Goal: Task Accomplishment & Management: Complete application form

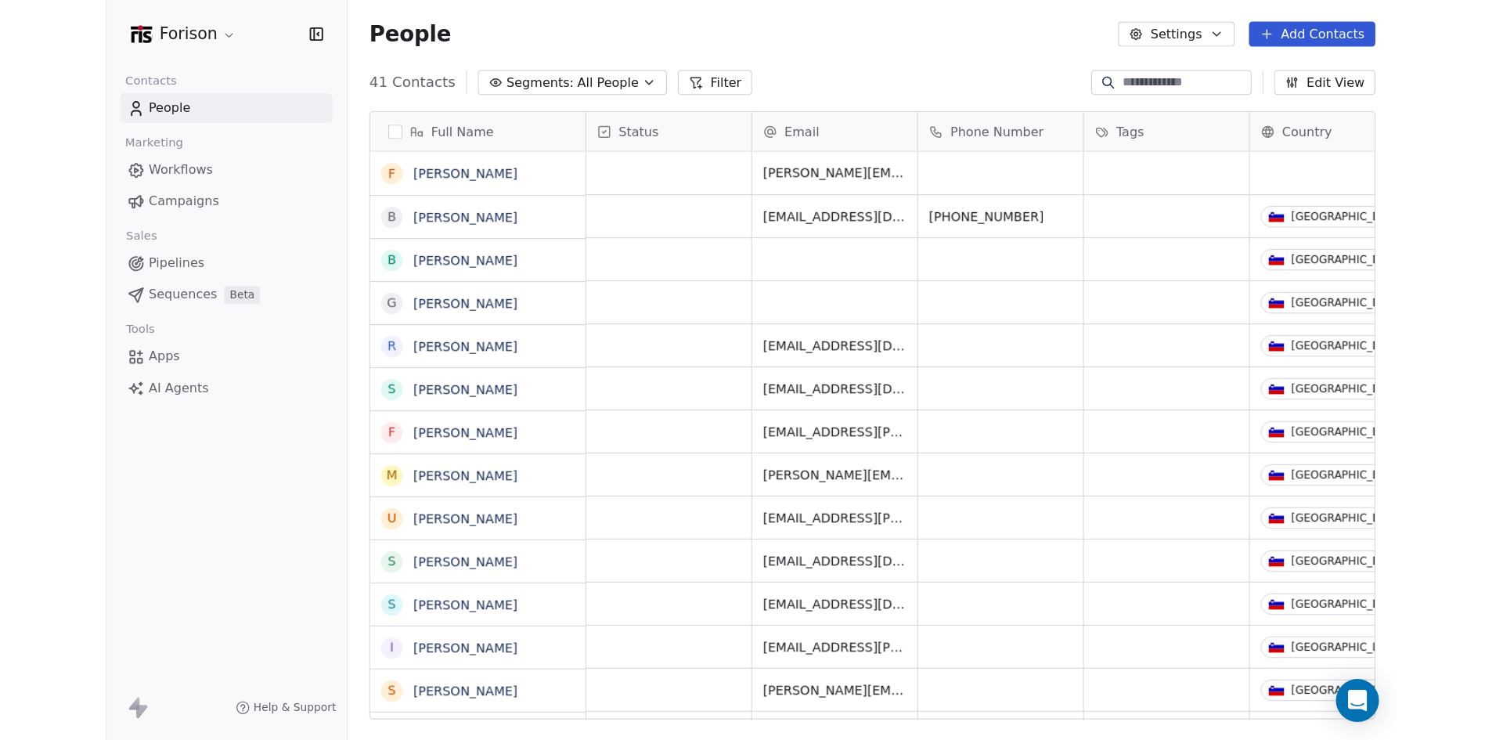
scroll to position [557, 904]
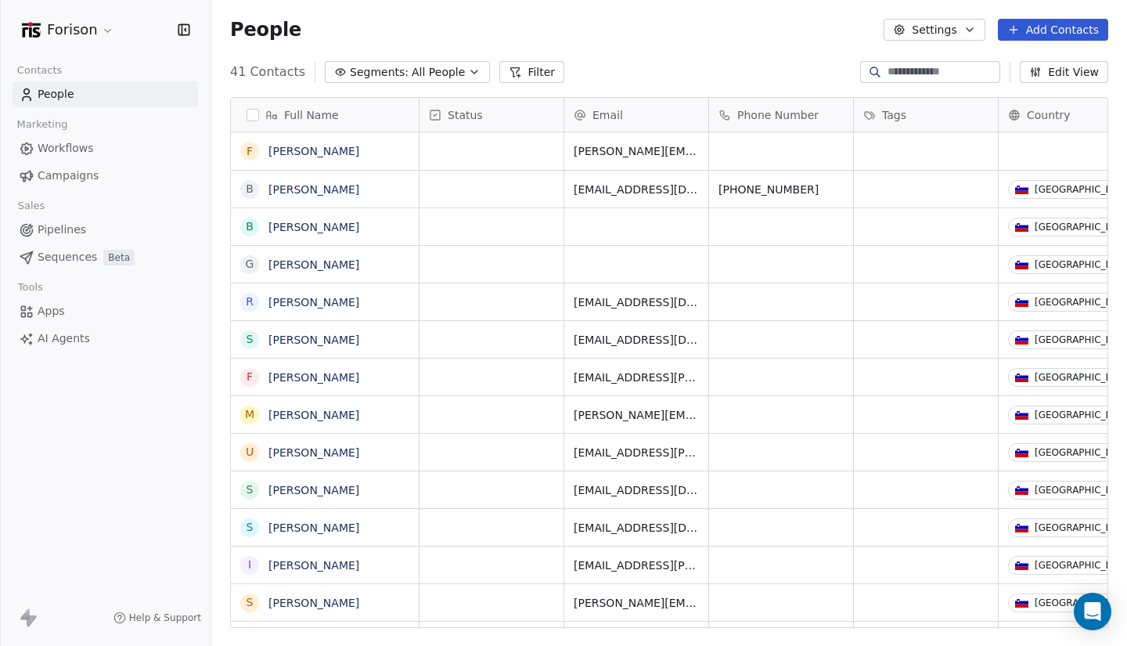
click at [57, 230] on span "Pipelines" at bounding box center [62, 230] width 49 height 16
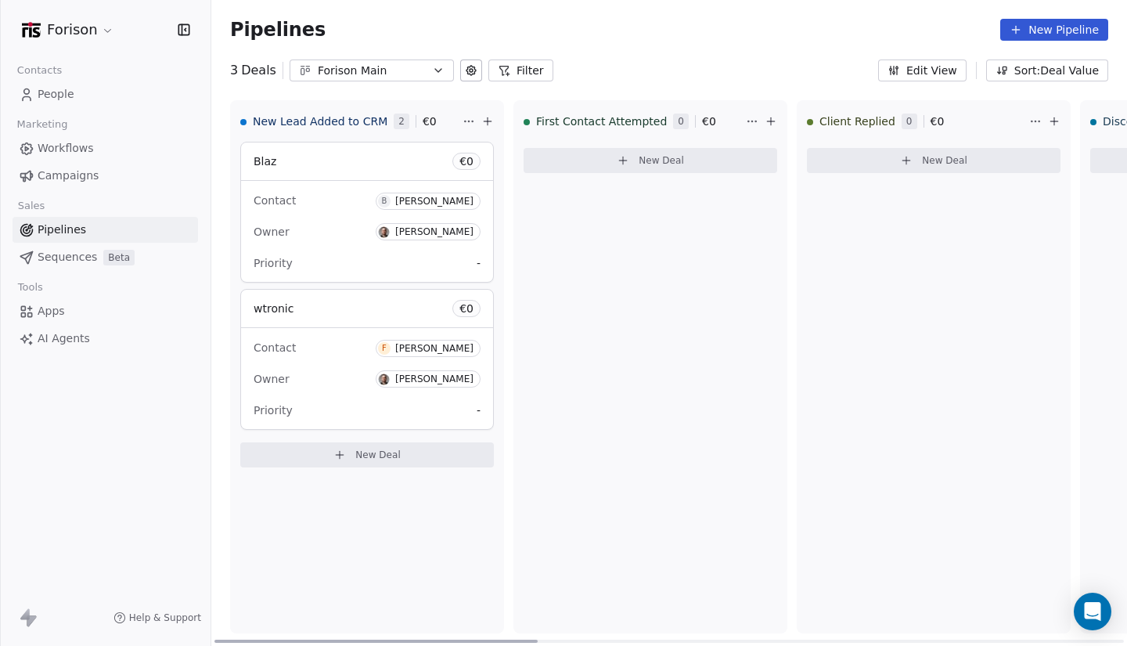
click at [345, 456] on icon at bounding box center [340, 455] width 13 height 13
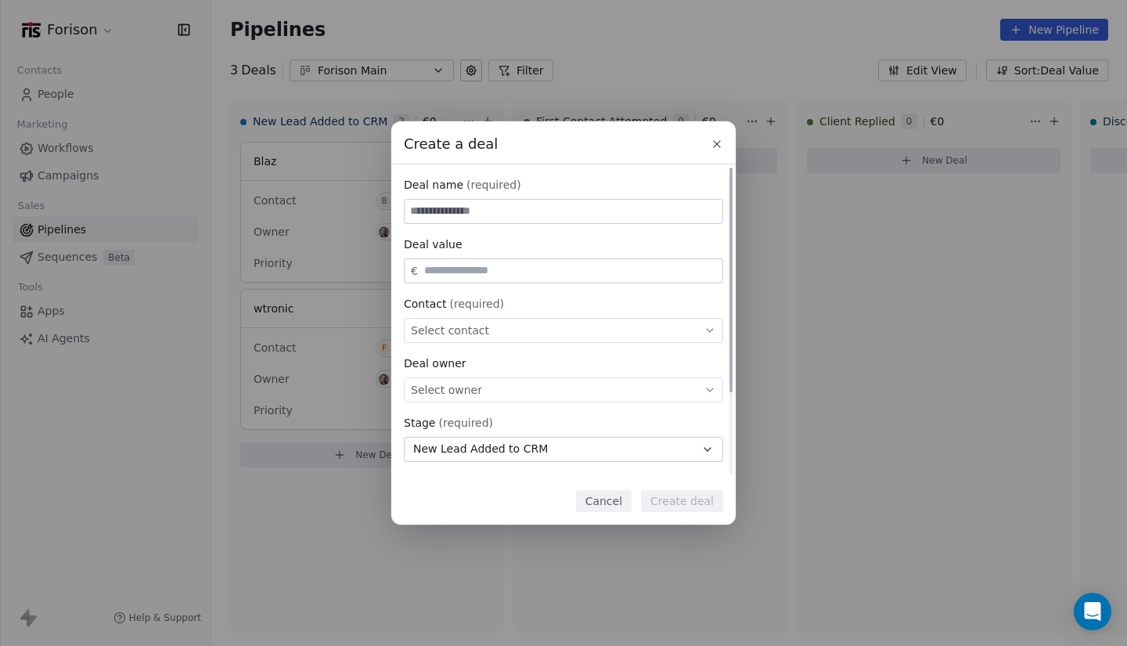
click at [502, 212] on input at bounding box center [564, 211] width 318 height 23
type input "*"
click at [712, 146] on icon at bounding box center [717, 144] width 13 height 13
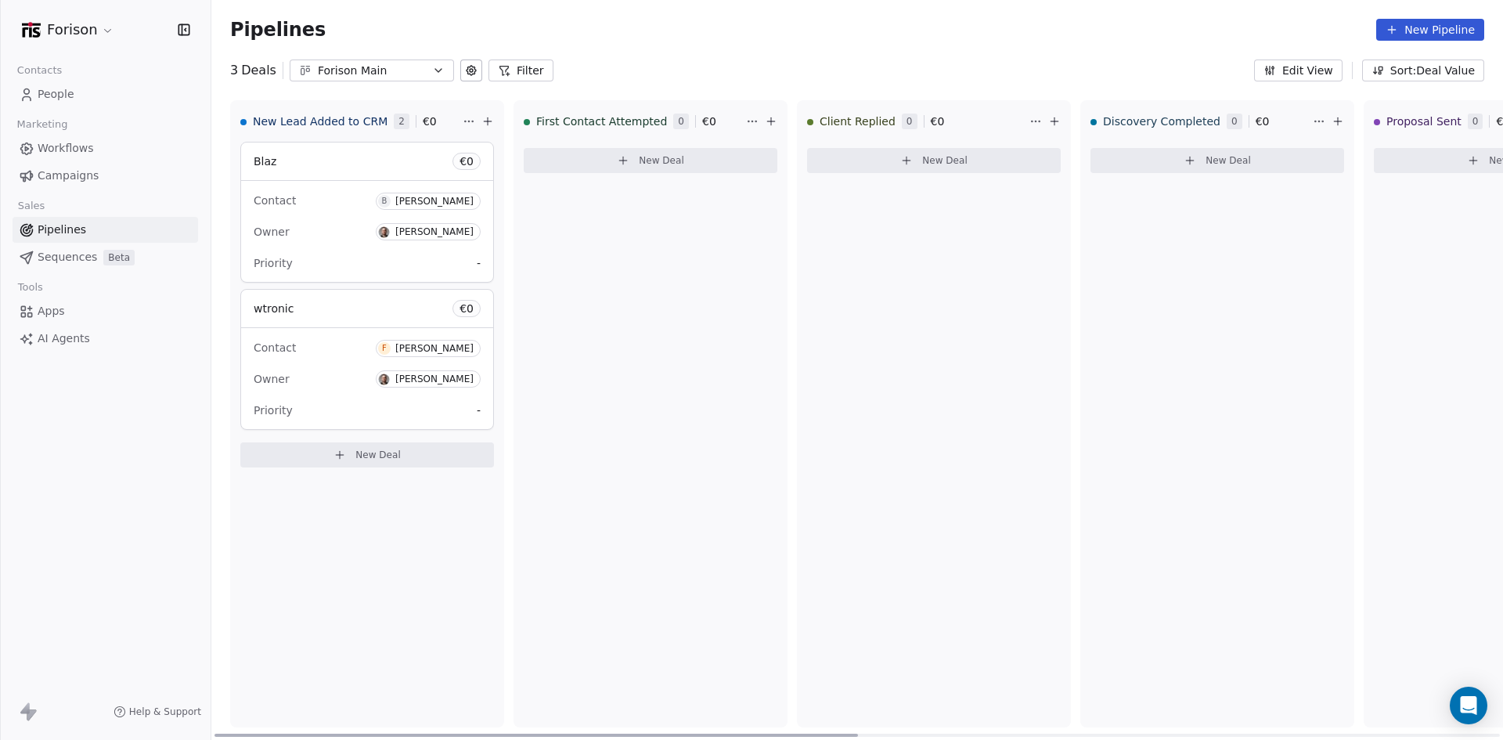
click at [399, 455] on span "New Deal" at bounding box center [377, 455] width 45 height 13
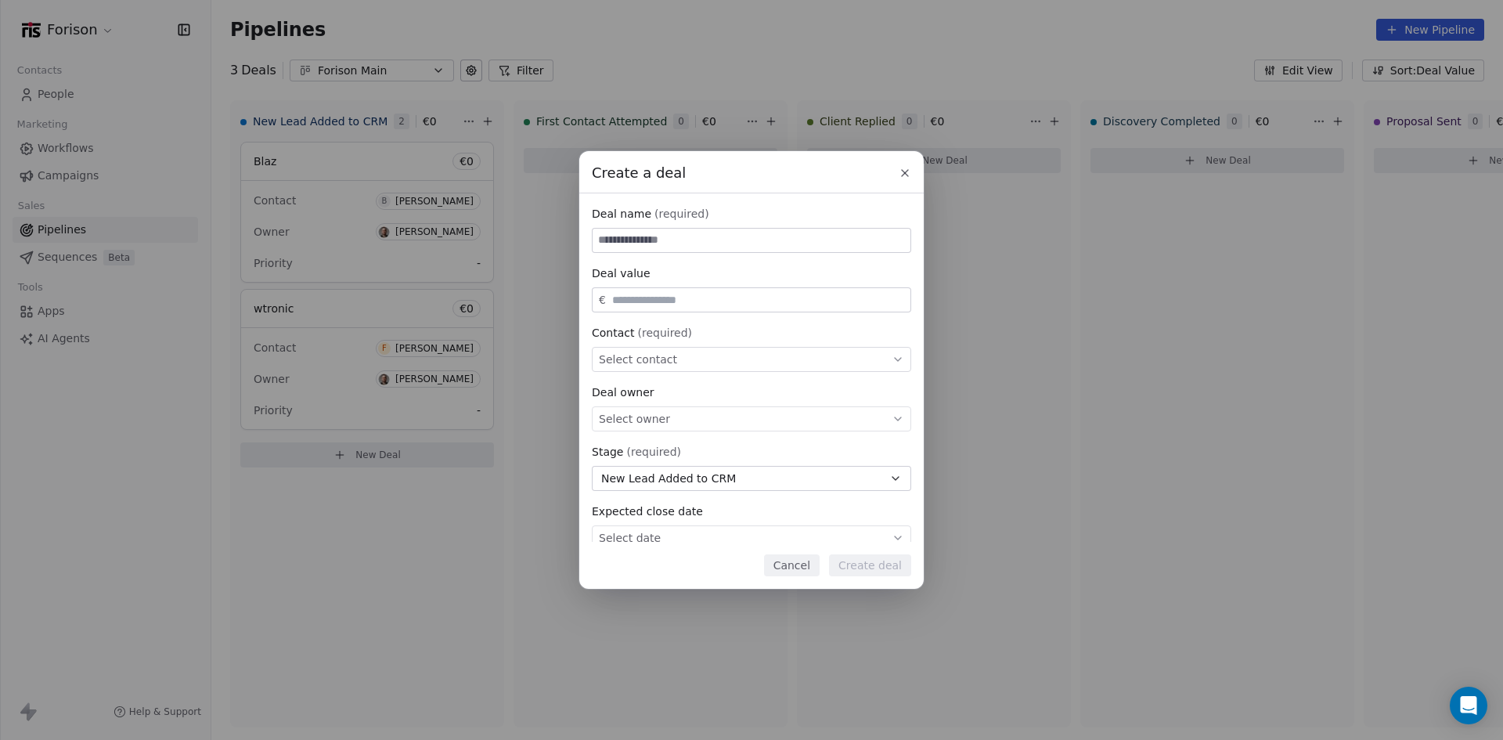
click at [897, 173] on button at bounding box center [905, 173] width 19 height 19
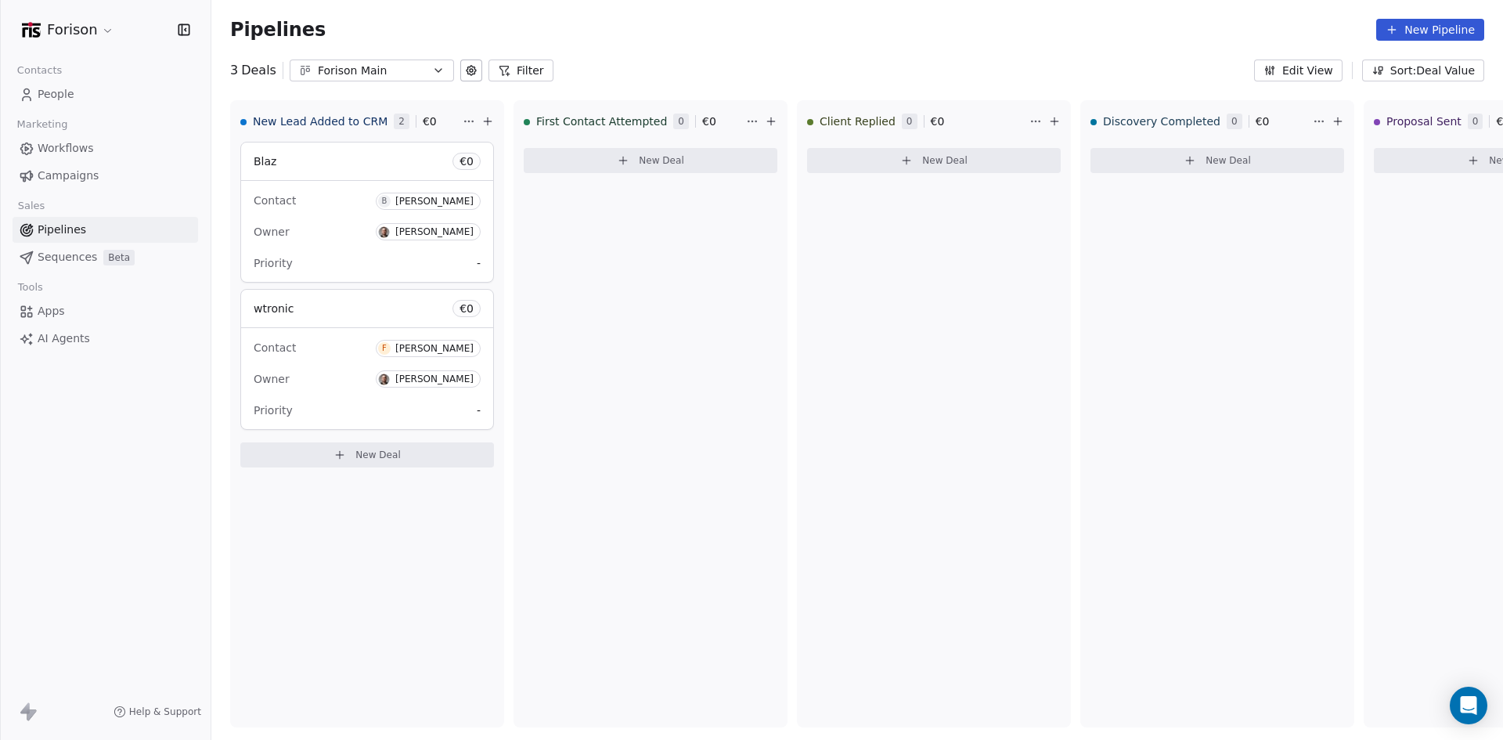
click at [64, 97] on span "People" at bounding box center [56, 94] width 37 height 16
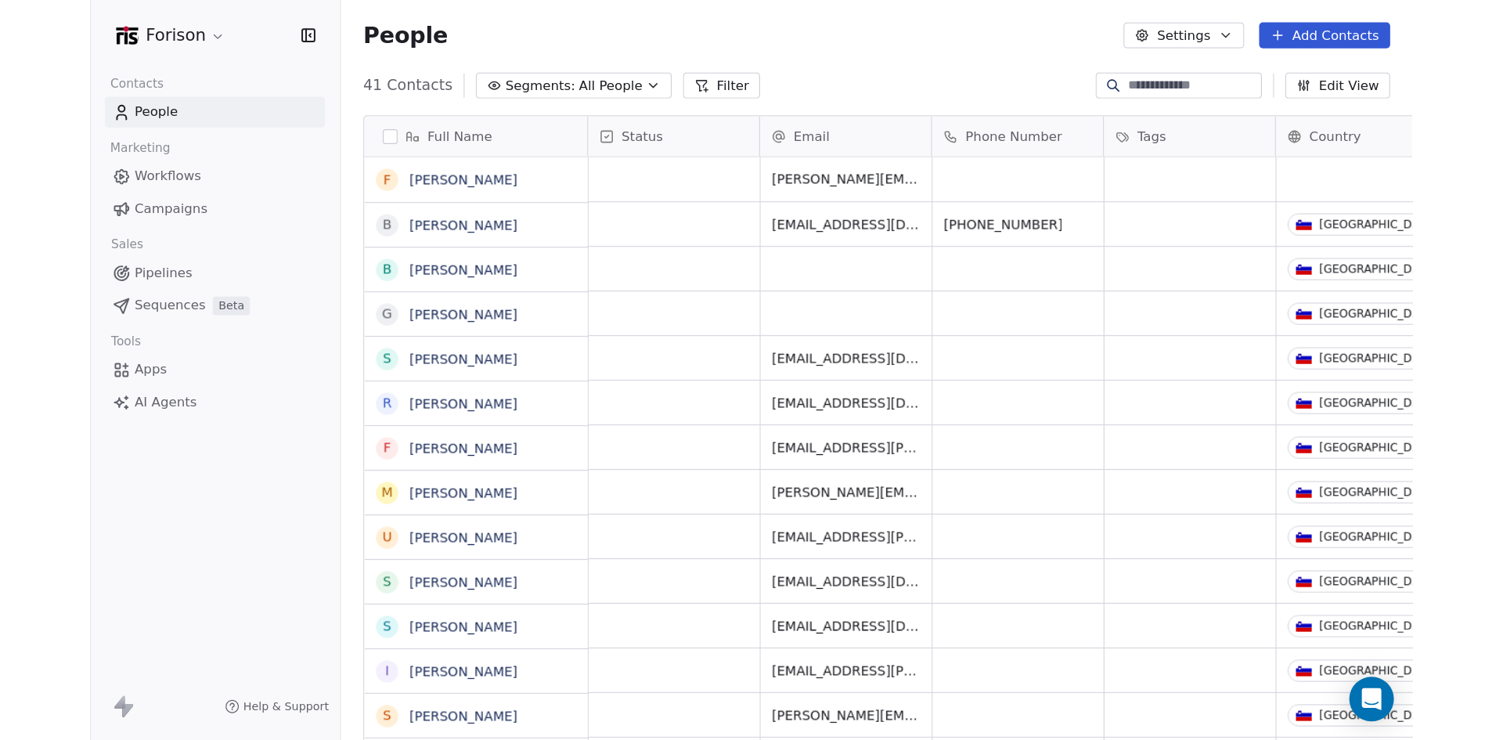
scroll to position [639, 1280]
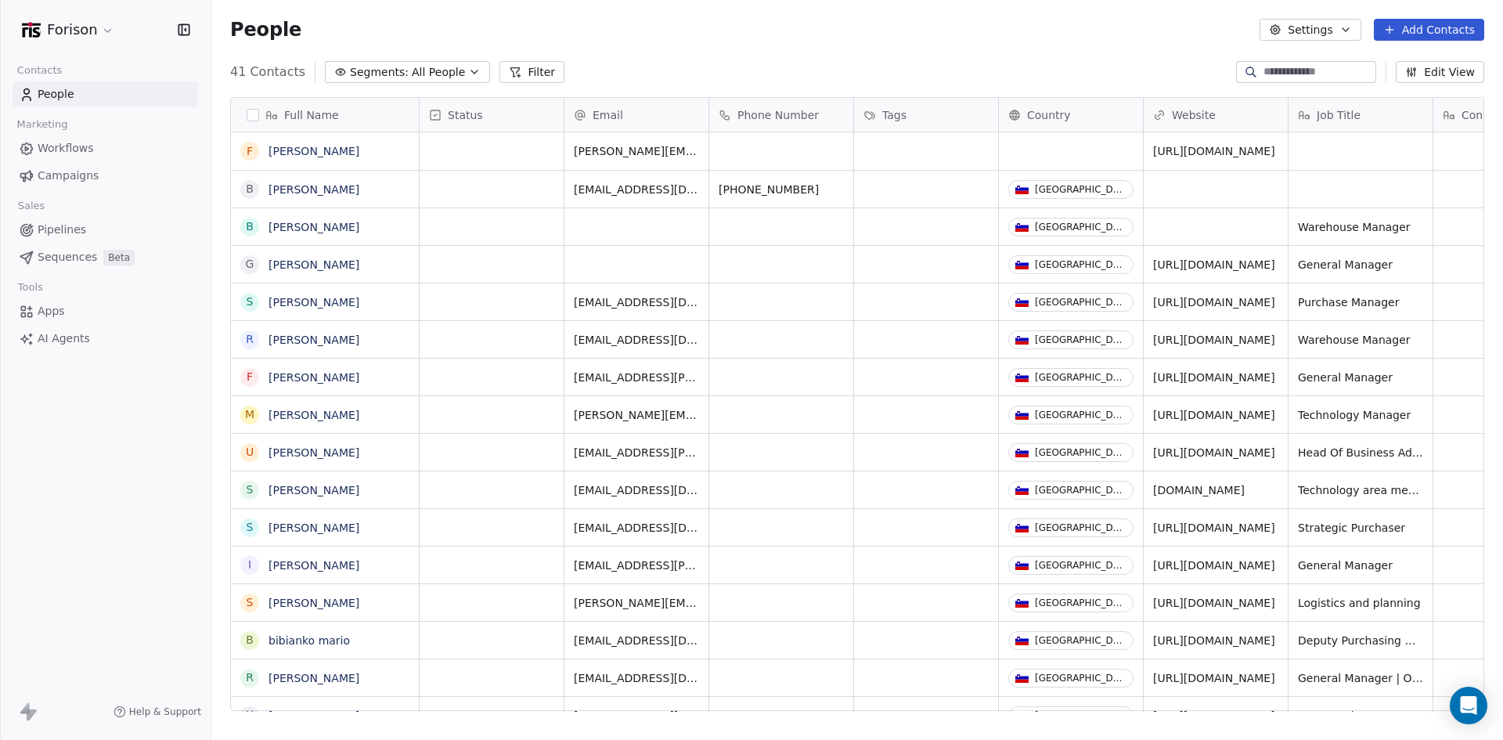
drag, startPoint x: 1437, startPoint y: 32, endPoint x: 1337, endPoint y: 26, distance: 99.6
click at [1116, 32] on button "Add Contacts" at bounding box center [1429, 30] width 110 height 22
click at [1116, 62] on span "Create new contact" at bounding box center [1437, 64] width 107 height 16
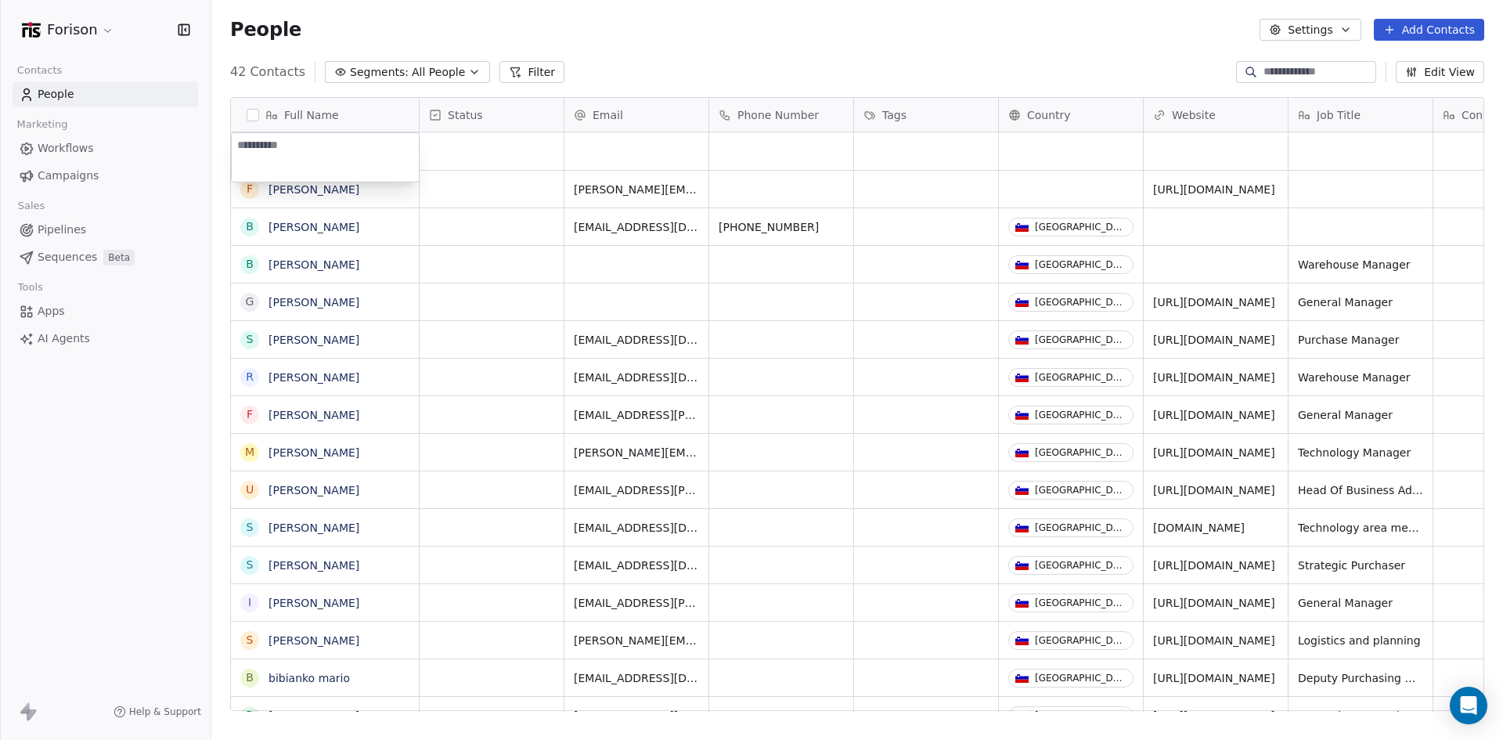
type textarea "**********"
click at [613, 138] on html "Forison Contacts People Marketing Workflows Campaigns Sales Pipelines Sequences…" at bounding box center [751, 370] width 1503 height 740
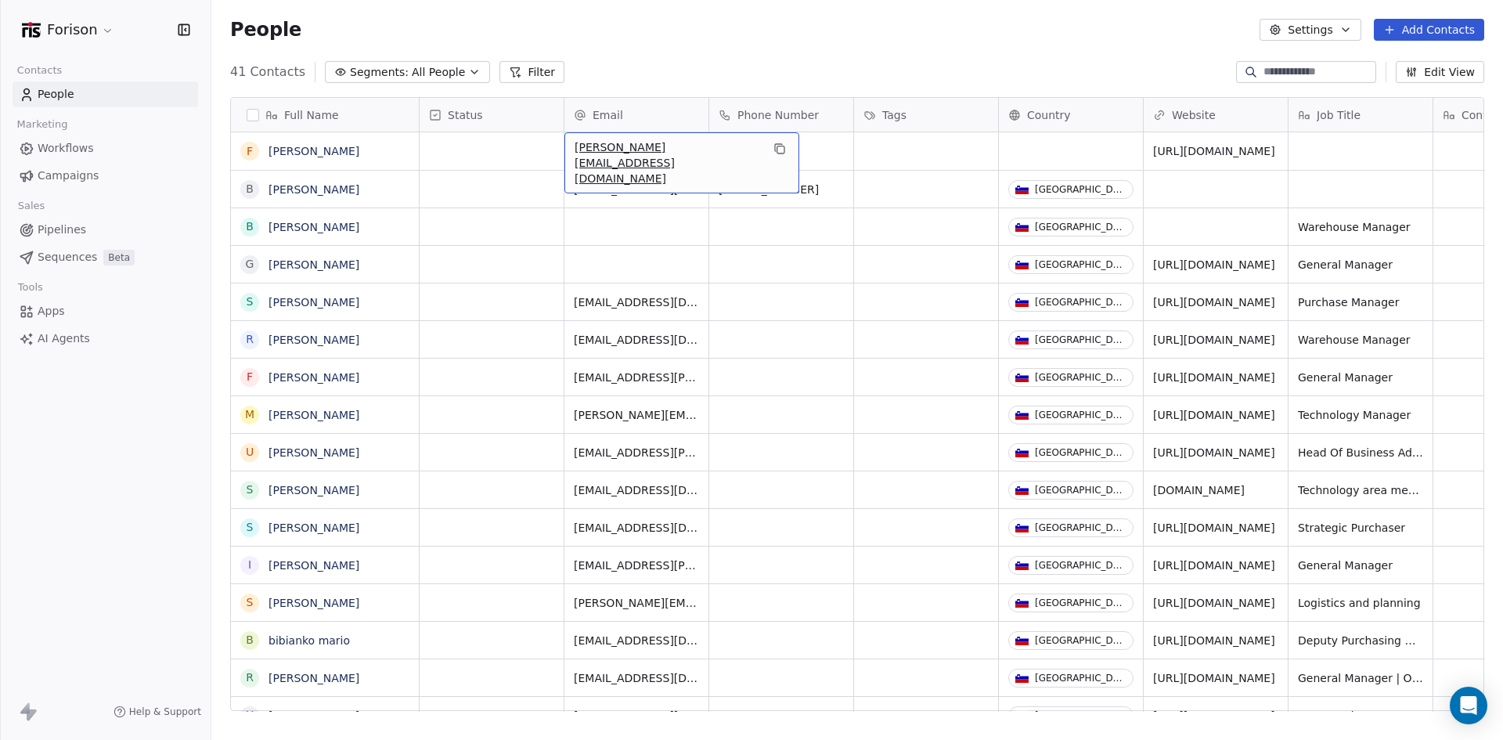
click at [1116, 17] on div "People Settings Add Contacts" at bounding box center [857, 30] width 1292 height 60
click at [1116, 27] on button "Add Contacts" at bounding box center [1429, 30] width 110 height 22
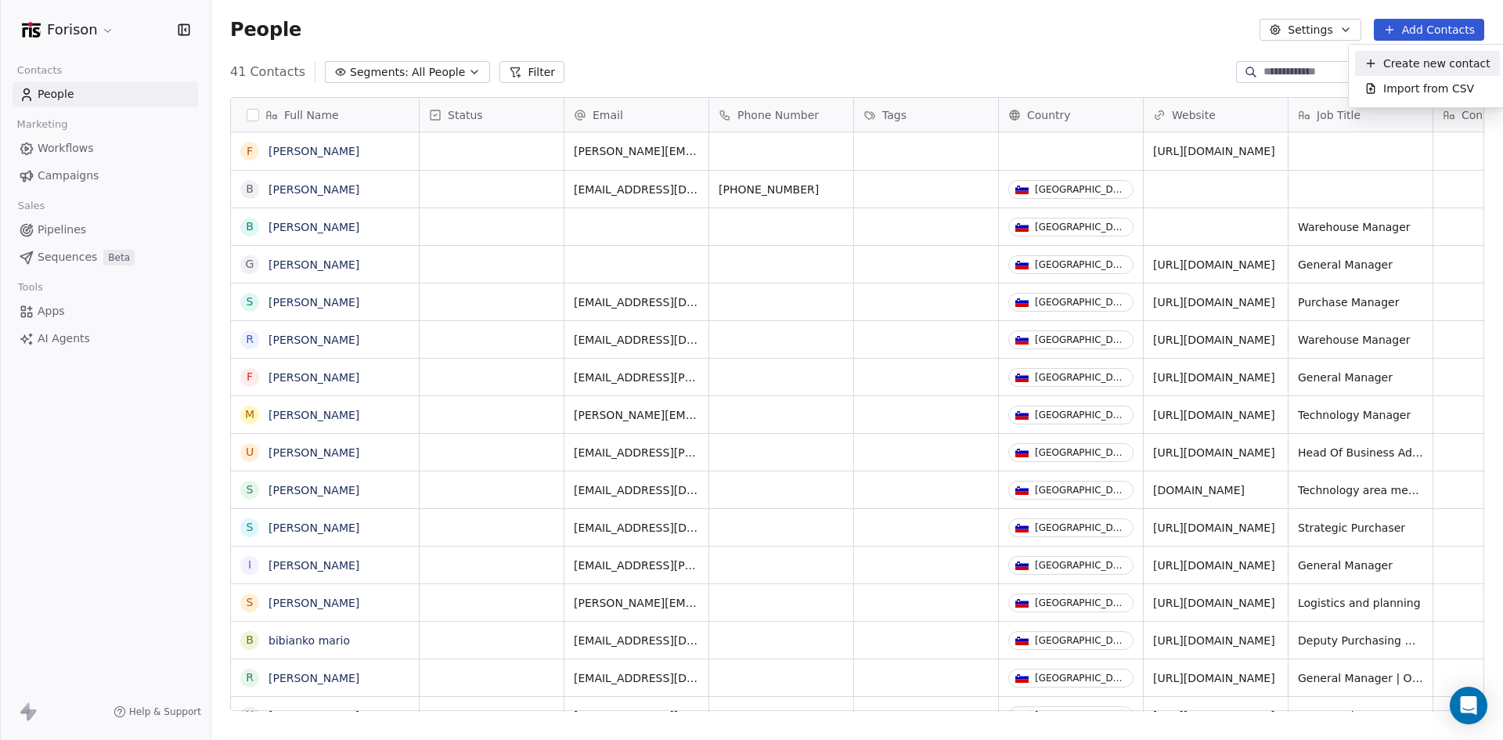
click at [1116, 61] on span "Create new contact" at bounding box center [1437, 64] width 107 height 16
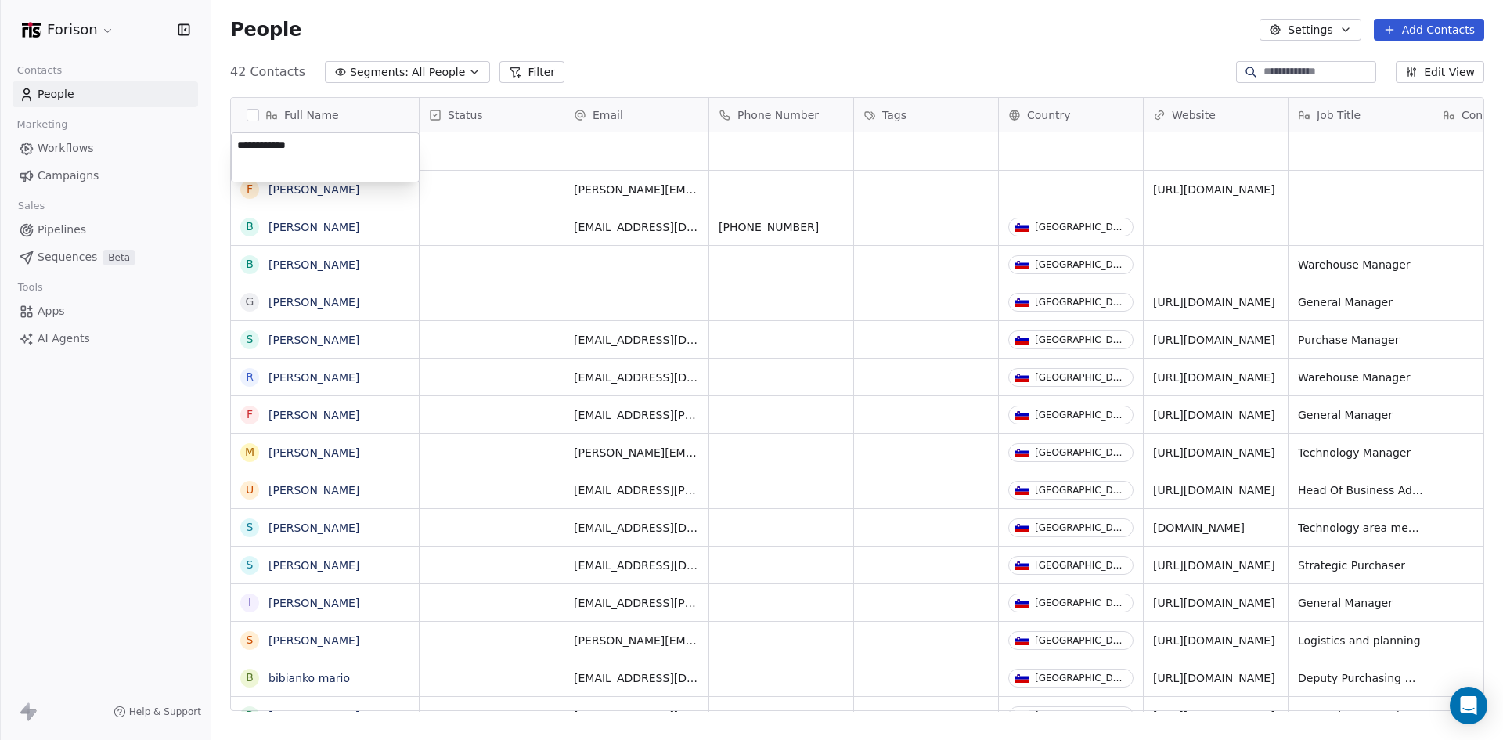
type textarea "**********"
click at [639, 142] on html "Forison Contacts People Marketing Workflows Campaigns Sales Pipelines Sequences…" at bounding box center [751, 370] width 1503 height 740
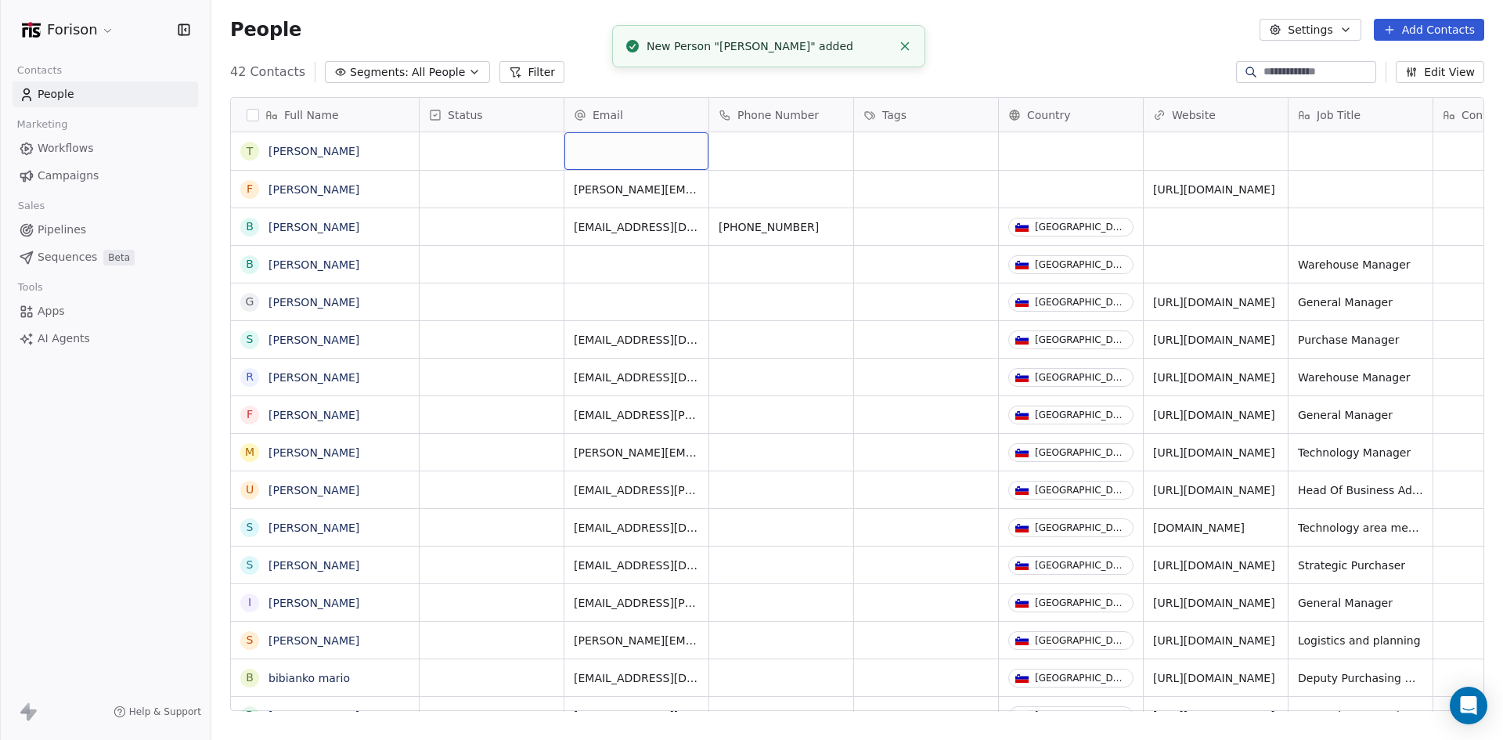
click at [626, 150] on div "grid" at bounding box center [637, 151] width 144 height 38
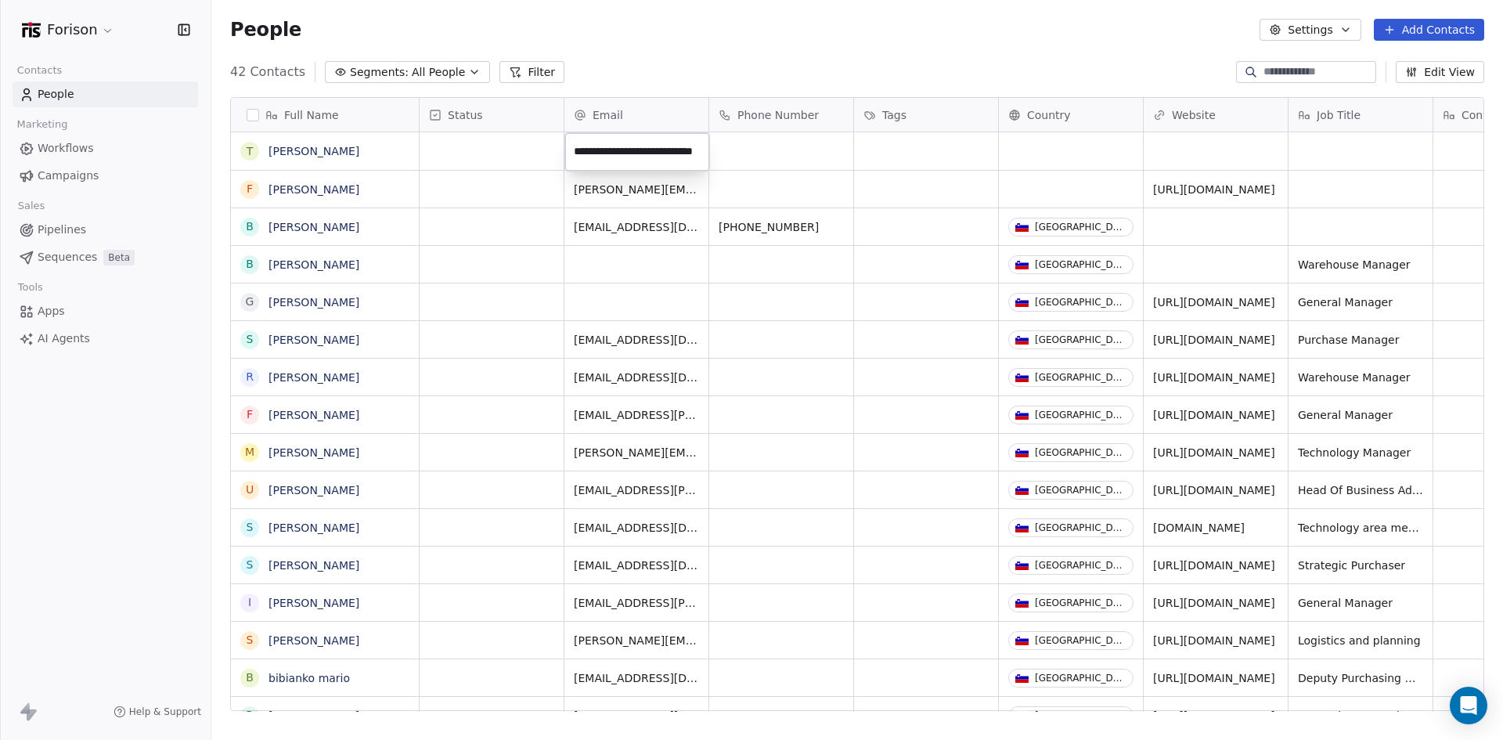
type input "**********"
click at [1043, 146] on html "Forison Contacts People Marketing Workflows Campaigns Sales Pipelines Sequences…" at bounding box center [751, 370] width 1503 height 740
click at [1056, 149] on html "Forison Contacts People Marketing Workflows Campaigns Sales Pipelines Sequences…" at bounding box center [751, 370] width 1503 height 740
click at [1071, 149] on div "grid" at bounding box center [1071, 151] width 144 height 38
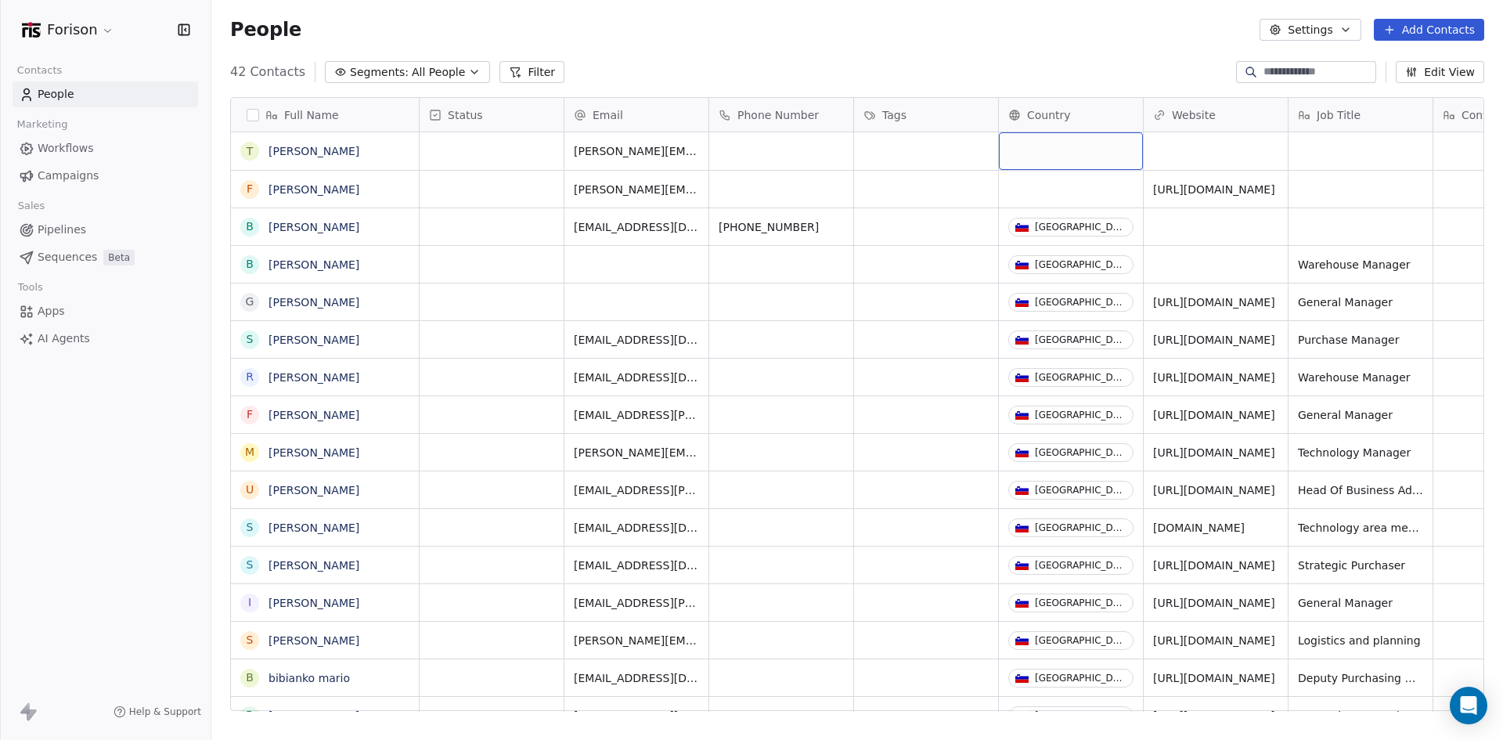
click at [1071, 149] on div "grid" at bounding box center [1071, 151] width 144 height 38
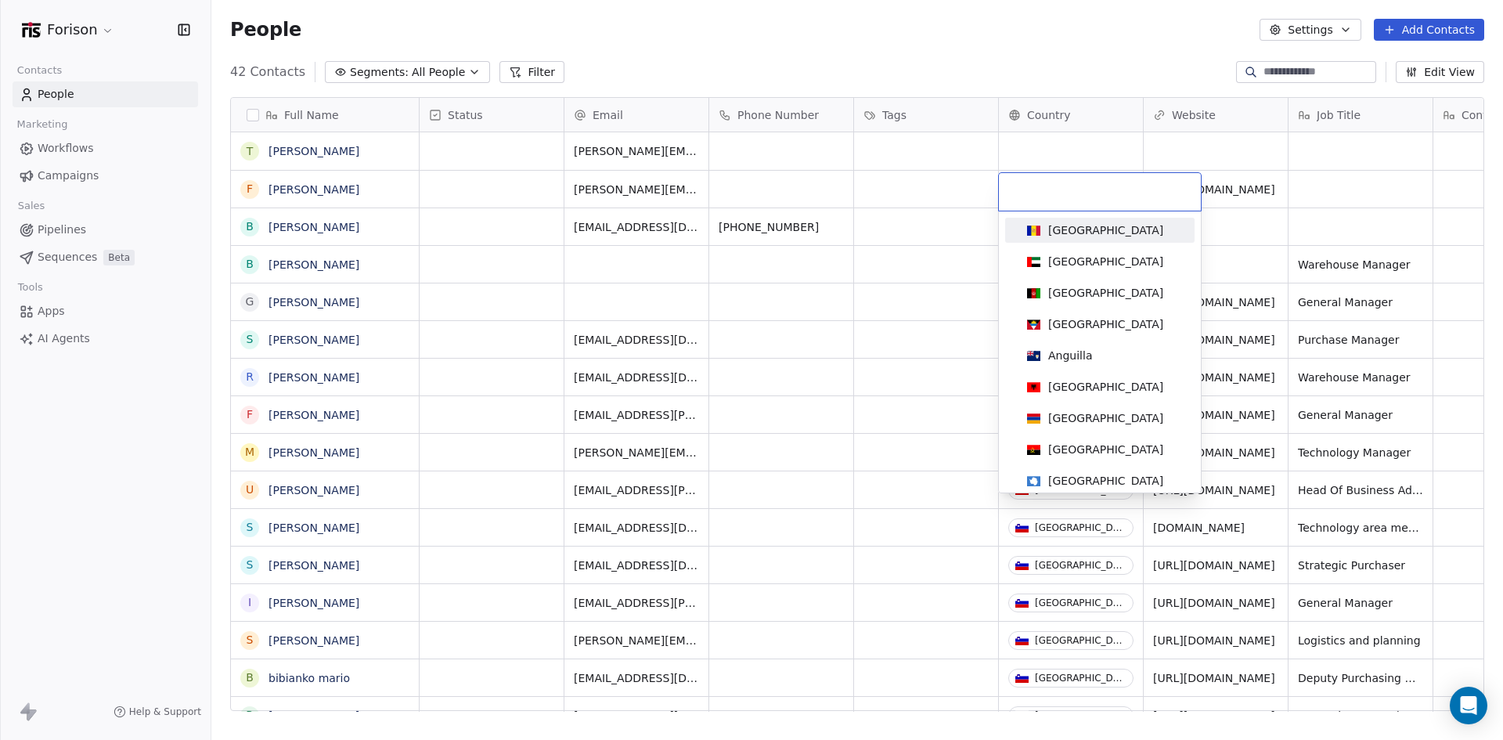
click at [1049, 144] on html "Forison Contacts People Marketing Workflows Campaigns Sales Pipelines Sequences…" at bounding box center [751, 370] width 1503 height 740
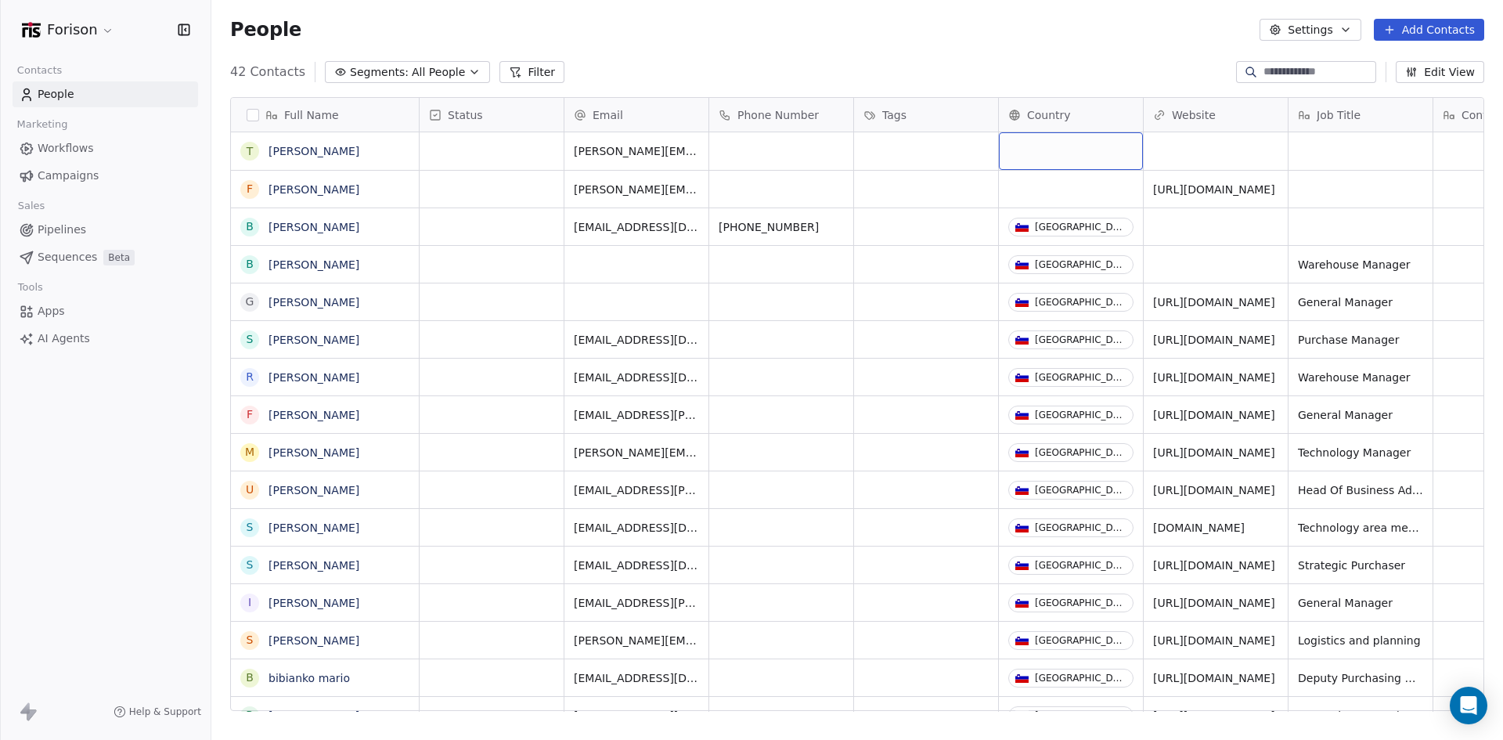
click at [1049, 144] on div "grid" at bounding box center [1071, 151] width 144 height 38
click at [1032, 143] on div "grid" at bounding box center [1071, 151] width 144 height 38
type input "***"
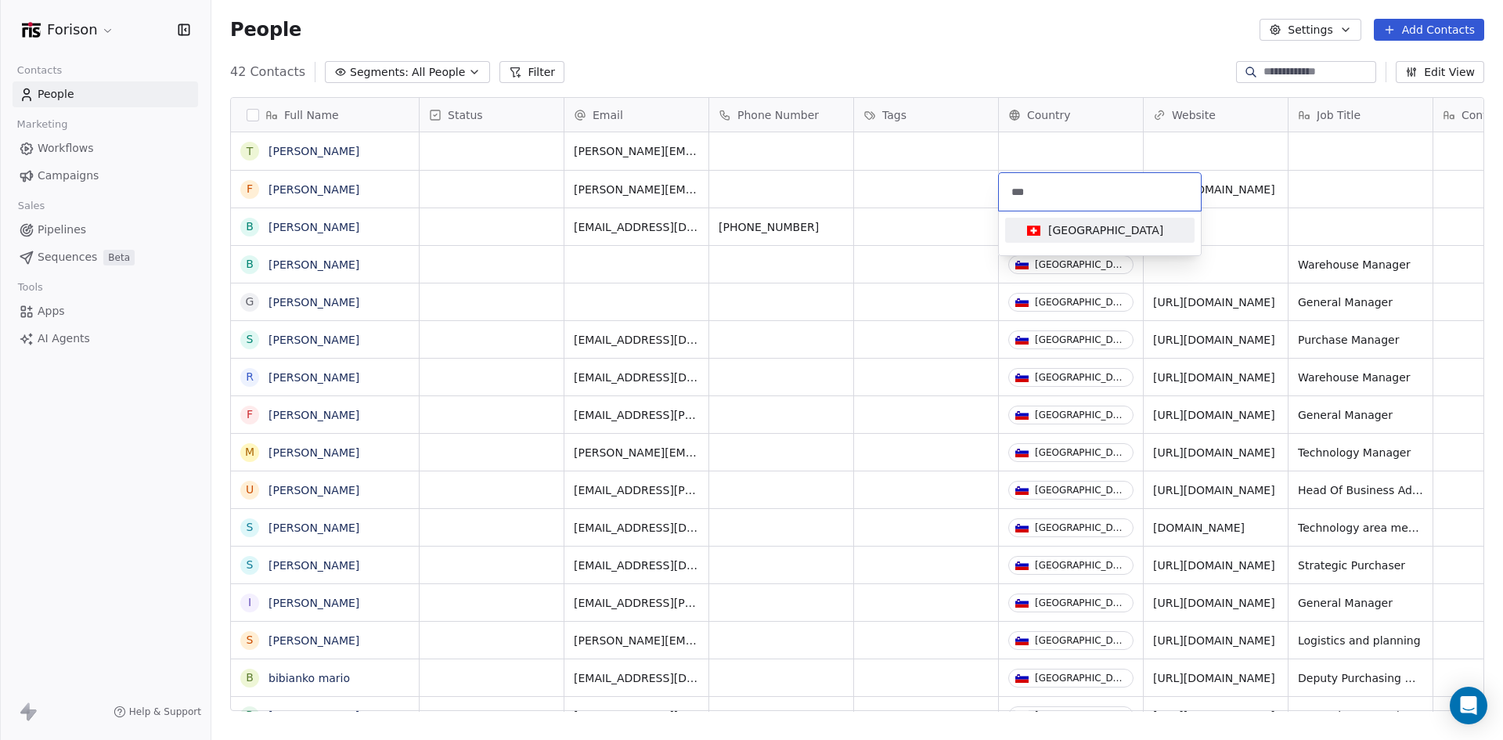
click at [1062, 229] on div "[GEOGRAPHIC_DATA]" at bounding box center [1105, 230] width 115 height 16
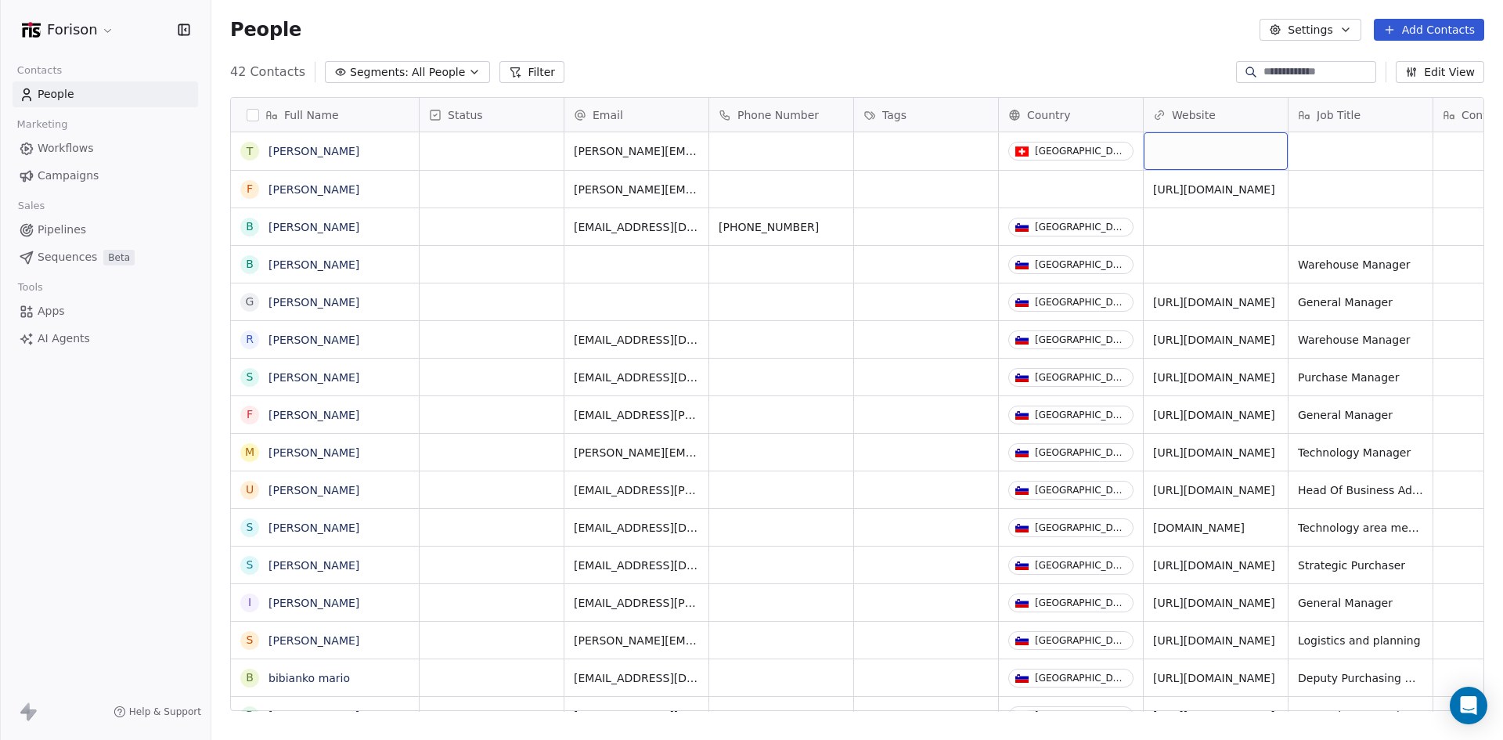
click at [1116, 150] on div "grid" at bounding box center [1216, 151] width 144 height 38
type input "*"
type input "**********"
click at [1116, 151] on input "**********" at bounding box center [1216, 151] width 137 height 31
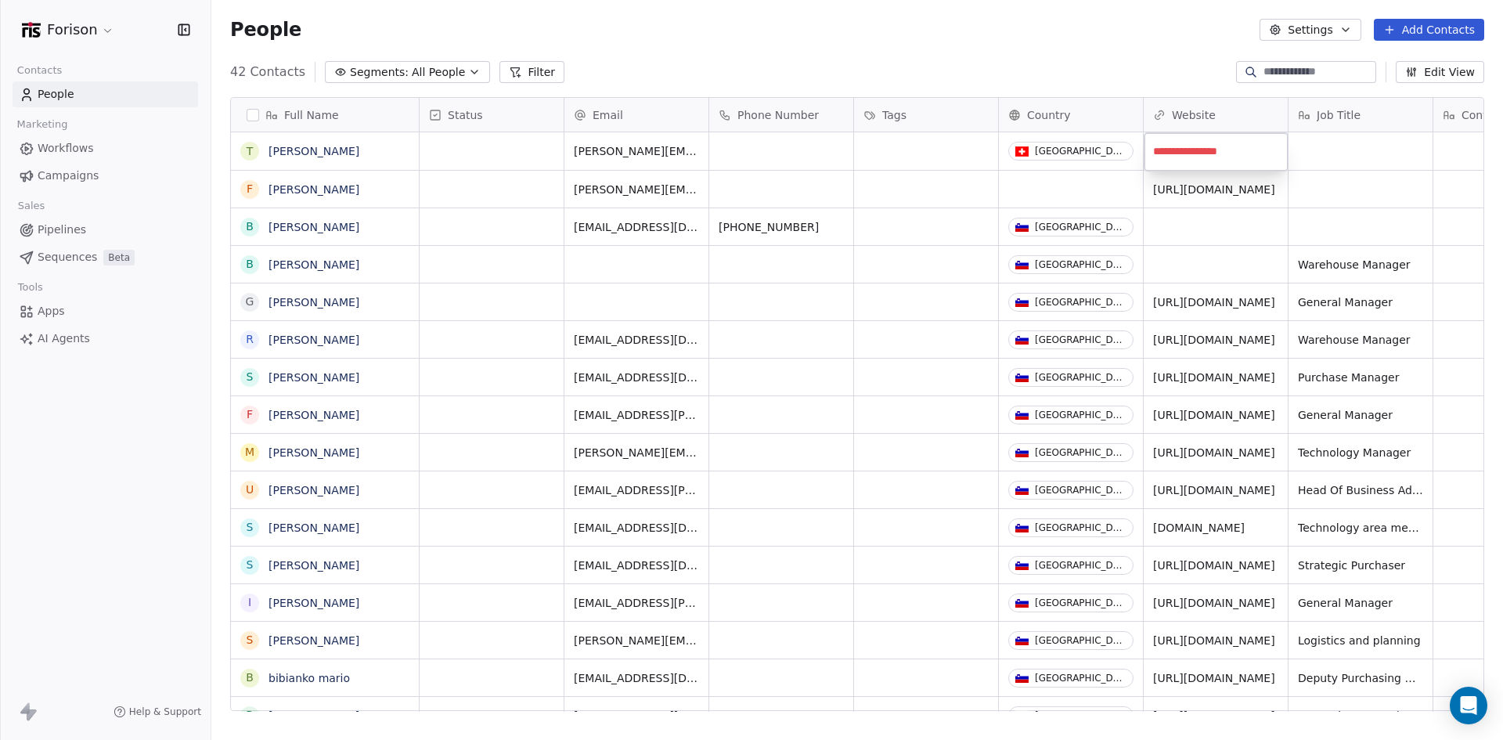
click at [1116, 153] on html "Forison Contacts People Marketing Workflows Campaigns Sales Pipelines Sequences…" at bounding box center [751, 370] width 1503 height 740
drag, startPoint x: 1415, startPoint y: 26, endPoint x: 1124, endPoint y: 25, distance: 291.3
click at [1116, 26] on button "Add Contacts" at bounding box center [1429, 30] width 110 height 22
click at [1116, 66] on span "Create new contact" at bounding box center [1437, 64] width 107 height 16
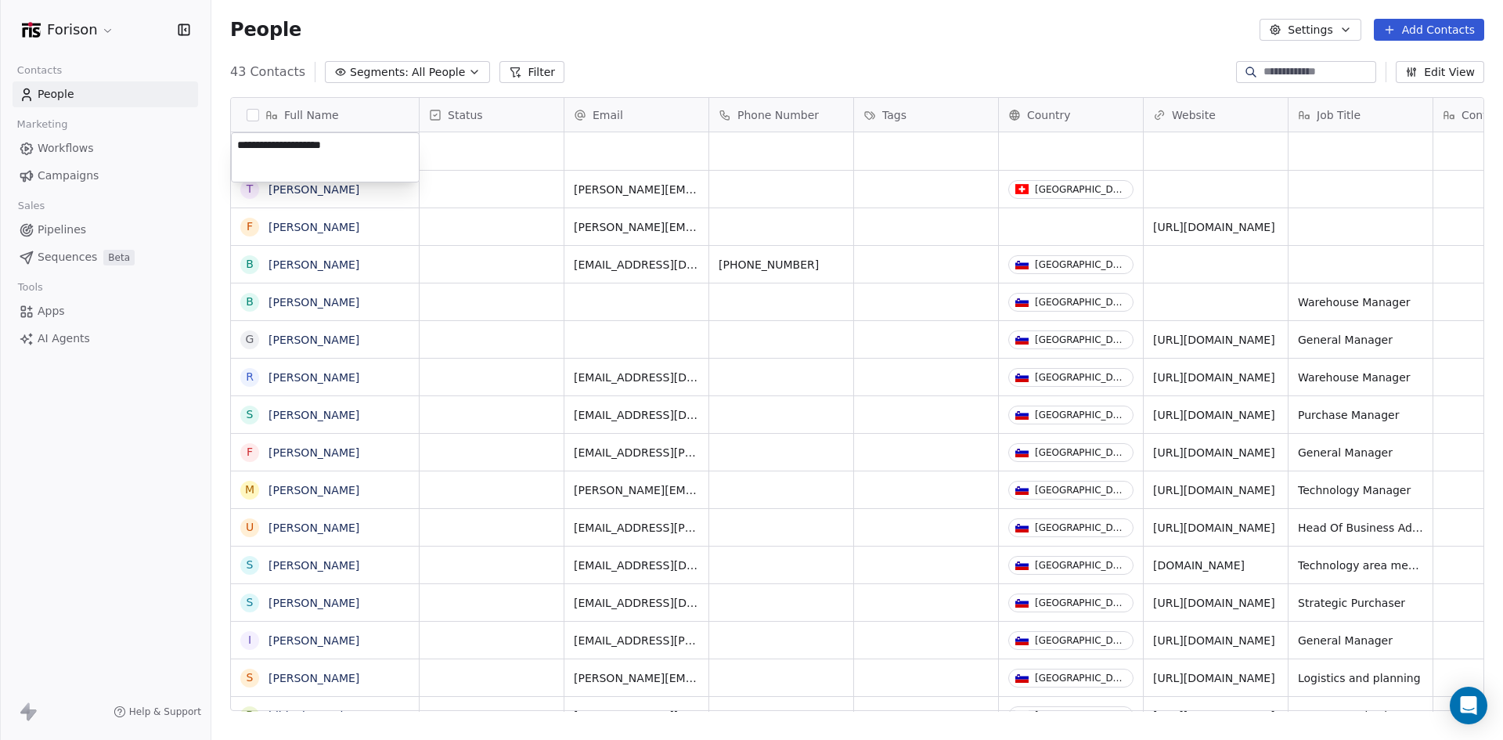
drag, startPoint x: 369, startPoint y: 150, endPoint x: 316, endPoint y: 145, distance: 53.4
click at [316, 145] on textarea "**********" at bounding box center [325, 157] width 187 height 49
click at [262, 144] on textarea "**********" at bounding box center [325, 157] width 187 height 49
type textarea "**********"
click at [650, 147] on html "Forison Contacts People Marketing Workflows Campaigns Sales Pipelines Sequences…" at bounding box center [751, 370] width 1503 height 740
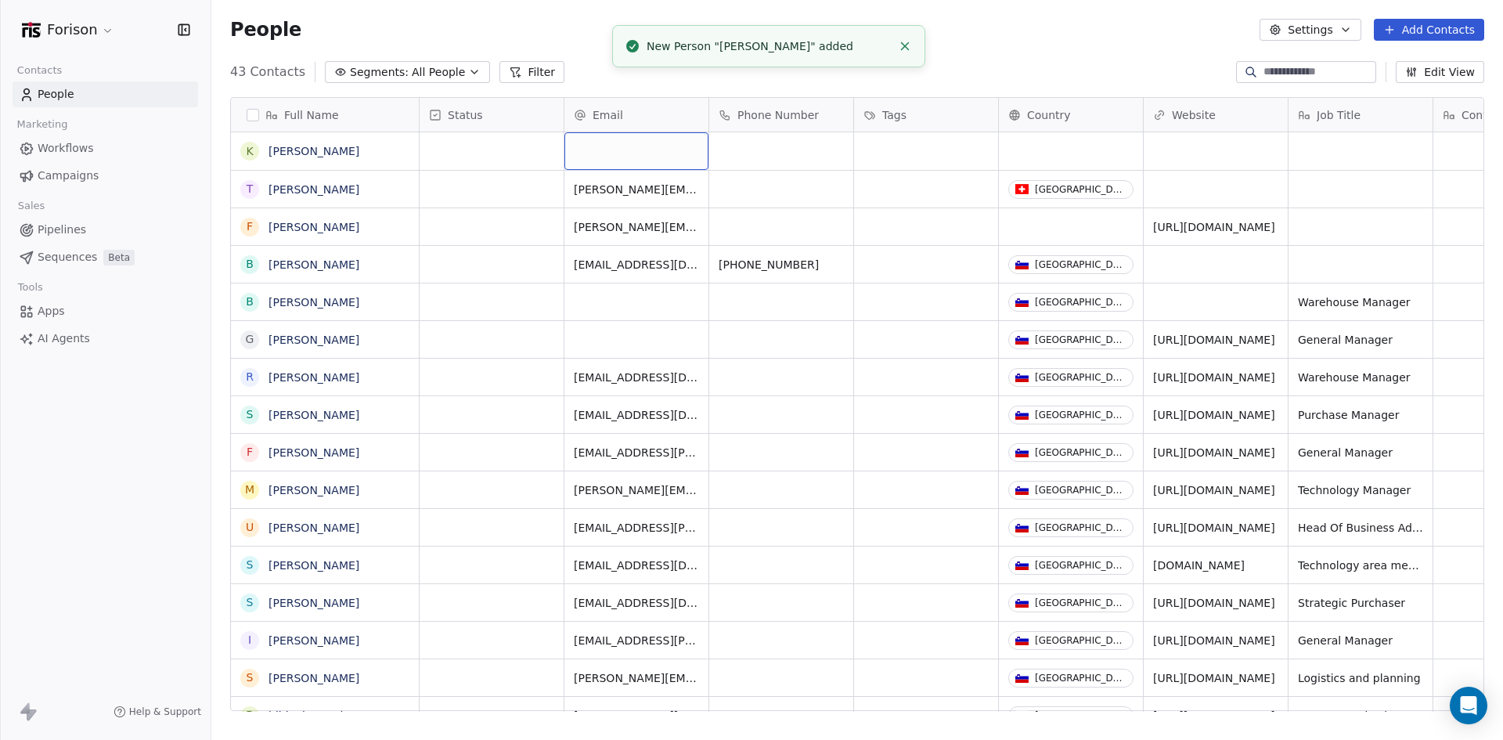
click at [635, 148] on div "grid" at bounding box center [637, 151] width 144 height 38
type input "**********"
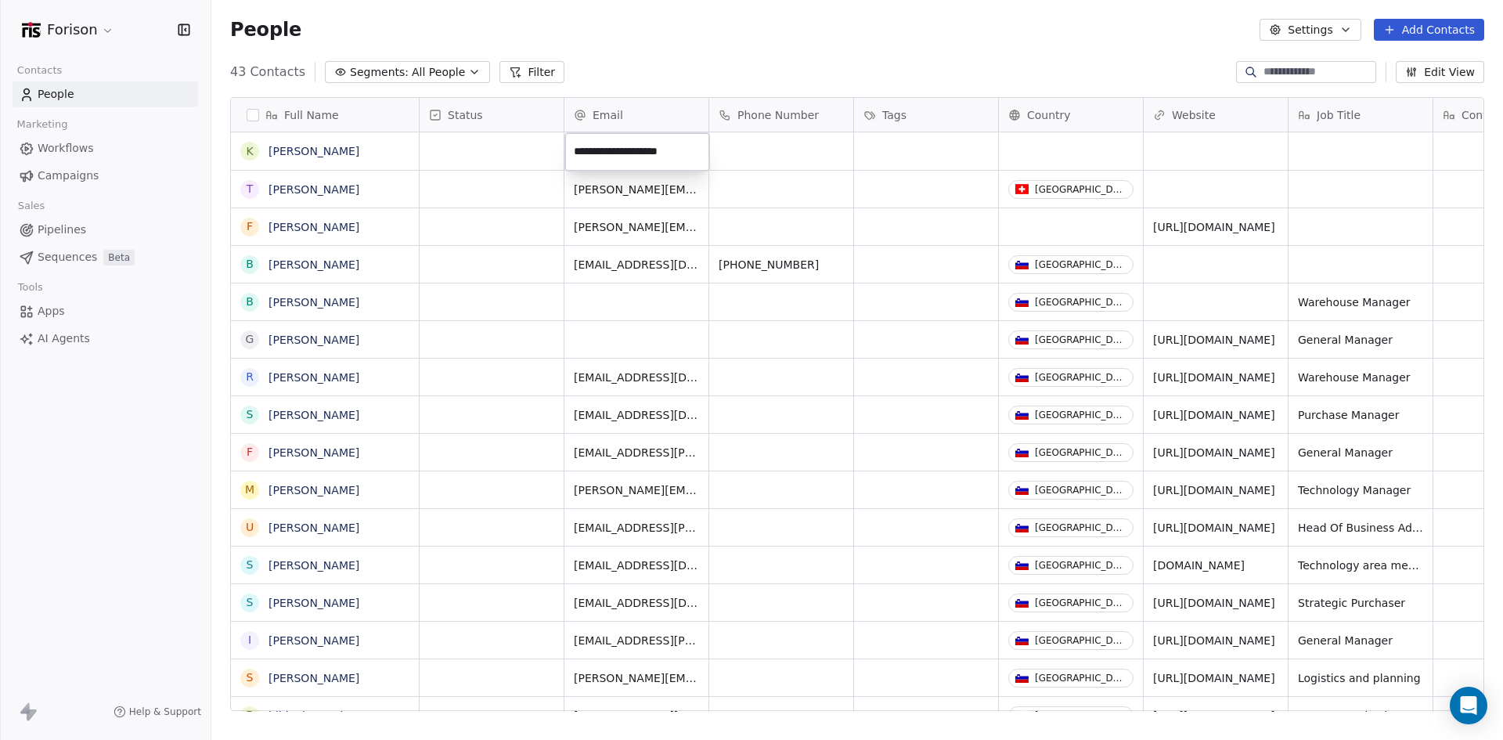
click at [1036, 147] on html "Forison Contacts People Marketing Workflows Campaigns Sales Pipelines Sequences…" at bounding box center [751, 370] width 1503 height 740
click at [1036, 146] on div "grid" at bounding box center [1071, 151] width 144 height 38
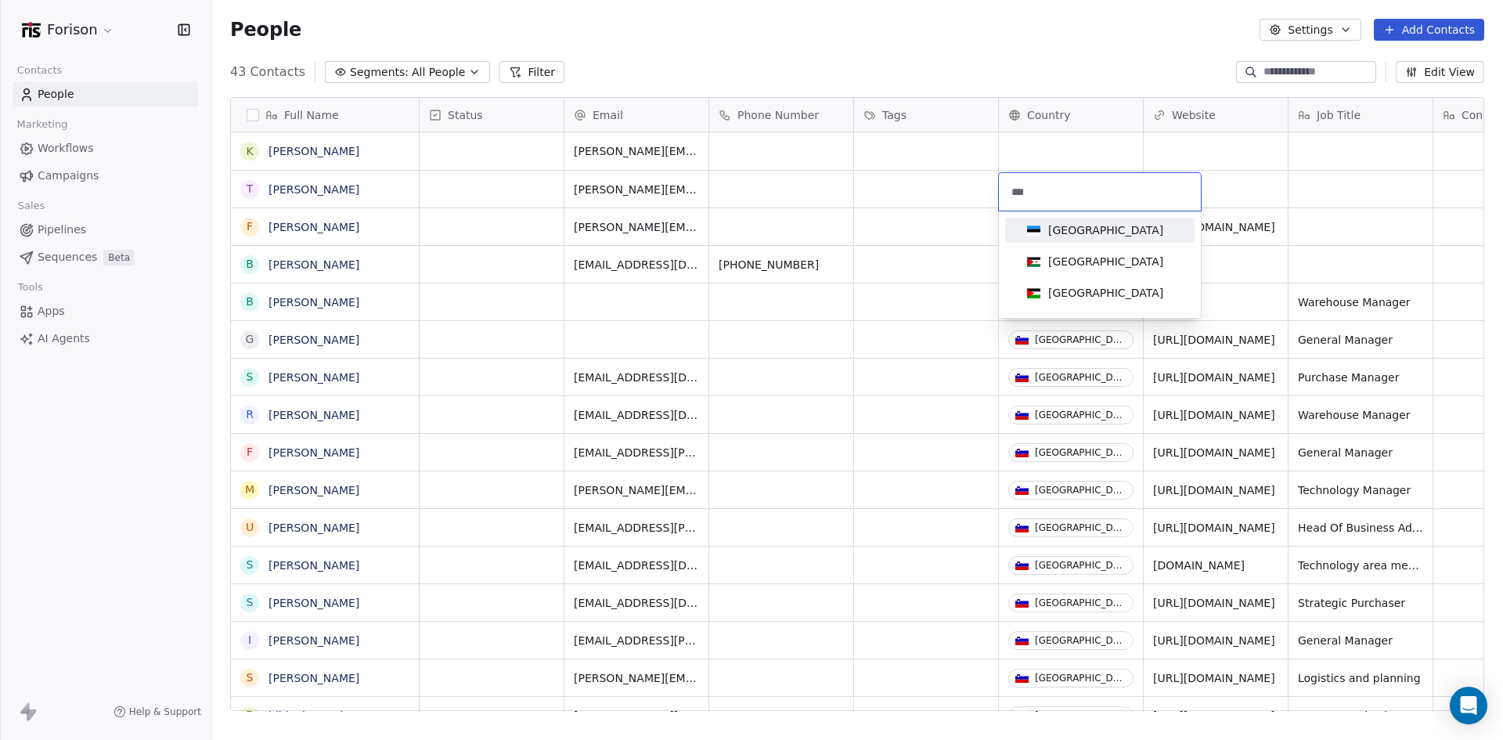
type input "***"
click at [1062, 227] on div "[GEOGRAPHIC_DATA]" at bounding box center [1105, 230] width 115 height 16
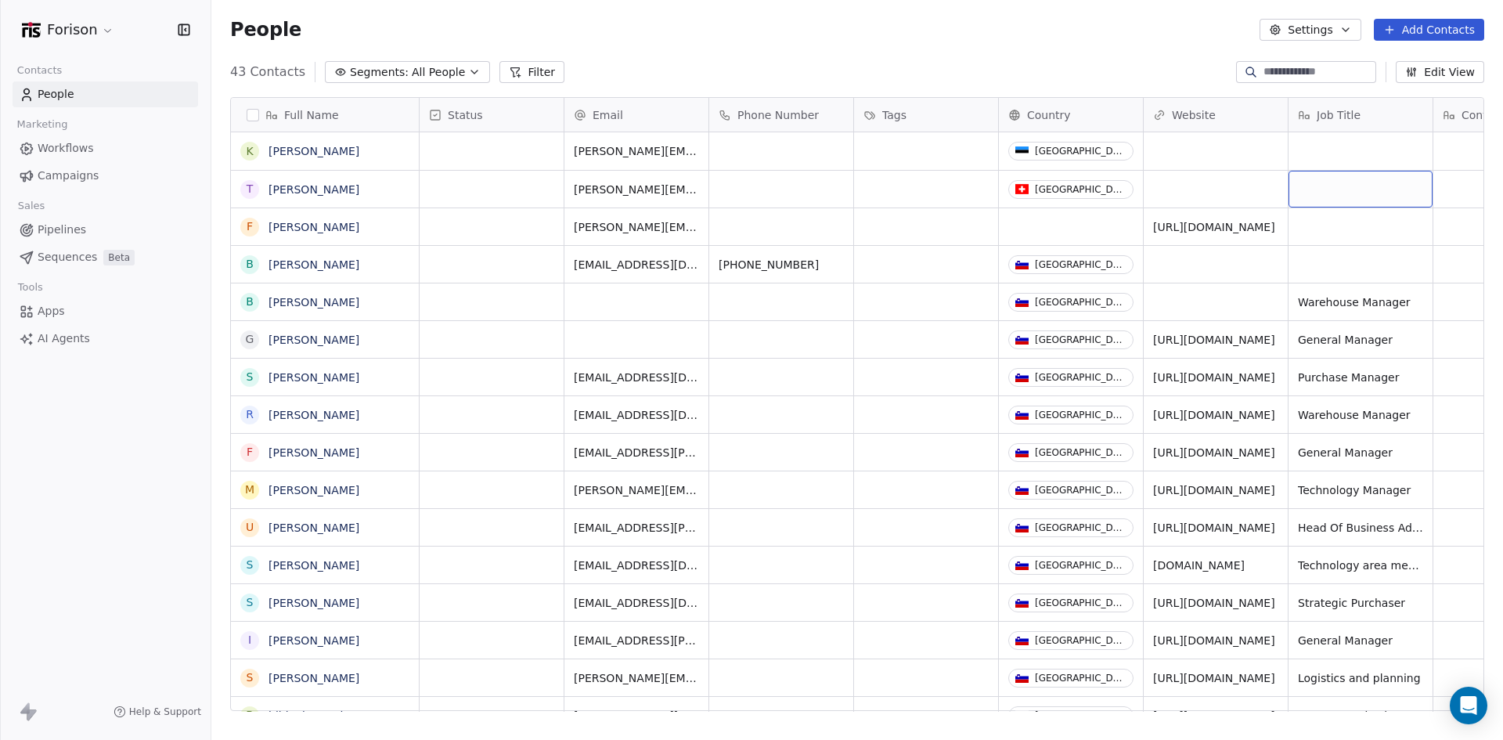
click at [1116, 30] on button "Add Contacts" at bounding box center [1429, 30] width 110 height 22
click at [1116, 62] on span "Create new contact" at bounding box center [1437, 64] width 107 height 16
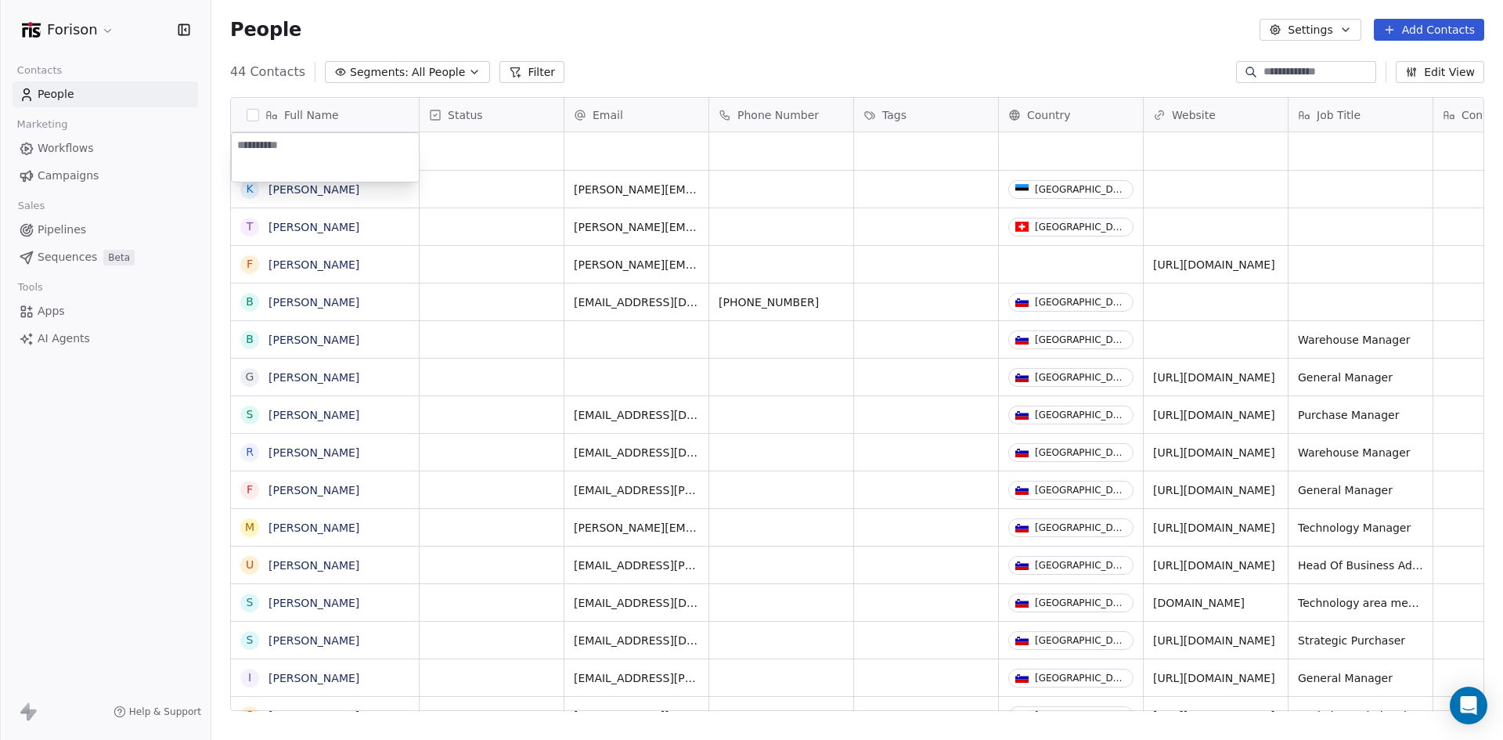
click at [352, 161] on textarea at bounding box center [325, 157] width 187 height 49
click at [291, 150] on textarea at bounding box center [325, 157] width 187 height 49
paste textarea "*********"
type textarea "*********"
click at [310, 146] on textarea at bounding box center [325, 157] width 187 height 49
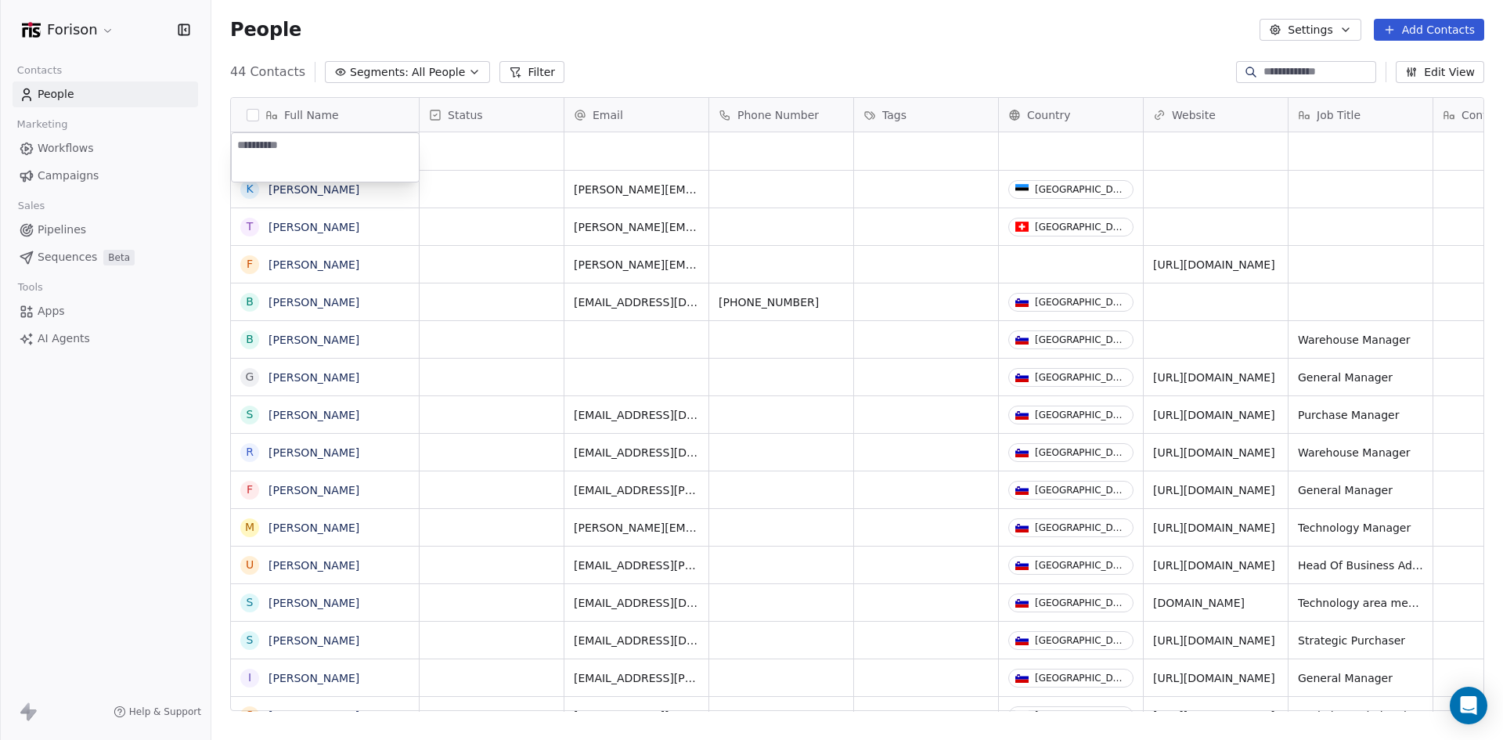
paste textarea "**********"
type textarea "**********"
click at [499, 146] on html "Forison Contacts People Marketing Workflows Campaigns Sales Pipelines Sequences…" at bounding box center [751, 370] width 1503 height 740
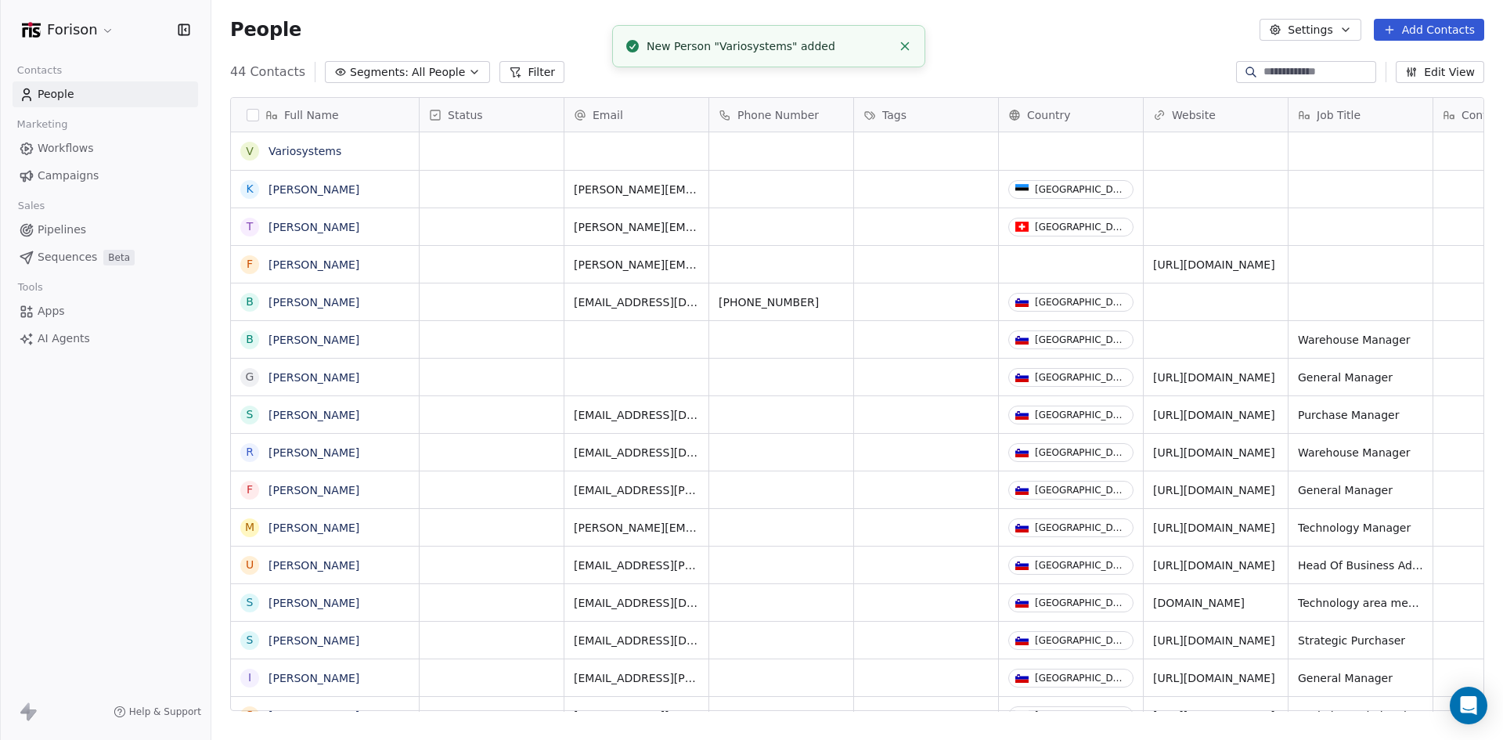
click at [60, 227] on span "Pipelines" at bounding box center [62, 230] width 49 height 16
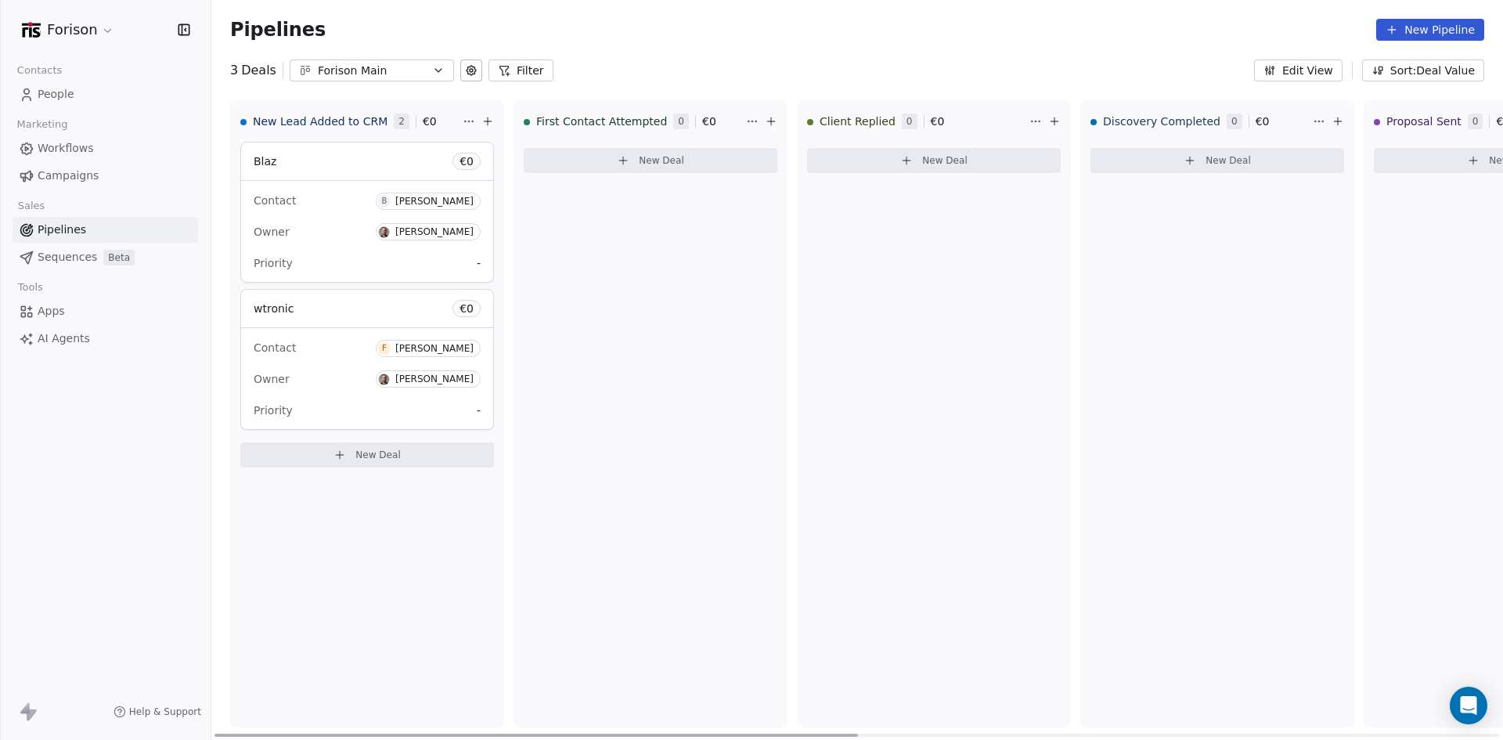
click at [415, 455] on button "New Deal" at bounding box center [367, 454] width 254 height 25
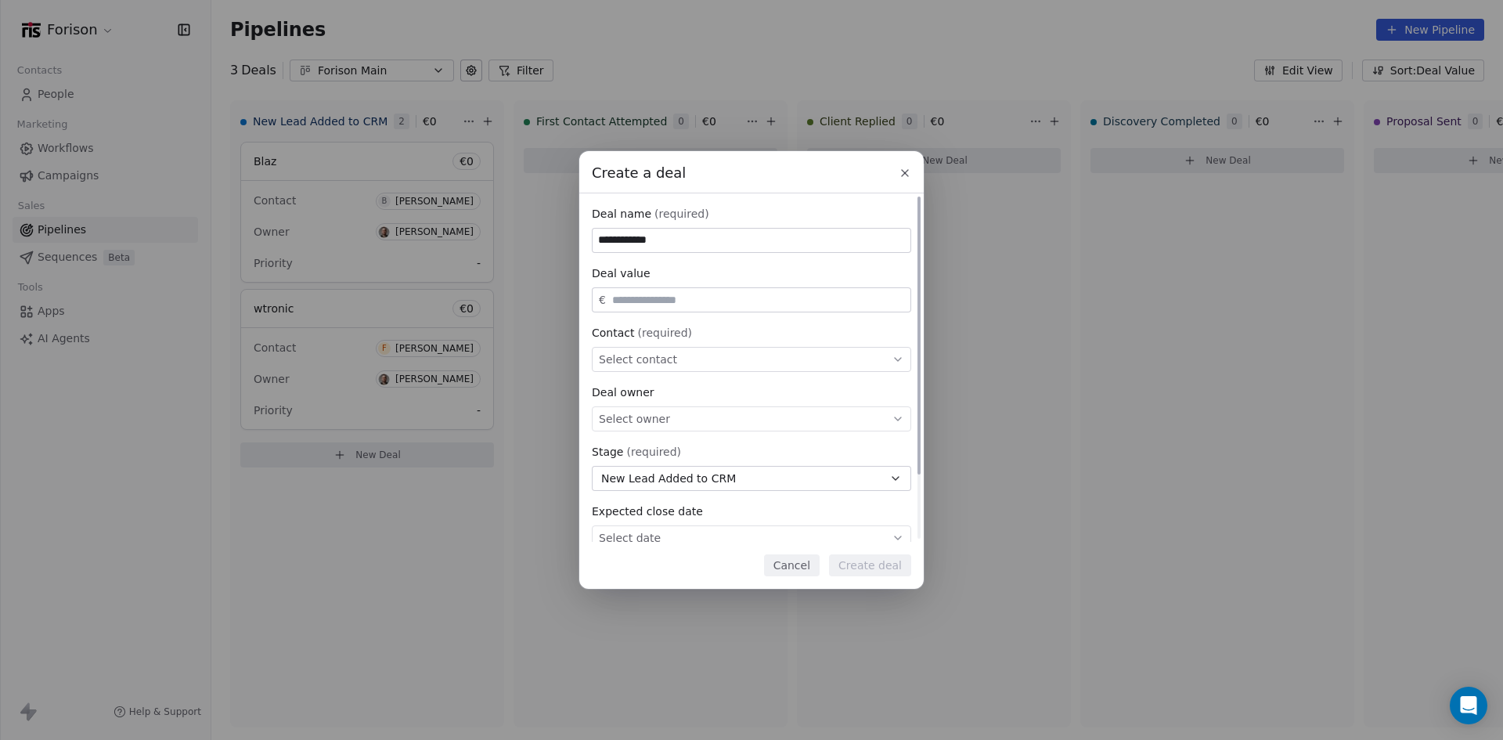
type input "**********"
click at [745, 271] on div "Deal value" at bounding box center [751, 273] width 319 height 16
click at [680, 295] on input "text" at bounding box center [758, 300] width 298 height 12
click at [736, 355] on div "Select contact" at bounding box center [751, 359] width 319 height 25
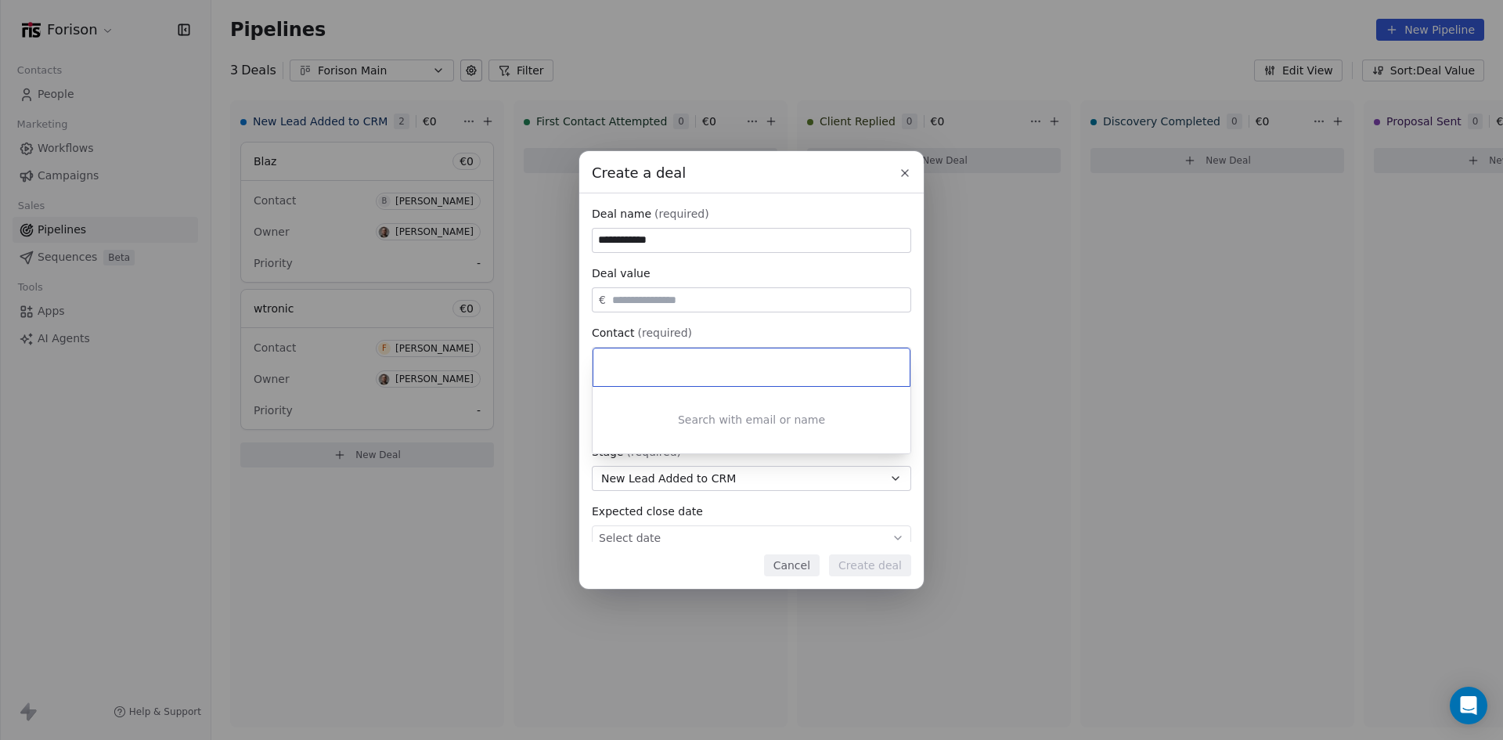
click at [736, 354] on div at bounding box center [751, 367] width 316 height 38
click at [738, 320] on div "**********" at bounding box center [751, 370] width 1503 height 438
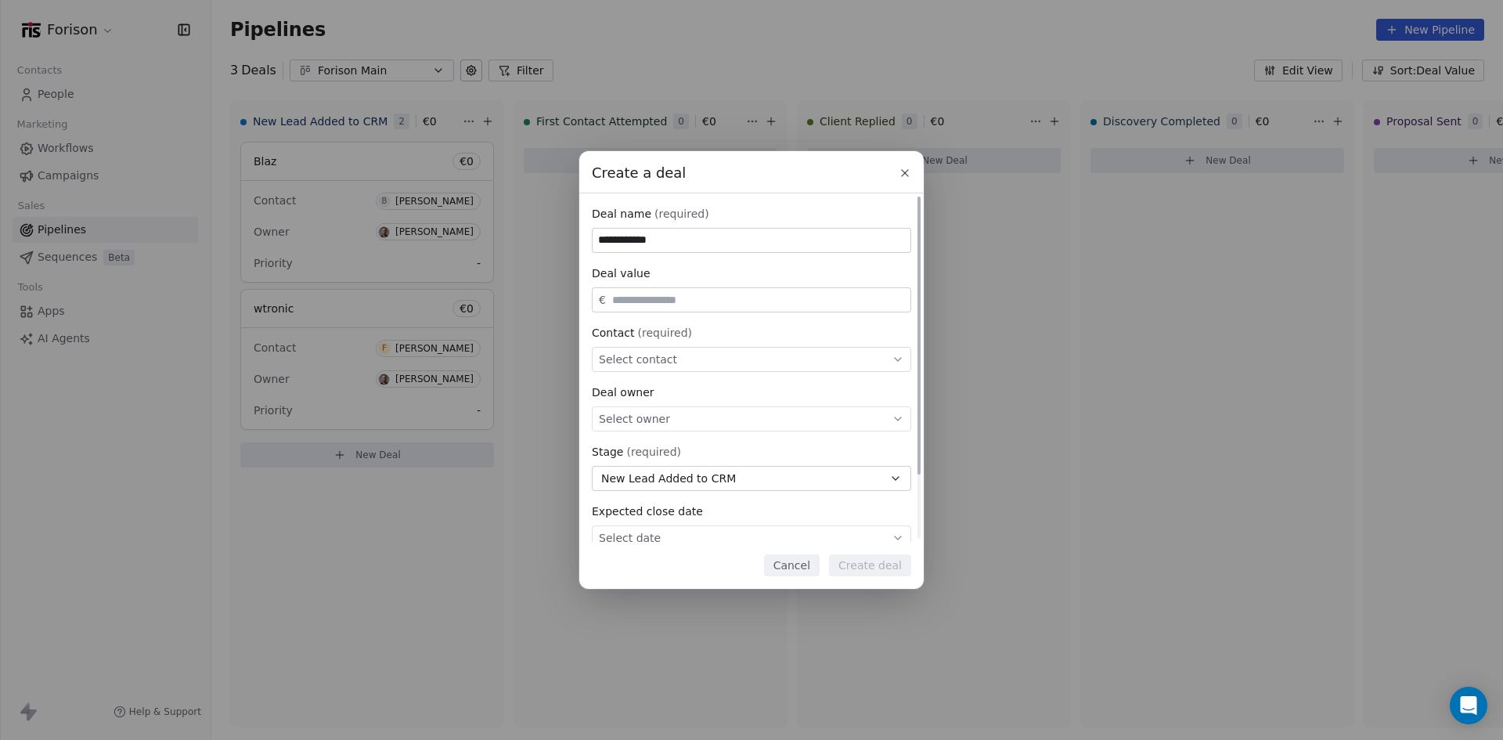
click at [809, 359] on div "Select contact" at bounding box center [751, 359] width 319 height 25
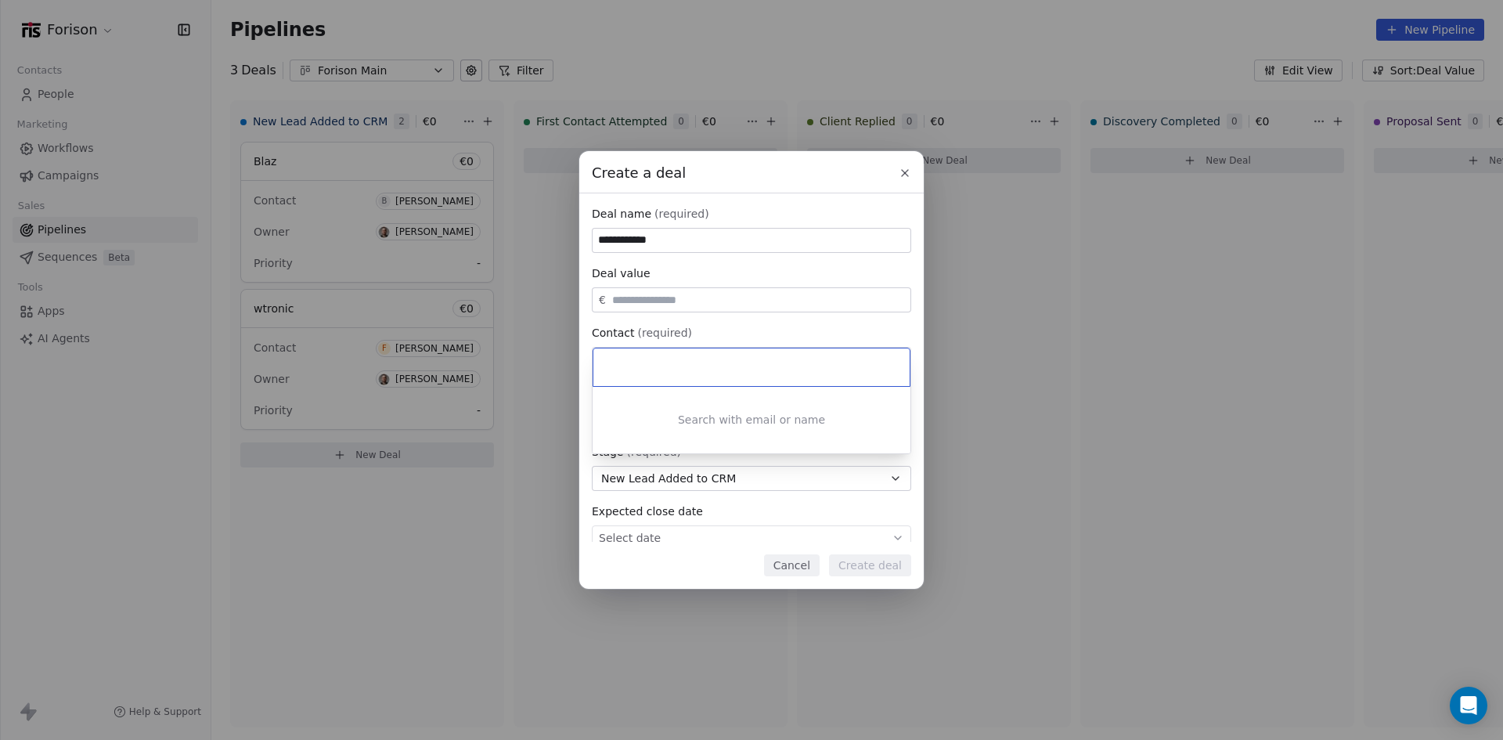
click at [801, 416] on div "Search with email or name" at bounding box center [752, 420] width 318 height 67
click at [812, 362] on input at bounding box center [753, 367] width 294 height 17
drag, startPoint x: 692, startPoint y: 373, endPoint x: 559, endPoint y: 370, distance: 133.1
click at [559, 370] on body "**********" at bounding box center [751, 370] width 1503 height 740
click at [630, 368] on input "*****" at bounding box center [753, 367] width 294 height 17
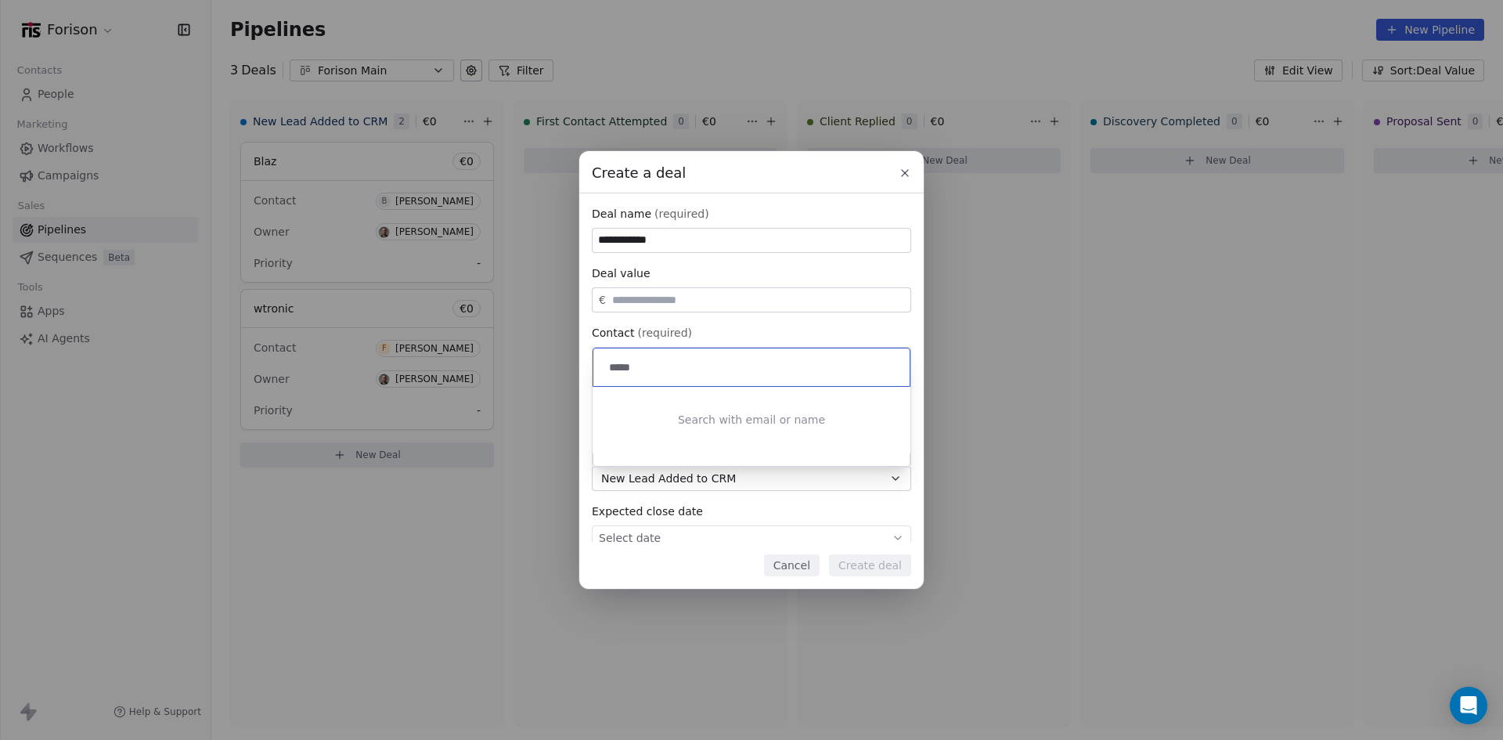
click at [630, 368] on input "*****" at bounding box center [753, 367] width 294 height 17
paste input "*******"
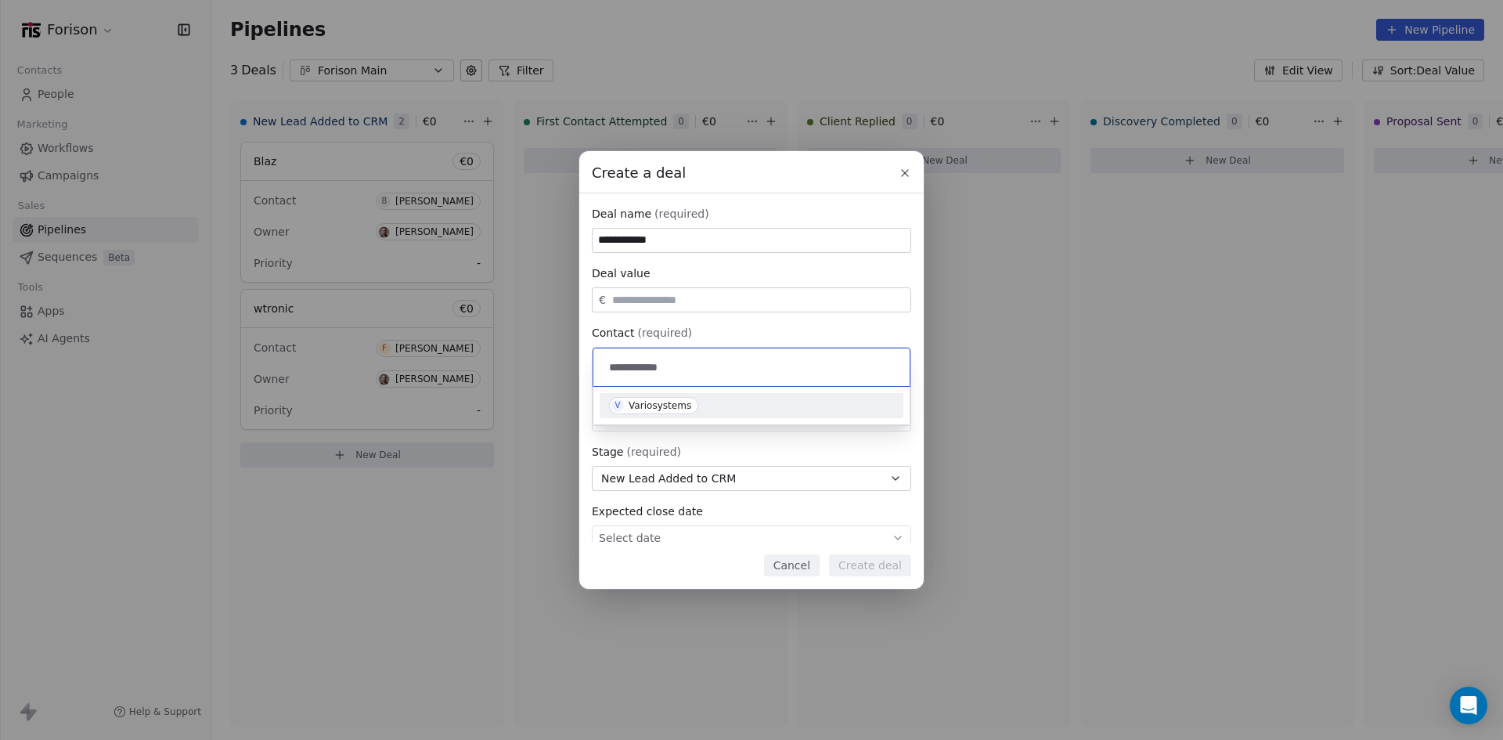
type input "**********"
click at [677, 402] on div "Variosystems" at bounding box center [660, 405] width 63 height 11
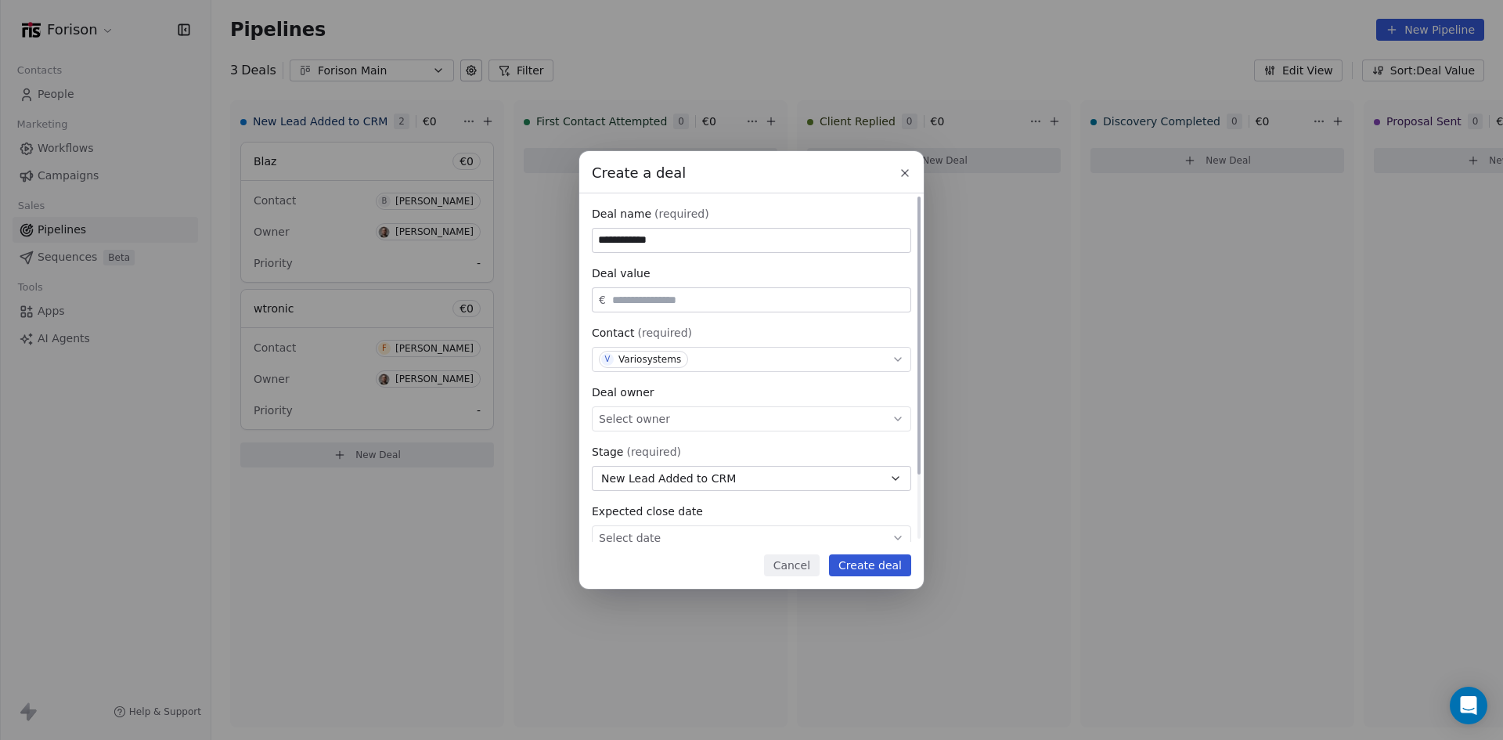
click at [758, 419] on div "Select owner" at bounding box center [751, 418] width 319 height 25
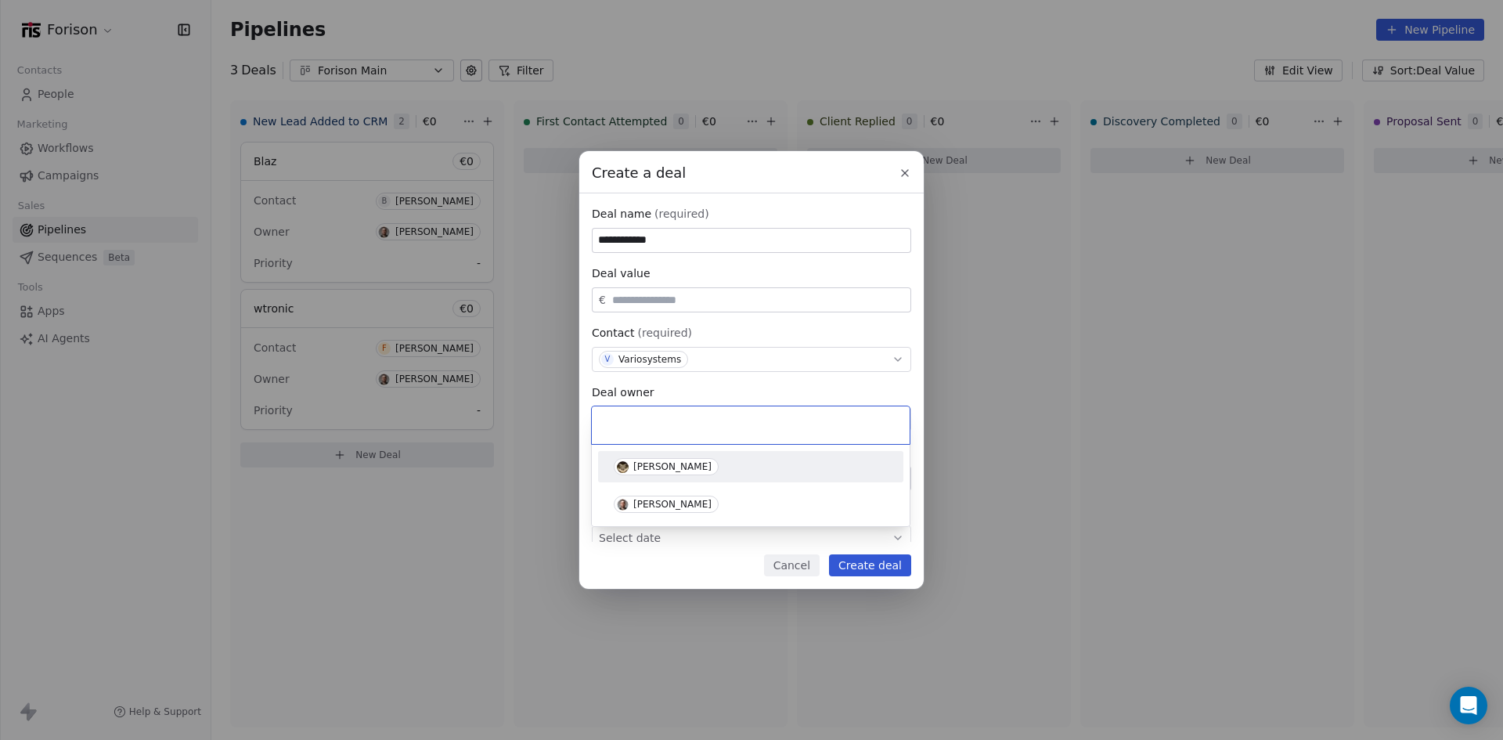
click at [757, 417] on input "text" at bounding box center [750, 425] width 299 height 17
click at [794, 384] on div "**********" at bounding box center [751, 370] width 1503 height 438
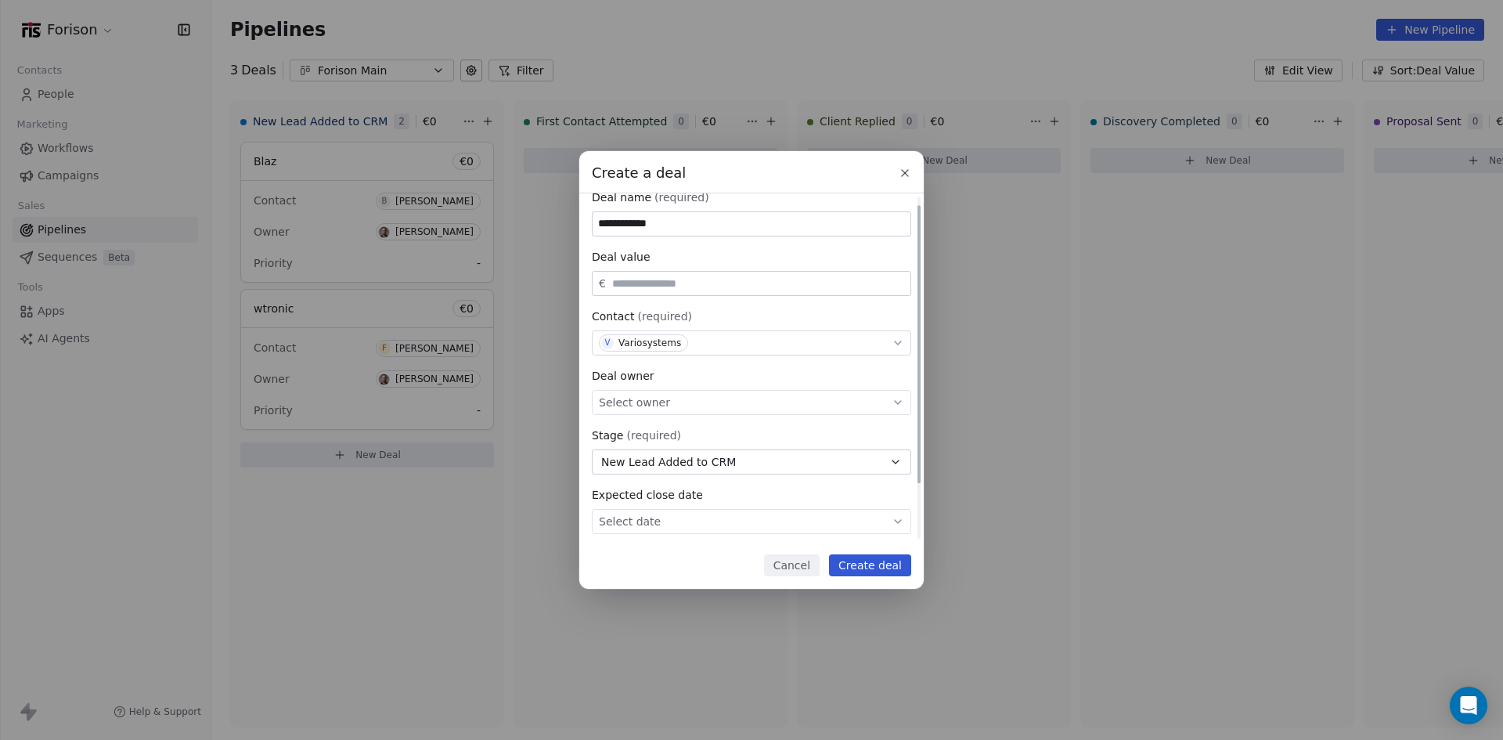
scroll to position [81, 0]
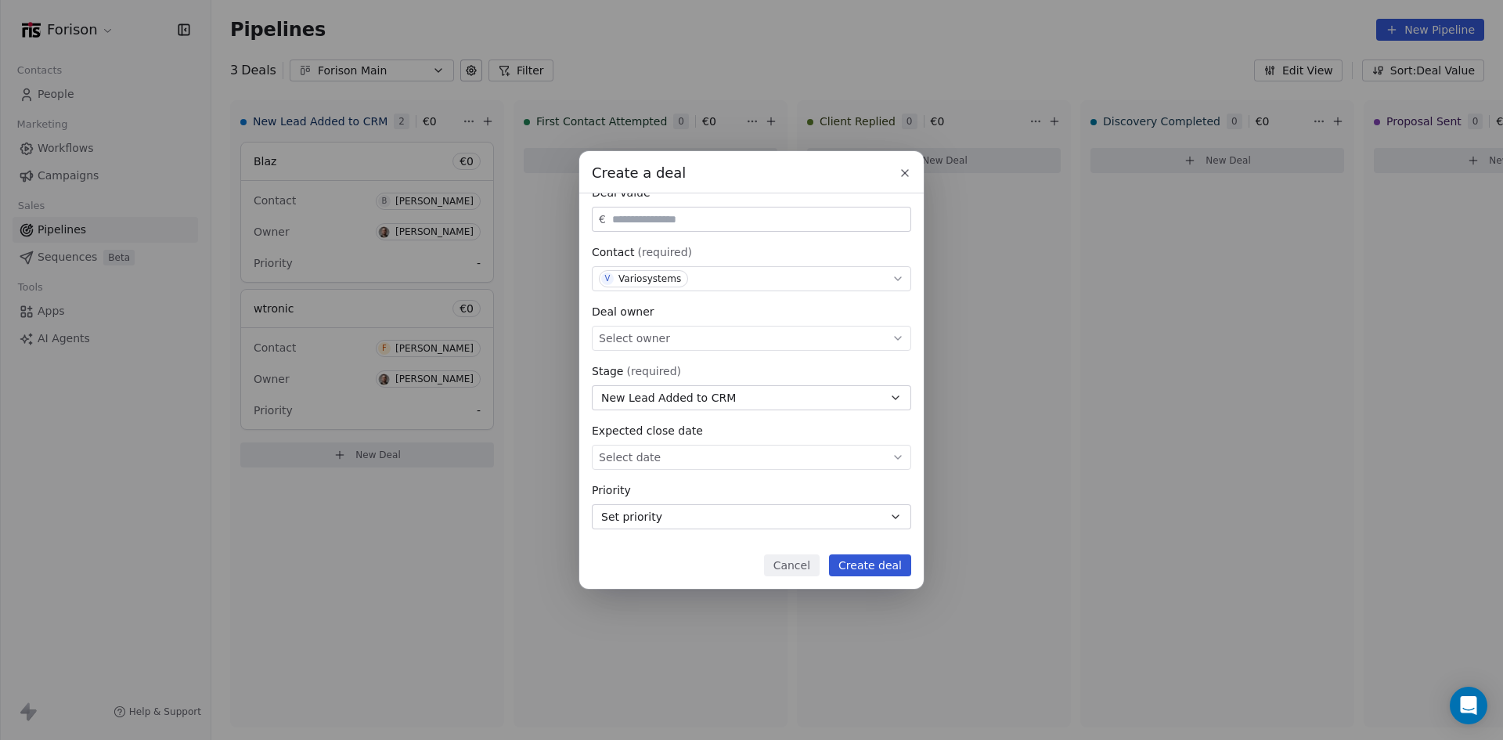
click at [879, 564] on button "Create deal" at bounding box center [870, 565] width 82 height 22
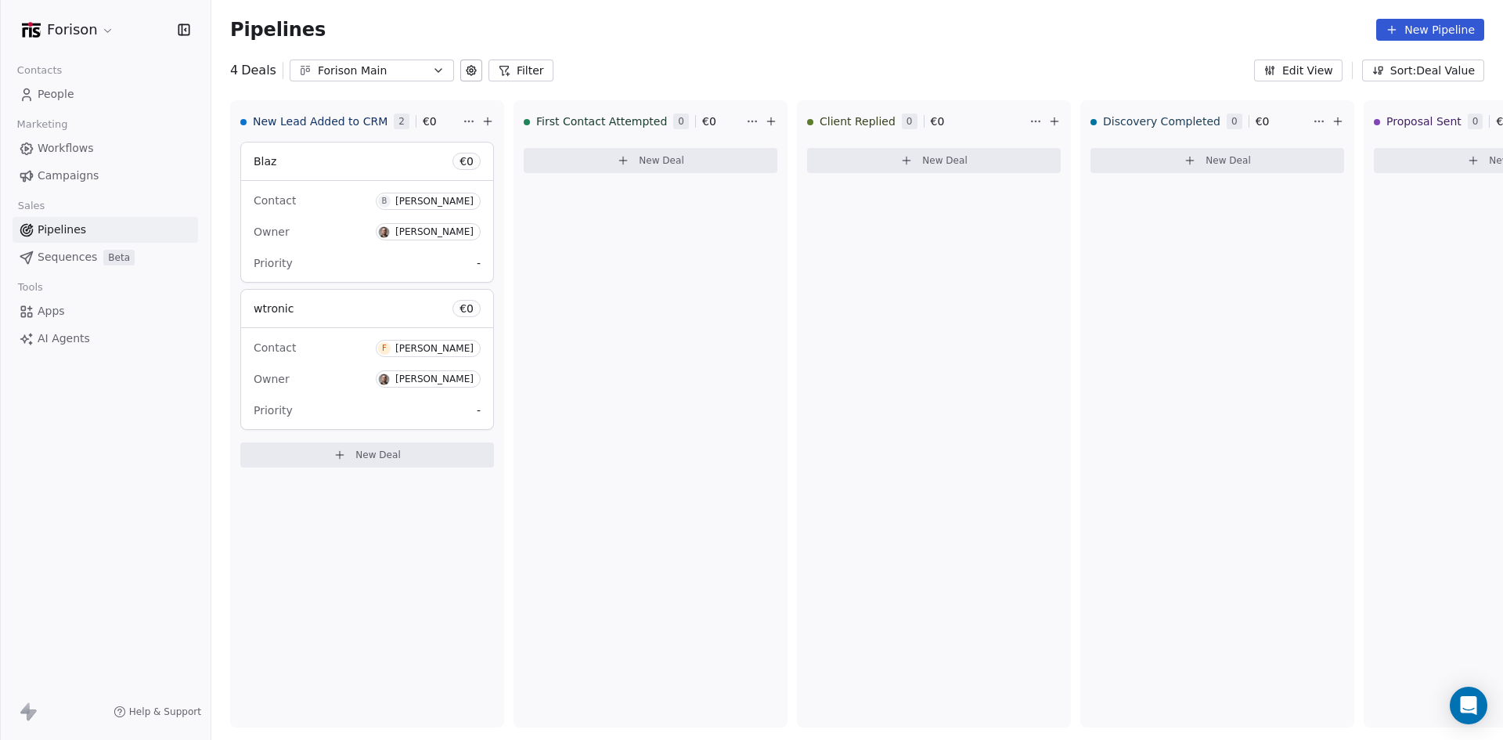
click at [432, 67] on icon "button" at bounding box center [438, 70] width 13 height 13
click at [378, 145] on div "LinkedinOutreach" at bounding box center [380, 135] width 179 height 25
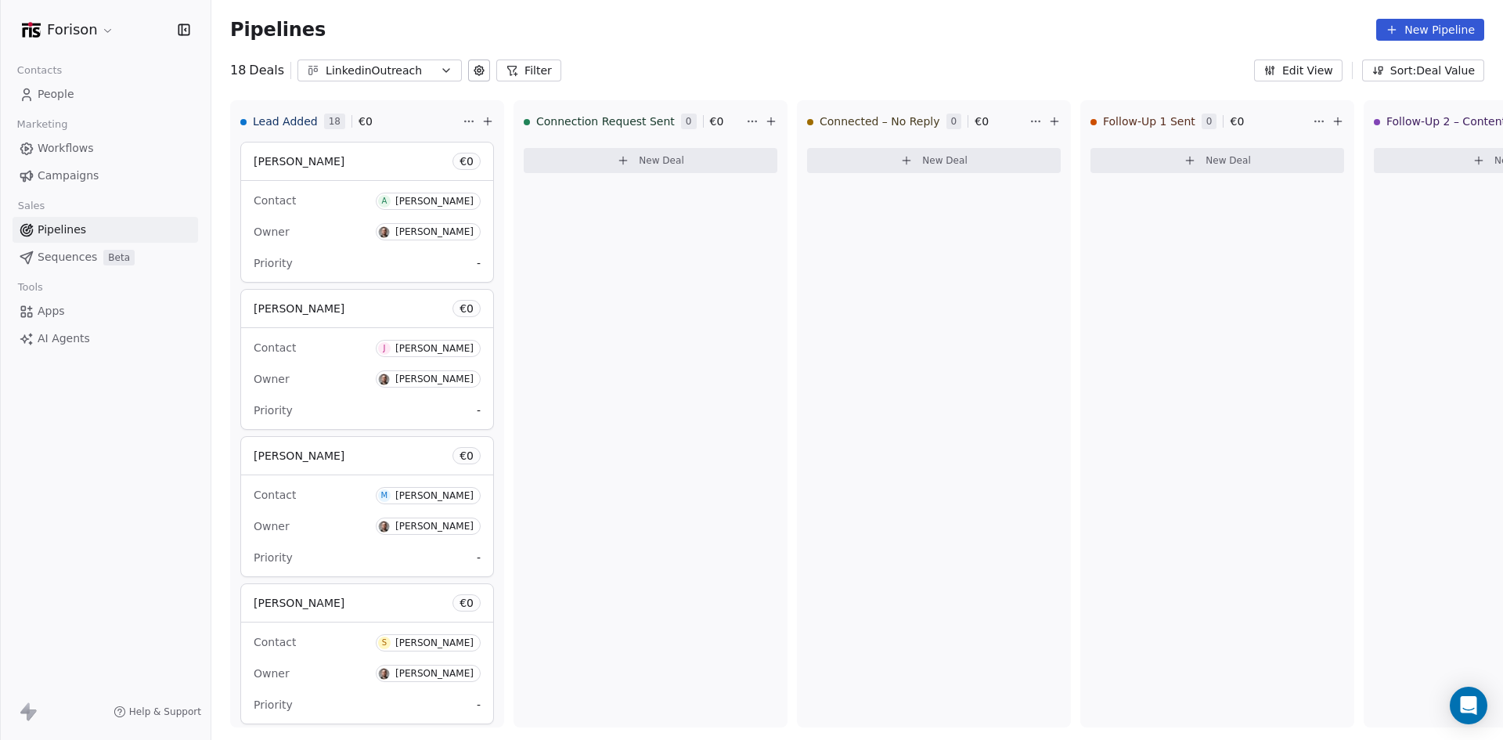
click at [440, 65] on icon "button" at bounding box center [446, 70] width 13 height 13
click at [348, 164] on span "Forison Main" at bounding box center [342, 161] width 69 height 16
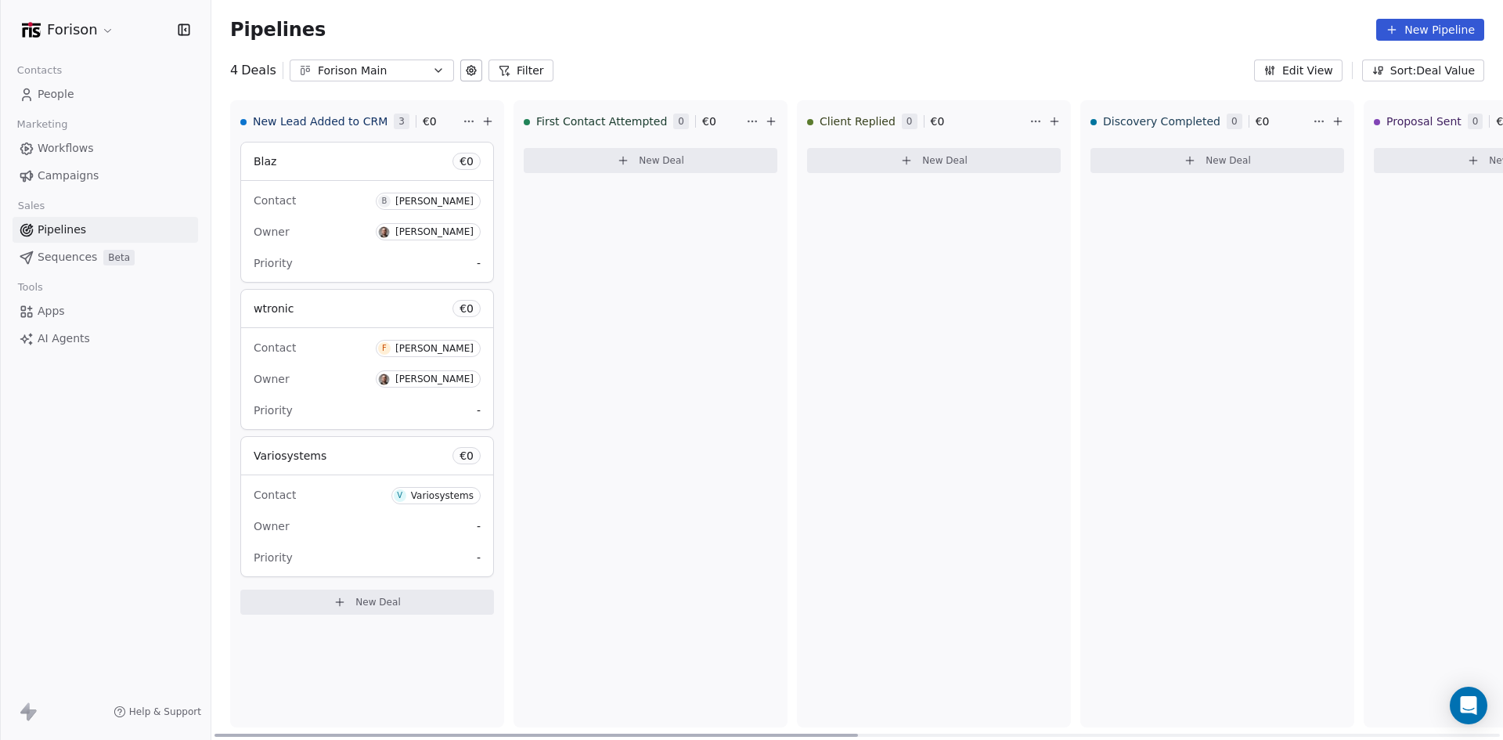
click at [316, 600] on button "New Deal" at bounding box center [367, 602] width 254 height 25
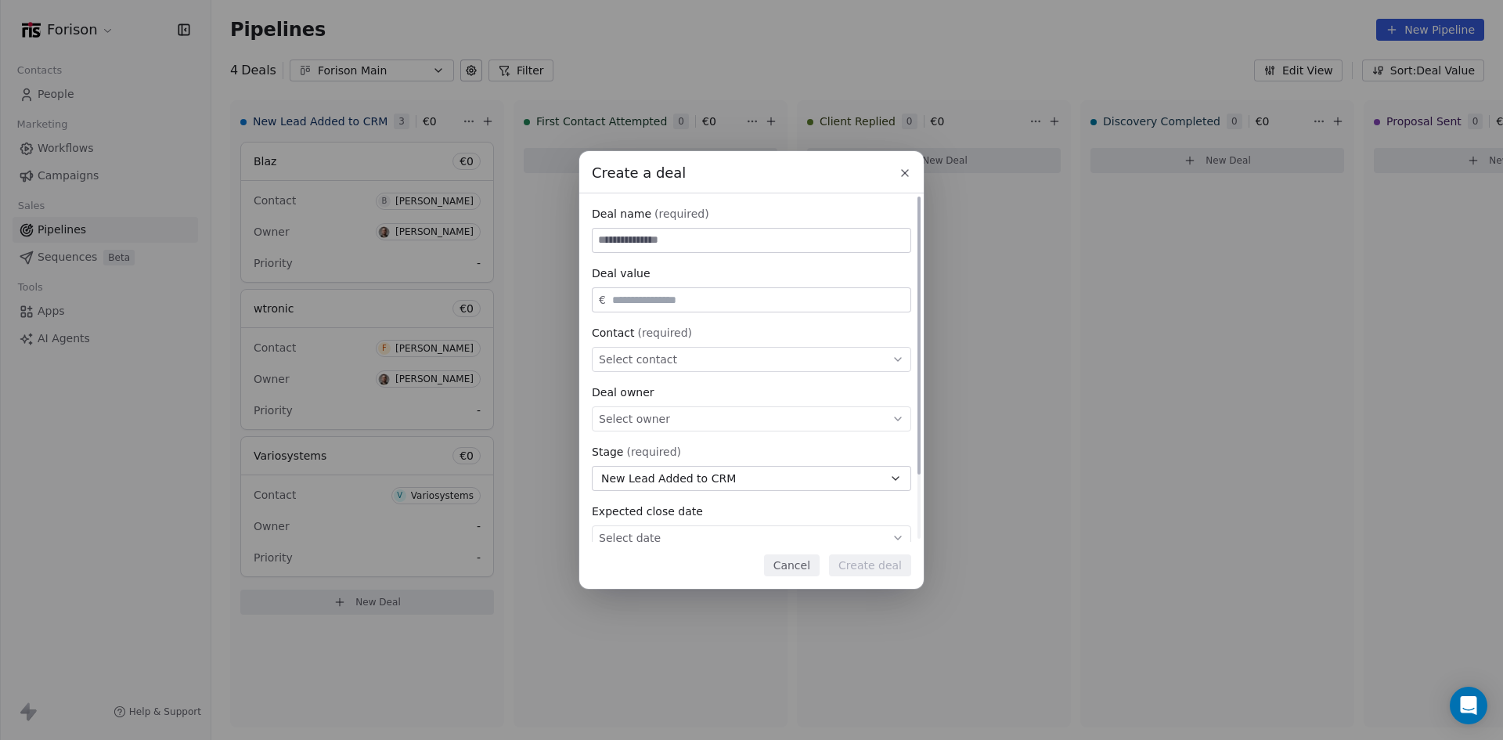
click at [661, 356] on span "Select contact" at bounding box center [638, 360] width 78 height 16
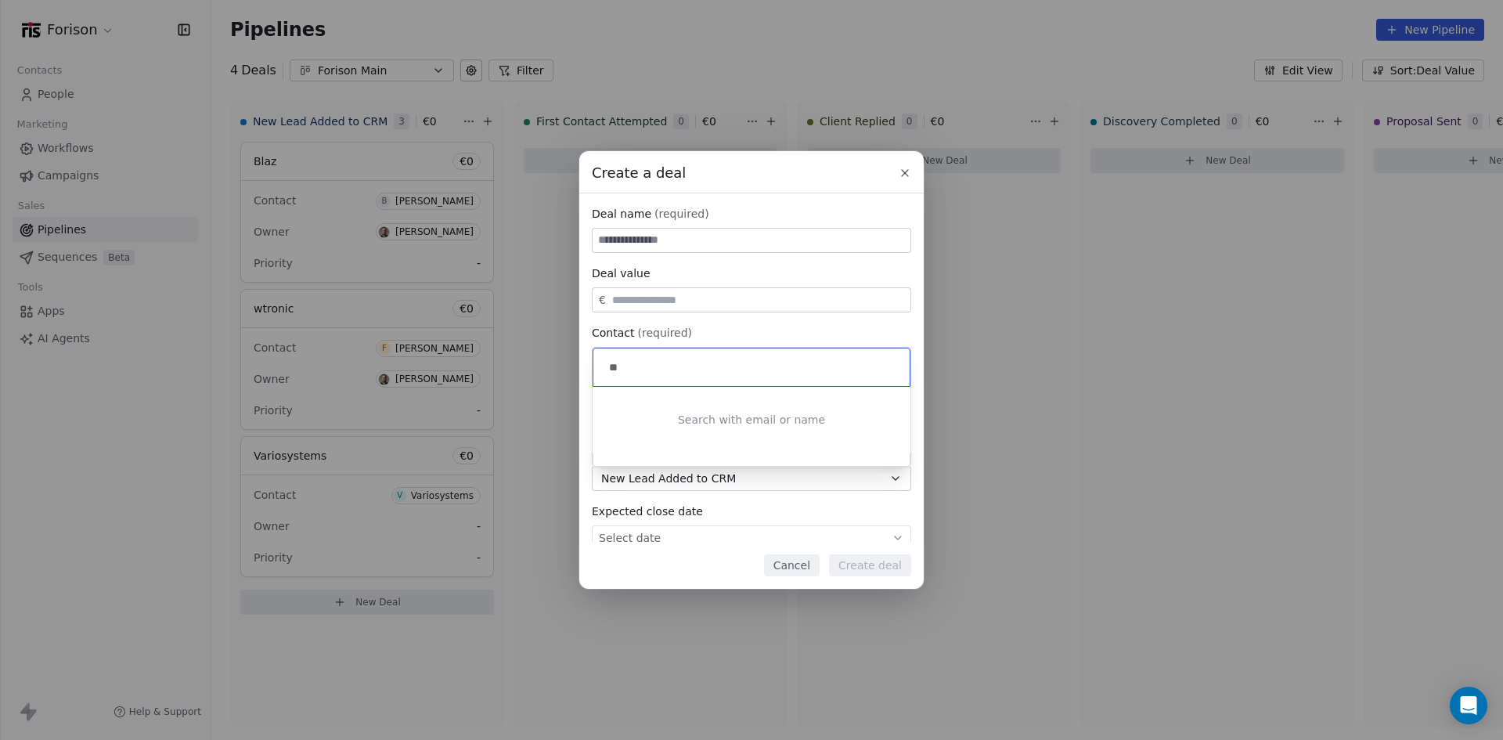
type input "*"
click at [908, 172] on div "Create a deal Deal name (required) Deal value € Contact (required) Select conta…" at bounding box center [751, 370] width 1503 height 438
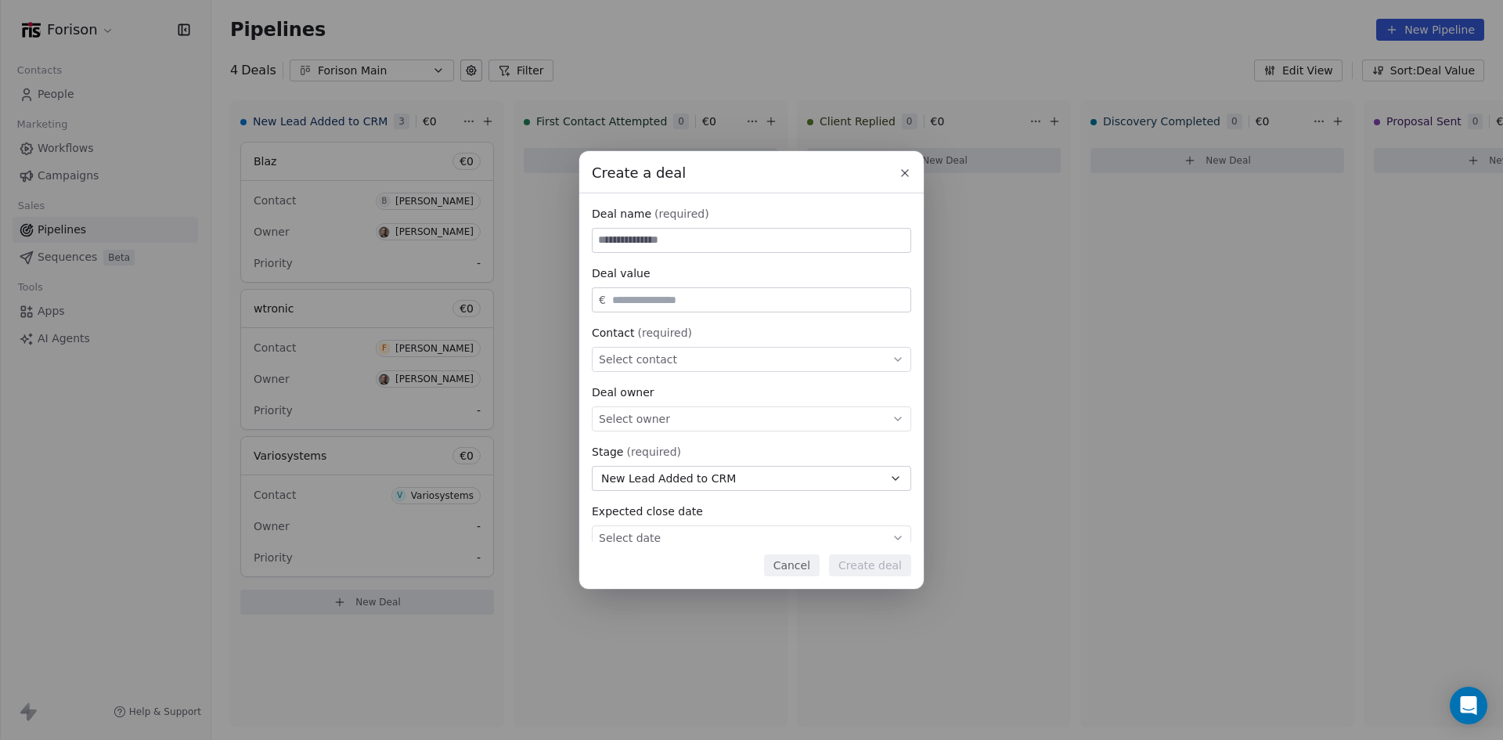
click at [908, 172] on icon at bounding box center [905, 173] width 13 height 13
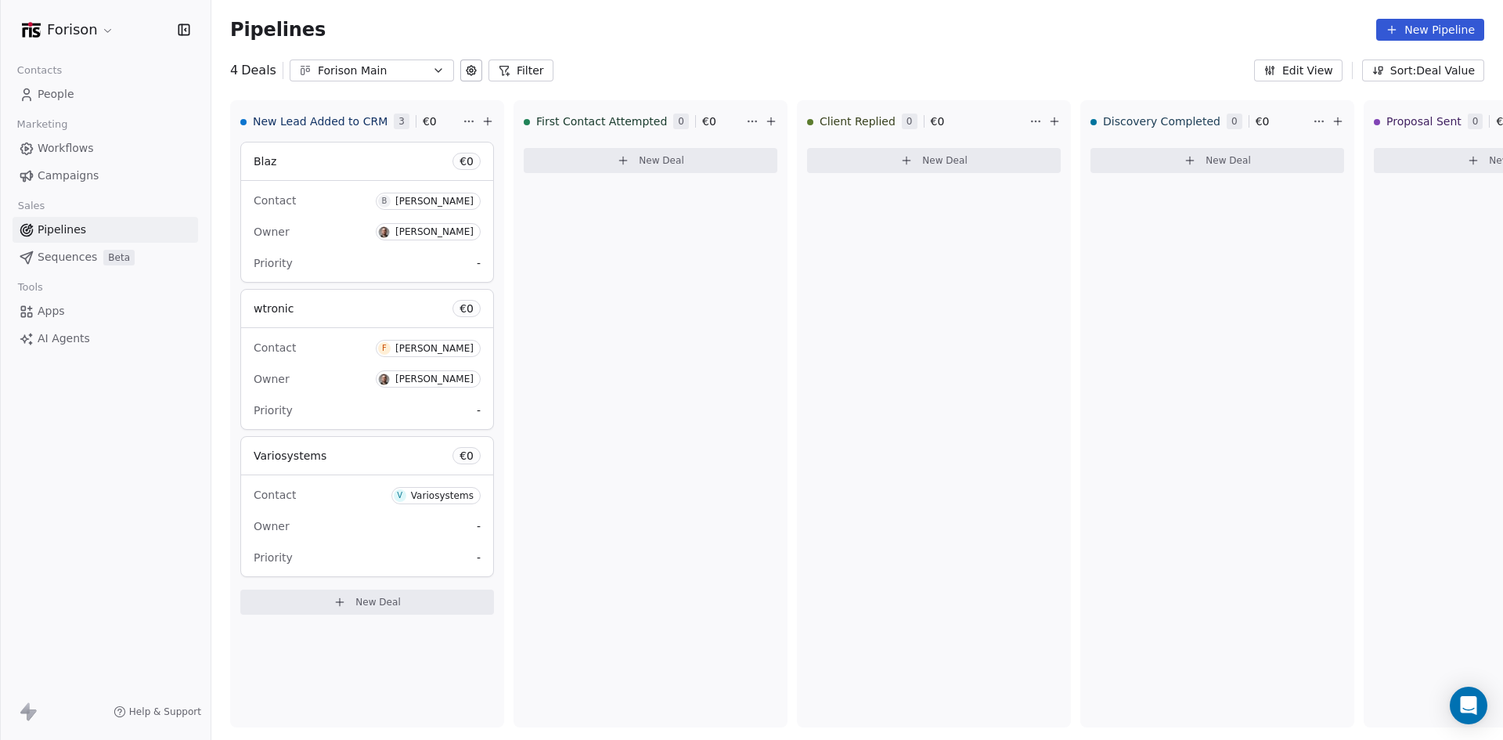
click at [74, 94] on link "People" at bounding box center [106, 94] width 186 height 26
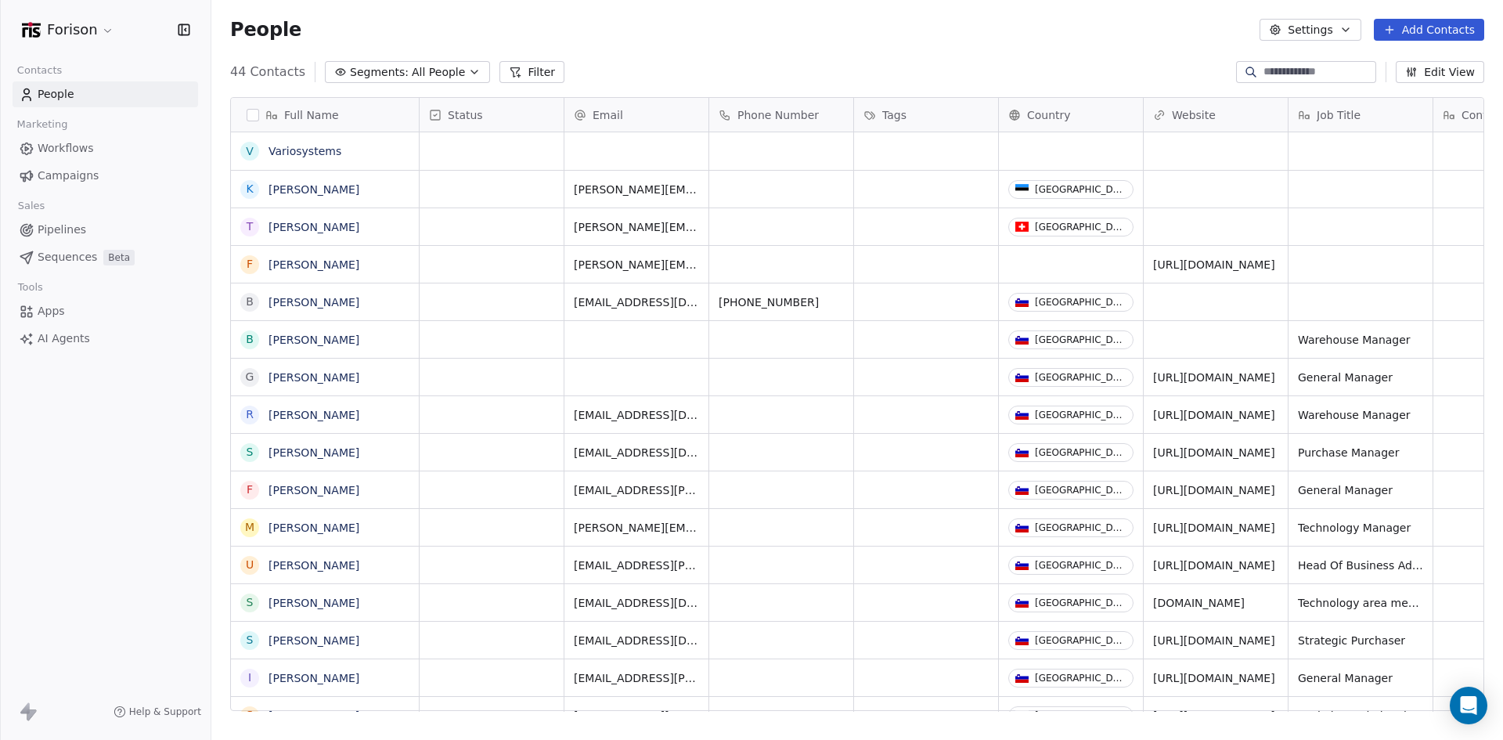
click at [1116, 32] on button "Add Contacts" at bounding box center [1429, 30] width 110 height 22
click at [1116, 63] on span "Create new contact" at bounding box center [1437, 64] width 107 height 16
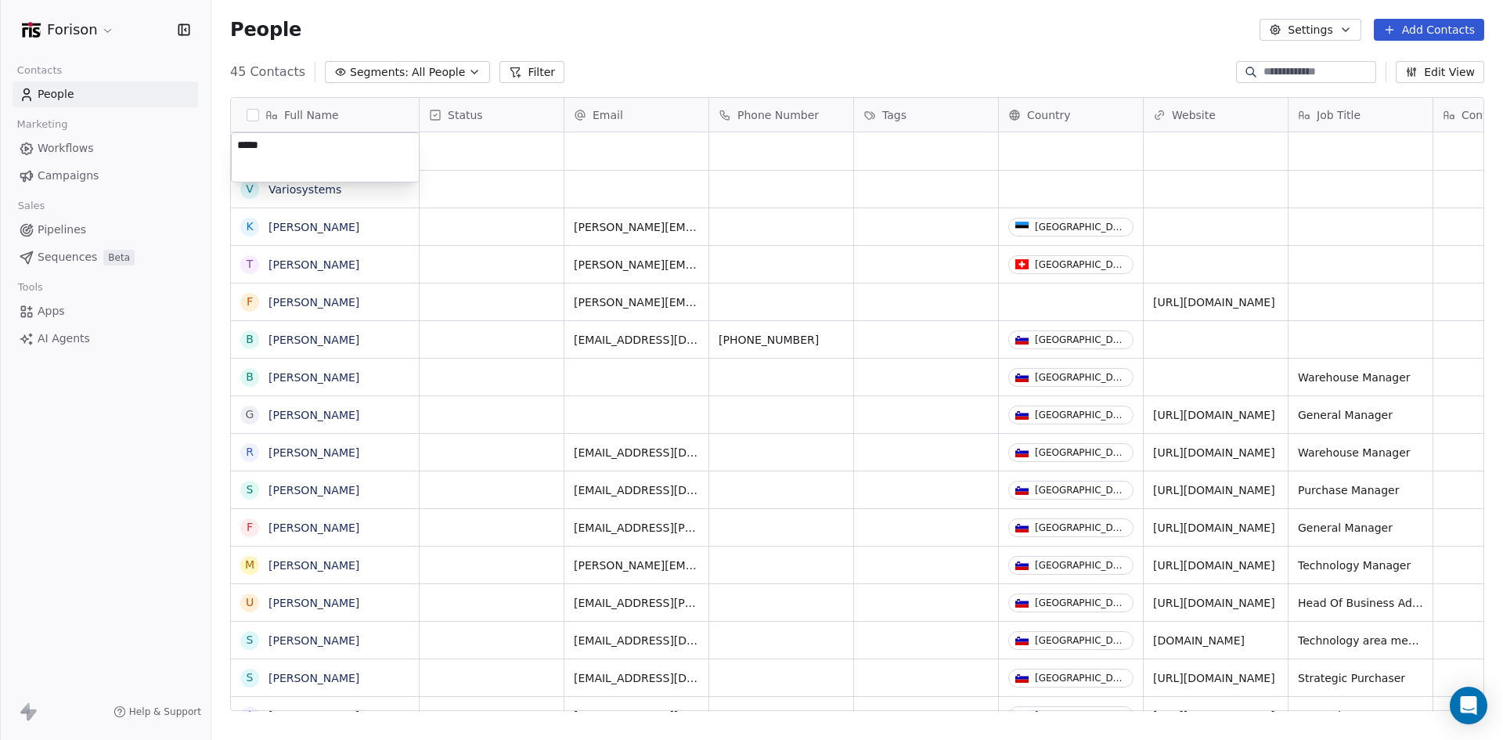
type textarea "******"
click at [602, 144] on html "Forison Contacts People Marketing Workflows Campaigns Sales Pipelines Sequences…" at bounding box center [751, 370] width 1503 height 740
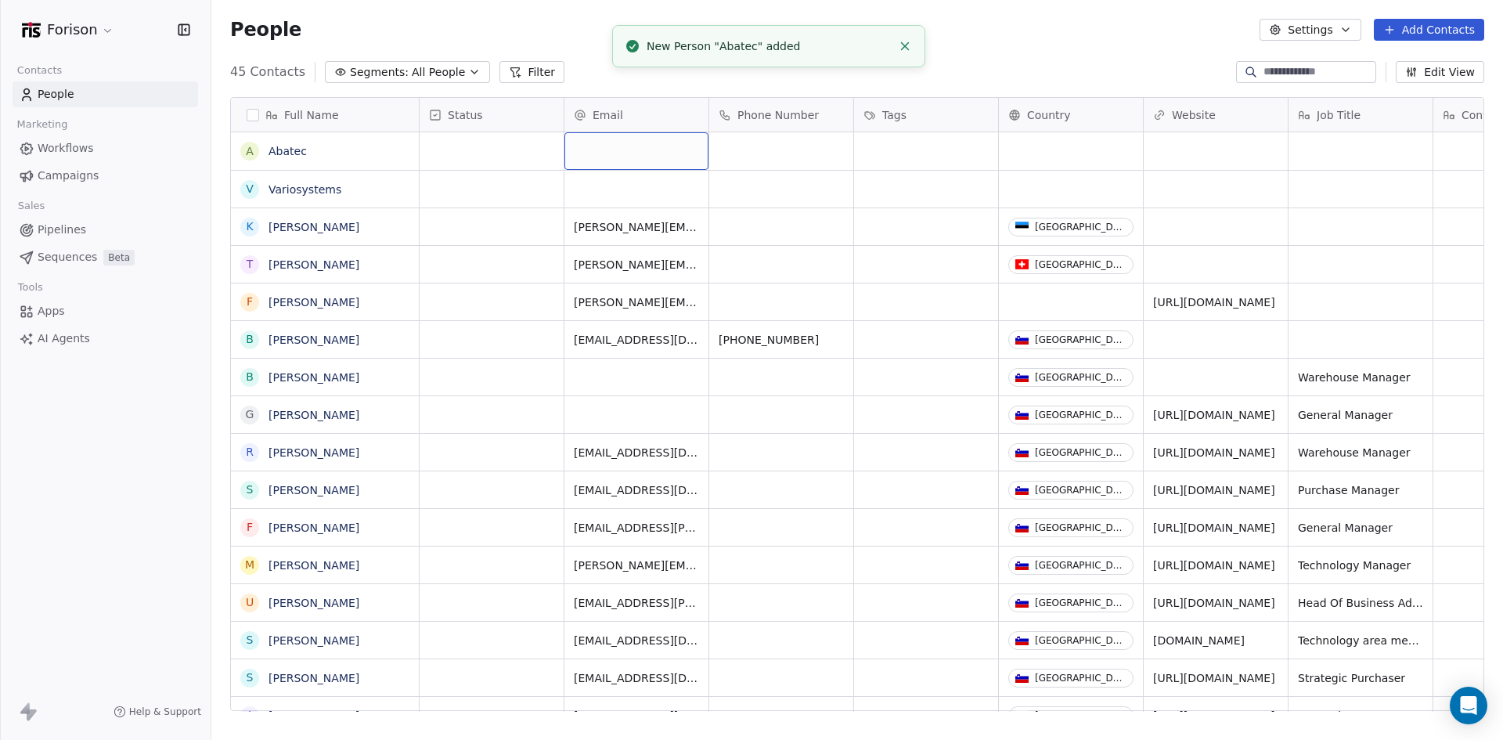
click at [602, 144] on div "grid" at bounding box center [637, 151] width 144 height 38
type input "**********"
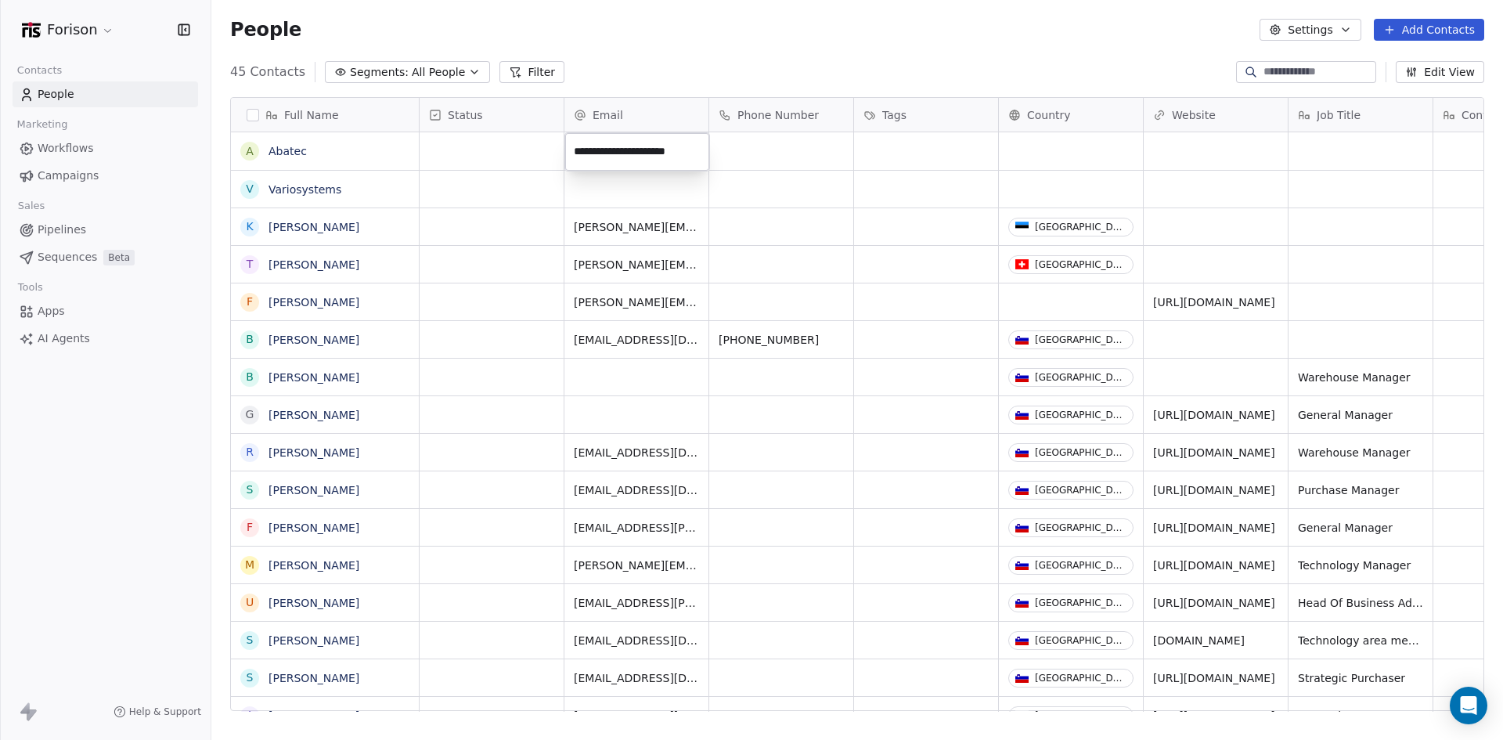
click at [1052, 150] on html "Forison Contacts People Marketing Workflows Campaigns Sales Pipelines Sequences…" at bounding box center [751, 370] width 1503 height 740
click at [1052, 150] on div "grid" at bounding box center [1071, 151] width 144 height 38
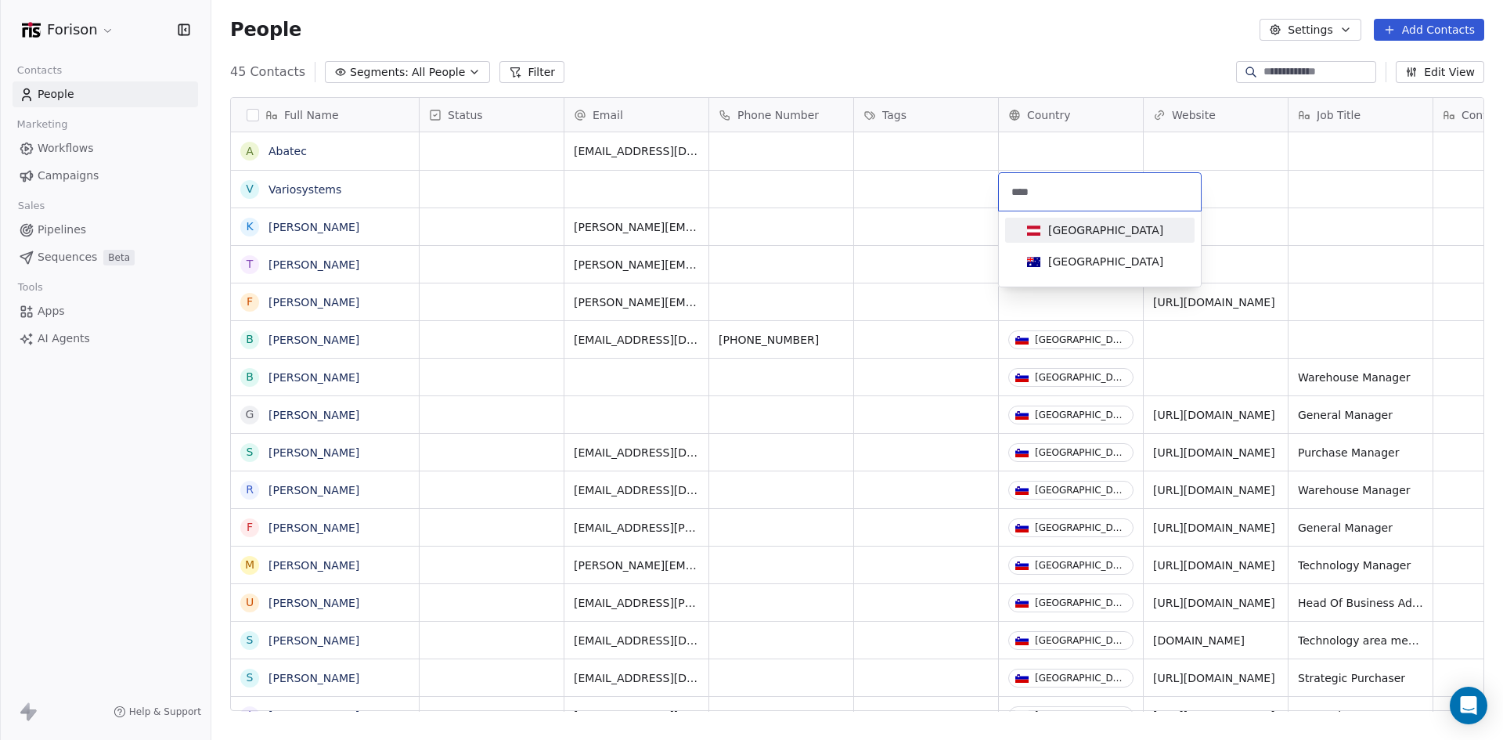
type input "****"
click at [1056, 226] on div "[GEOGRAPHIC_DATA]" at bounding box center [1105, 230] width 115 height 16
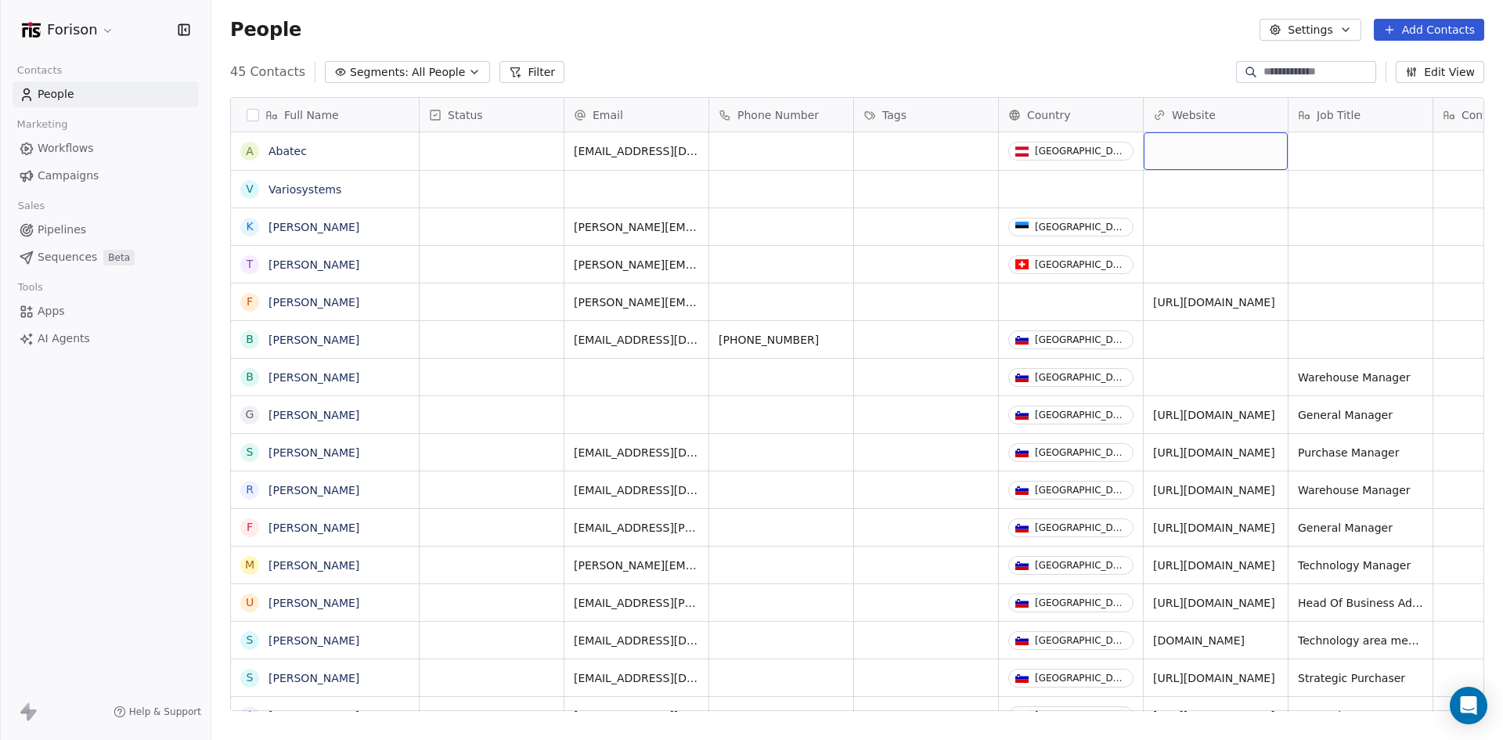
click at [1116, 159] on div "grid" at bounding box center [1216, 151] width 144 height 38
drag, startPoint x: 1239, startPoint y: 151, endPoint x: 1160, endPoint y: 143, distance: 80.2
click at [1116, 143] on input "**********" at bounding box center [1216, 151] width 137 height 31
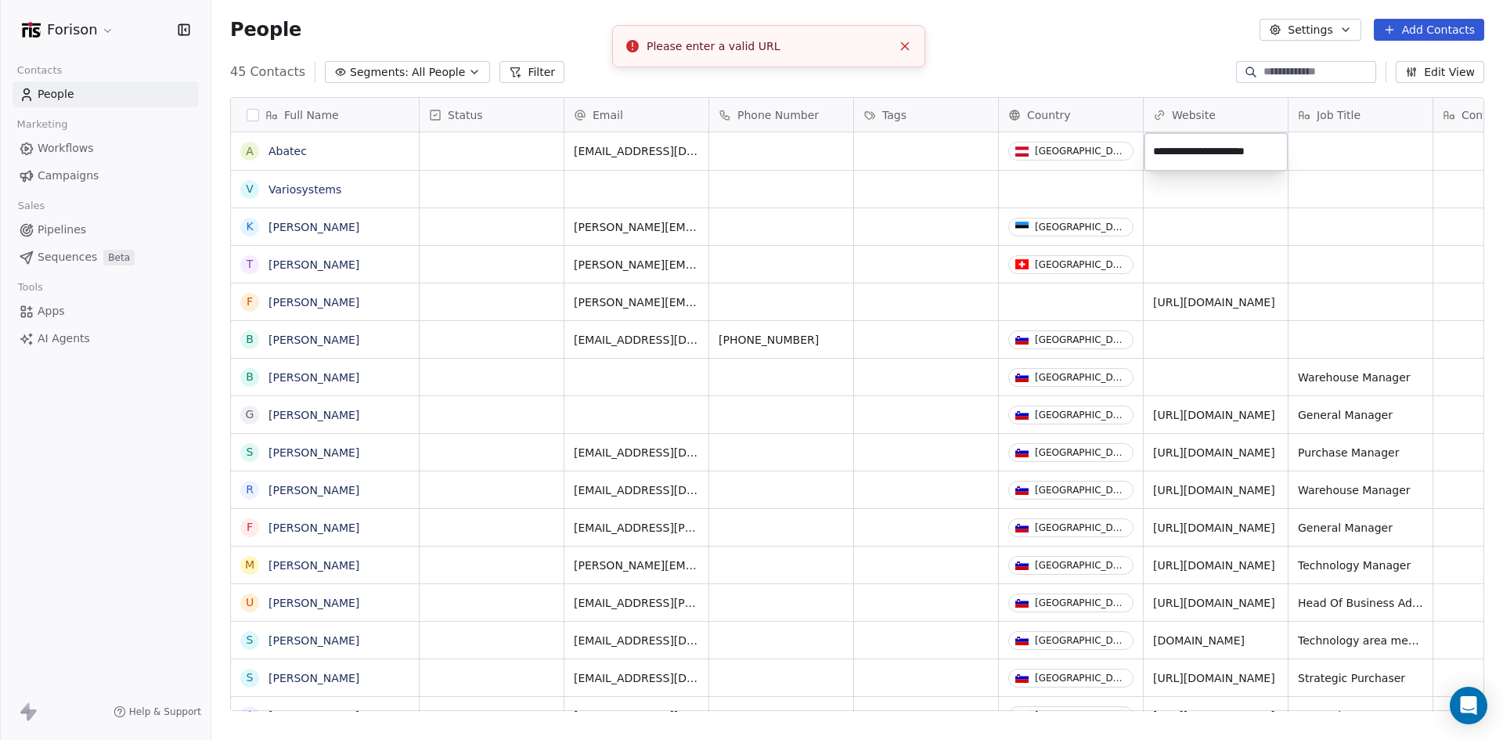
type input "**********"
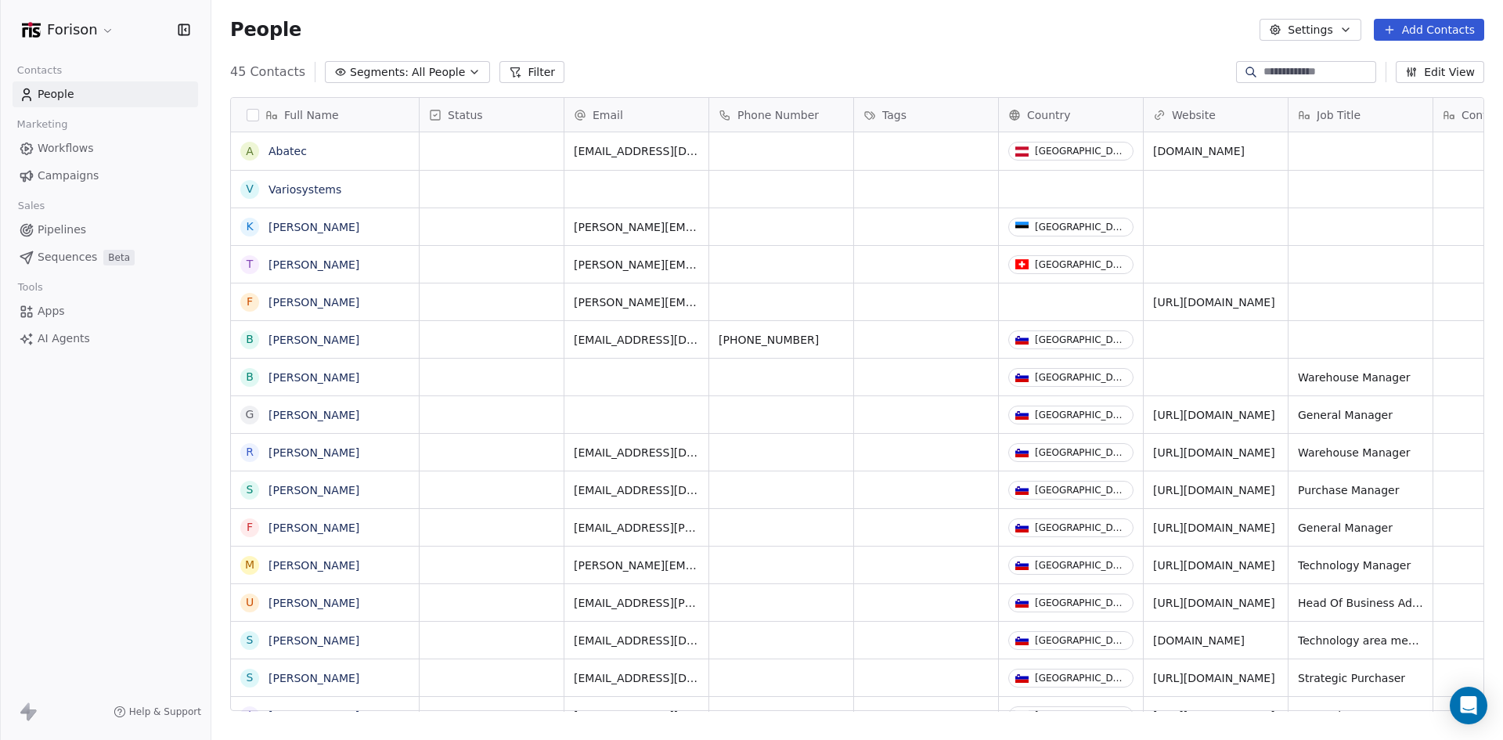
click at [63, 229] on span "Pipelines" at bounding box center [62, 230] width 49 height 16
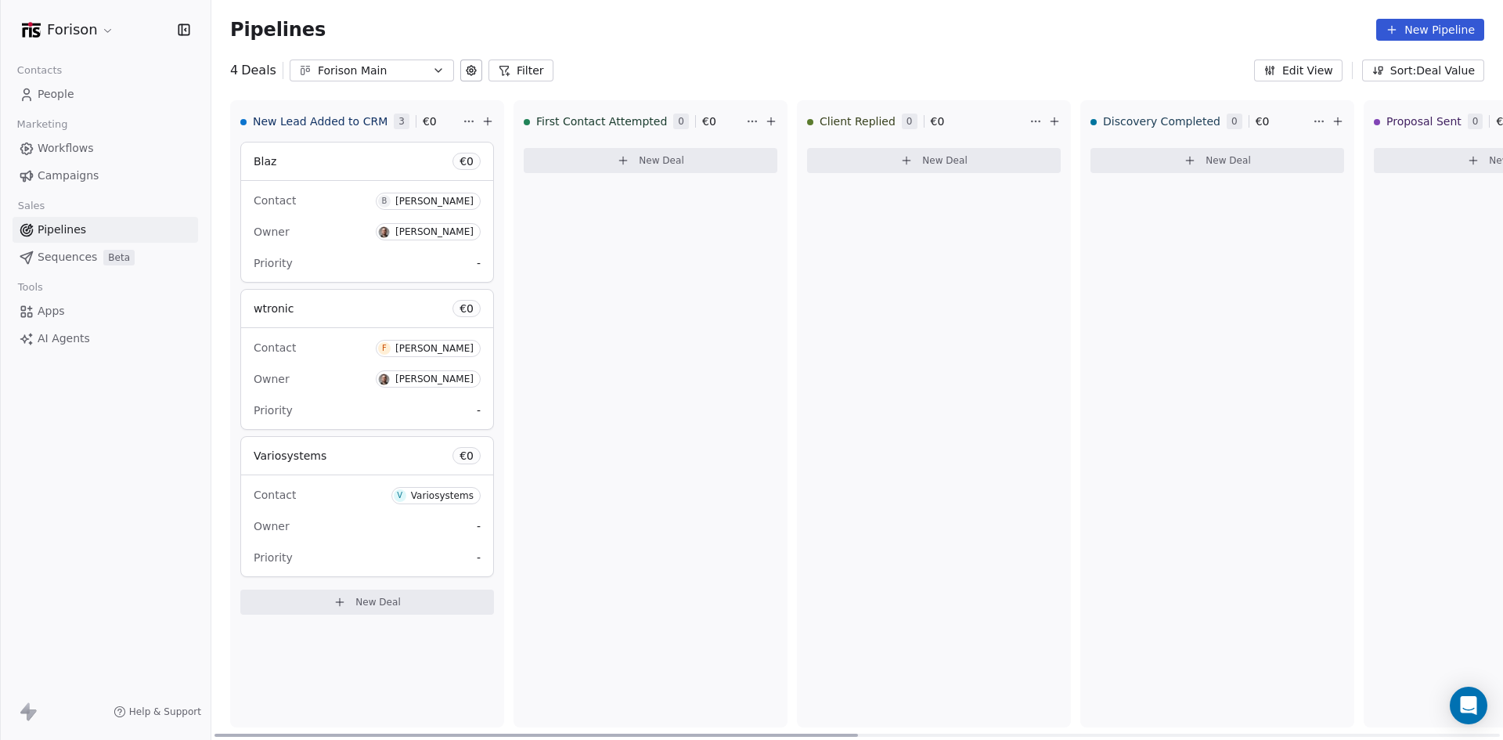
click at [360, 602] on span "New Deal" at bounding box center [377, 602] width 45 height 13
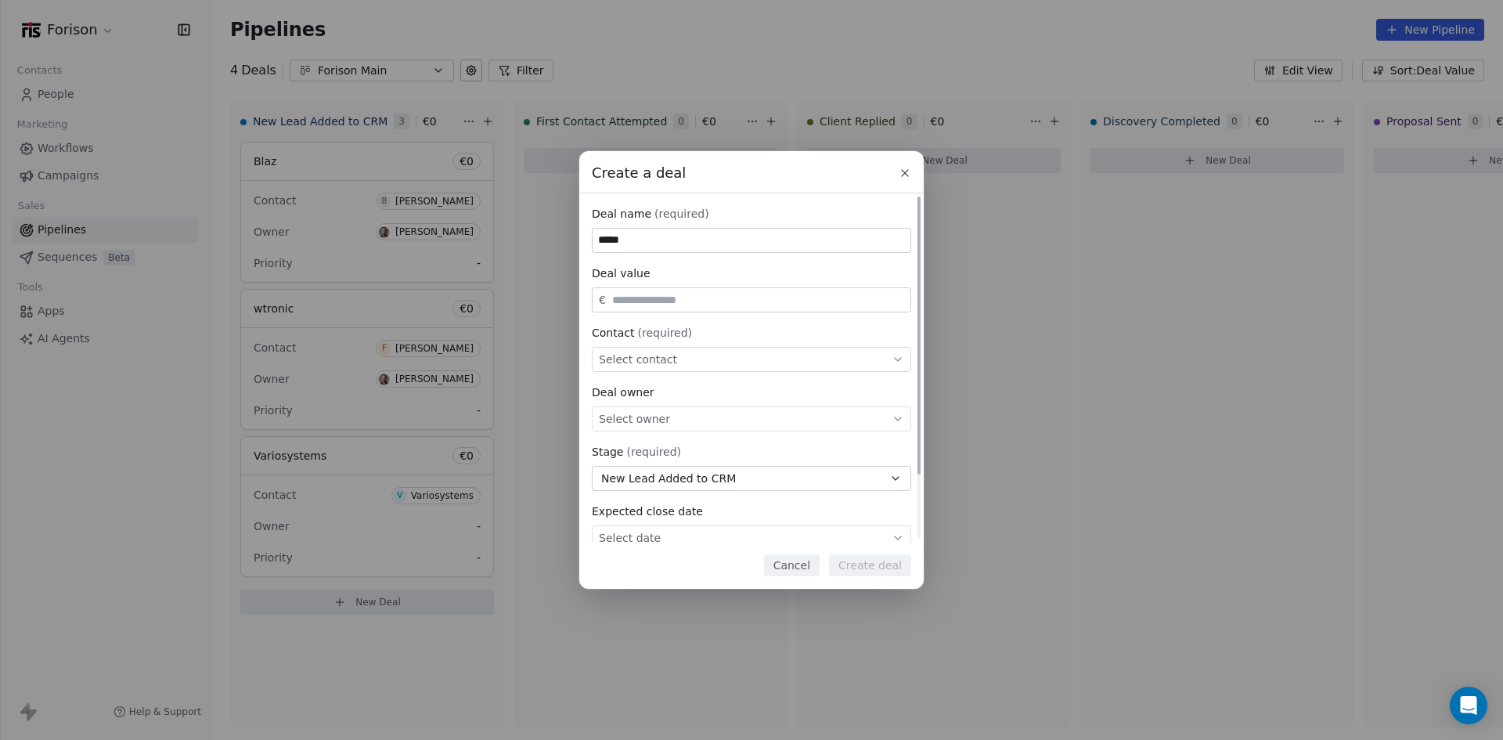
click at [676, 416] on div "Select owner" at bounding box center [751, 418] width 319 height 25
type input "*****"
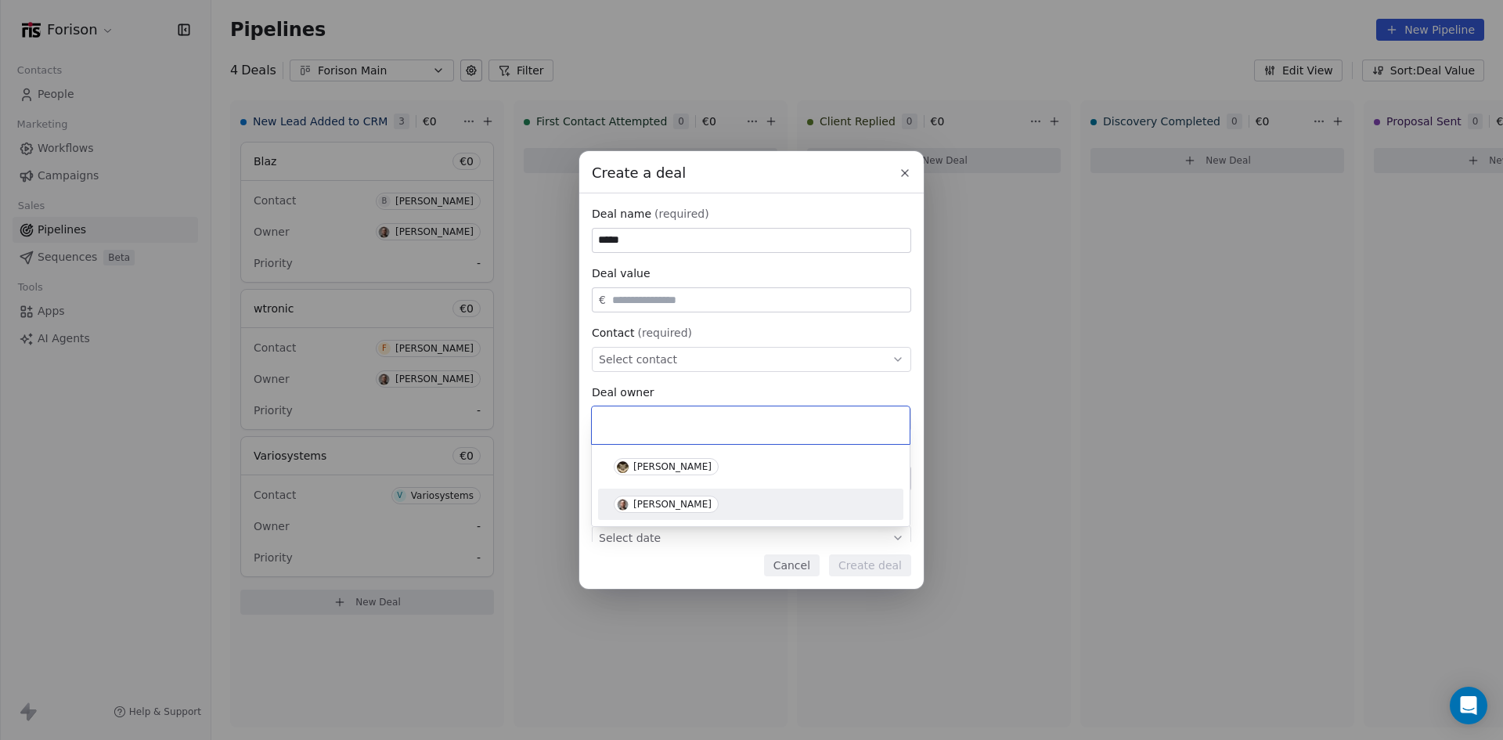
click at [677, 503] on div "[PERSON_NAME]" at bounding box center [672, 504] width 78 height 11
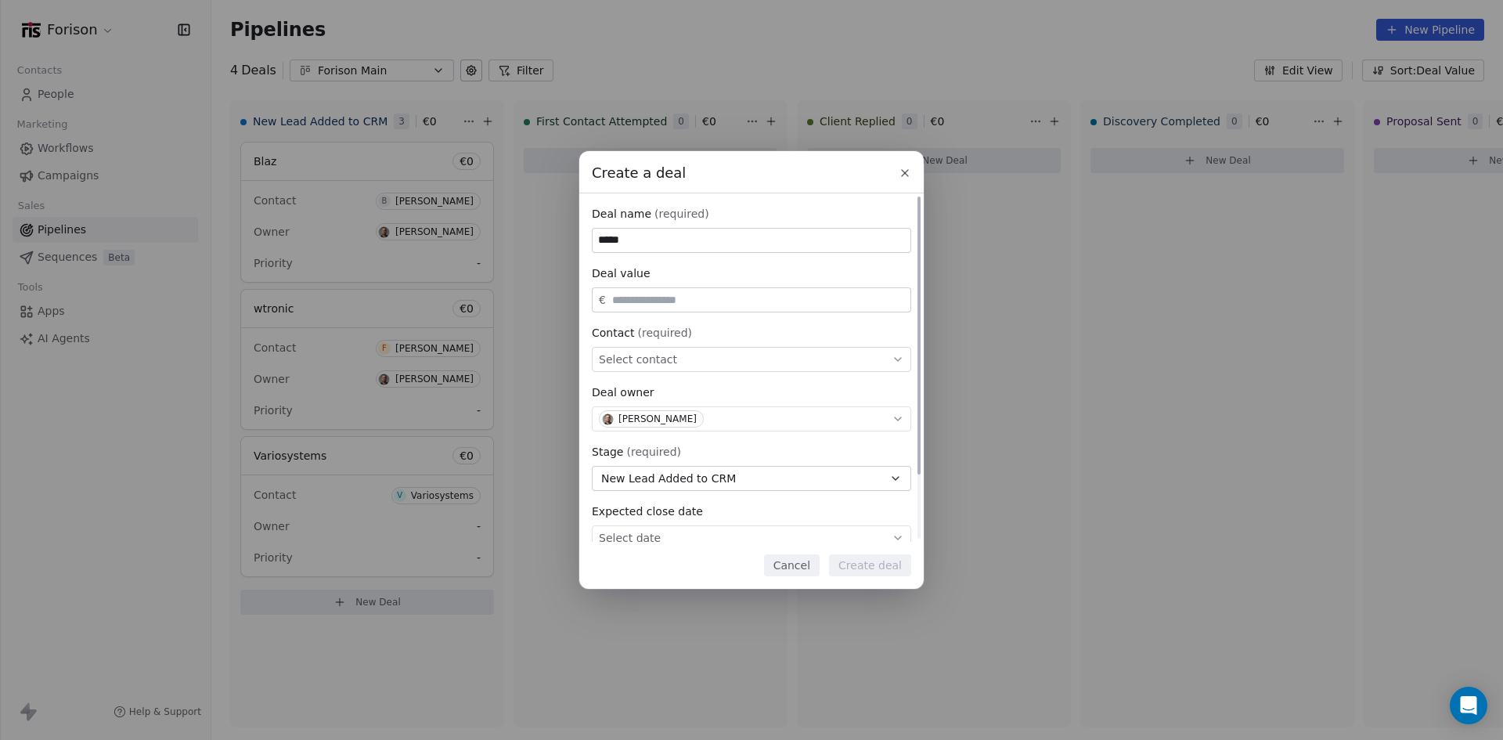
click at [688, 352] on div "Select contact" at bounding box center [751, 359] width 319 height 25
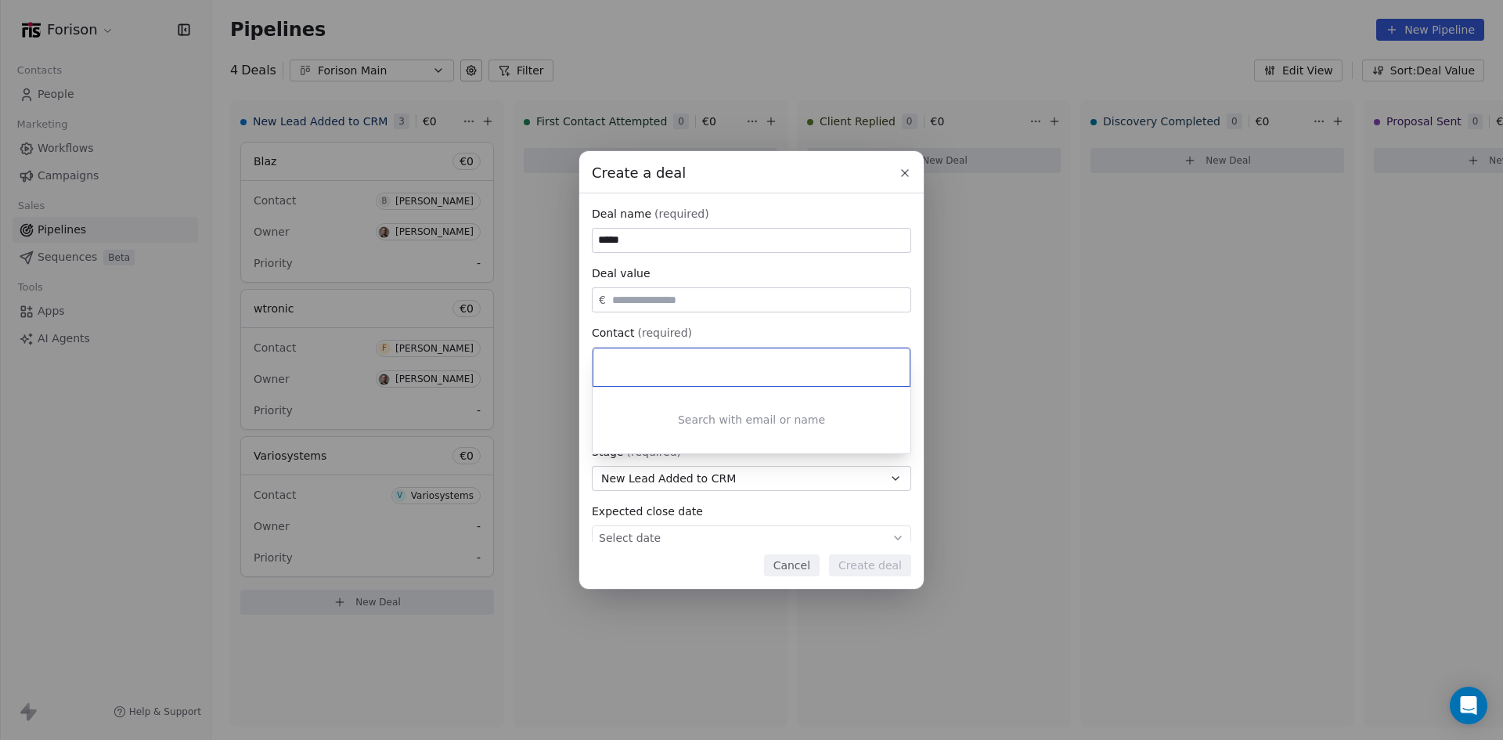
type input "*"
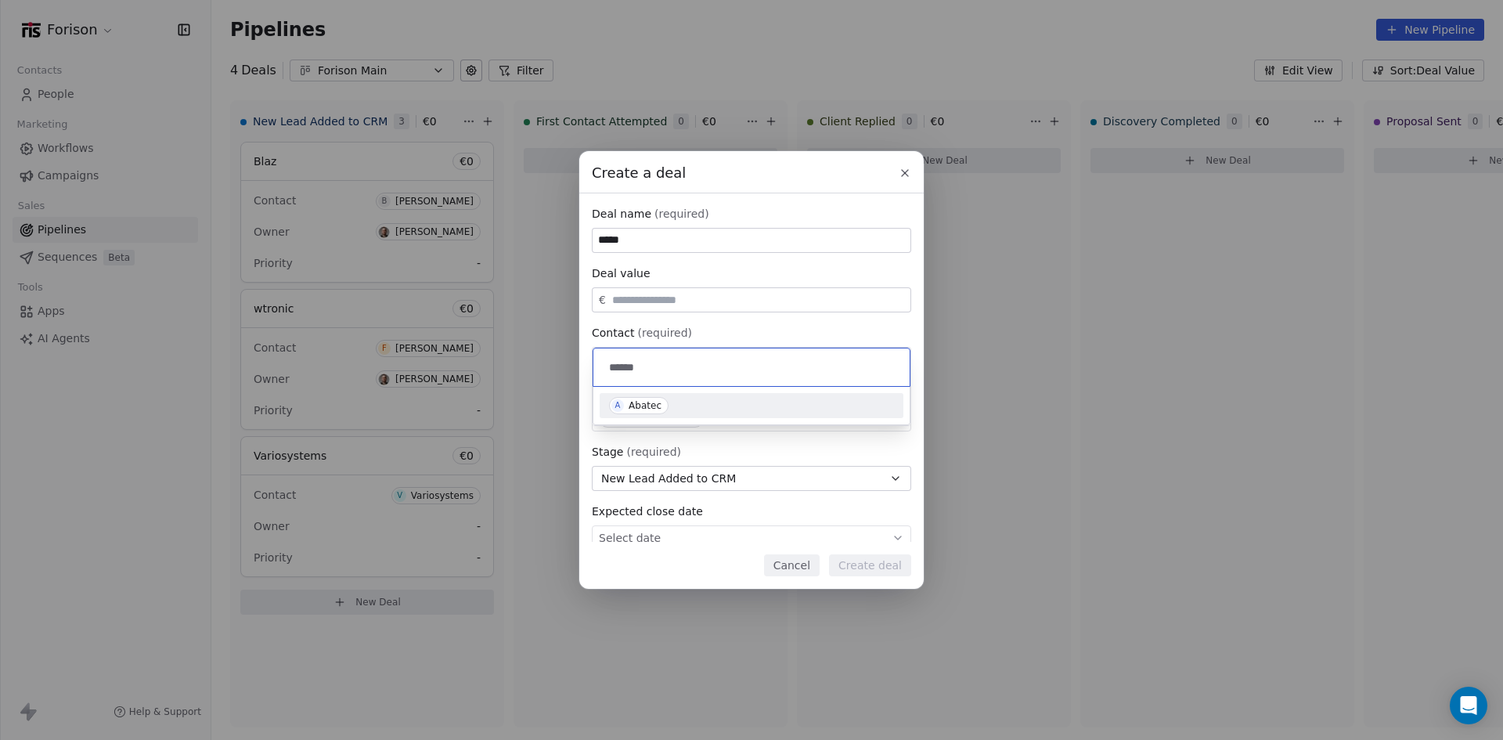
type input "******"
click at [630, 406] on div "Abatec" at bounding box center [645, 405] width 33 height 11
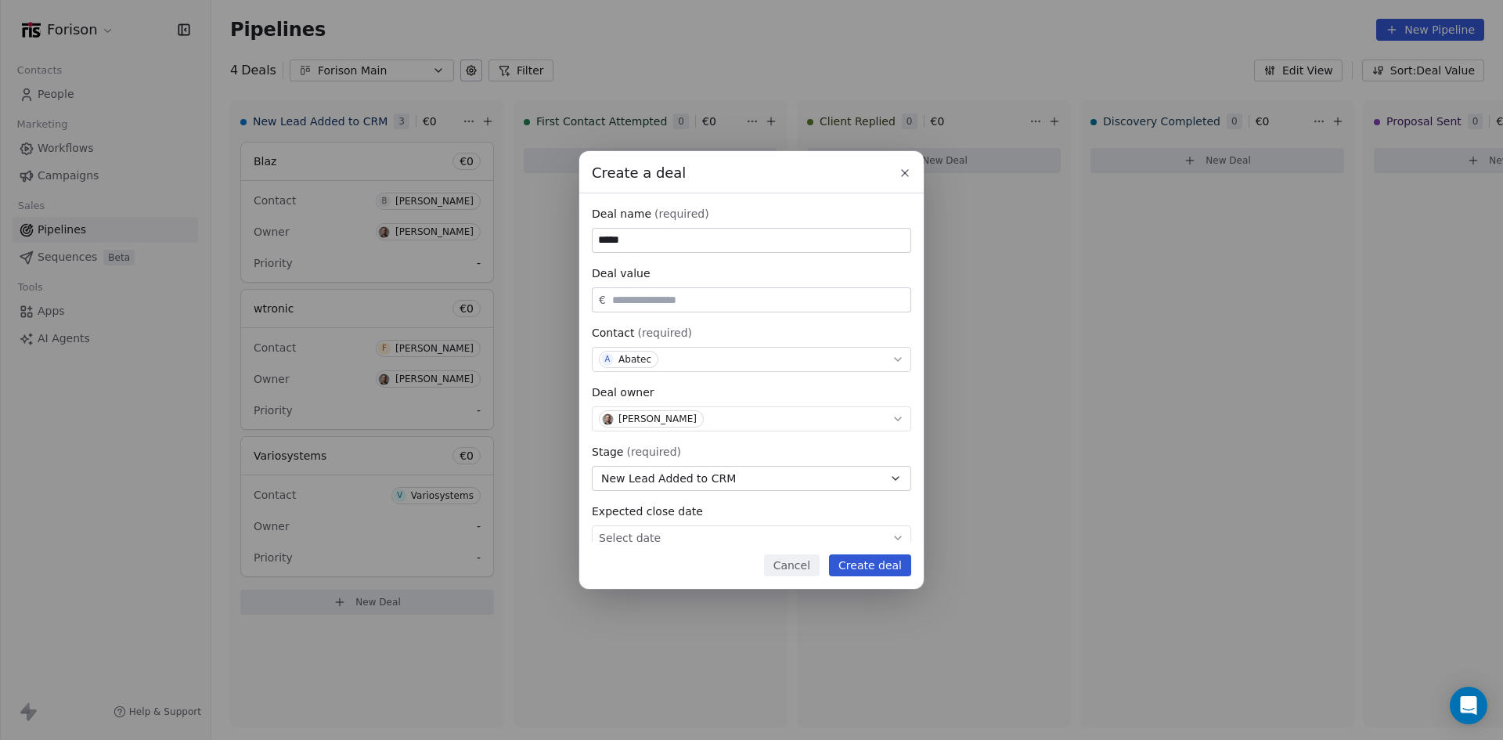
drag, startPoint x: 673, startPoint y: 242, endPoint x: 563, endPoint y: 237, distance: 109.7
click at [563, 237] on div "Create a deal Deal name (required) ***** Deal value € Contact (required) A Abat…" at bounding box center [751, 370] width 1503 height 438
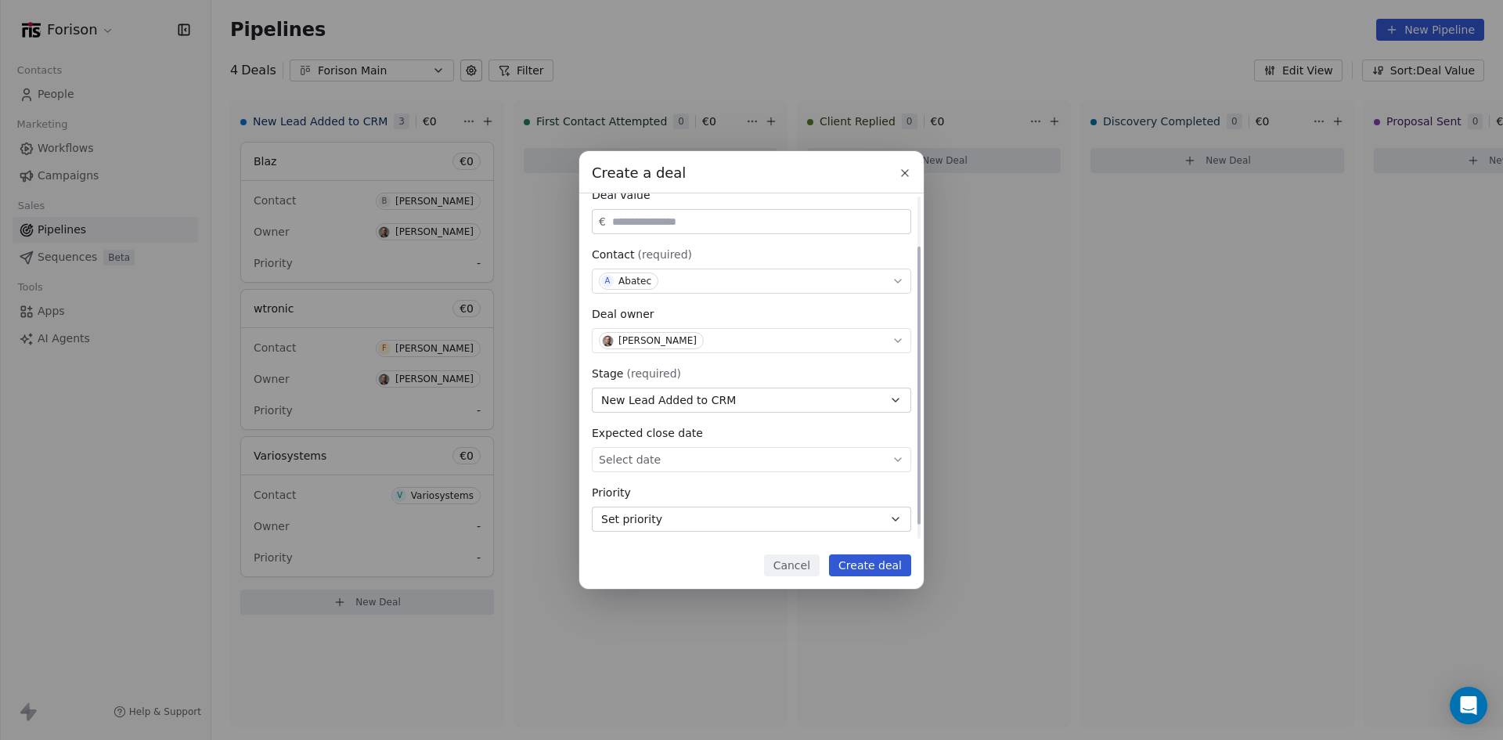
scroll to position [81, 0]
type input "******"
click at [882, 566] on button "Create deal" at bounding box center [870, 565] width 82 height 22
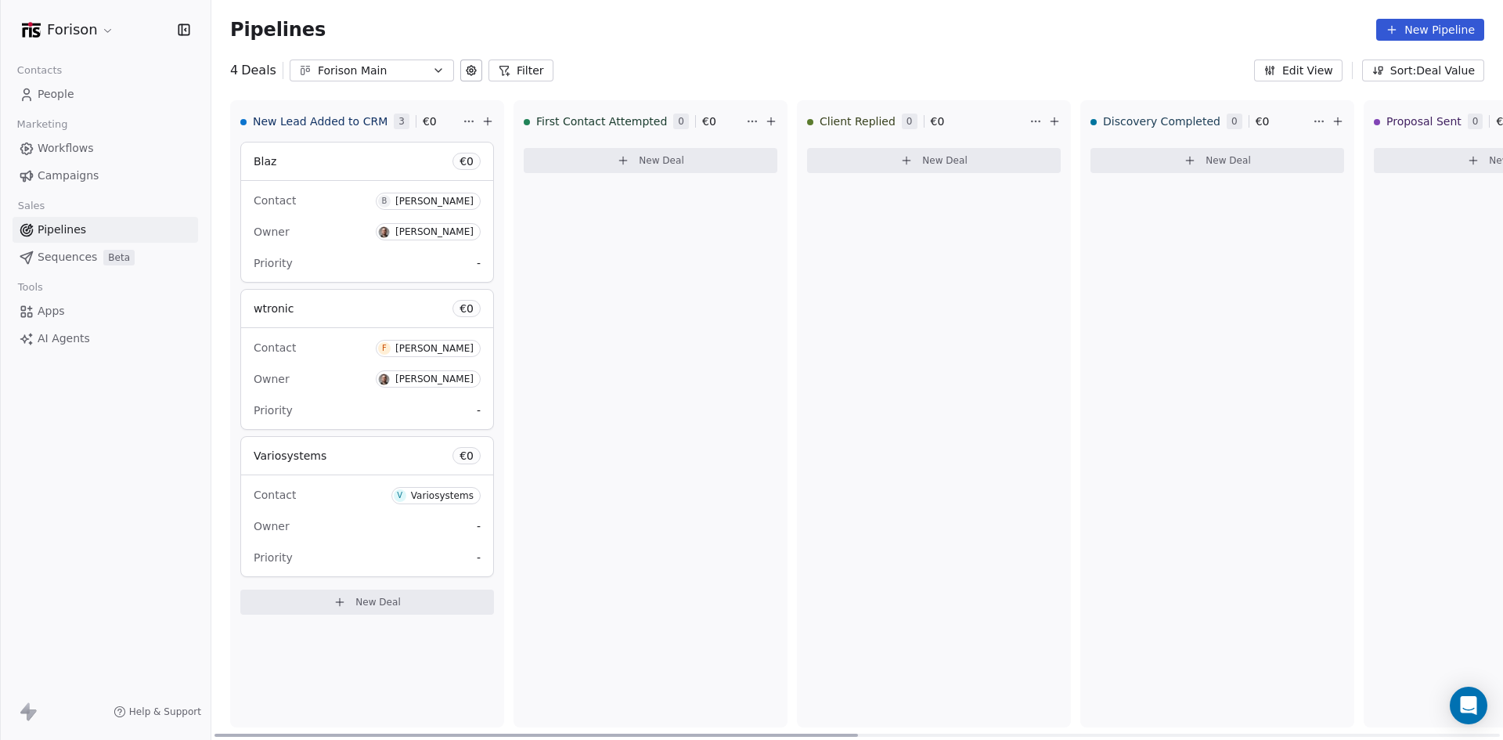
click at [406, 603] on button "New Deal" at bounding box center [367, 602] width 254 height 25
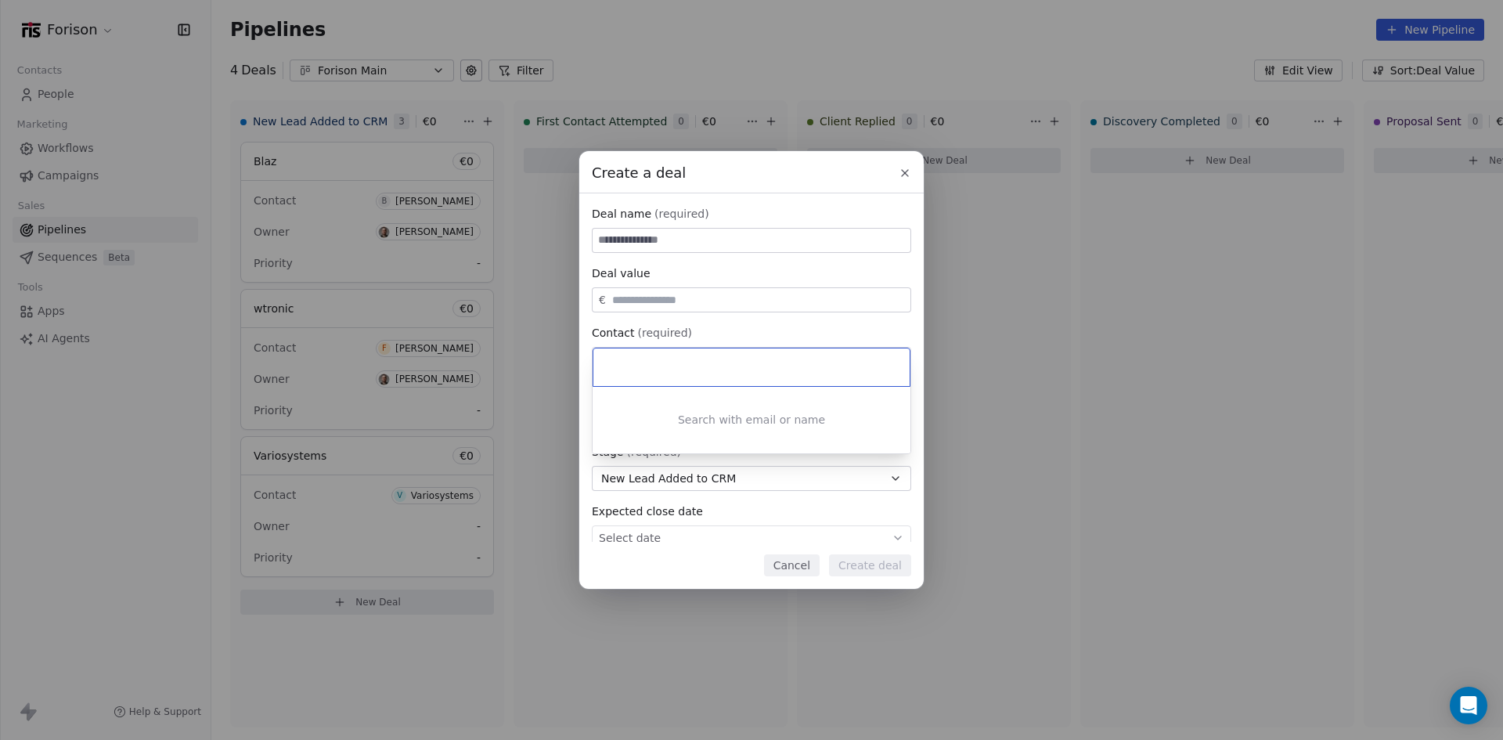
click at [972, 359] on div "Create a deal Deal name (required) Deal value € Contact (required) Select conta…" at bounding box center [751, 370] width 1503 height 438
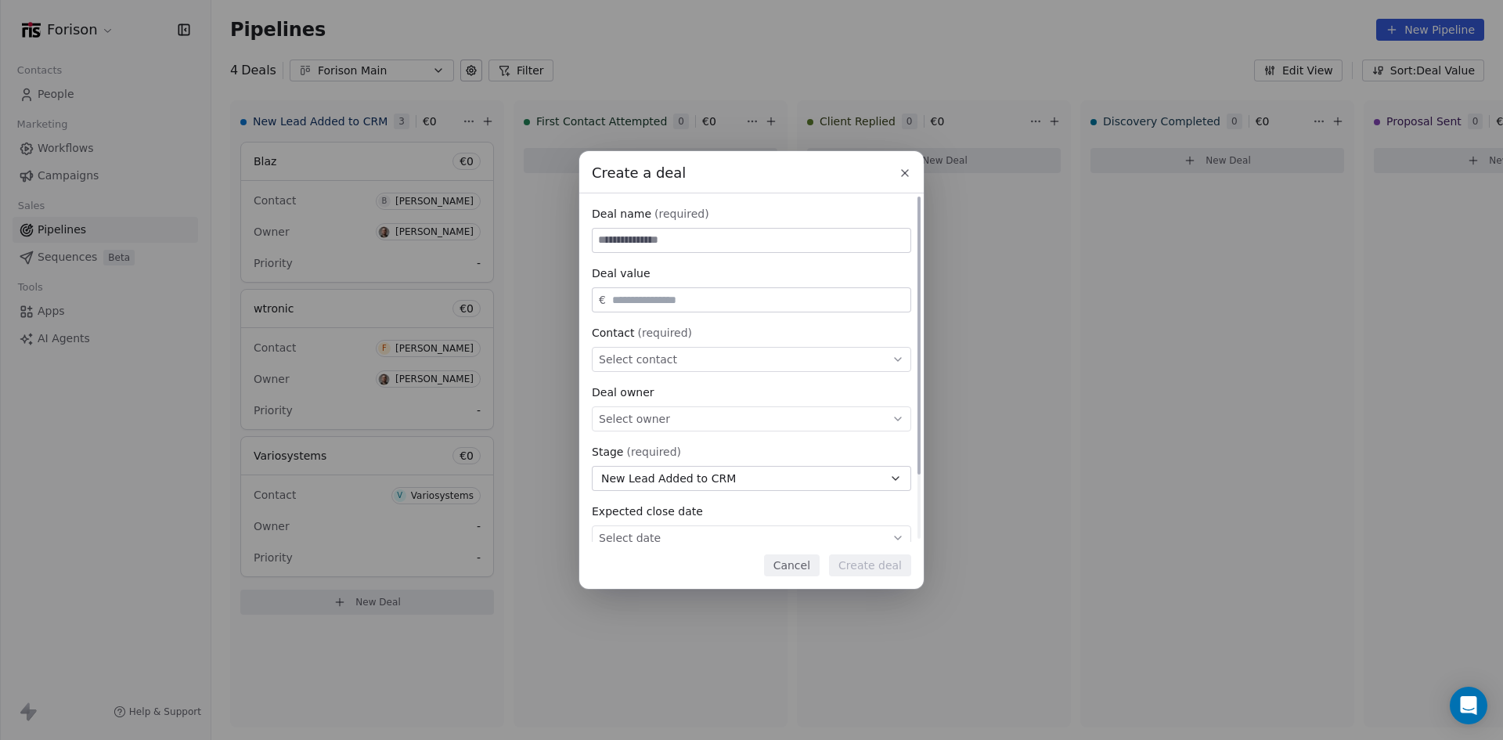
click at [657, 355] on span "Select contact" at bounding box center [638, 360] width 78 height 16
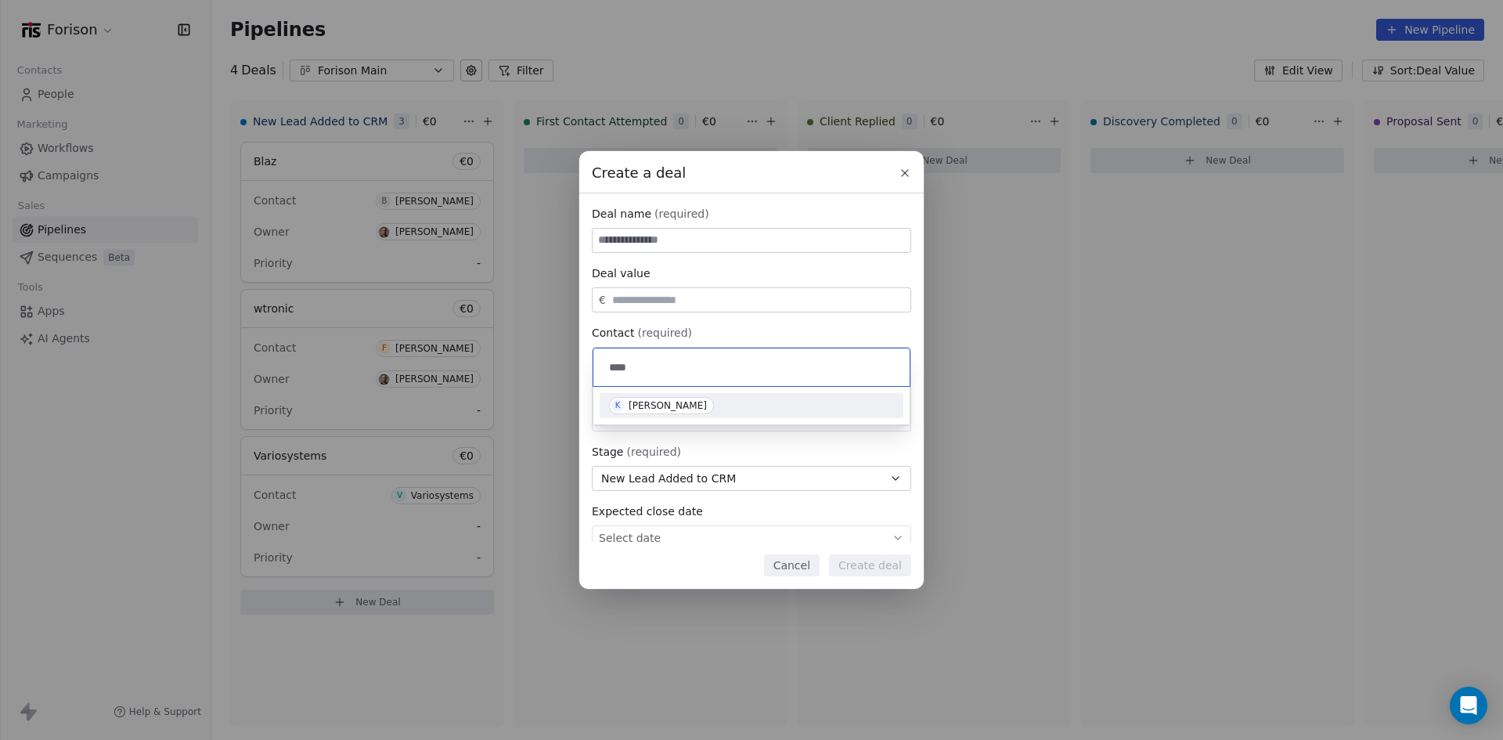
type input "****"
click at [651, 406] on div "[PERSON_NAME]" at bounding box center [668, 405] width 78 height 11
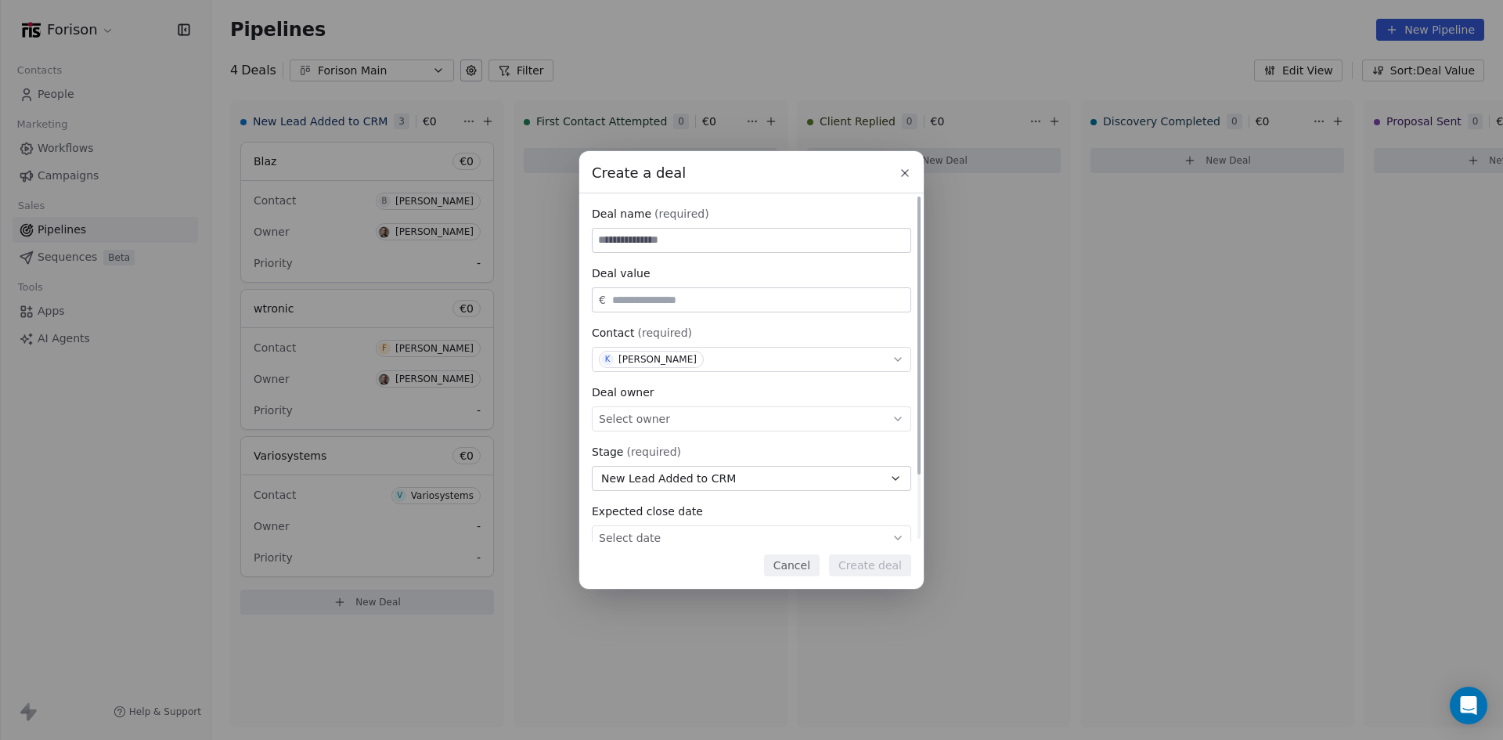
click at [685, 236] on input at bounding box center [752, 240] width 318 height 23
click at [745, 417] on div "Select owner" at bounding box center [751, 418] width 319 height 25
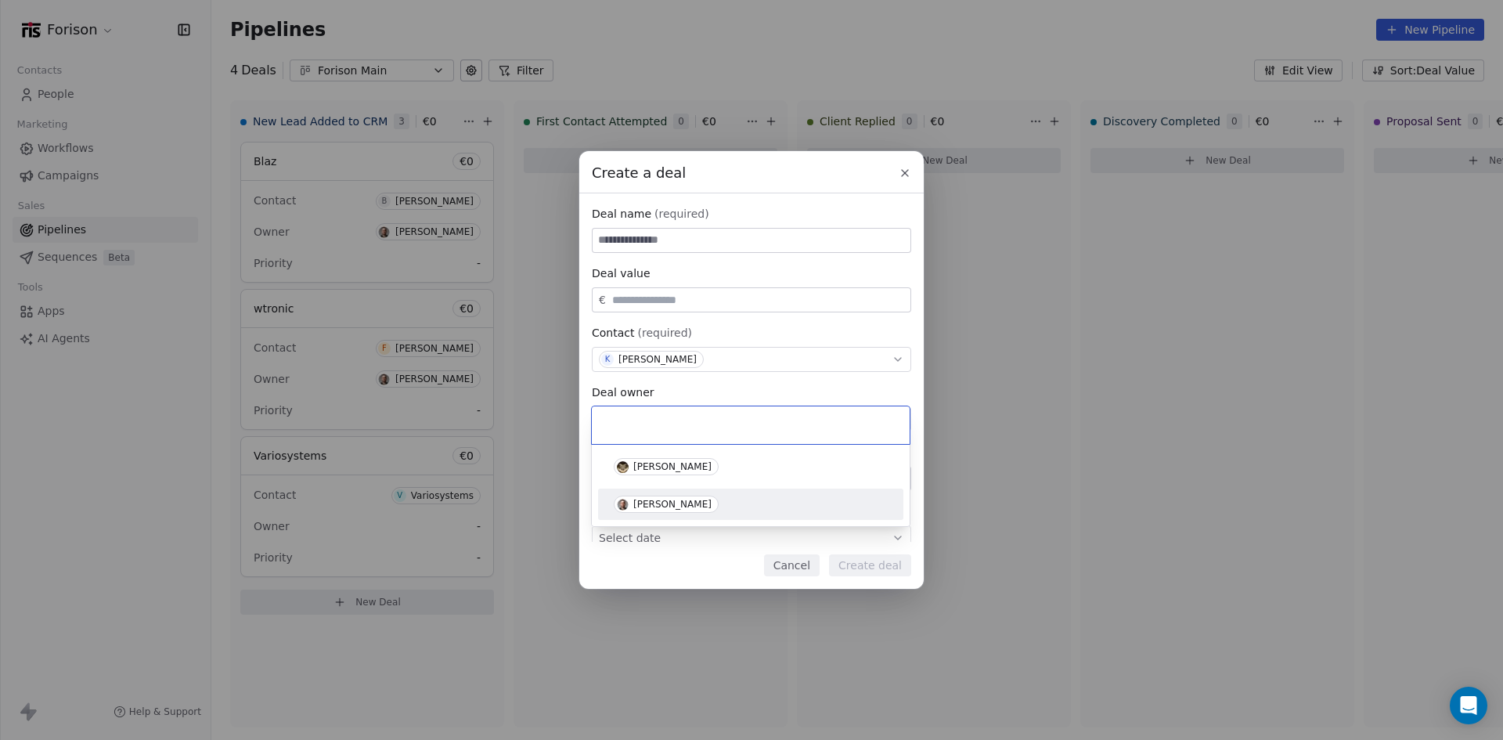
click at [681, 508] on div "[PERSON_NAME]" at bounding box center [672, 504] width 78 height 11
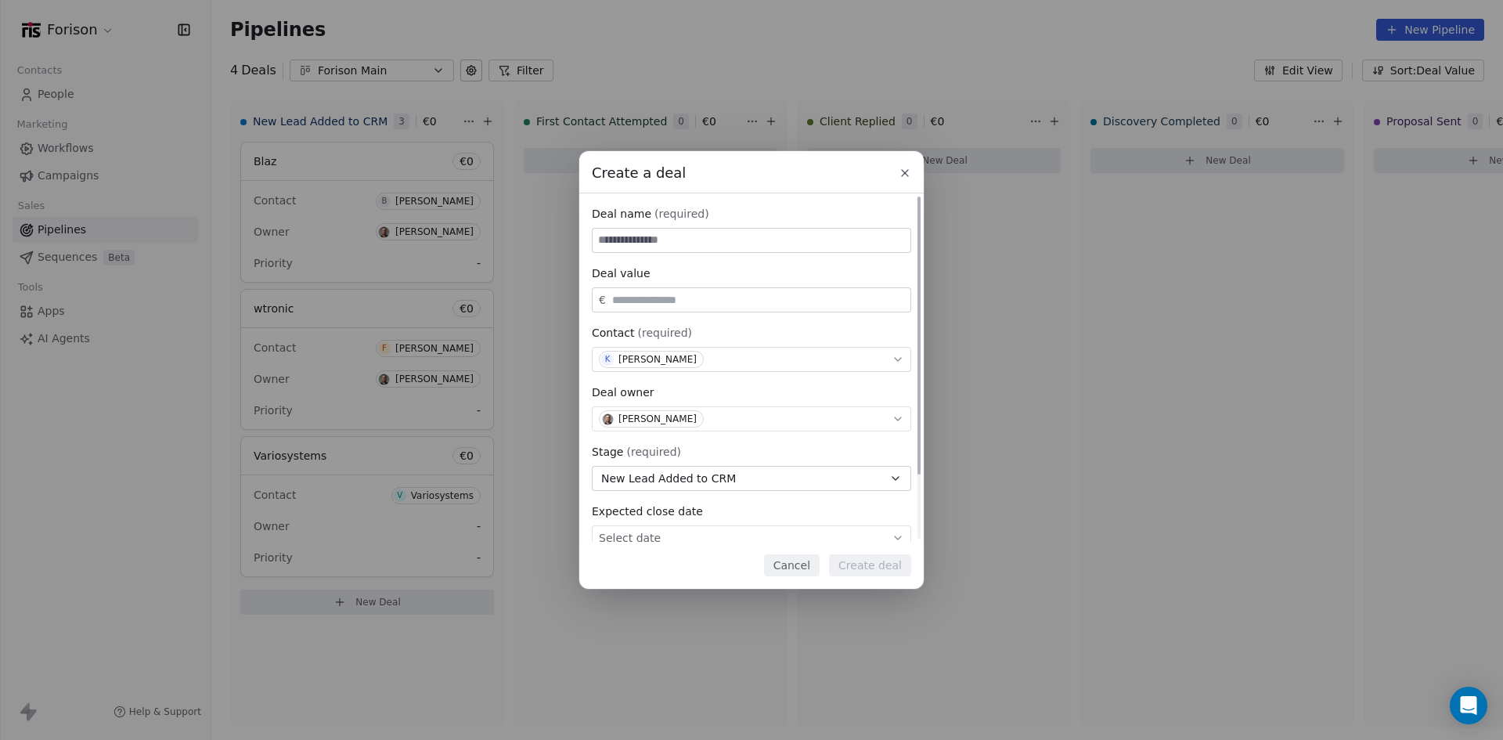
click at [692, 233] on input at bounding box center [752, 240] width 318 height 23
paste input "**********"
drag, startPoint x: 718, startPoint y: 239, endPoint x: 594, endPoint y: 240, distance: 123.7
click at [594, 240] on input "**********" at bounding box center [752, 240] width 318 height 23
type input "***"
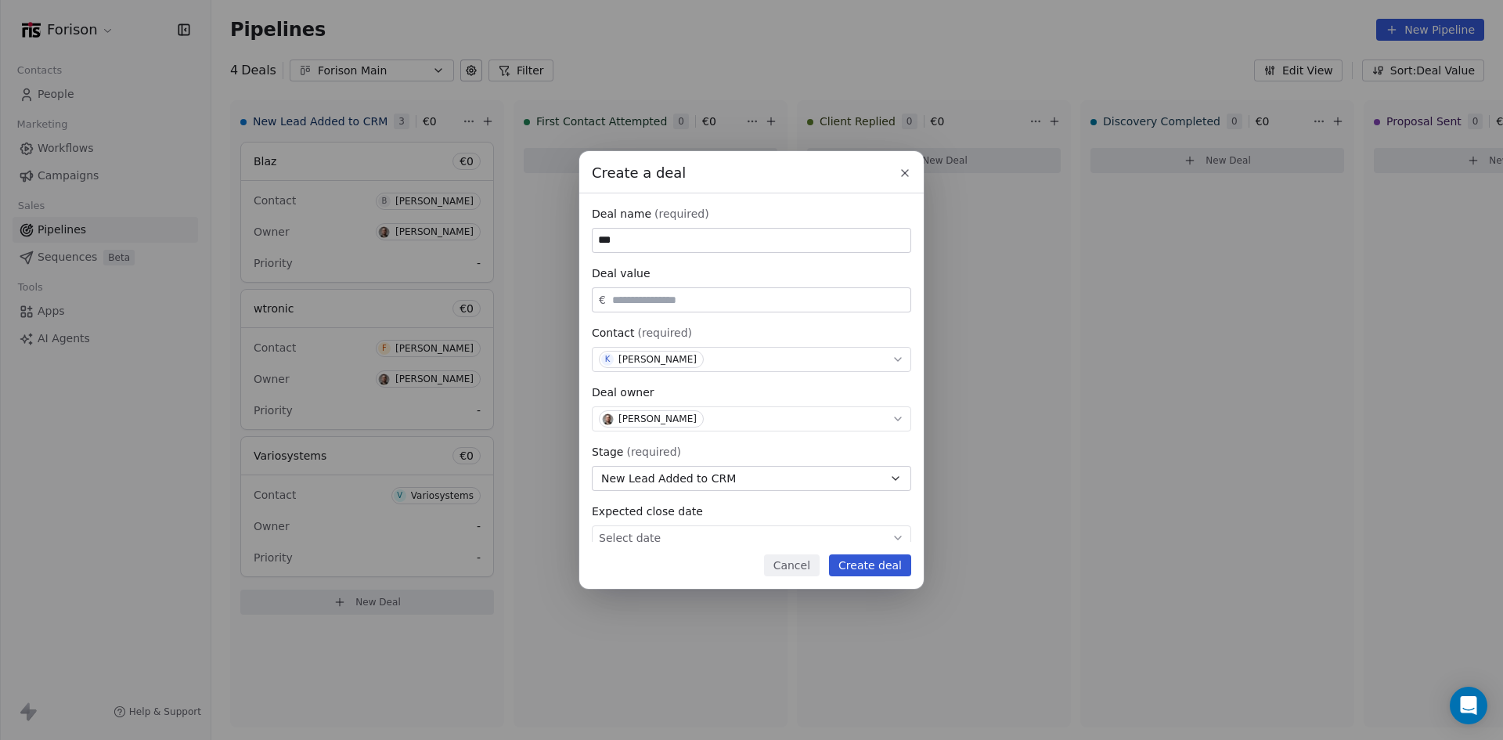
click at [878, 561] on button "Create deal" at bounding box center [870, 565] width 82 height 22
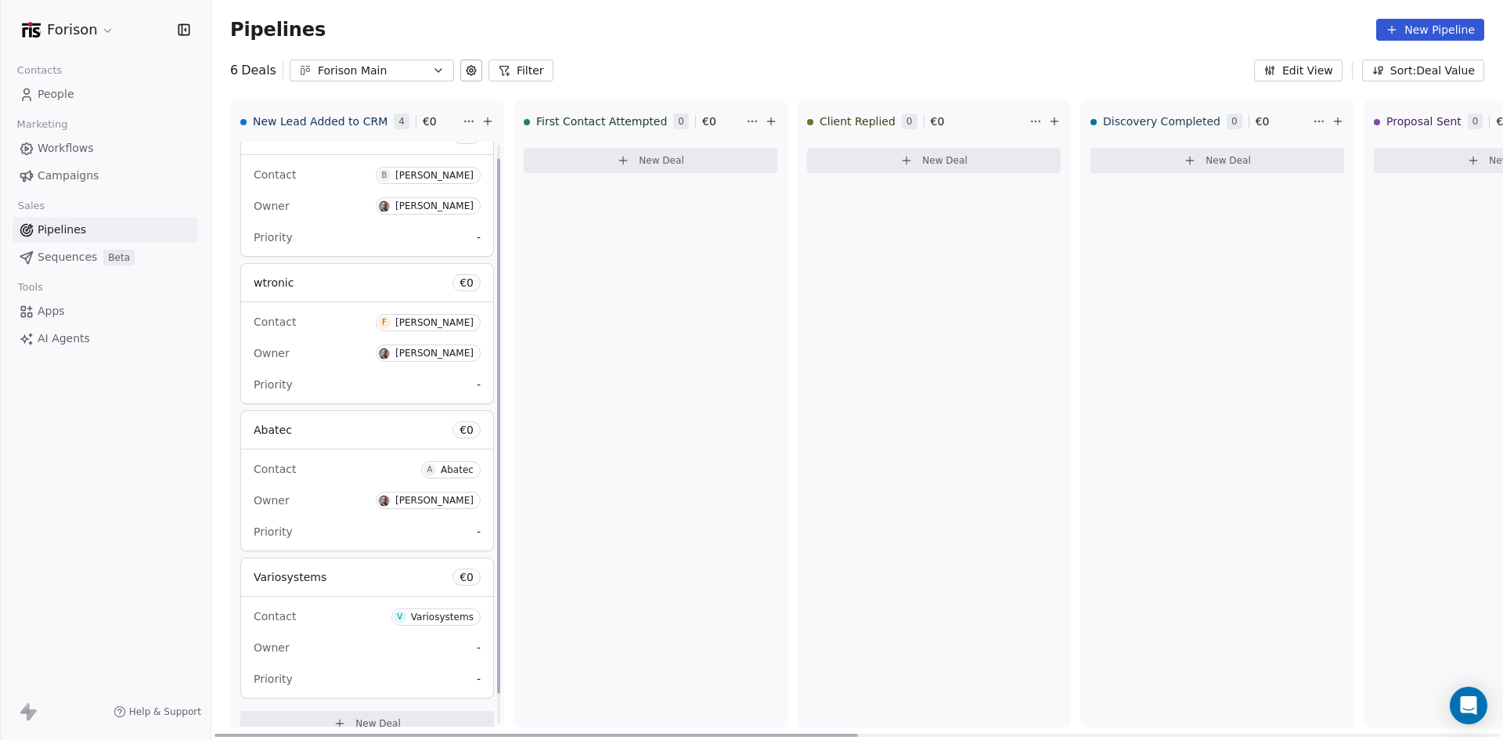
scroll to position [48, 0]
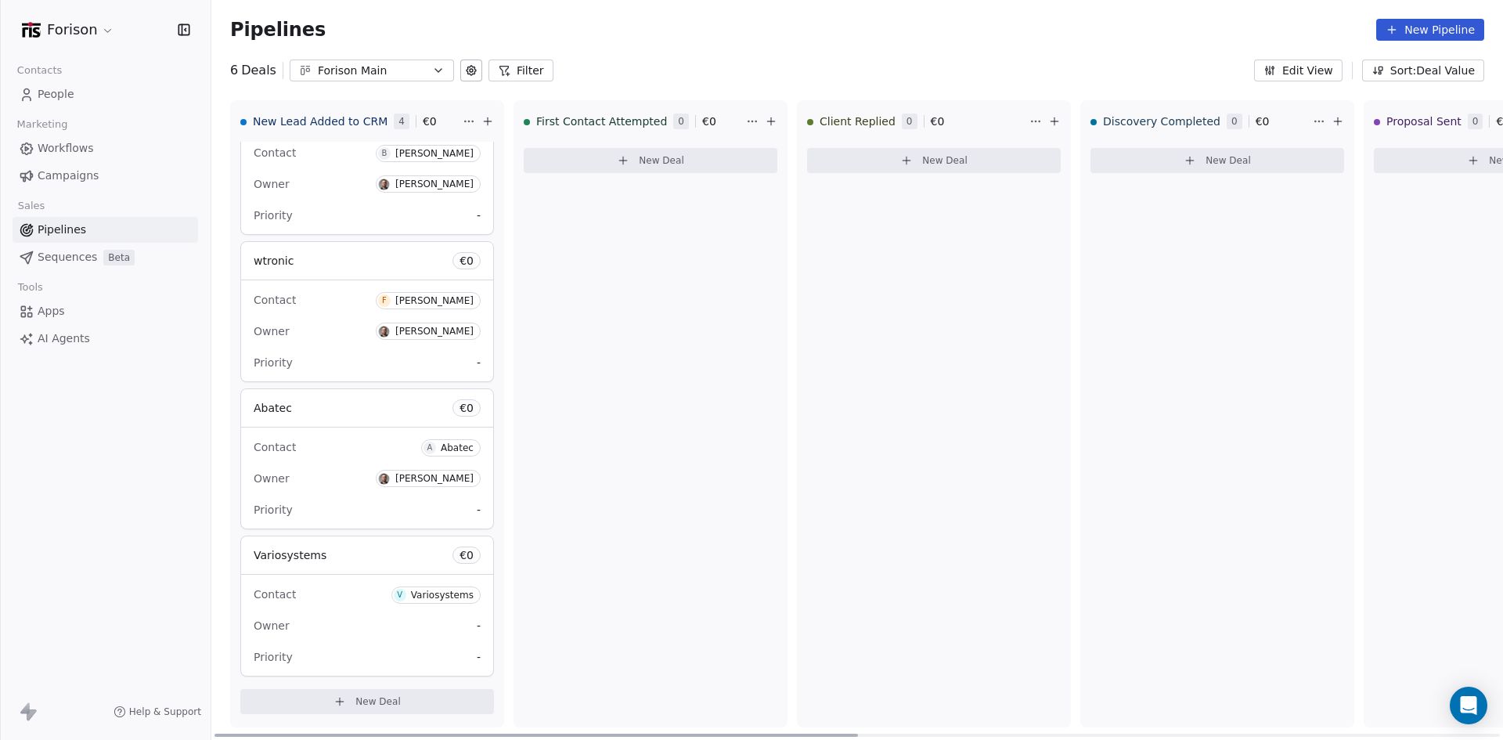
click at [310, 342] on div "Owner [PERSON_NAME]" at bounding box center [367, 331] width 227 height 25
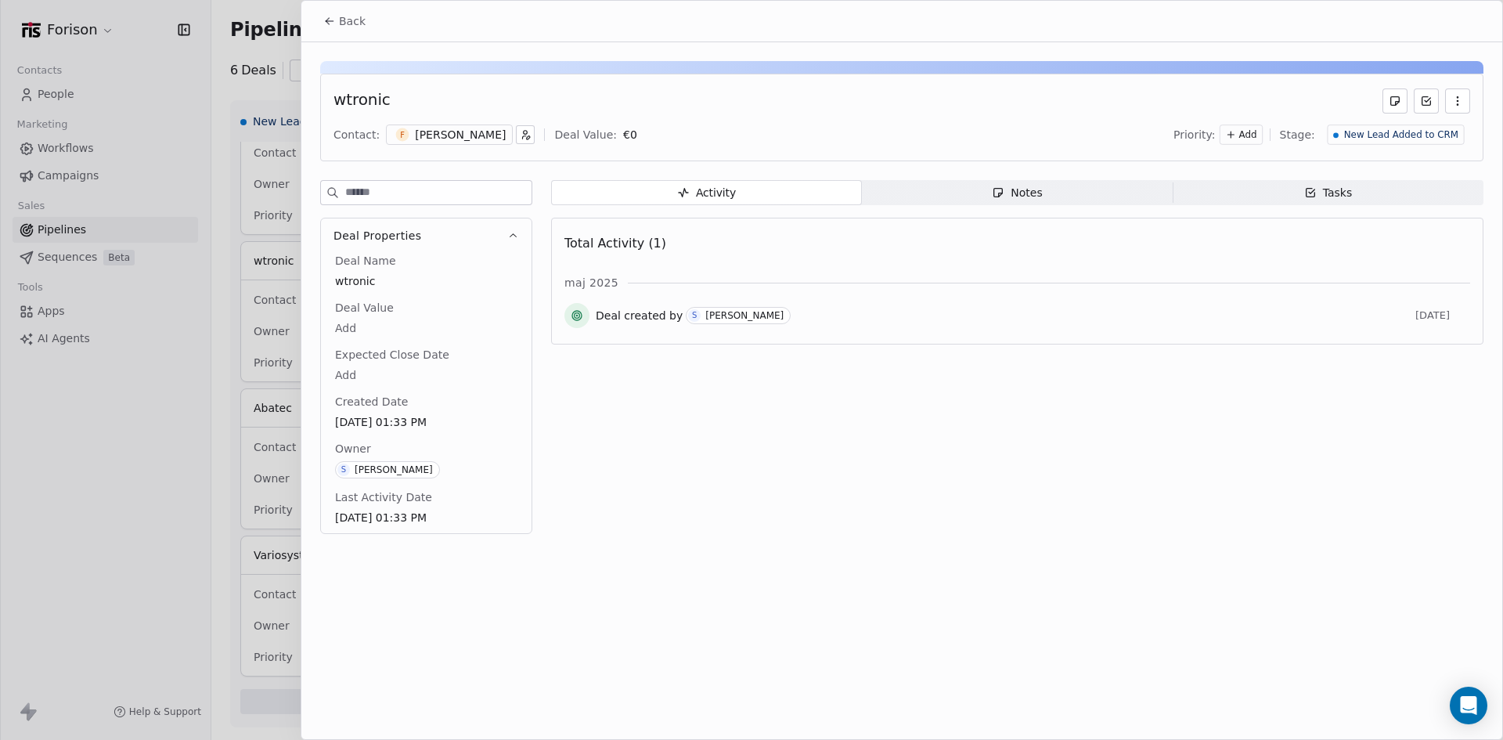
click at [1004, 194] on icon "button" at bounding box center [998, 192] width 13 height 13
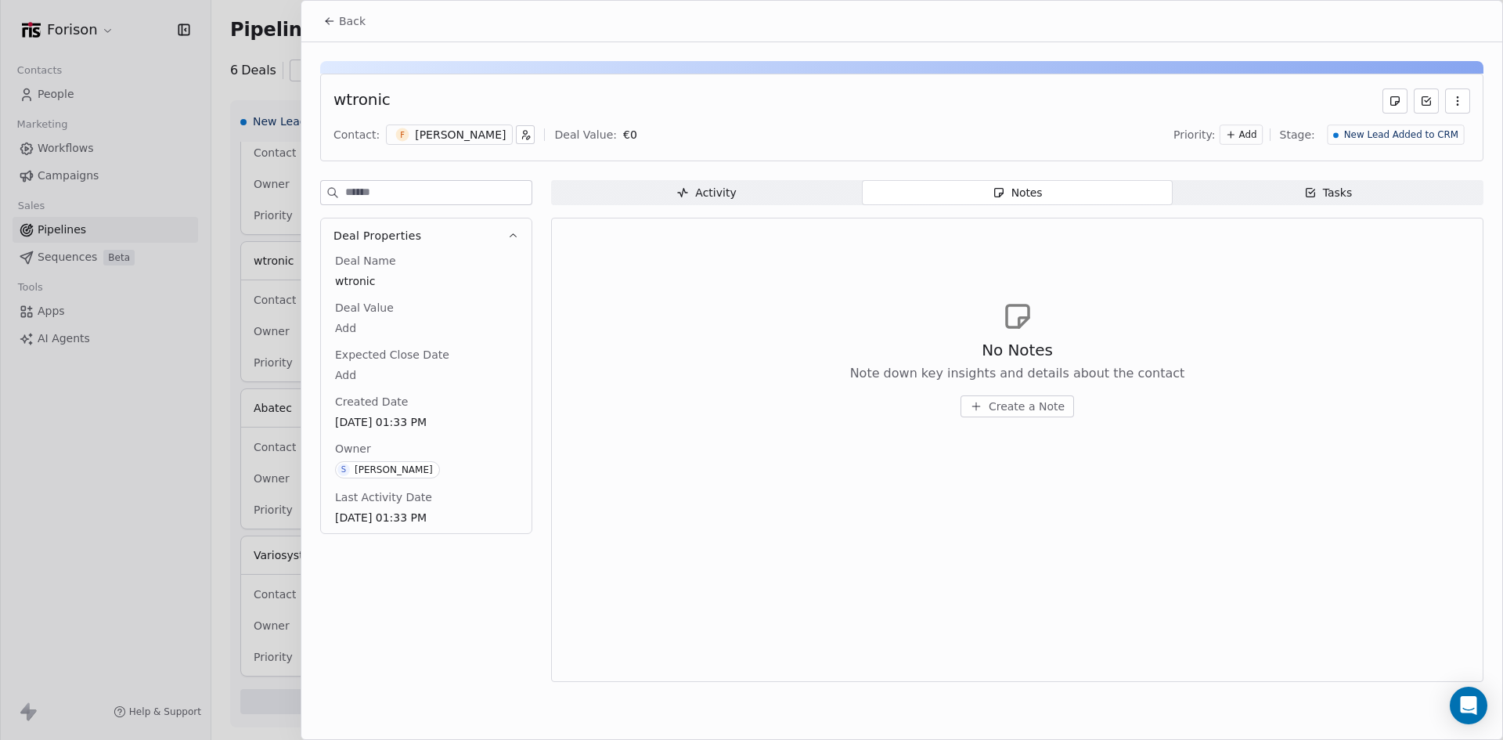
click at [1116, 189] on div "Tasks" at bounding box center [1328, 193] width 49 height 16
click at [777, 182] on span "Activity Activity" at bounding box center [706, 192] width 311 height 25
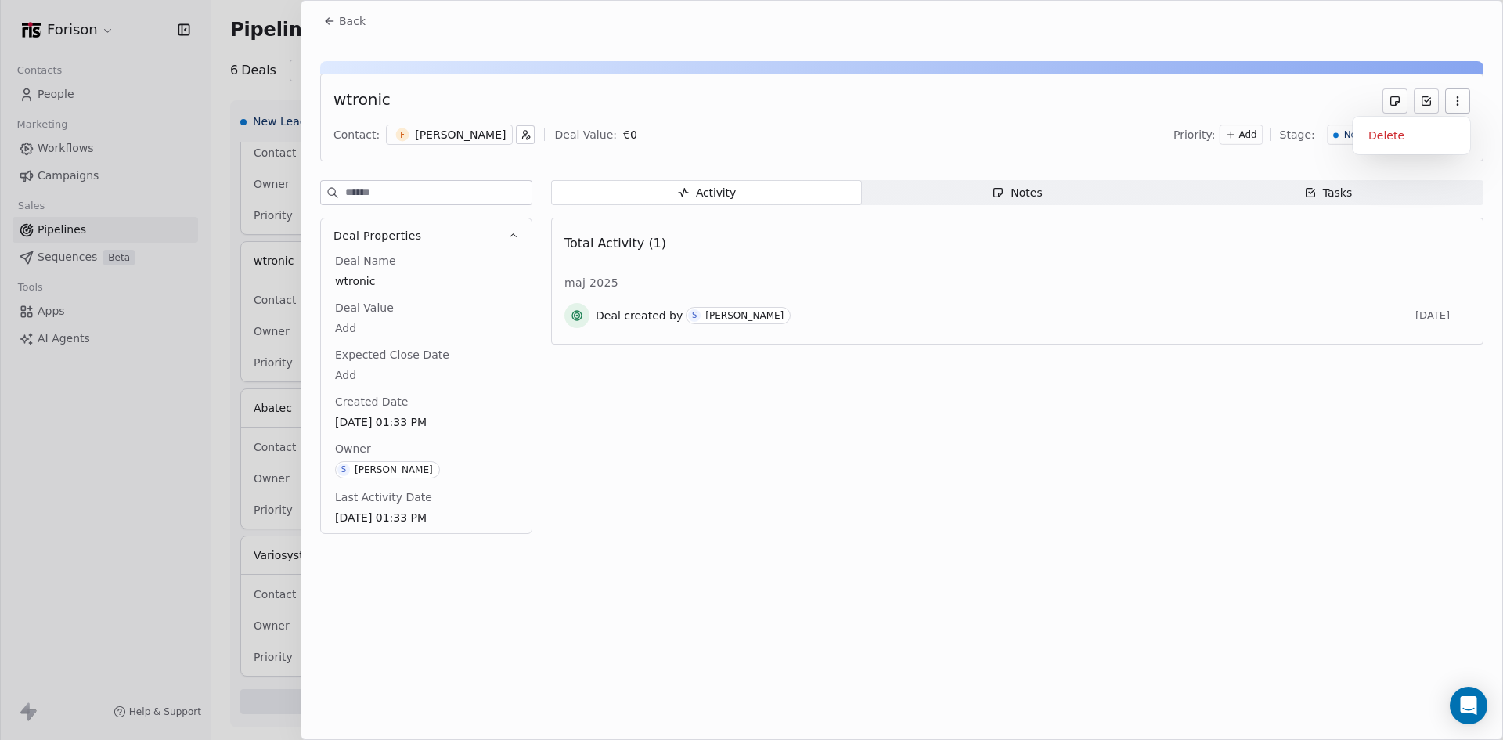
click at [1116, 101] on icon "button" at bounding box center [1458, 101] width 13 height 13
click at [1116, 106] on div "wtronic" at bounding box center [902, 100] width 1137 height 25
click at [952, 184] on span "Notes Notes" at bounding box center [1017, 192] width 311 height 25
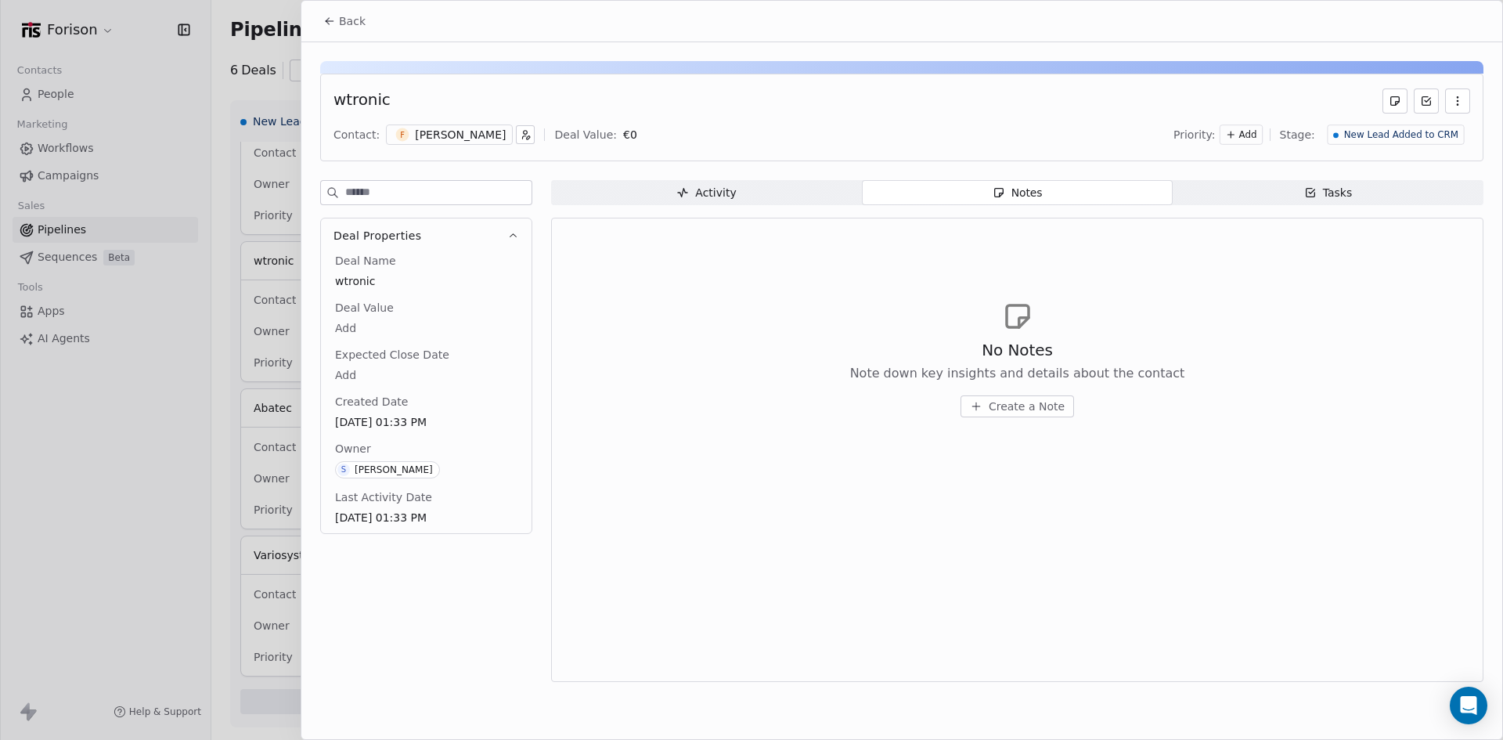
click at [251, 100] on div at bounding box center [751, 370] width 1503 height 740
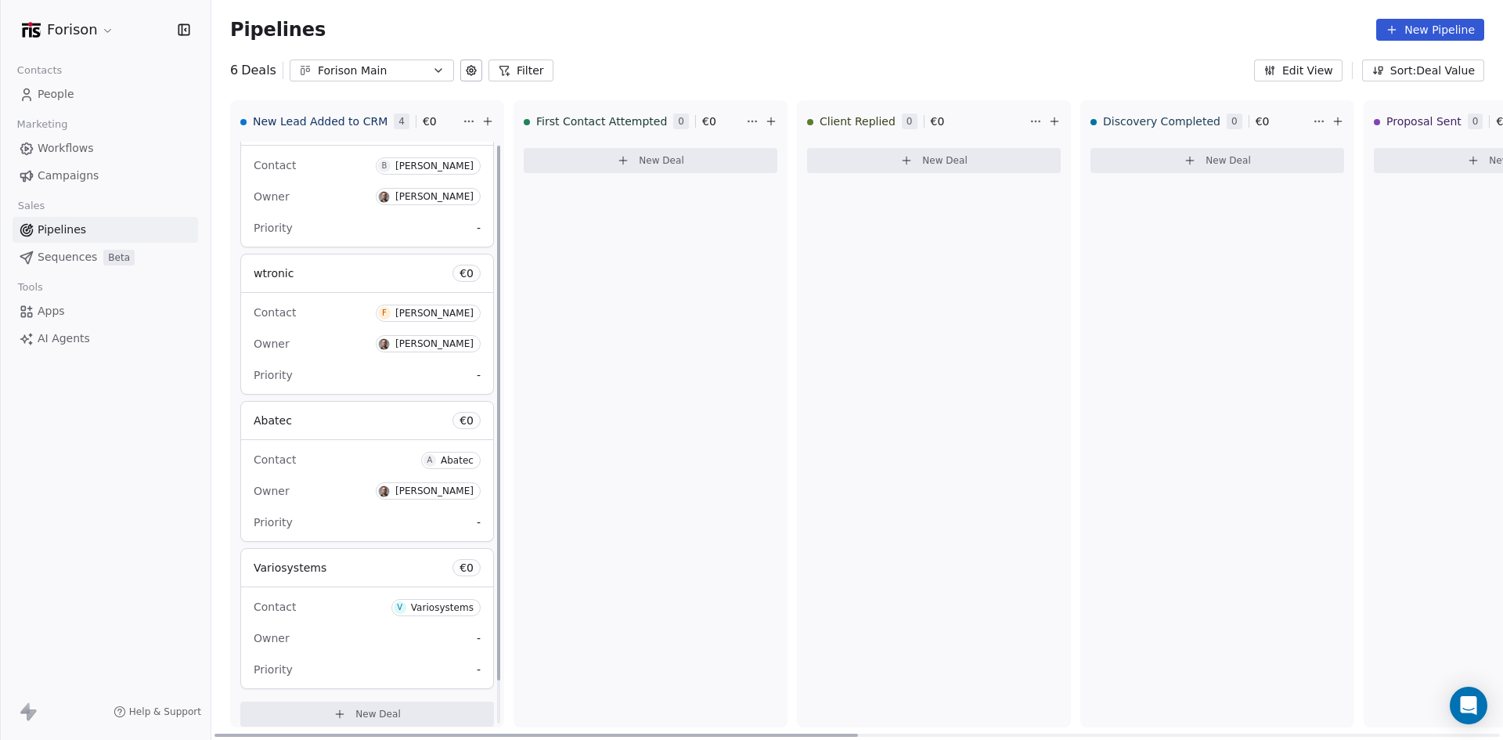
scroll to position [48, 0]
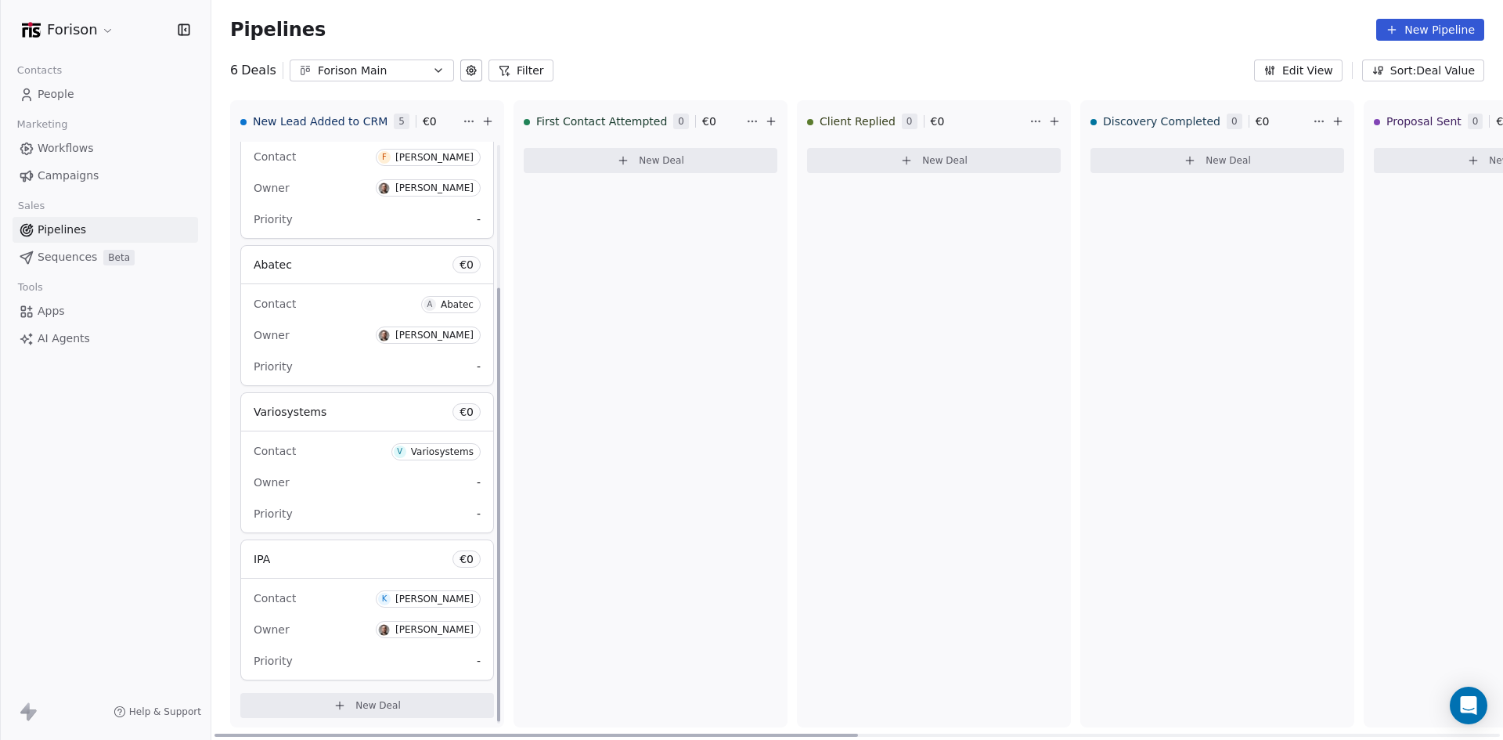
scroll to position [195, 0]
click at [339, 580] on div "Contact K Kati Vahtramae Owner Sergii SOLOGUBOVSKYI Priority -" at bounding box center [367, 625] width 252 height 101
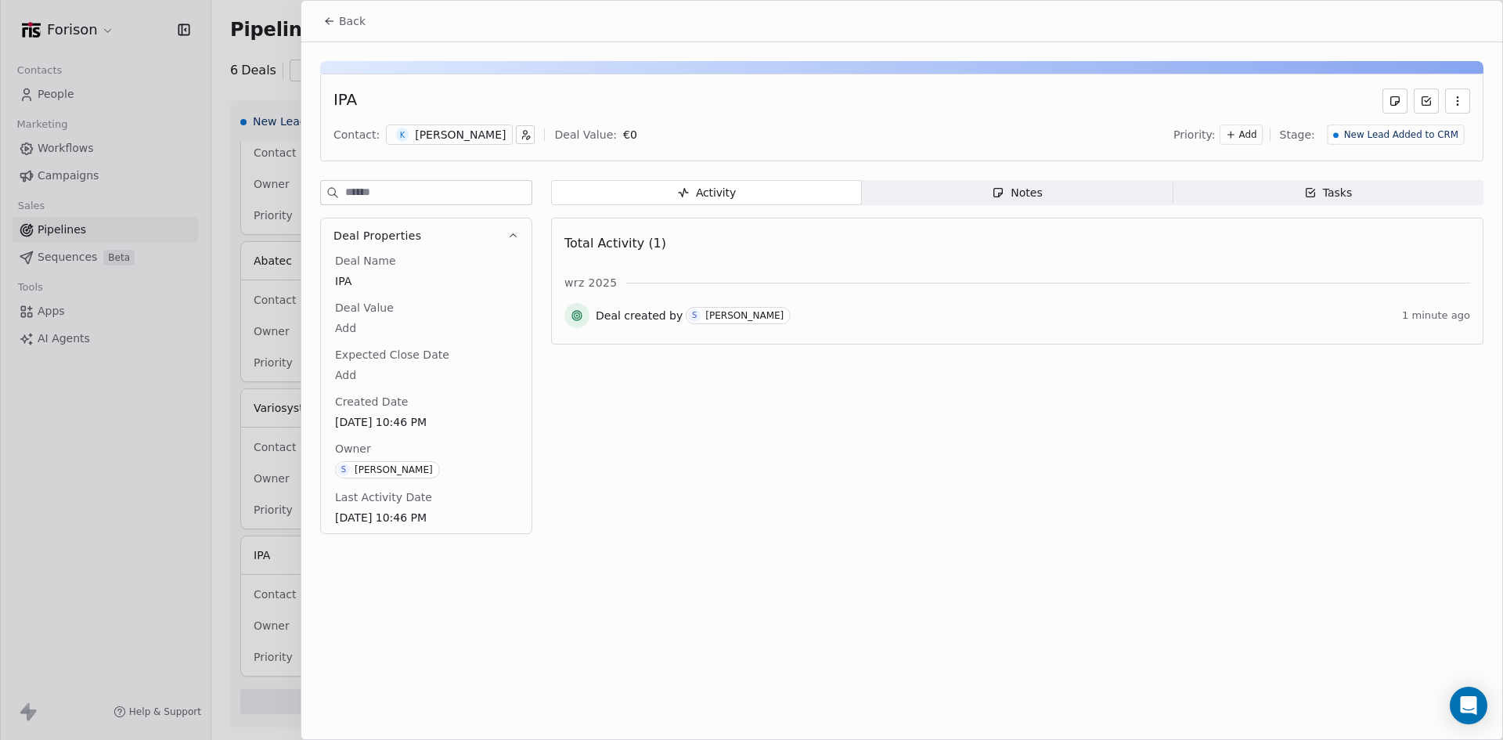
click at [1027, 187] on div "Notes" at bounding box center [1017, 193] width 50 height 16
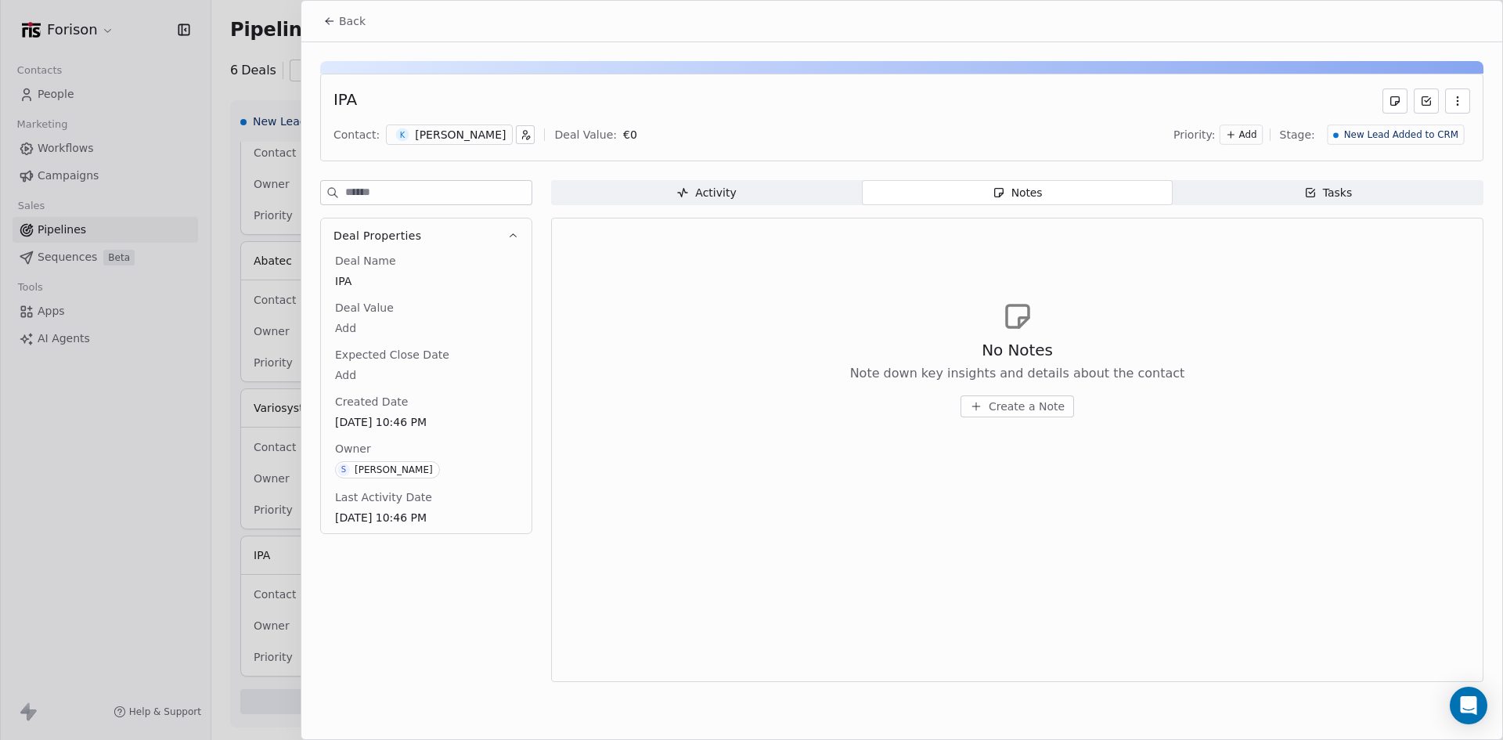
click at [693, 195] on div "Activity" at bounding box center [706, 193] width 60 height 16
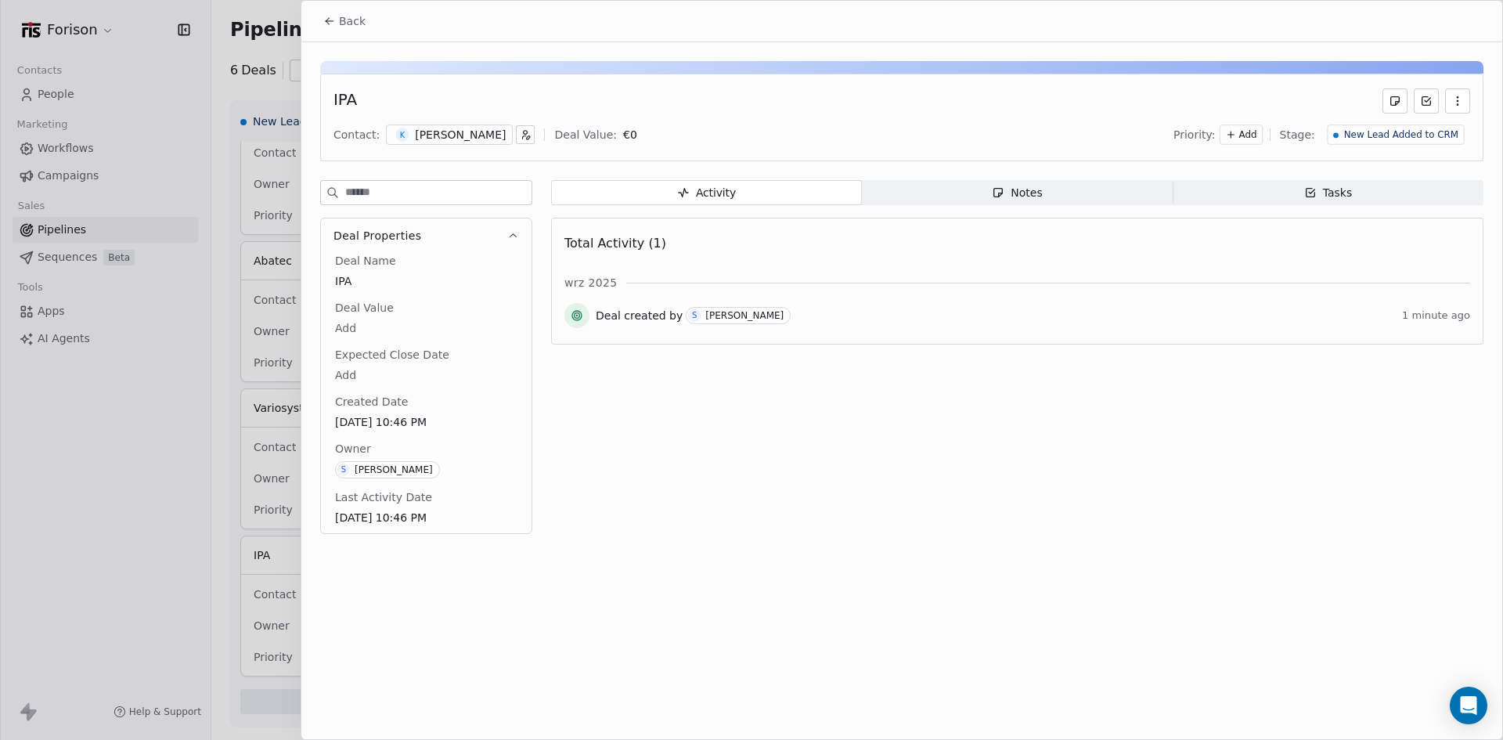
click at [1263, 189] on span "Tasks Tasks" at bounding box center [1328, 192] width 311 height 25
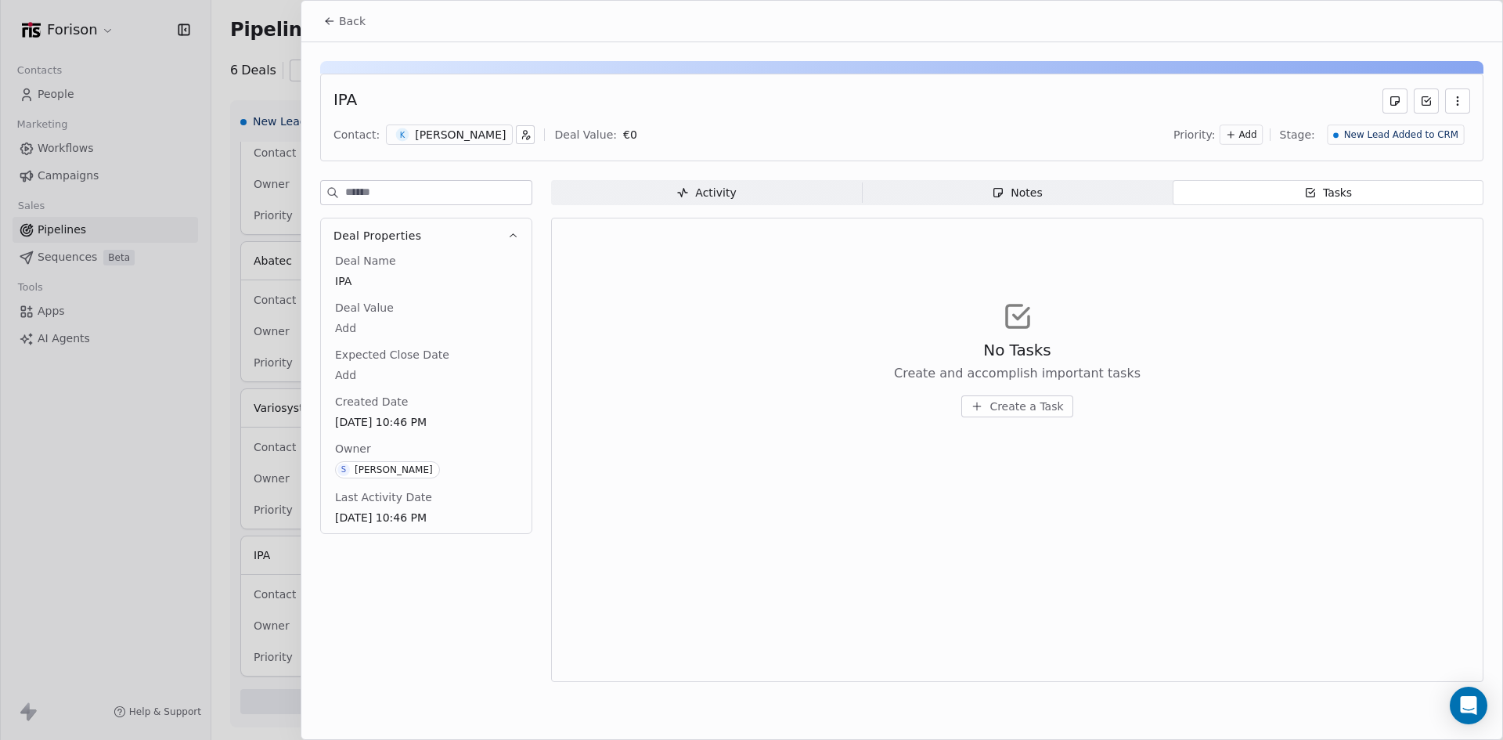
click at [1004, 403] on span "Create a Task" at bounding box center [1027, 407] width 74 height 16
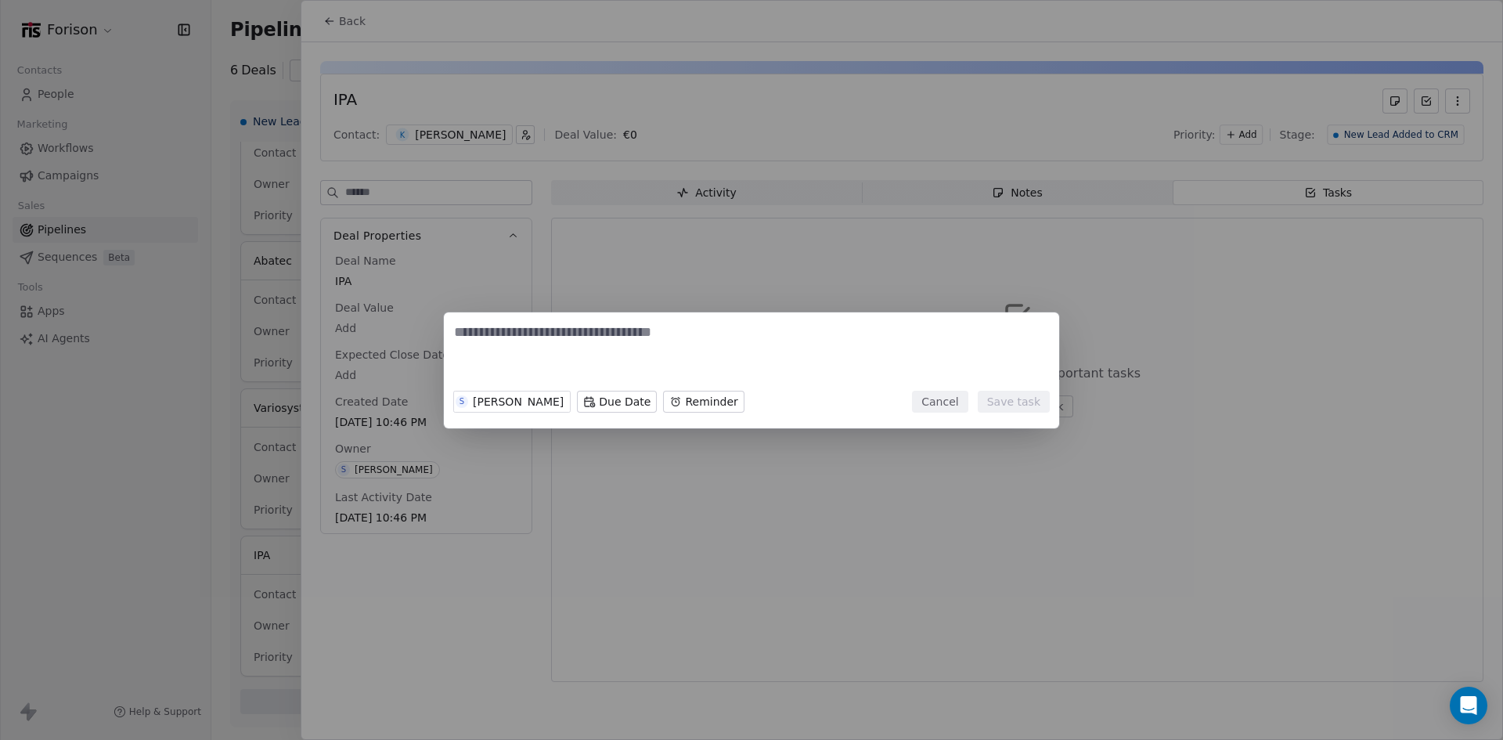
click at [954, 404] on button "Cancel" at bounding box center [940, 402] width 56 height 22
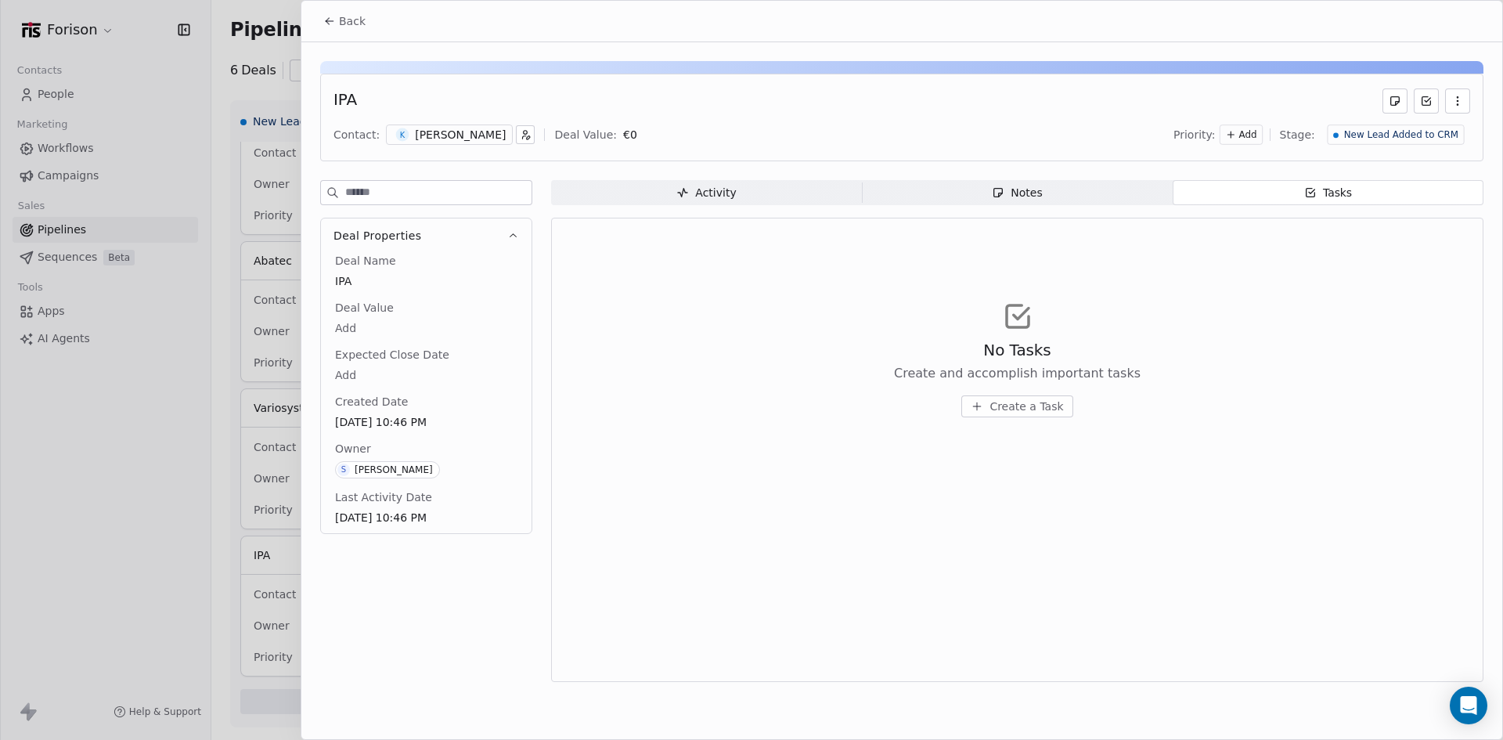
click at [1452, 96] on icon "button" at bounding box center [1458, 101] width 13 height 13
click at [1254, 97] on div "IPA" at bounding box center [902, 100] width 1137 height 25
click at [985, 113] on div "IPA" at bounding box center [902, 100] width 1137 height 25
click at [323, 31] on button "Back" at bounding box center [344, 21] width 61 height 28
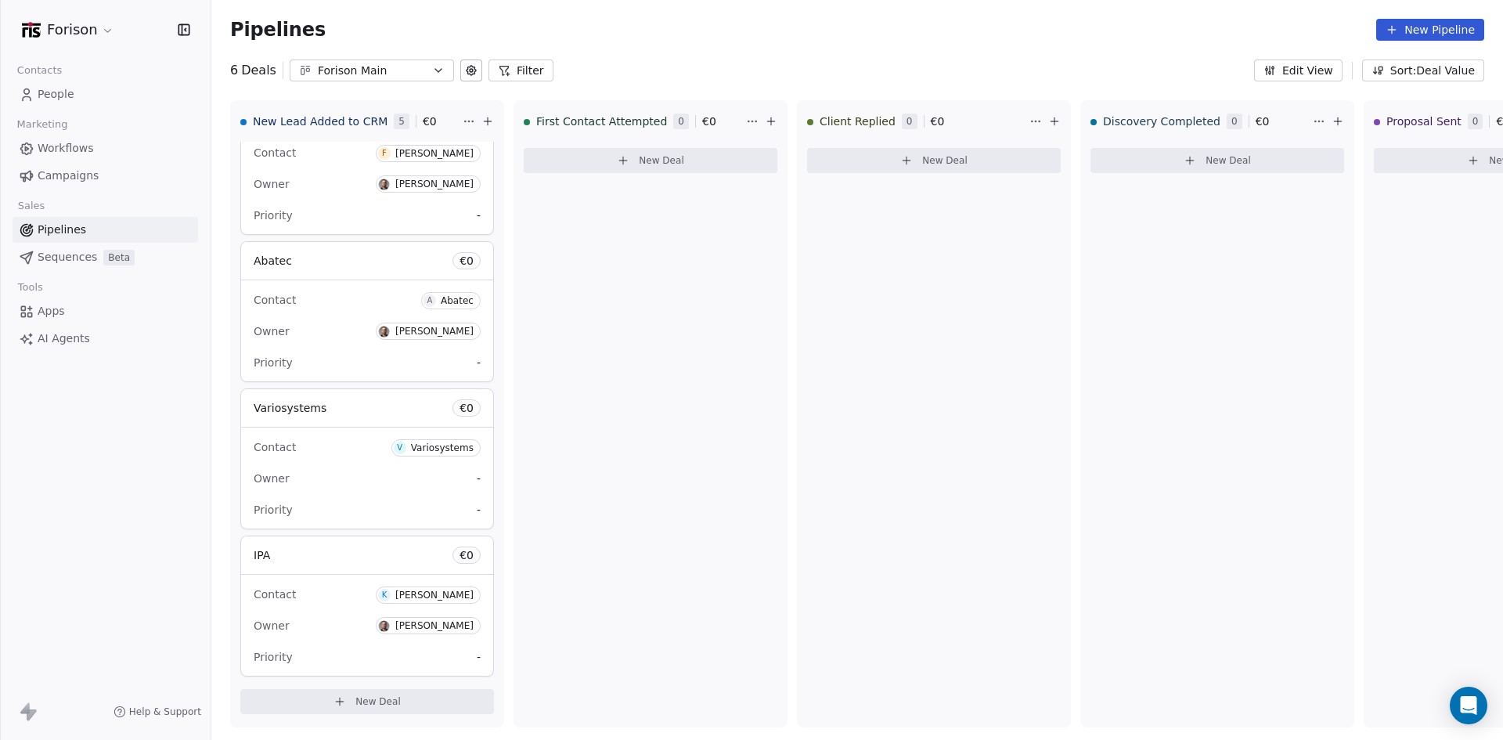
click at [54, 254] on span "Sequences" at bounding box center [68, 257] width 60 height 16
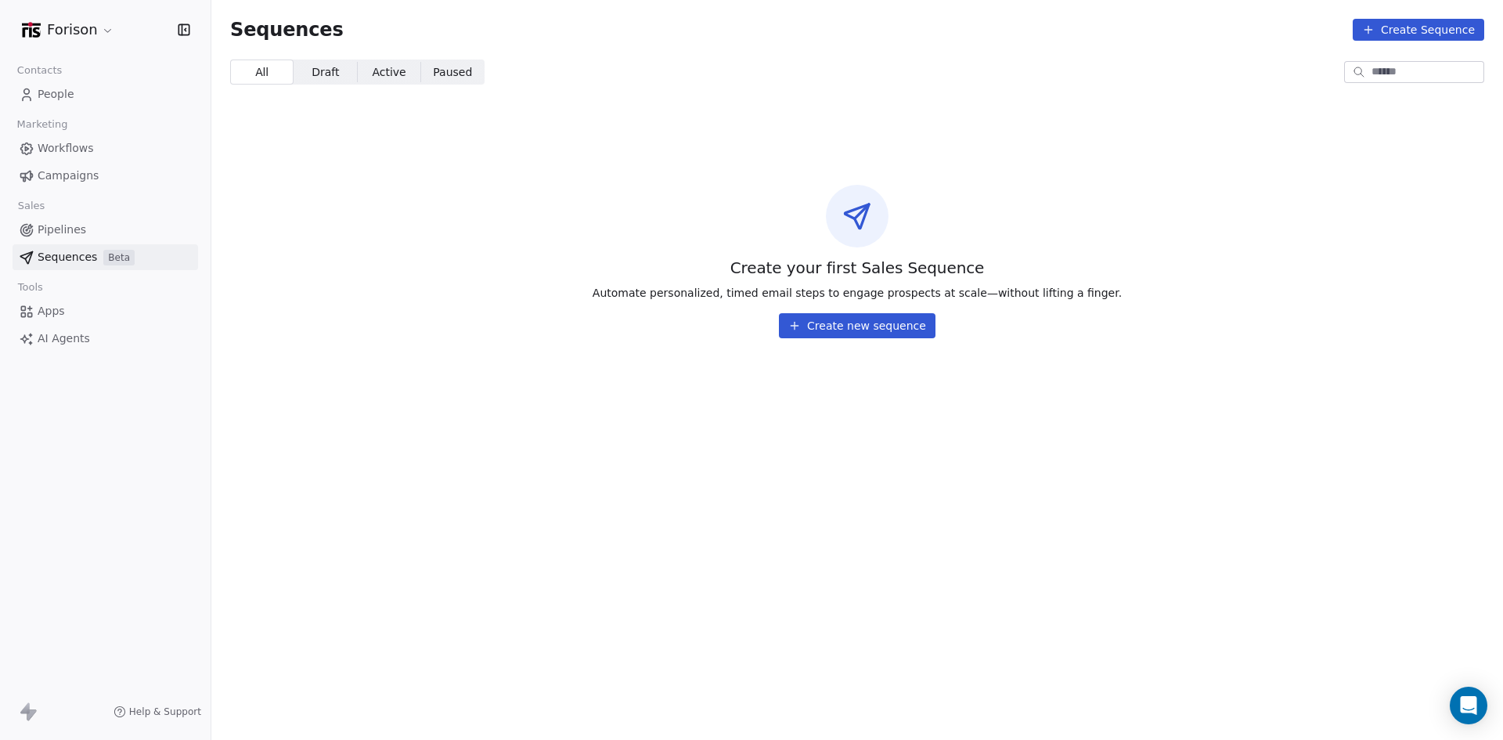
click at [841, 329] on button "Create new sequence" at bounding box center [857, 325] width 157 height 25
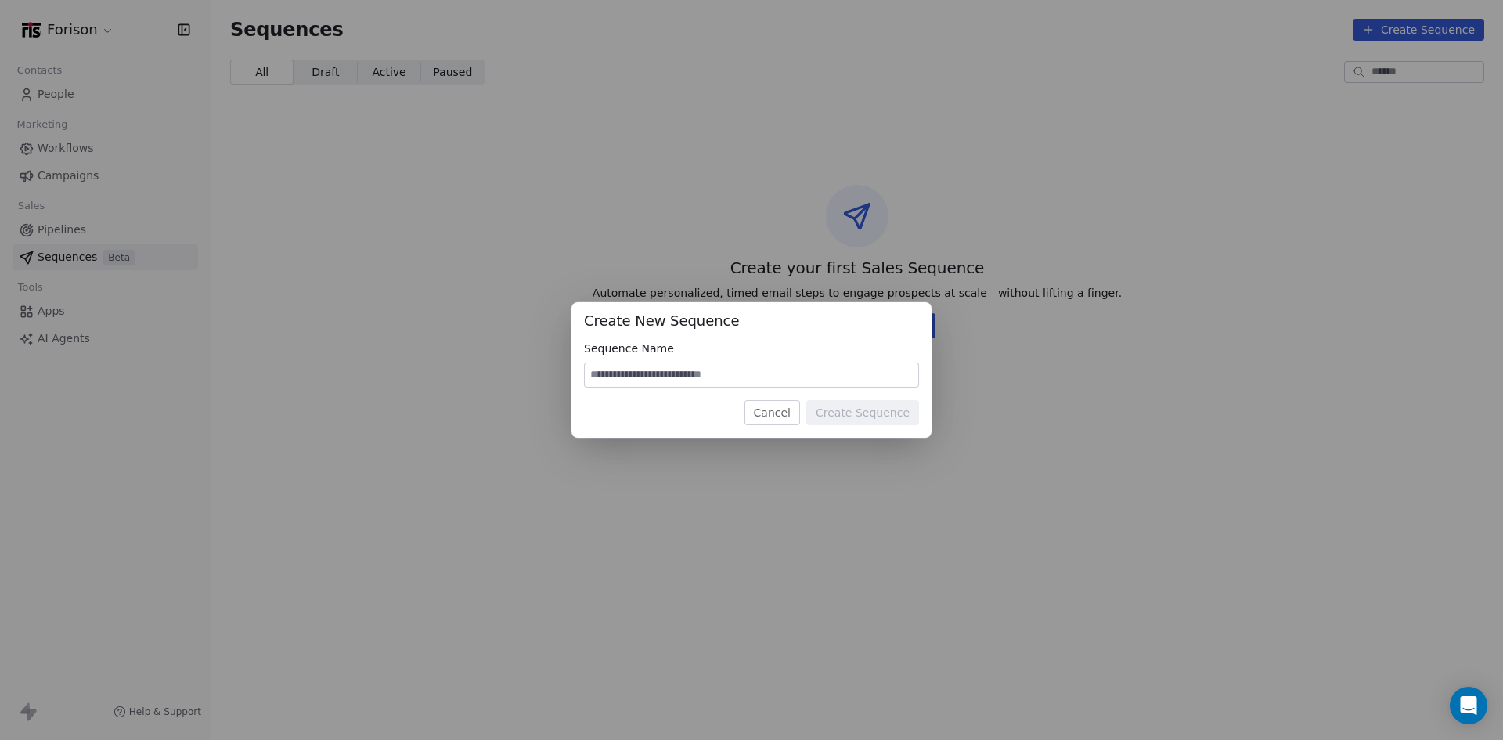
click at [774, 377] on input at bounding box center [752, 374] width 334 height 23
type input "**********"
click at [864, 411] on button "Create Sequence" at bounding box center [862, 412] width 113 height 25
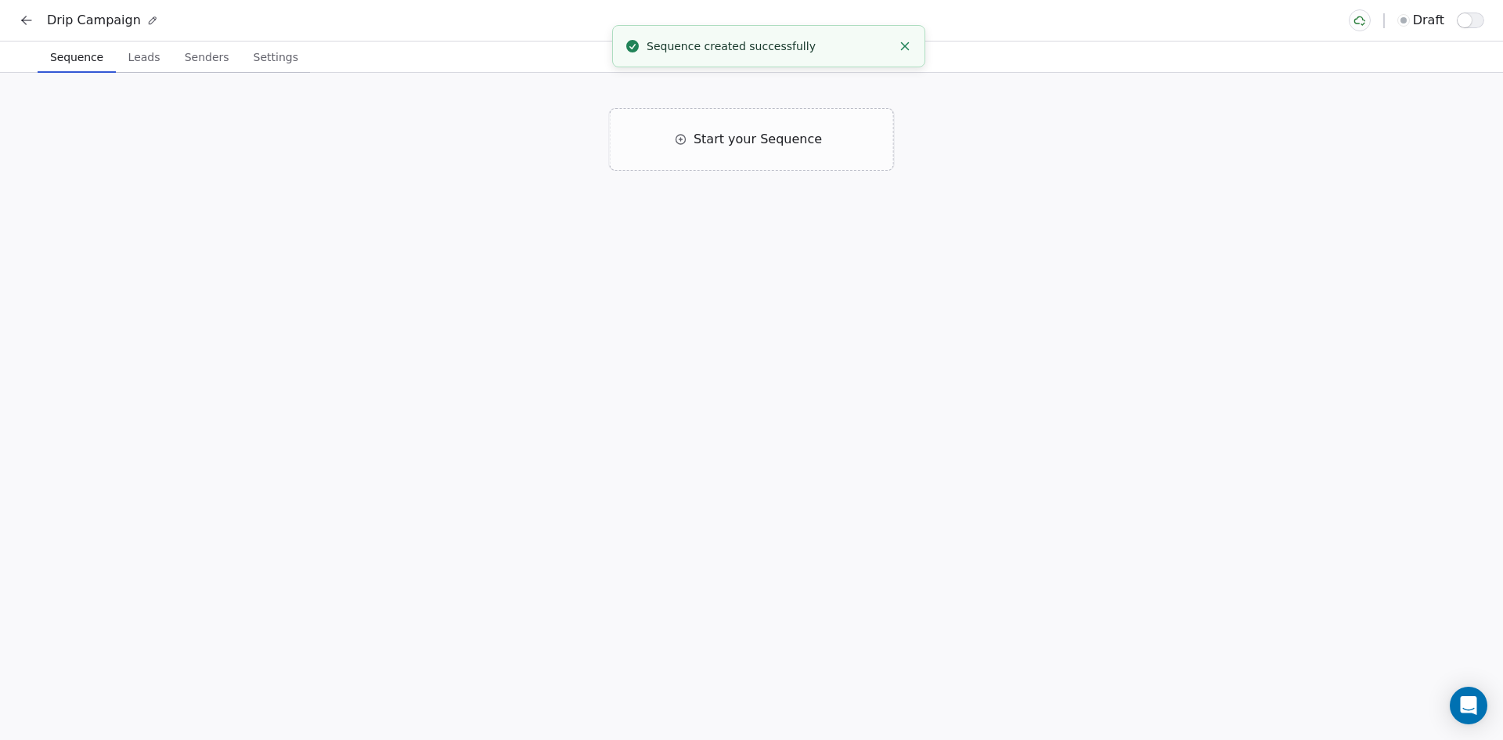
click at [701, 144] on span "Start your Sequence" at bounding box center [758, 139] width 128 height 19
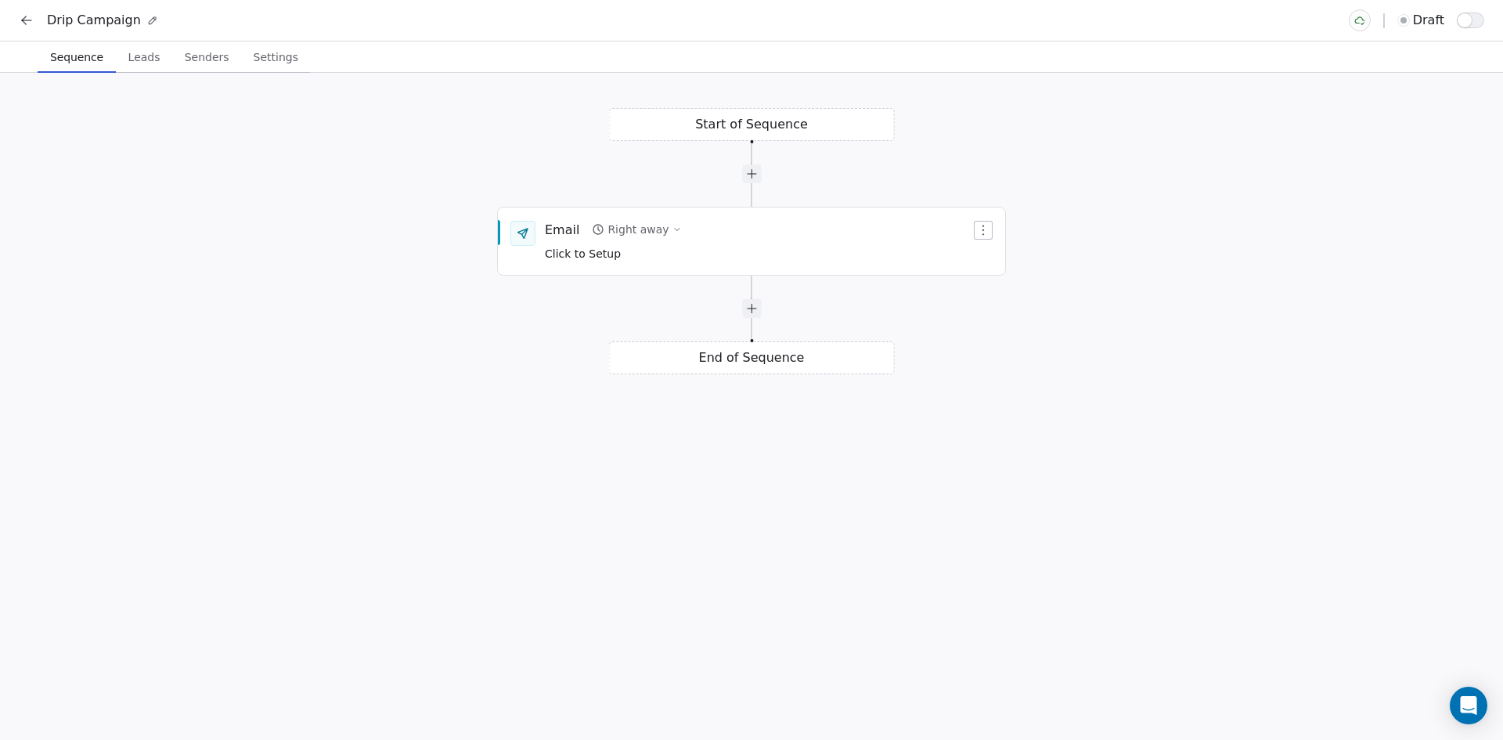
click at [713, 242] on div "Email Right away Click to Setup" at bounding box center [758, 241] width 426 height 41
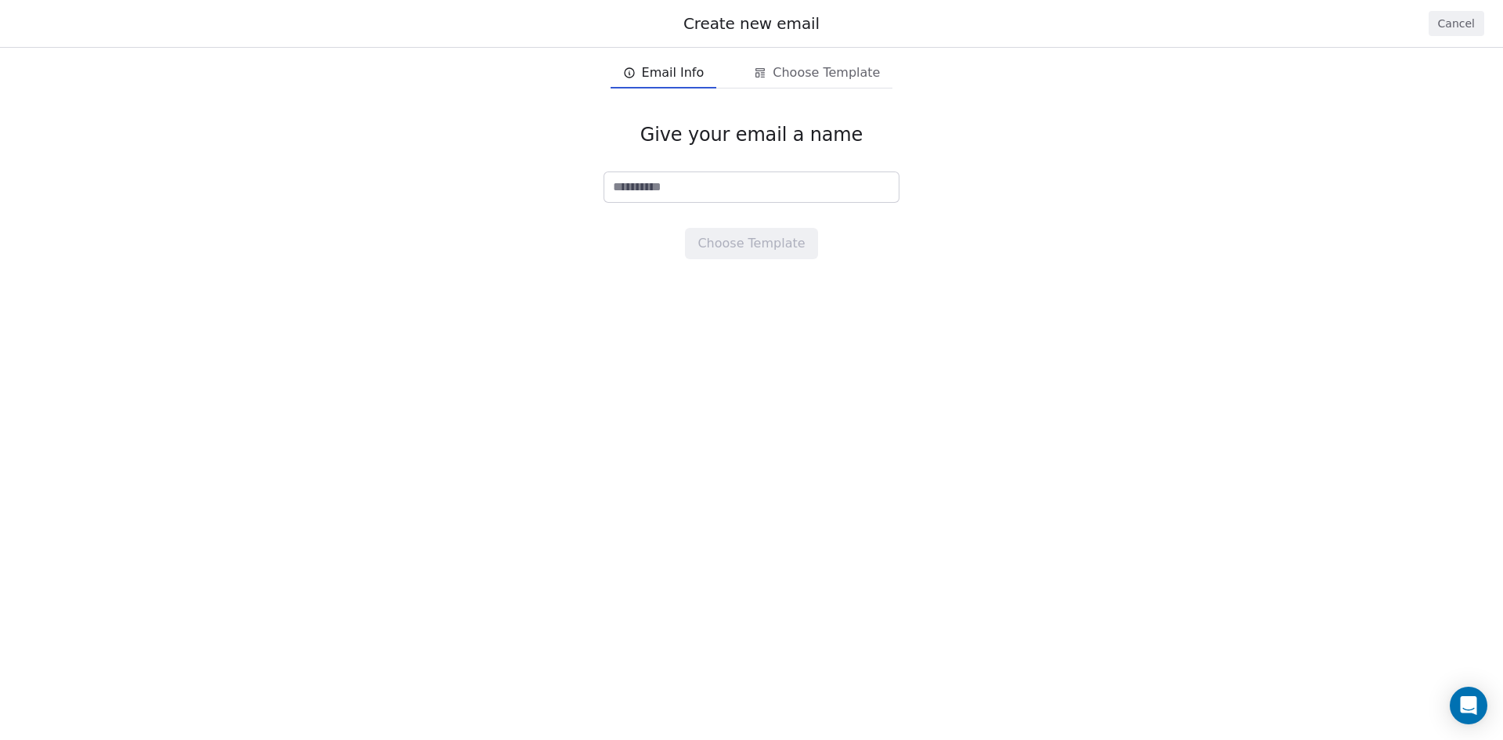
click at [714, 188] on input at bounding box center [751, 187] width 294 height 30
type input "*****"
click at [731, 245] on button "Choose Template" at bounding box center [751, 243] width 132 height 31
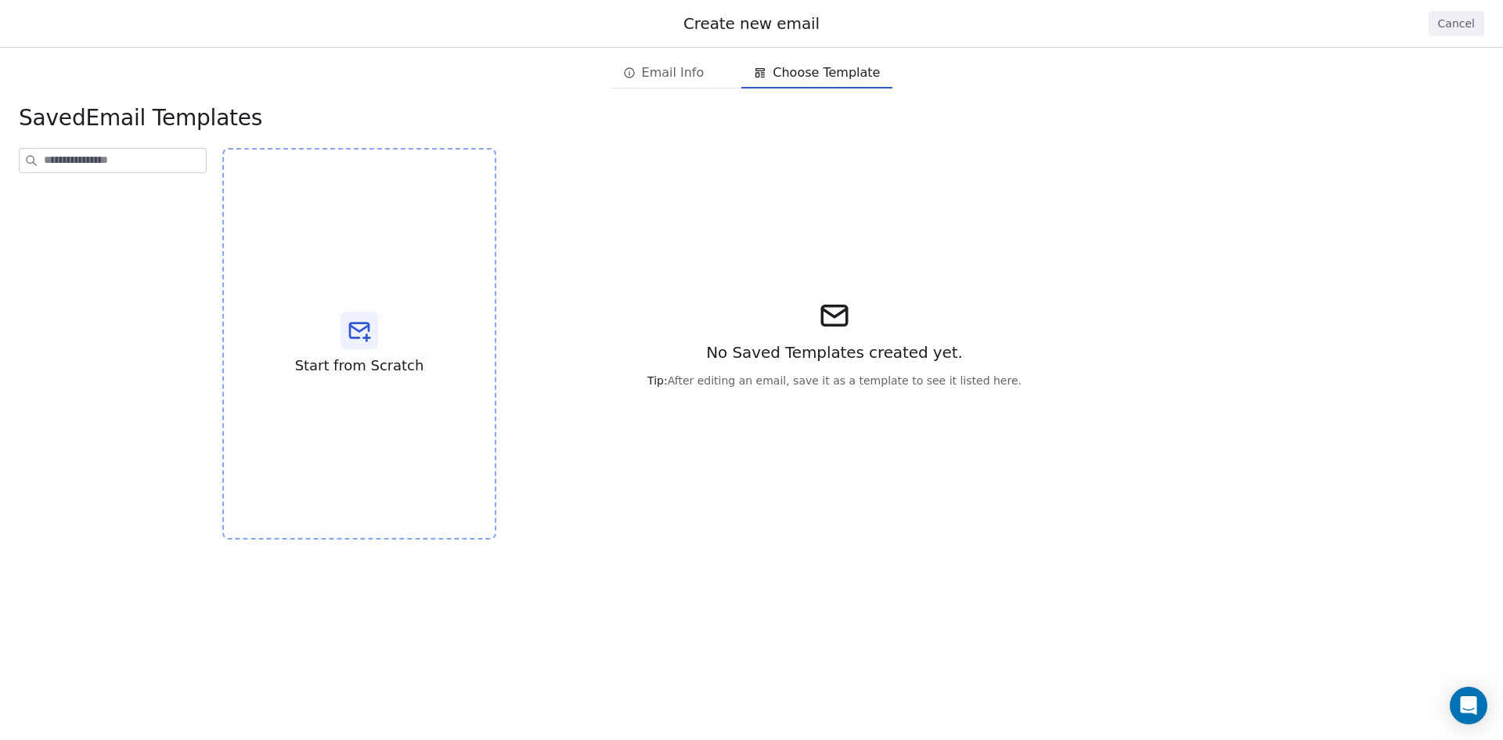
click at [400, 308] on div "Start from Scratch" at bounding box center [359, 343] width 274 height 391
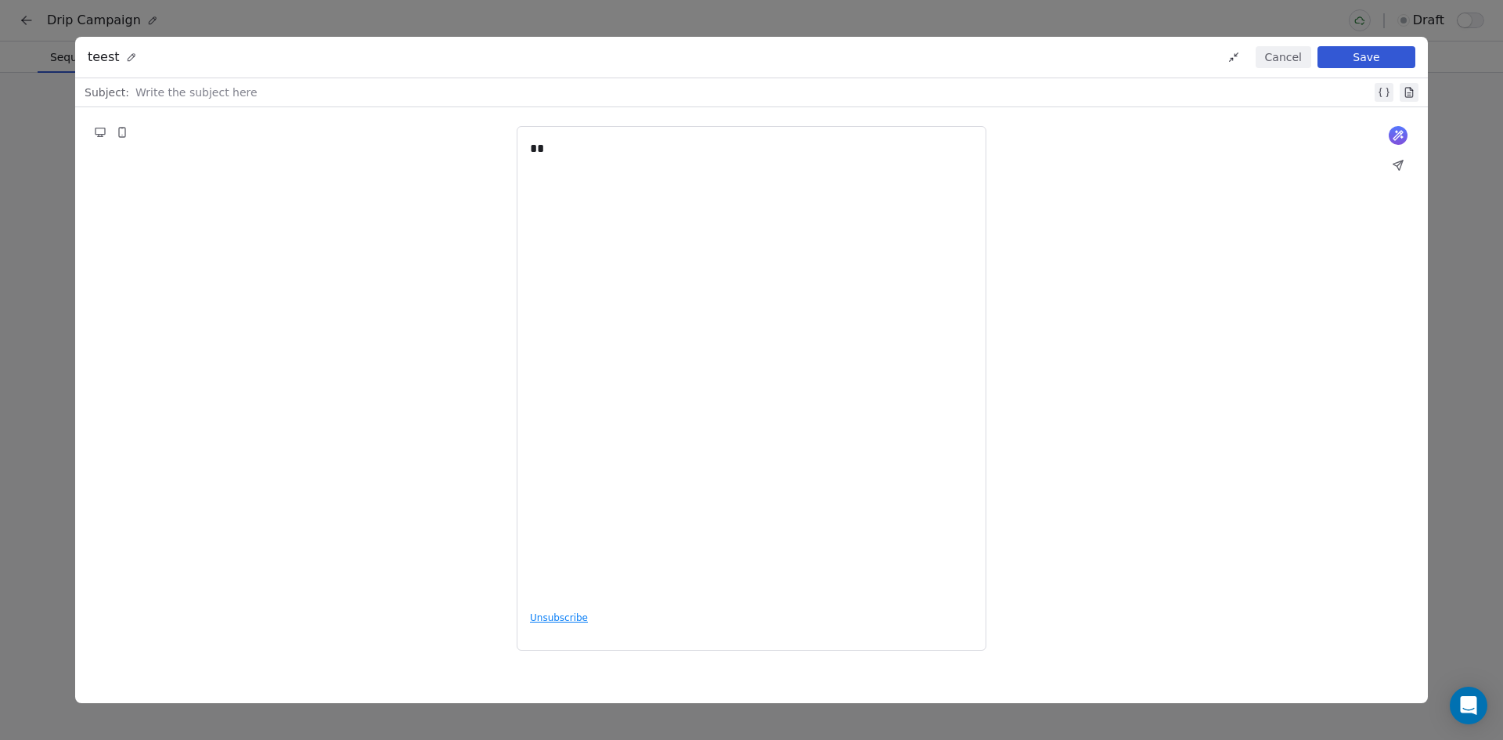
click at [1356, 64] on button "Save" at bounding box center [1367, 57] width 98 height 22
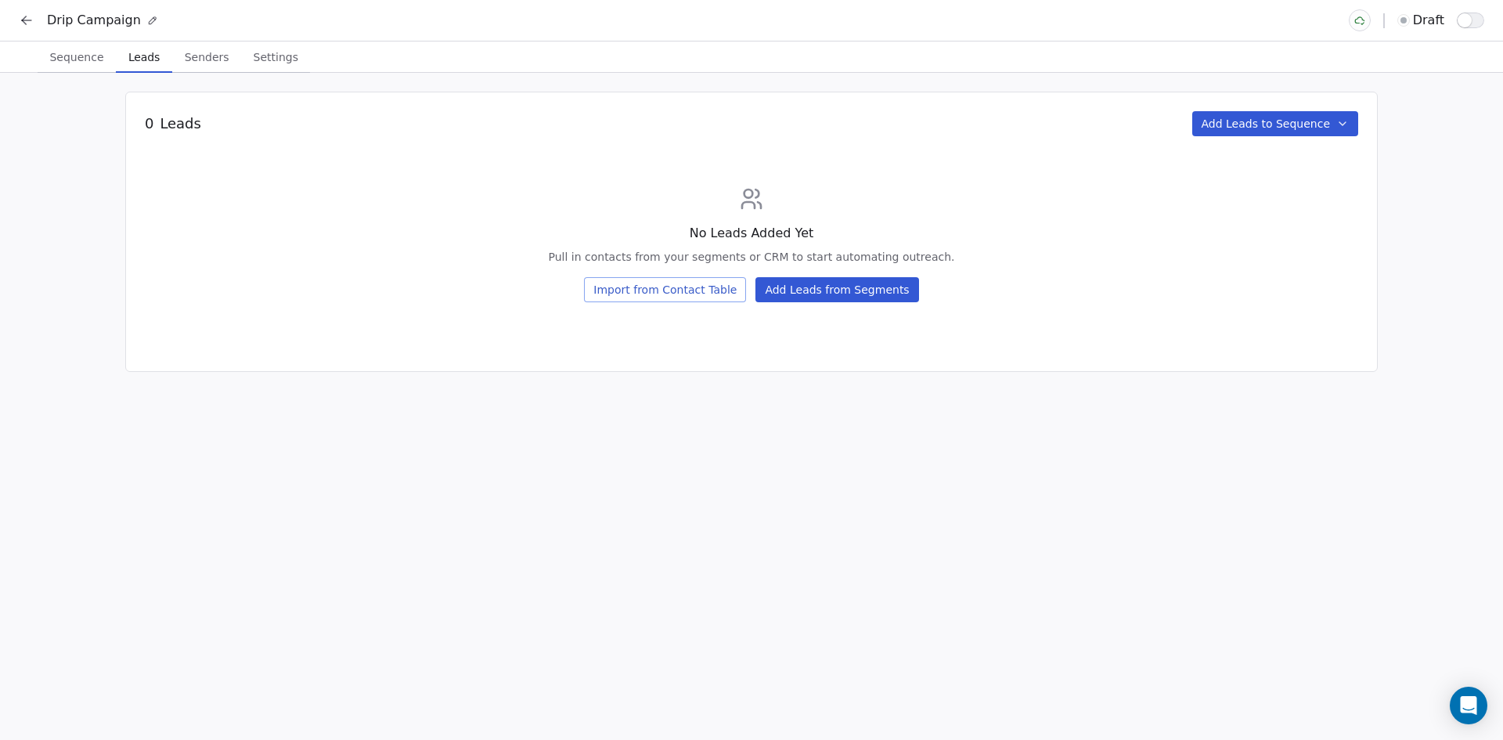
click at [146, 65] on span "Leads" at bounding box center [144, 57] width 44 height 22
click at [842, 294] on button "Add Leads from Segments" at bounding box center [837, 289] width 163 height 25
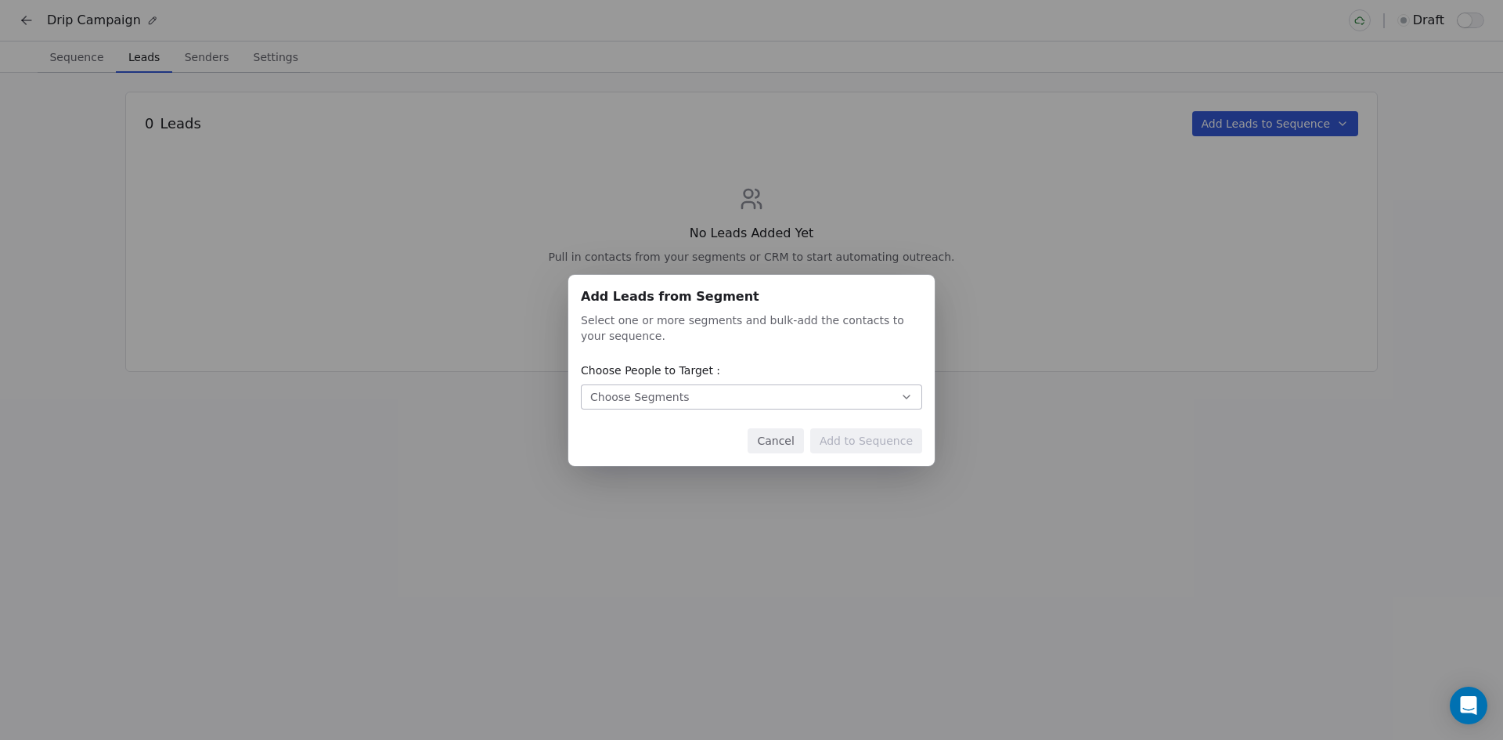
click at [758, 399] on button "Choose Segments" at bounding box center [751, 396] width 341 height 25
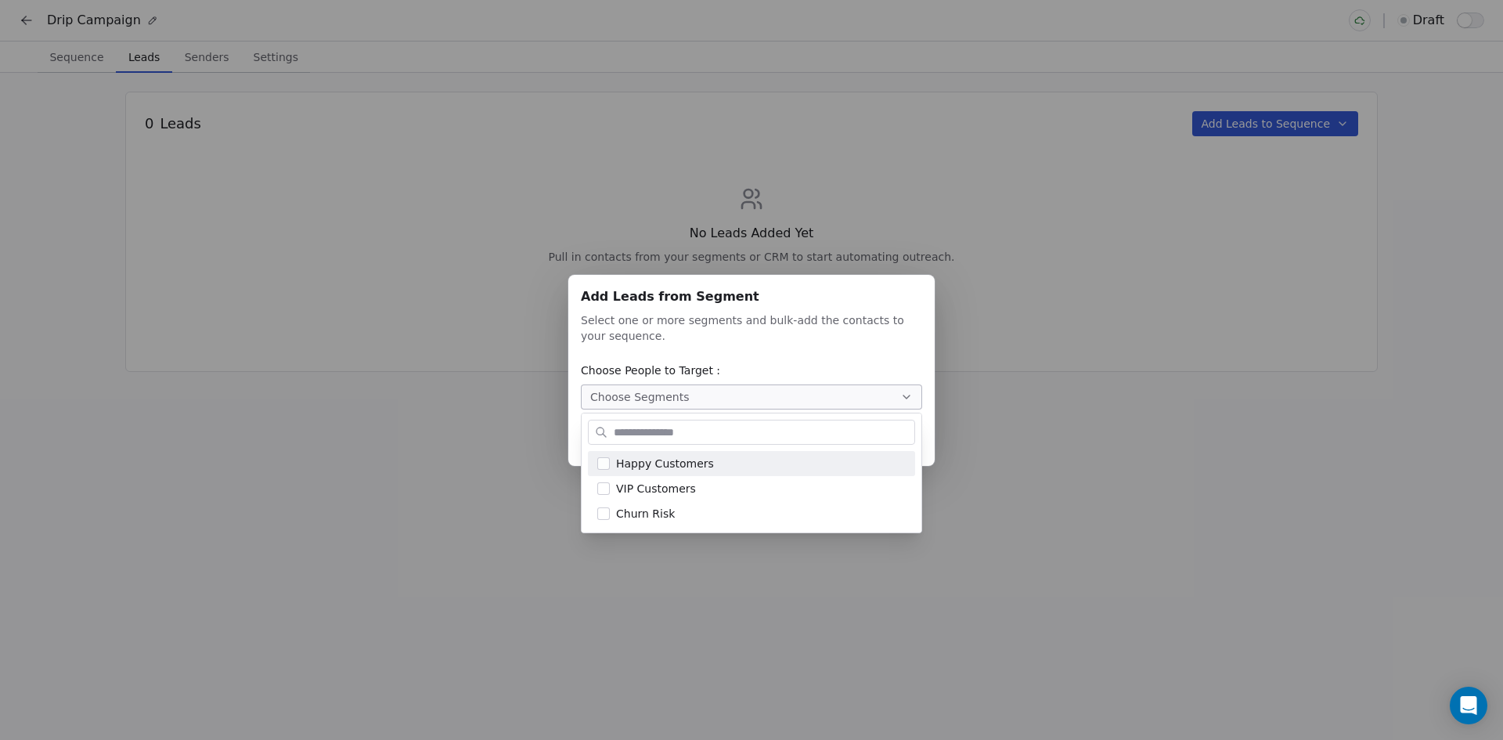
click at [1029, 352] on div "Add Leads from Segment Add Leads from Segment Select one or more segments and b…" at bounding box center [751, 370] width 1503 height 191
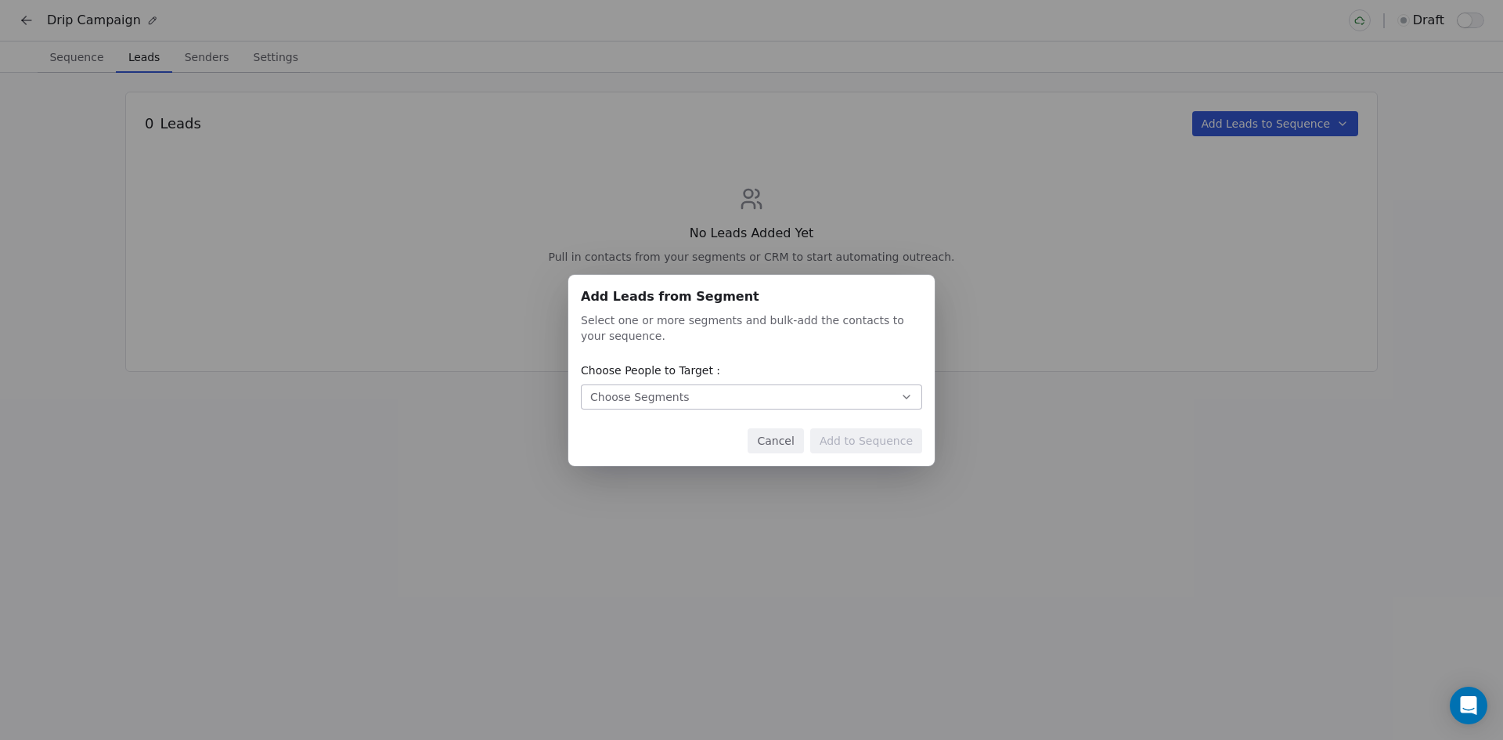
click at [789, 442] on button "Cancel" at bounding box center [776, 440] width 56 height 25
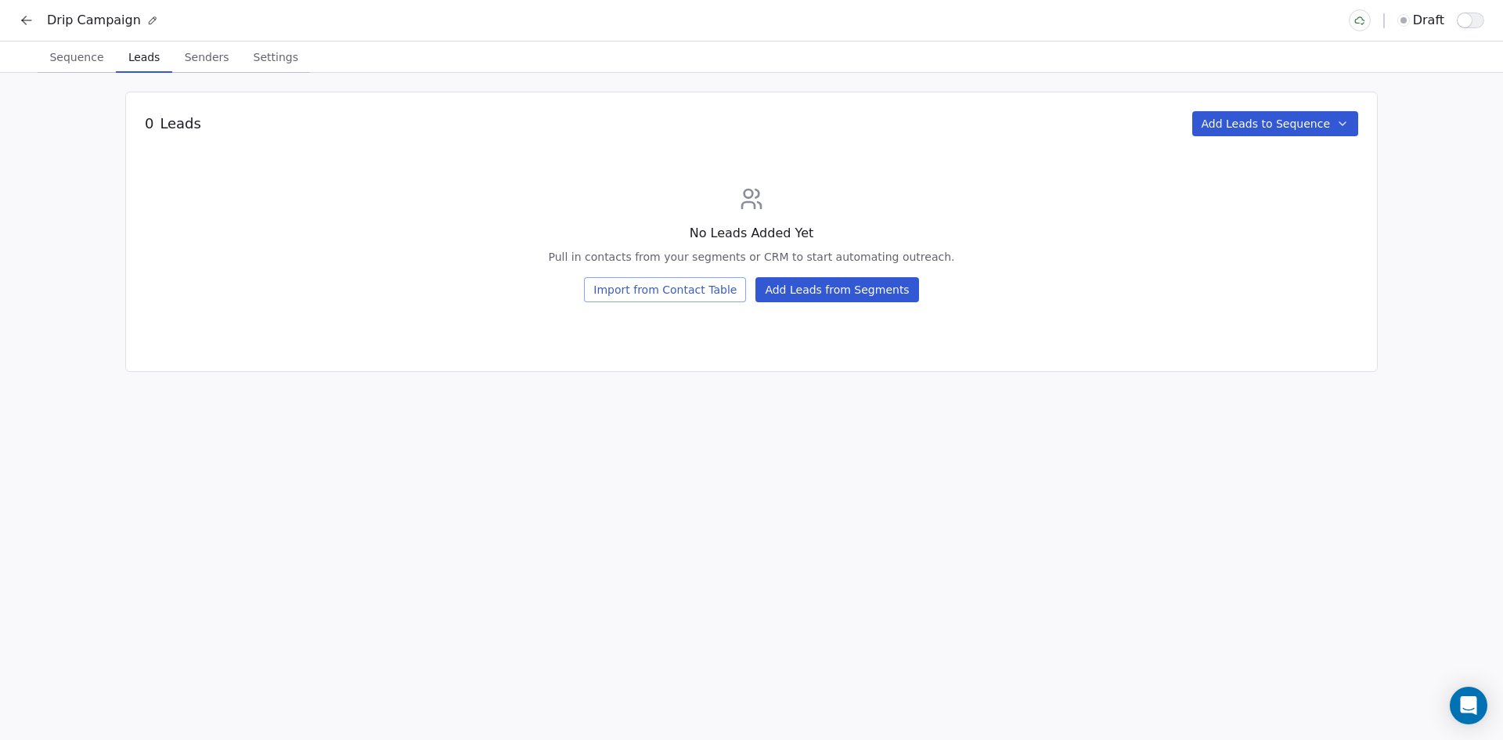
click at [28, 19] on icon at bounding box center [27, 21] width 16 height 16
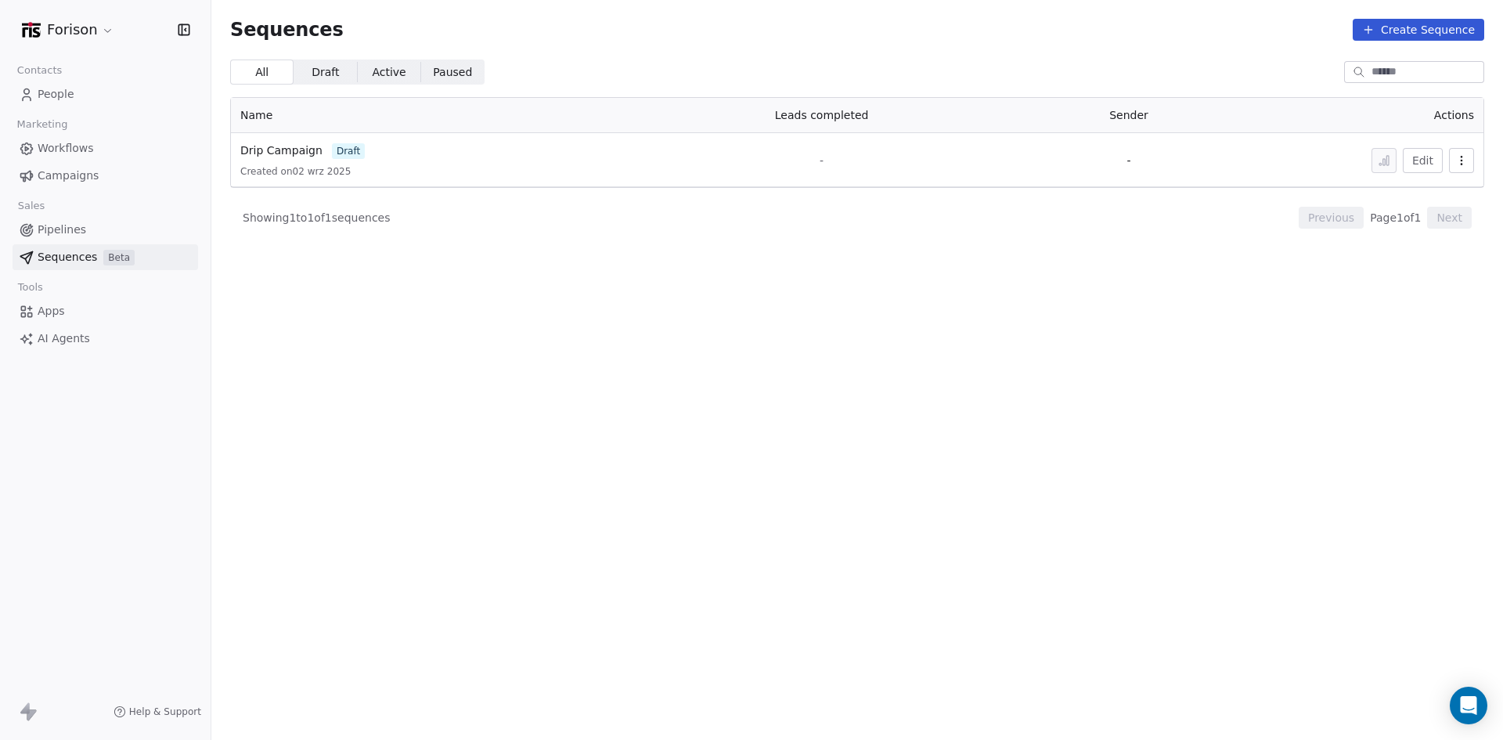
click at [1464, 159] on icon "button" at bounding box center [1462, 160] width 13 height 13
click at [1427, 243] on span "Delete" at bounding box center [1429, 246] width 36 height 16
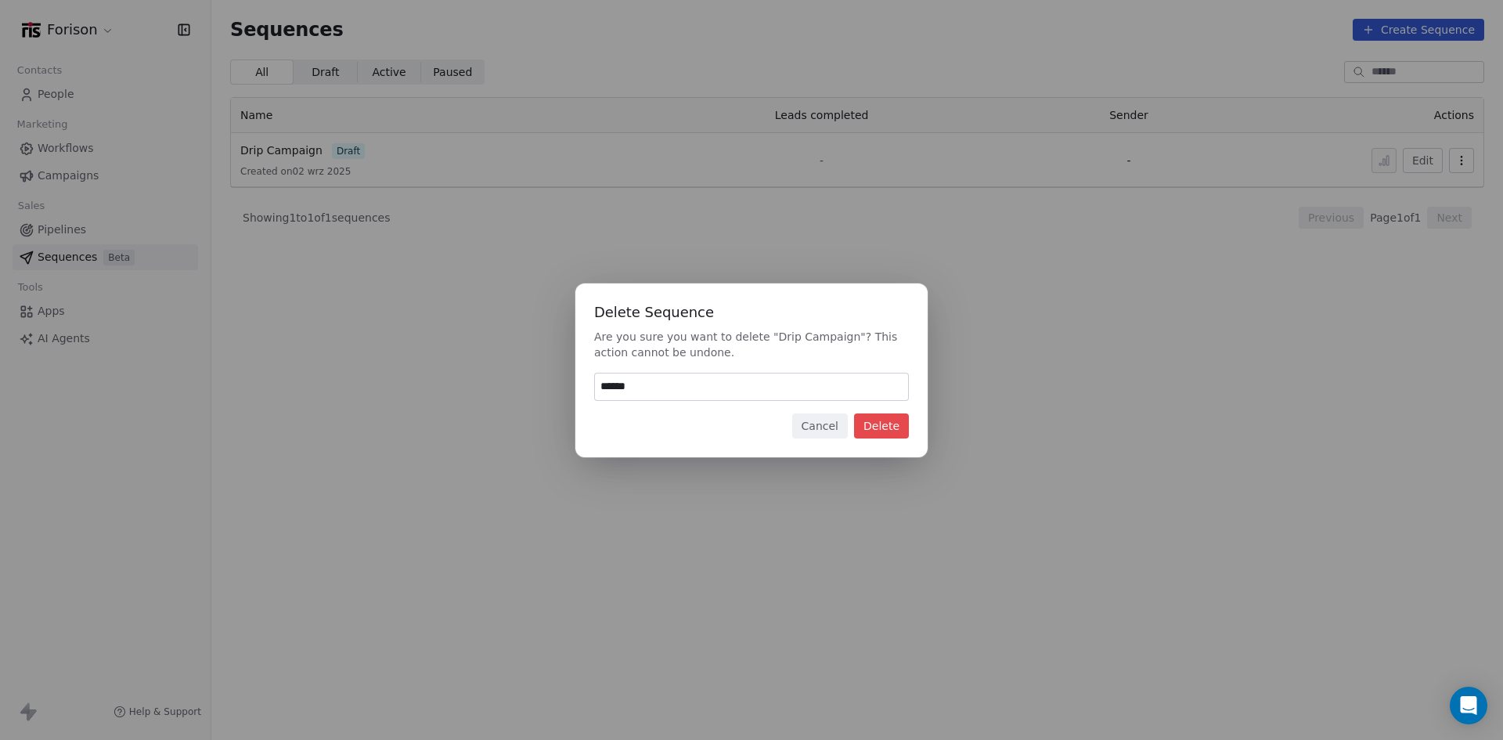
type input "******"
click at [863, 415] on button "Delete" at bounding box center [881, 425] width 55 height 25
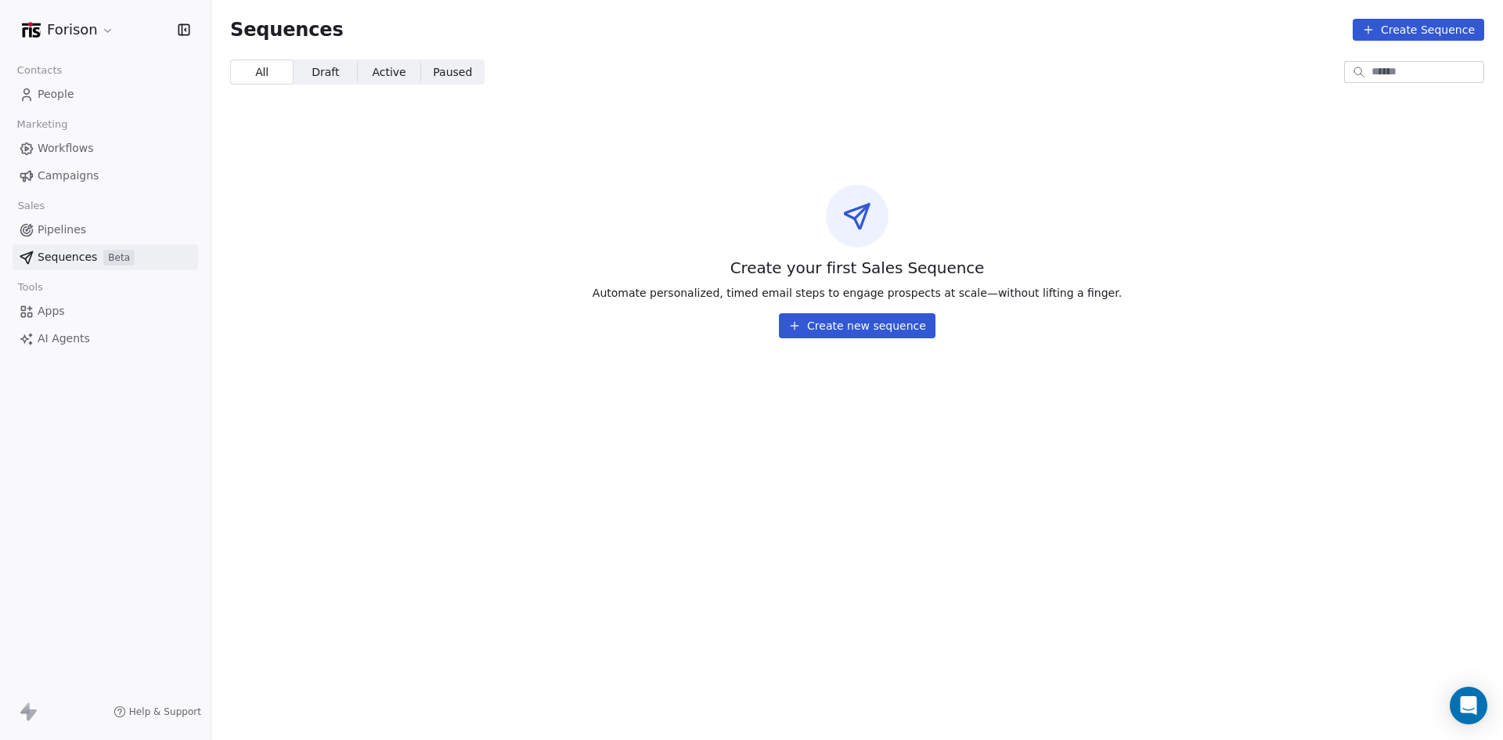
click at [70, 177] on span "Campaigns" at bounding box center [68, 176] width 61 height 16
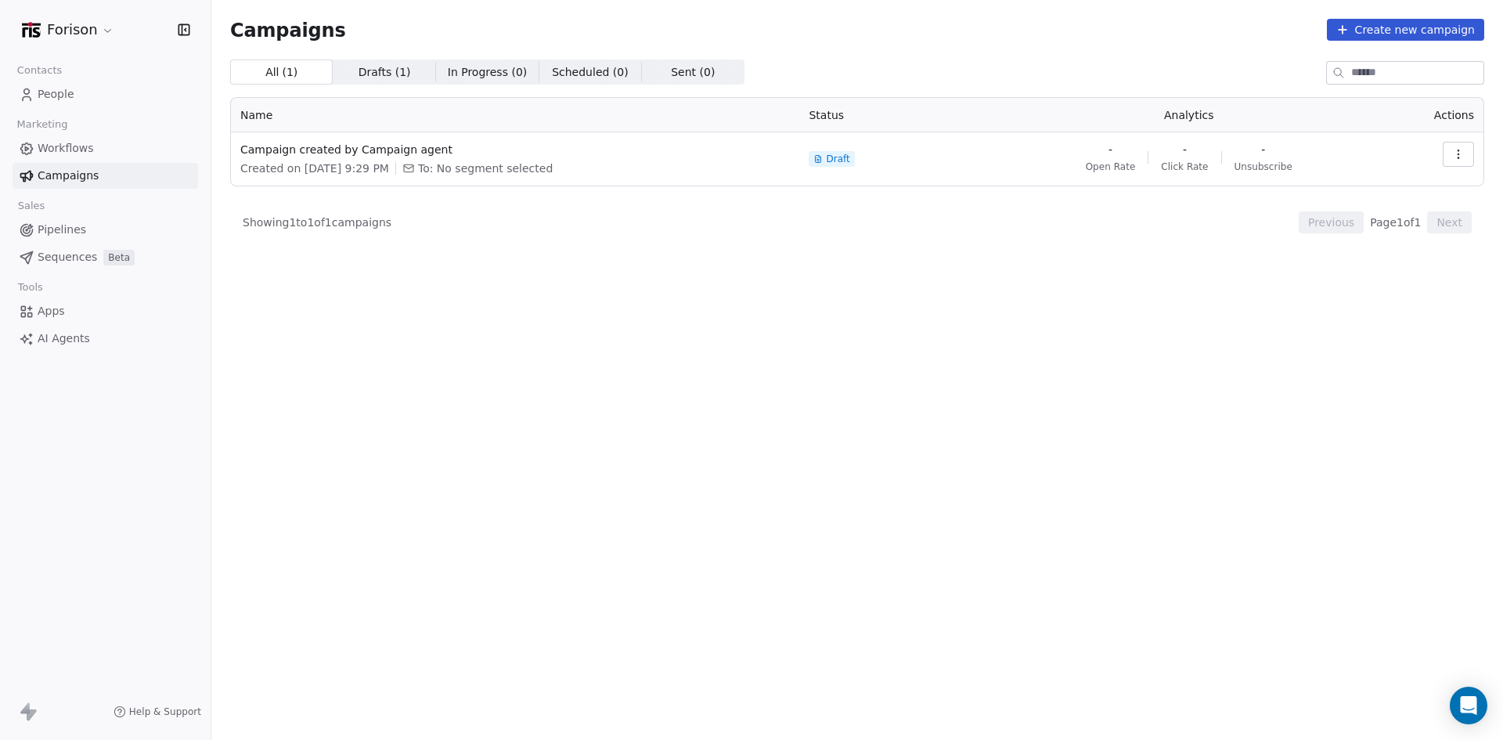
click at [63, 225] on span "Pipelines" at bounding box center [62, 230] width 49 height 16
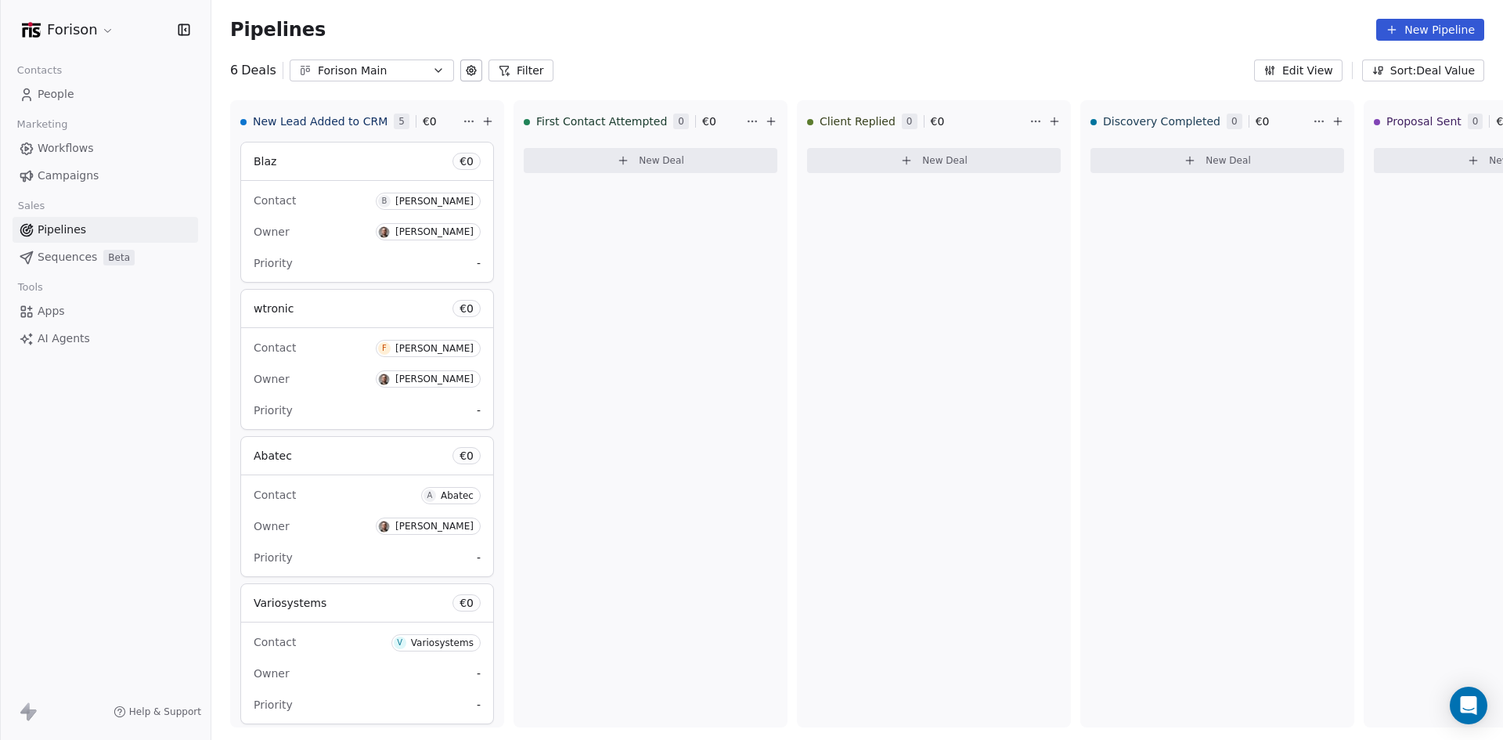
click at [72, 149] on span "Workflows" at bounding box center [66, 148] width 56 height 16
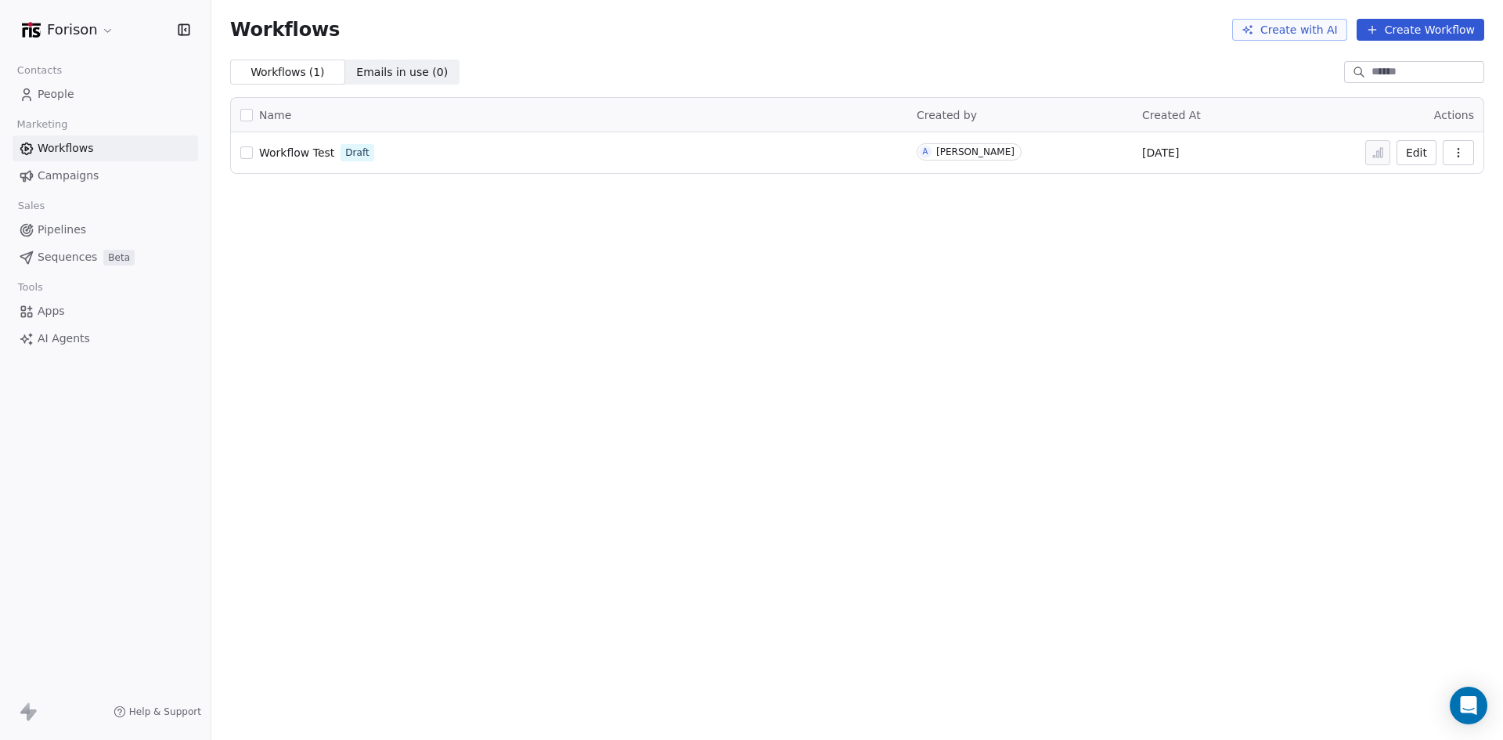
click at [452, 150] on div "Workflow Test Draft" at bounding box center [569, 153] width 658 height 22
click at [294, 150] on span "Workflow Test" at bounding box center [296, 152] width 75 height 13
click at [70, 228] on span "Pipelines" at bounding box center [62, 230] width 49 height 16
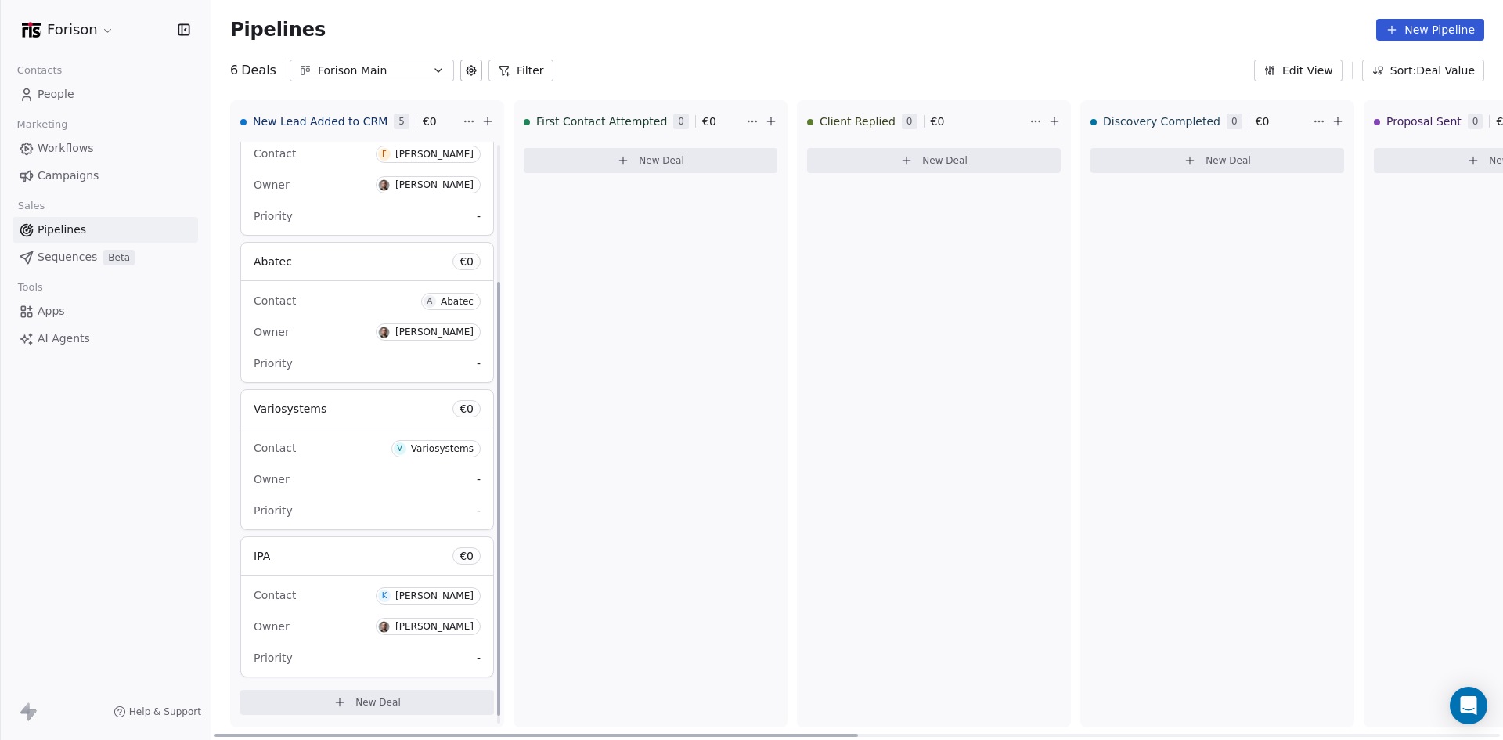
scroll to position [195, 0]
click at [383, 437] on div "Contact V Variosystems" at bounding box center [367, 447] width 227 height 26
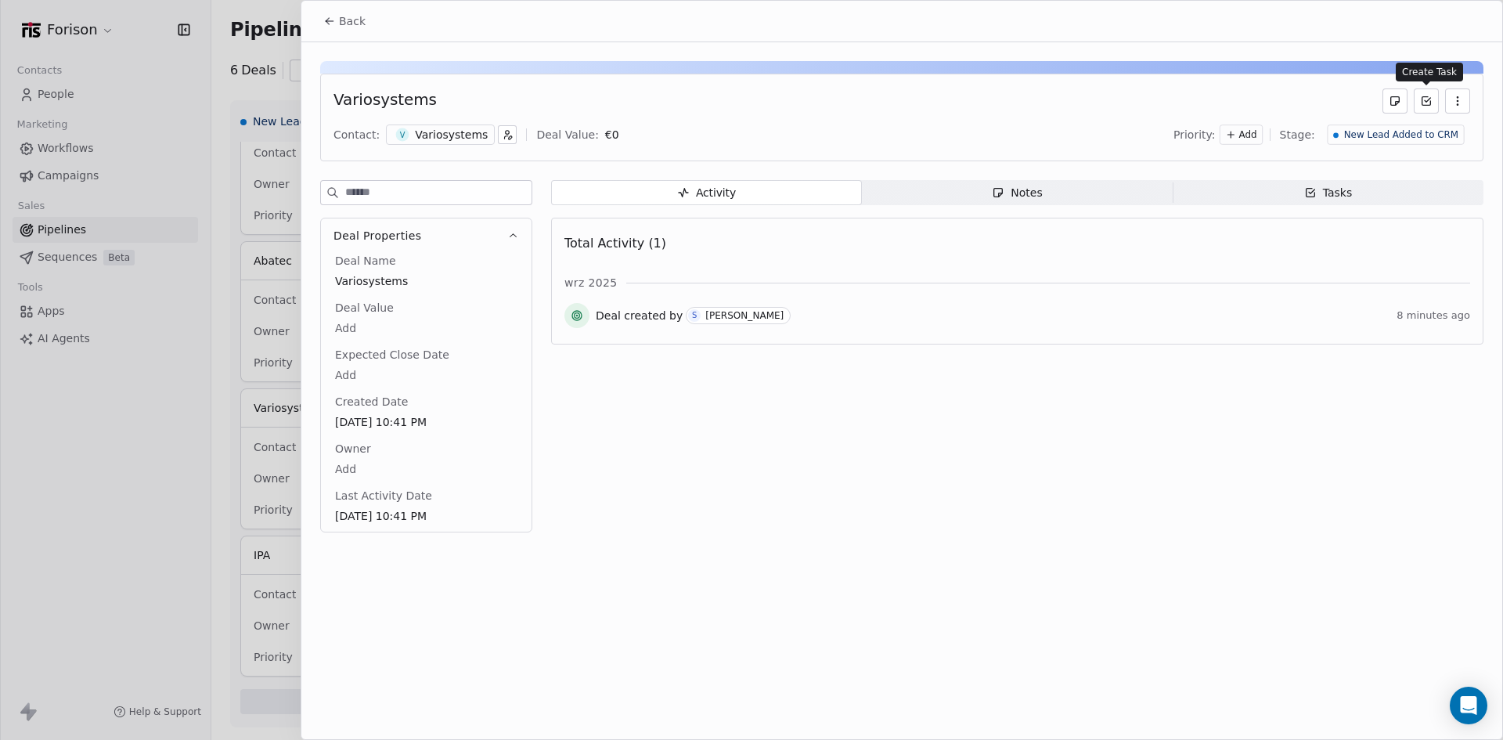
click at [1425, 101] on icon at bounding box center [1427, 100] width 5 height 4
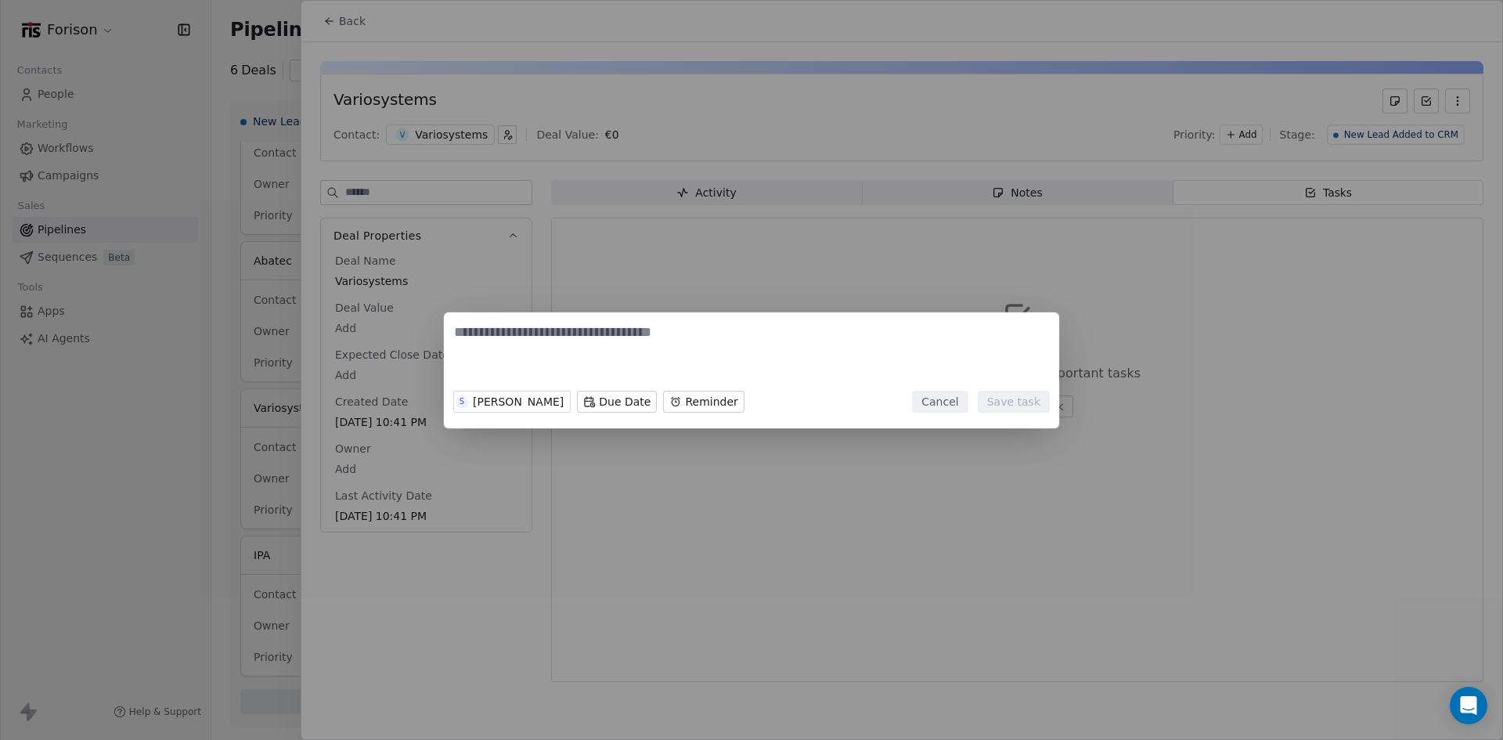
click at [596, 326] on textarea at bounding box center [751, 353] width 595 height 61
type textarea "*****"
click at [1007, 398] on button "Save task" at bounding box center [1014, 402] width 72 height 22
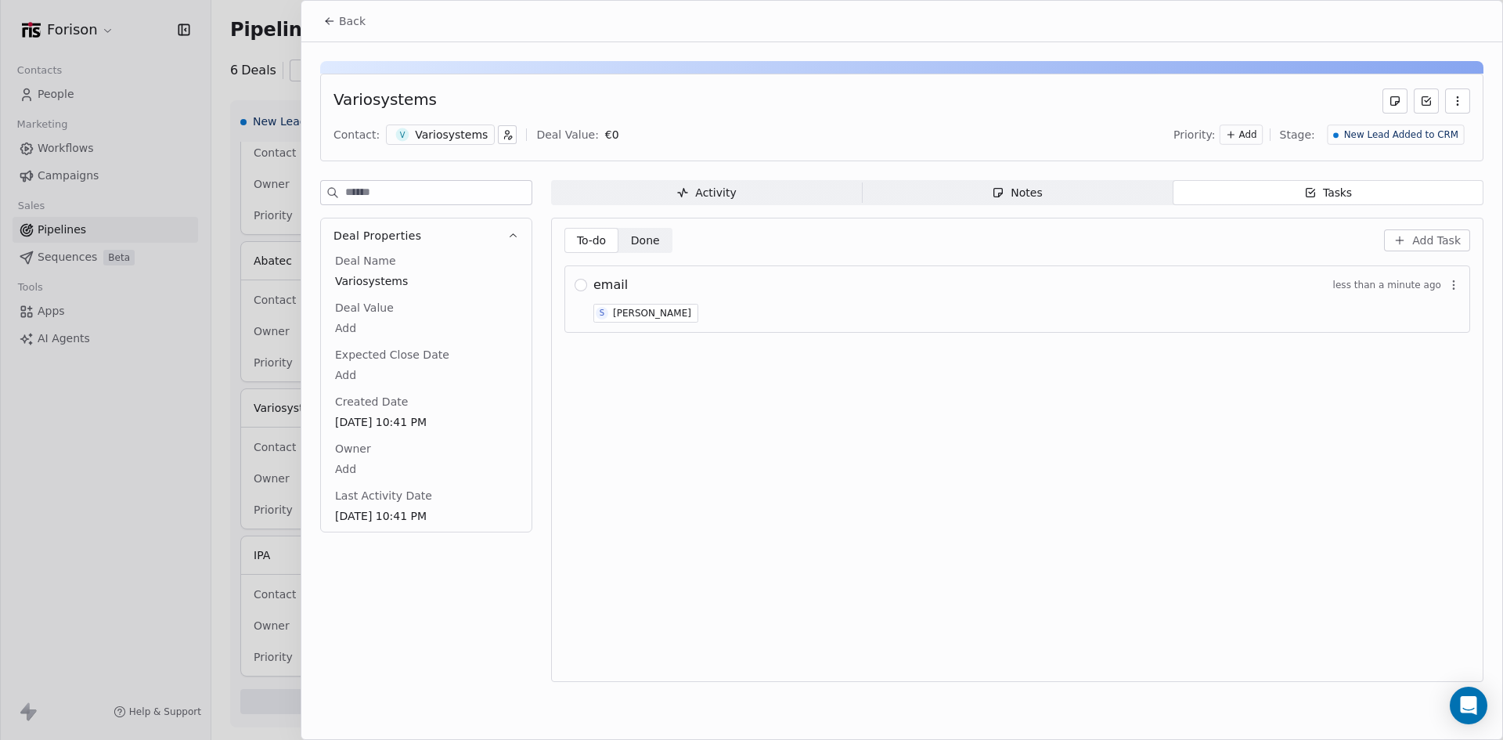
click at [581, 282] on button "button" at bounding box center [581, 285] width 13 height 13
click at [586, 283] on button "button" at bounding box center [581, 285] width 13 height 13
click at [502, 139] on icon "button" at bounding box center [507, 134] width 11 height 11
click at [700, 129] on html "Forison Contacts People Marketing Workflows Campaigns Sales Pipelines Sequences…" at bounding box center [751, 370] width 1503 height 740
click at [332, 20] on icon at bounding box center [329, 21] width 13 height 13
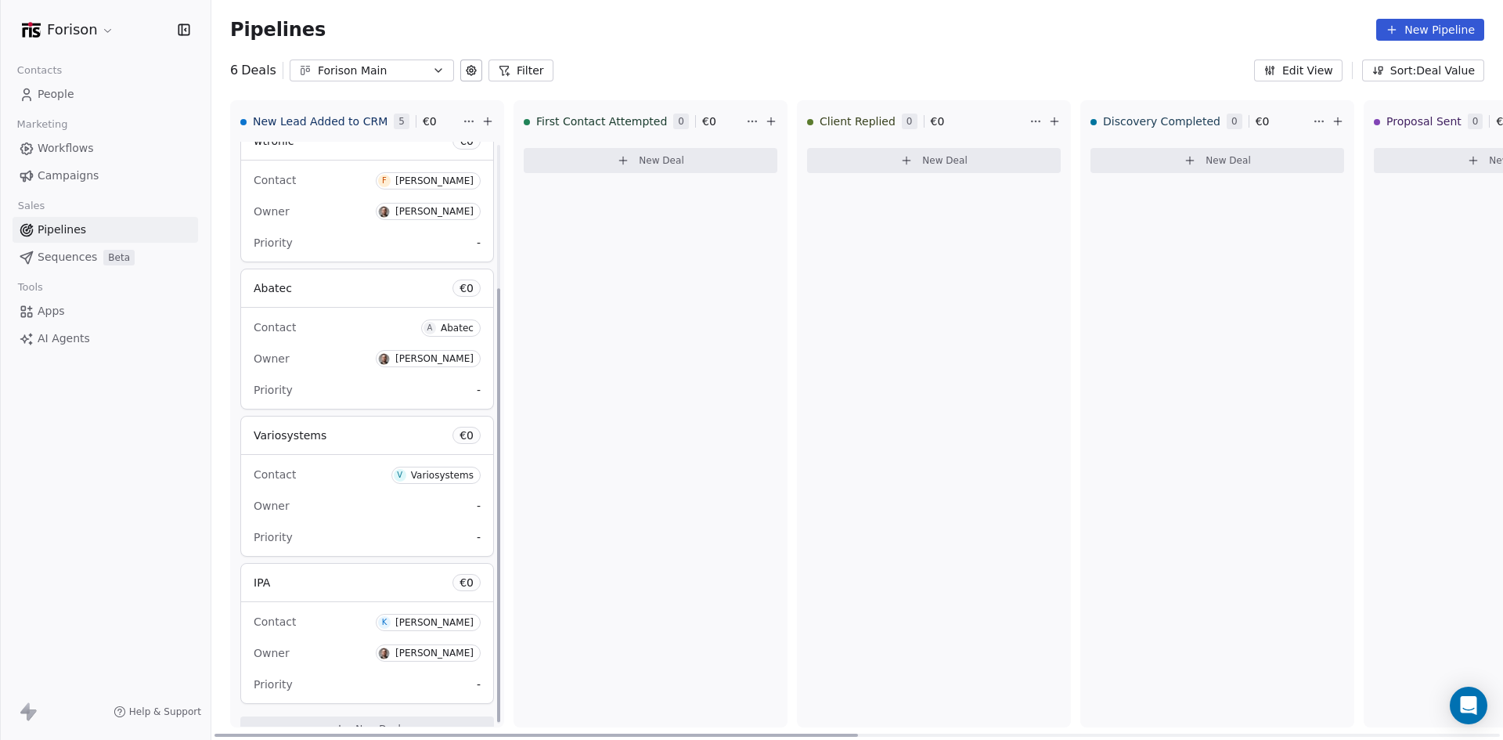
scroll to position [193, 0]
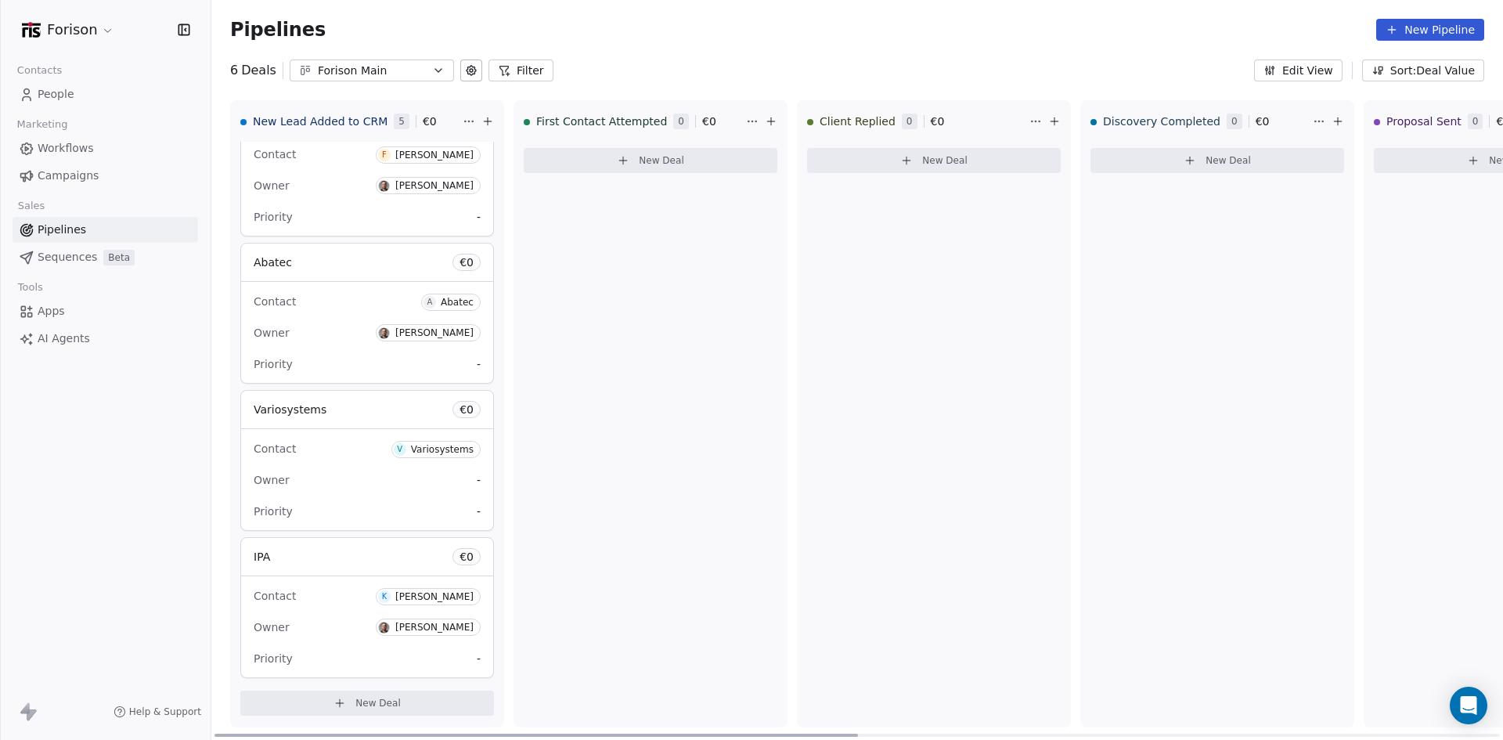
click at [345, 583] on div "Contact K Kati Vahtramae" at bounding box center [367, 596] width 227 height 26
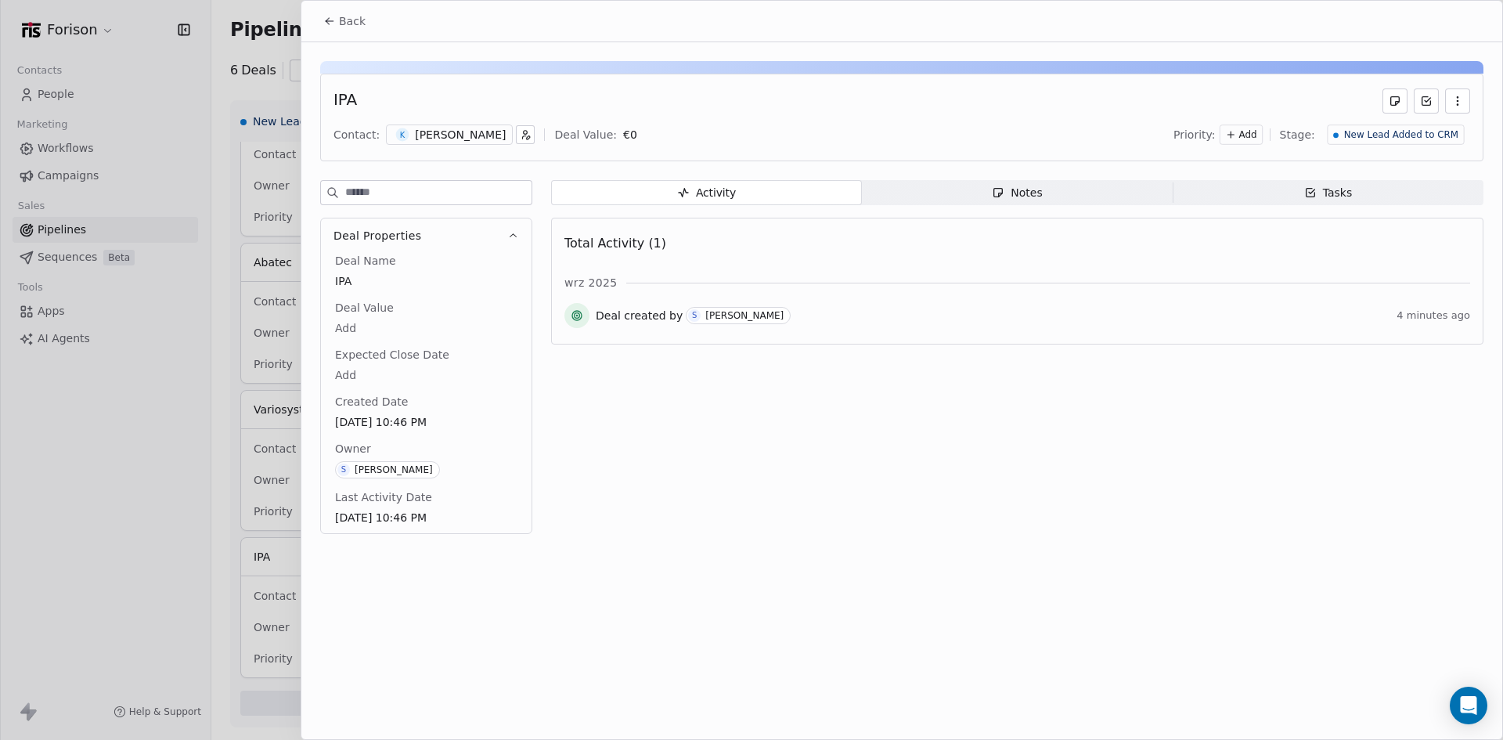
click at [520, 132] on icon "button" at bounding box center [525, 134] width 11 height 11
click at [450, 130] on html "Forison Contacts People Marketing Workflows Campaigns Sales Pipelines Sequences…" at bounding box center [751, 370] width 1503 height 740
click at [445, 132] on div "[PERSON_NAME]" at bounding box center [460, 135] width 91 height 16
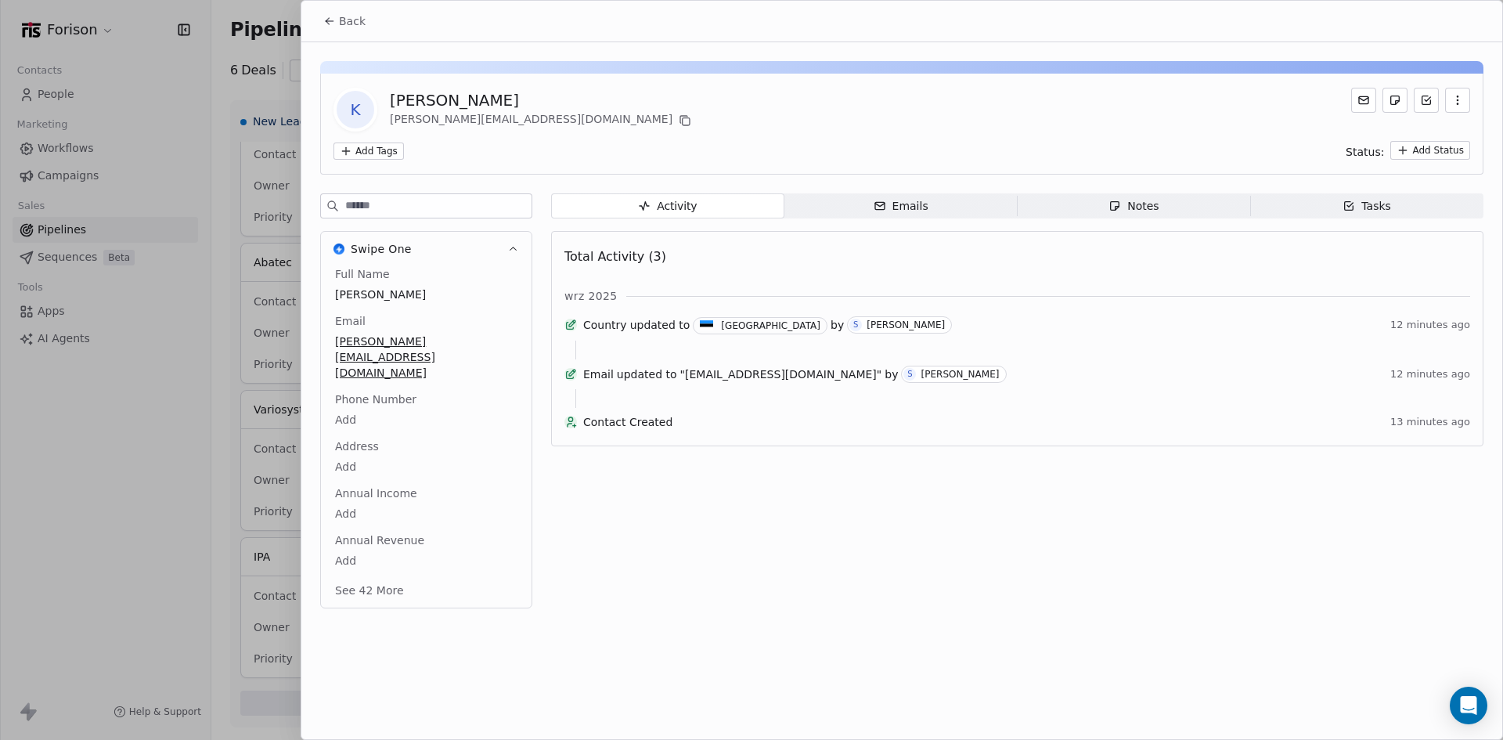
click at [892, 202] on div "Emails" at bounding box center [901, 206] width 55 height 16
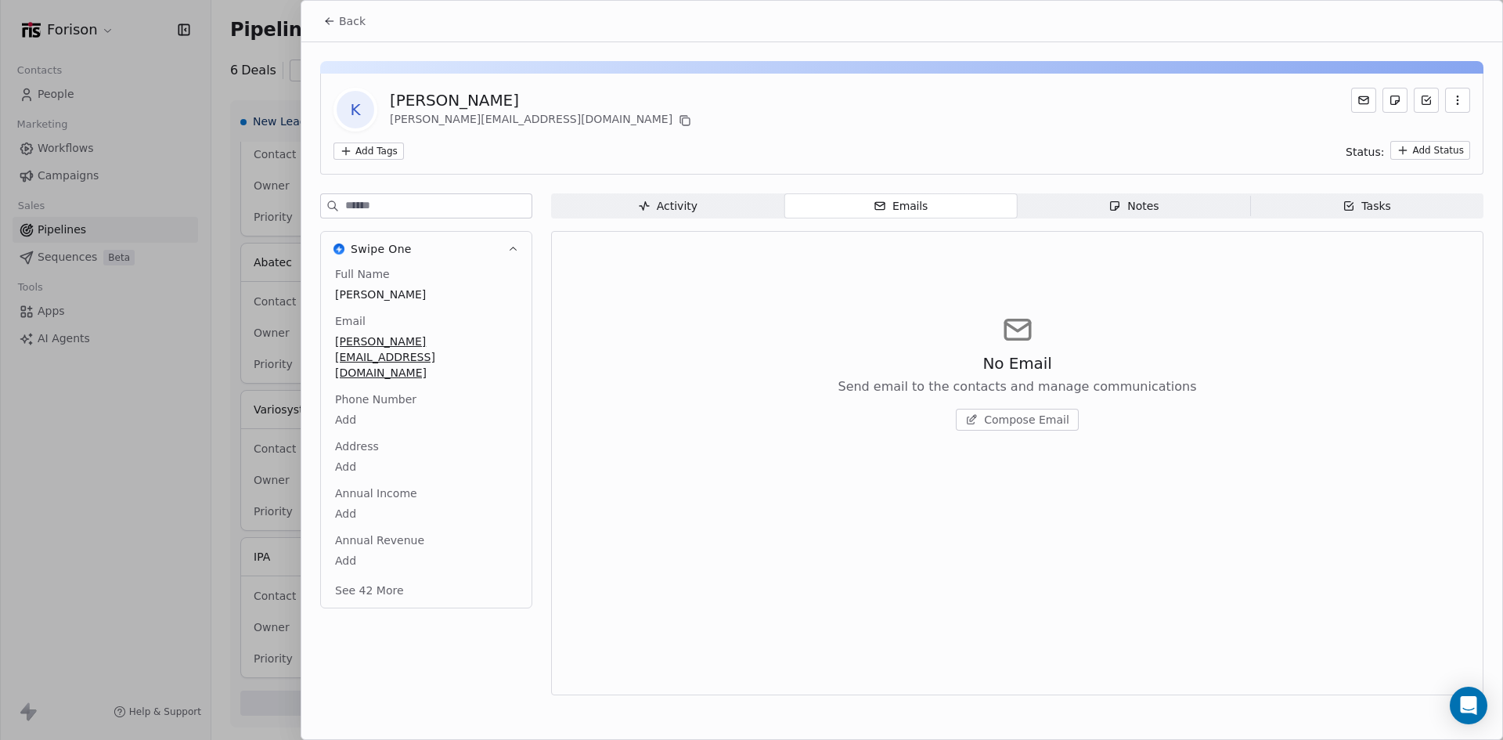
click at [1012, 416] on span "Compose Email" at bounding box center [1026, 420] width 85 height 16
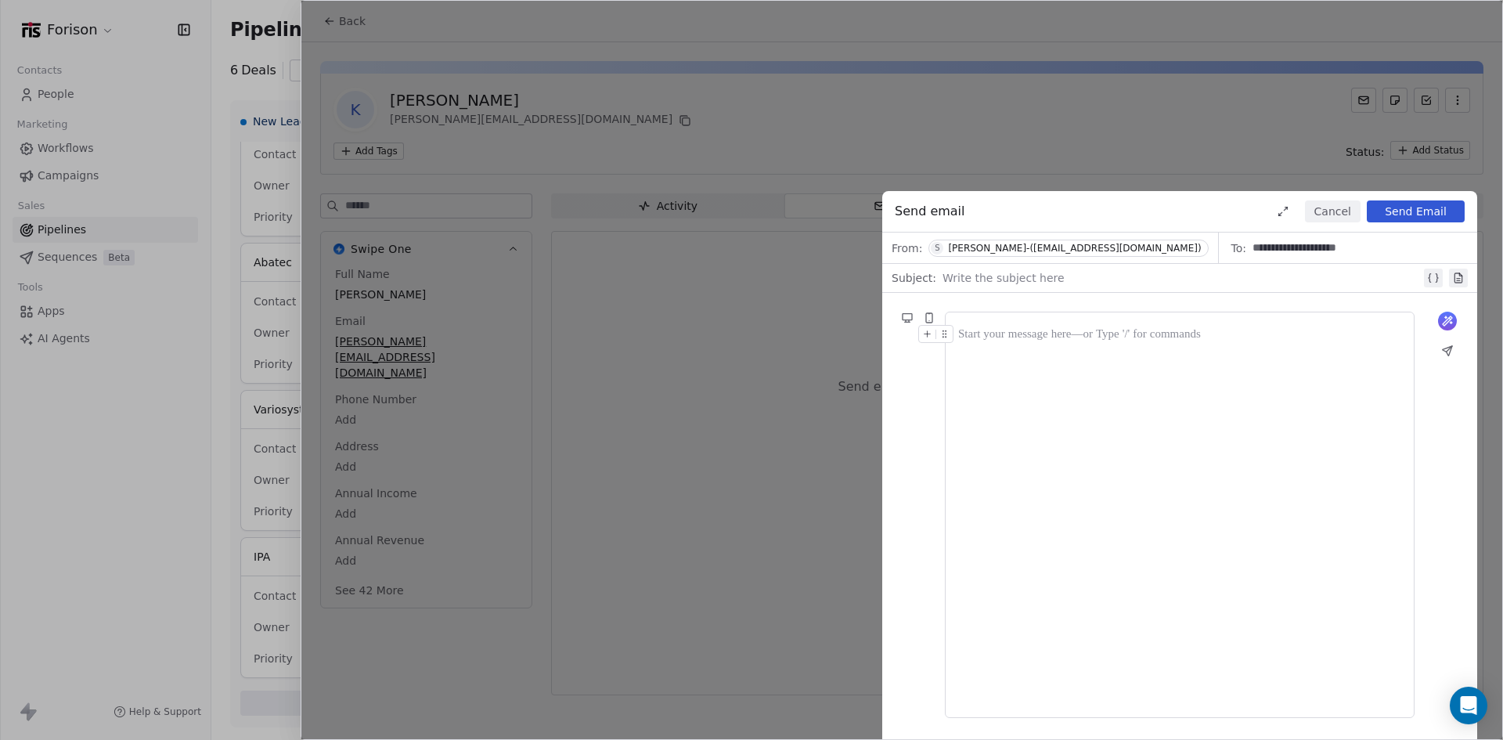
click at [1173, 244] on div "Sergii SOLOGUBOVSKYI-(s.sologubovskyi@forison.com)" at bounding box center [1074, 248] width 253 height 11
click at [1089, 278] on input "text" at bounding box center [1103, 280] width 295 height 23
click at [1062, 214] on div "Send email Cancel Send Email" at bounding box center [1179, 211] width 595 height 41
click at [933, 319] on icon at bounding box center [929, 318] width 13 height 13
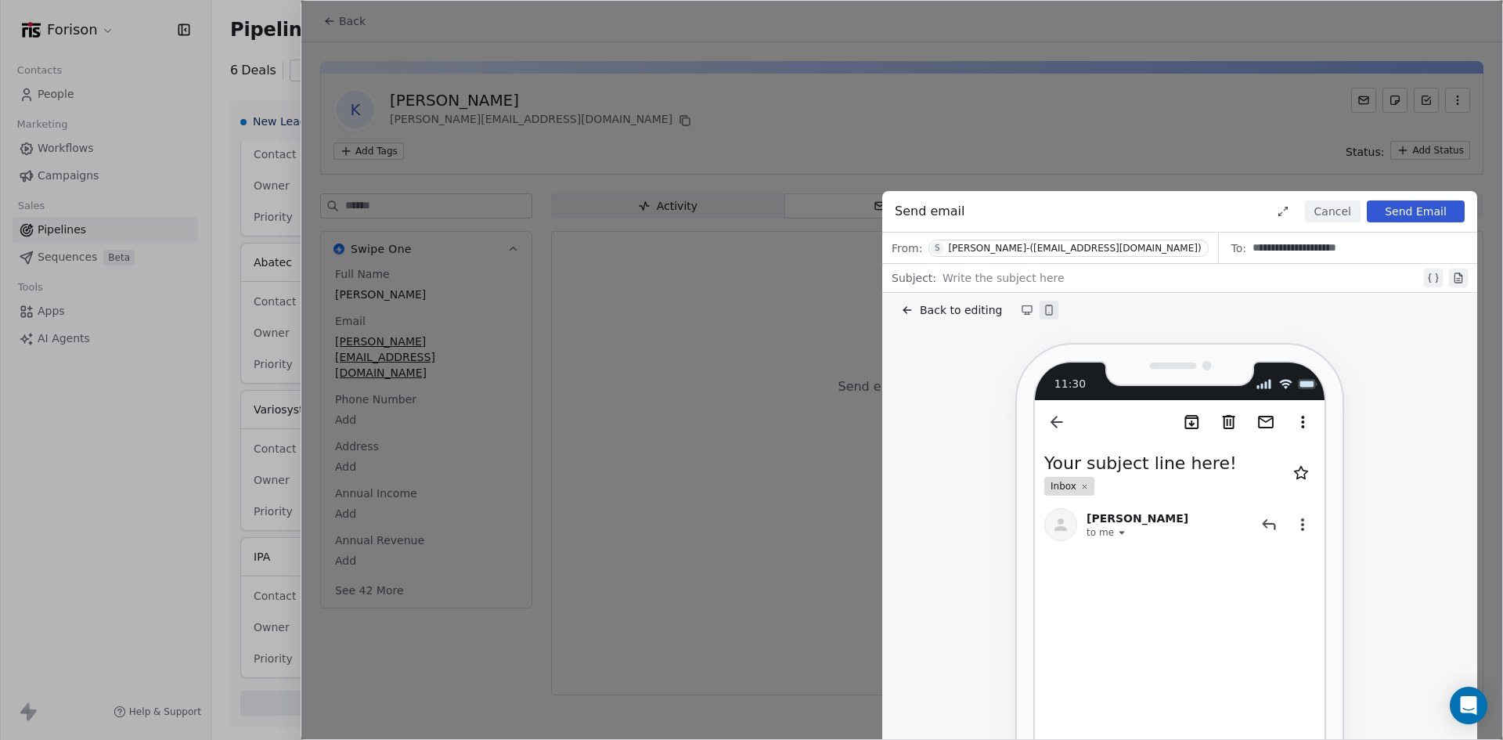
click at [903, 319] on button "Back to editing" at bounding box center [951, 310] width 107 height 22
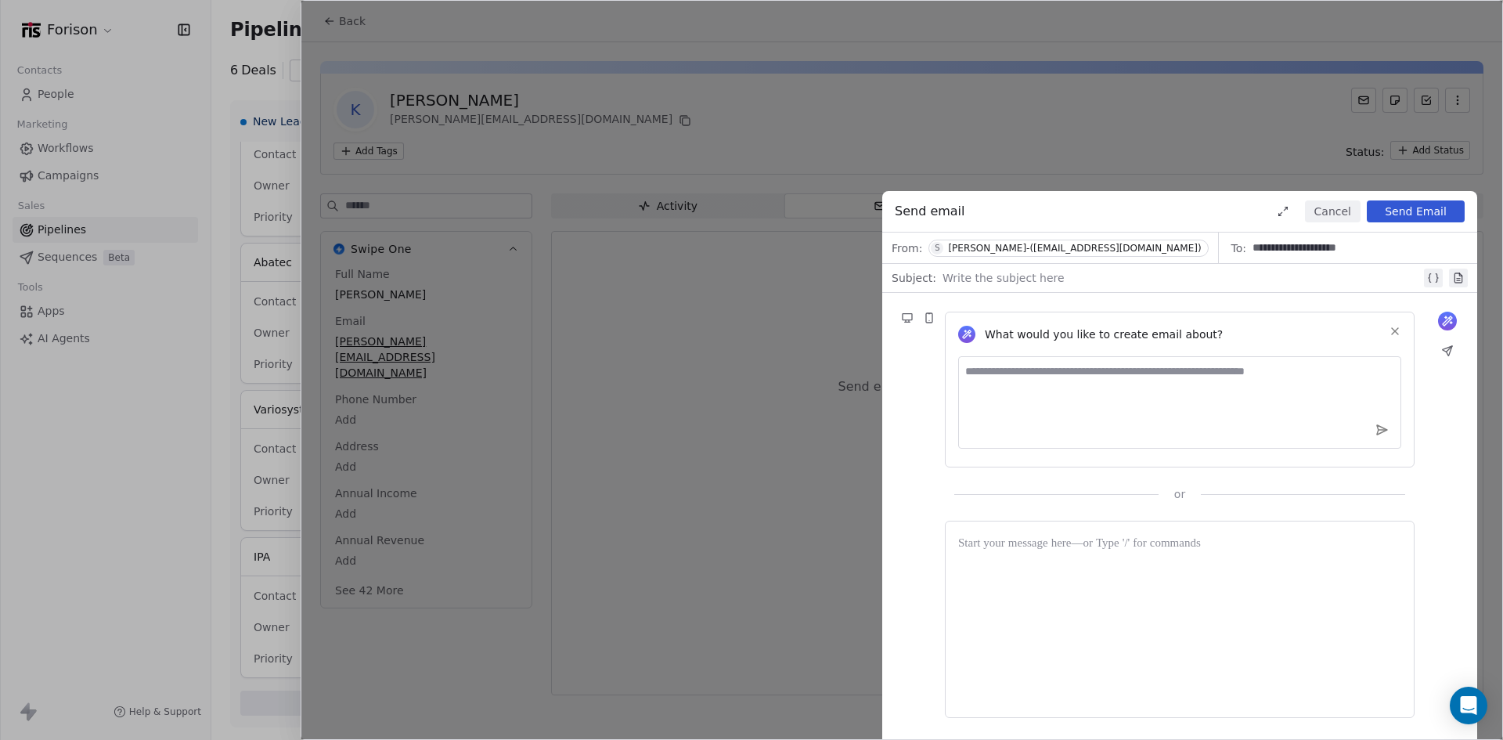
click at [931, 318] on icon at bounding box center [929, 317] width 6 height 9
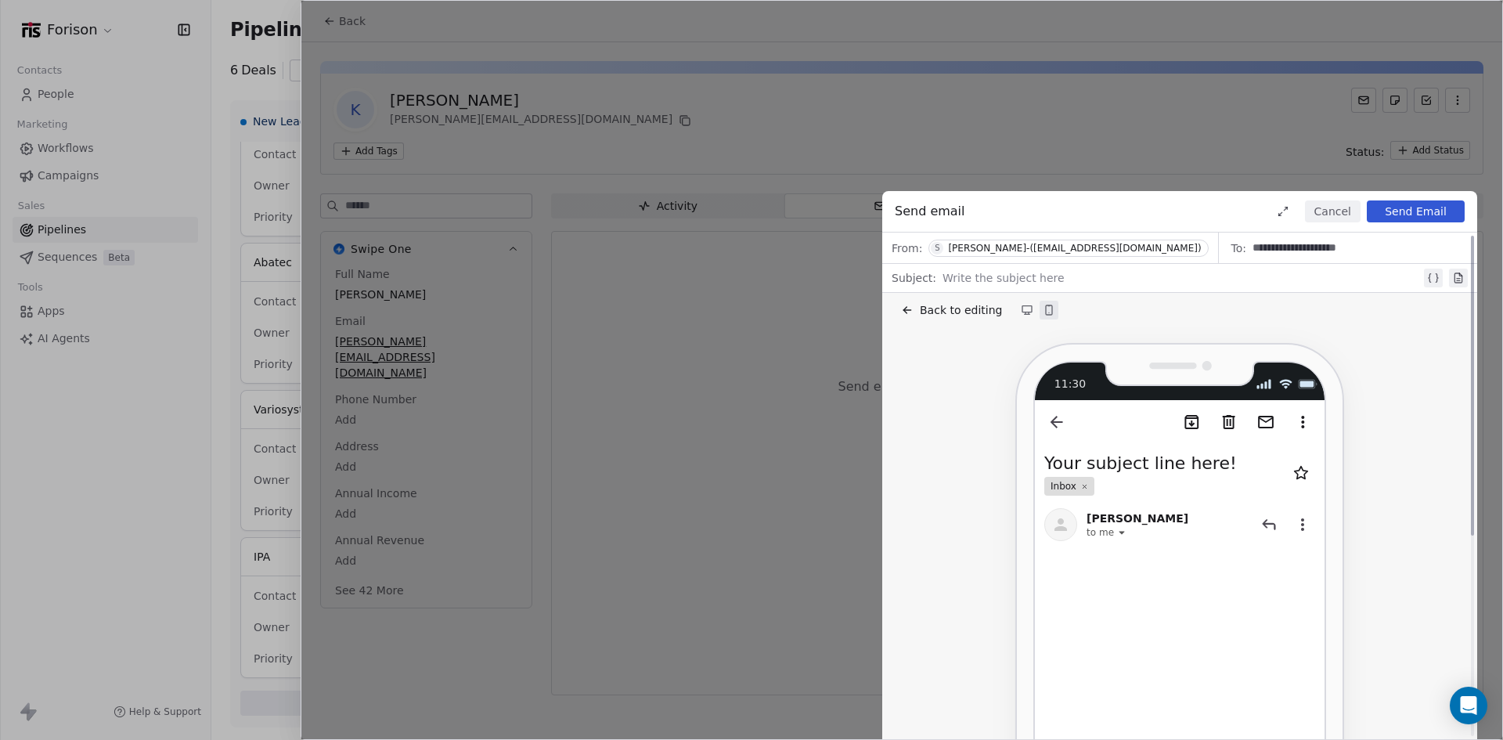
click at [1182, 165] on div "**********" at bounding box center [901, 370] width 1201 height 738
click at [1157, 153] on div "**********" at bounding box center [901, 370] width 1201 height 738
click at [1331, 208] on button "Cancel" at bounding box center [1333, 211] width 56 height 22
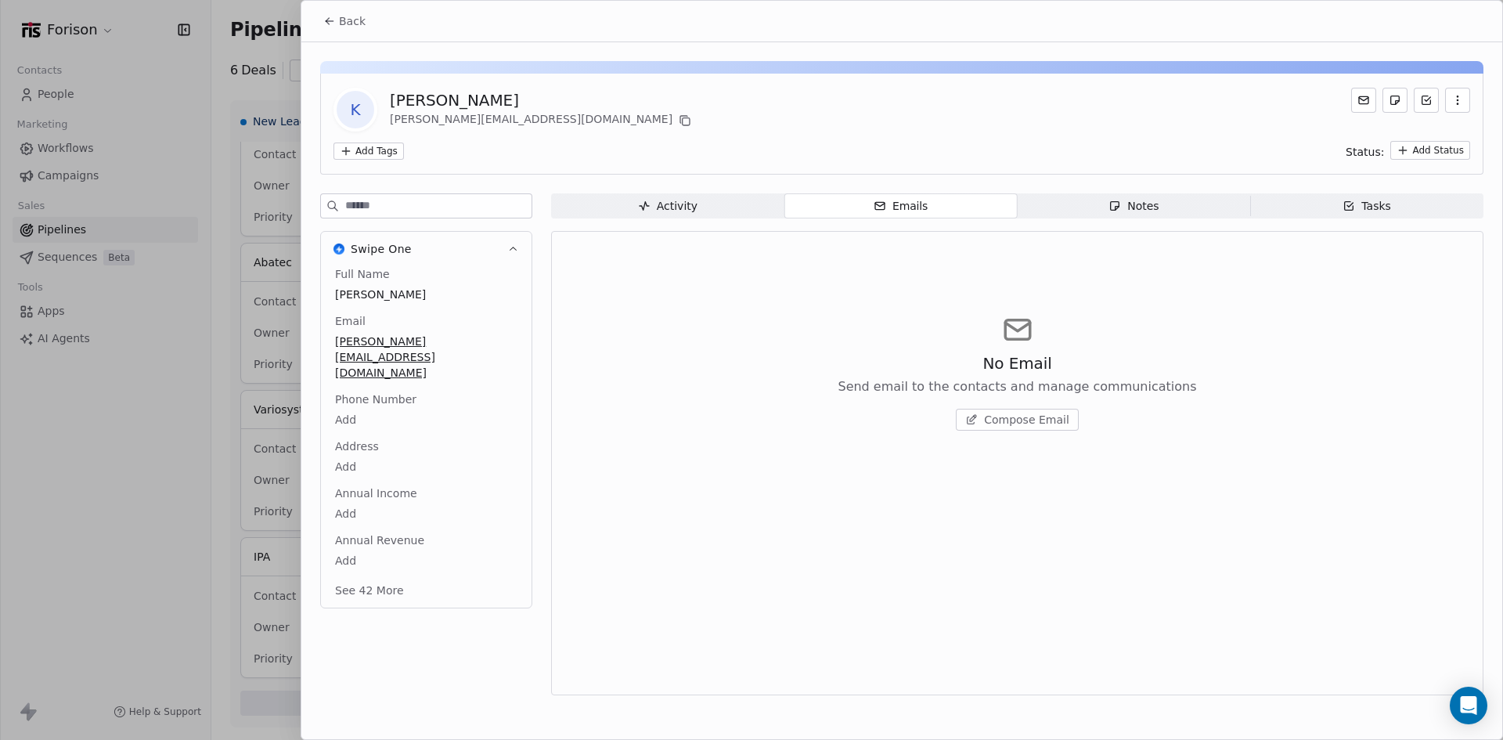
click at [1113, 203] on icon "button" at bounding box center [1115, 206] width 13 height 13
click at [1332, 208] on span "Tasks Tasks" at bounding box center [1366, 205] width 233 height 25
click at [940, 207] on span "Emails Emails" at bounding box center [901, 205] width 233 height 25
click at [654, 207] on div "Activity" at bounding box center [668, 206] width 60 height 16
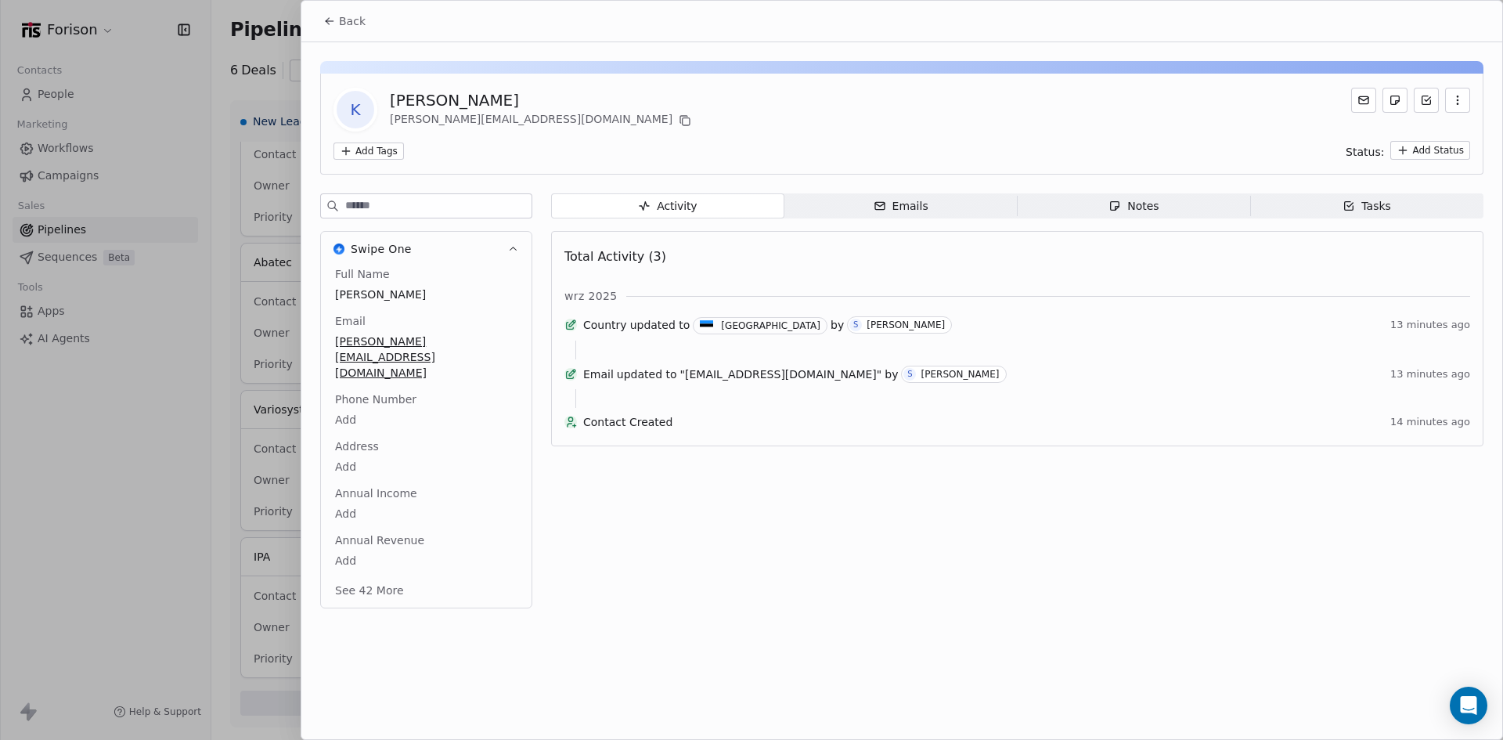
click at [325, 22] on icon at bounding box center [329, 21] width 13 height 13
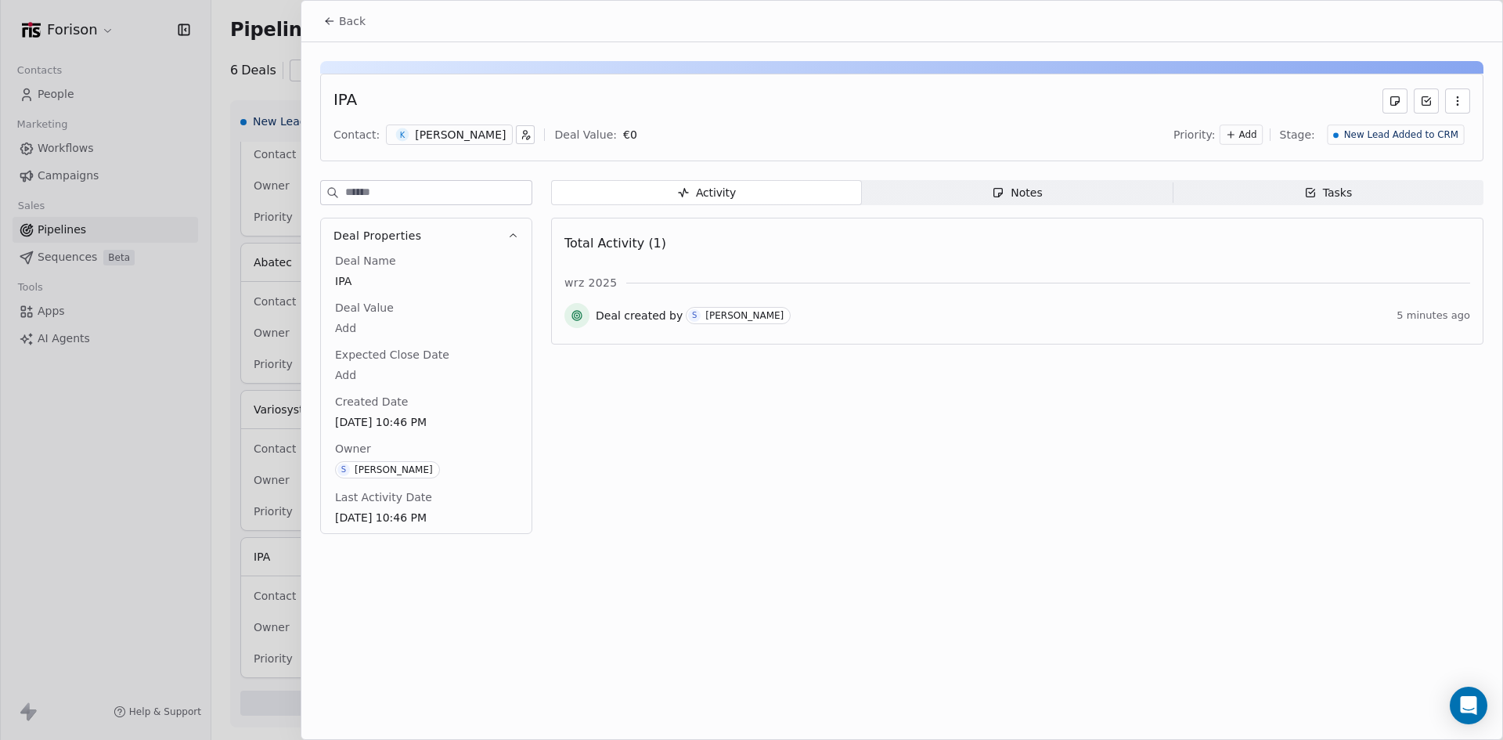
click at [331, 24] on icon at bounding box center [329, 21] width 13 height 13
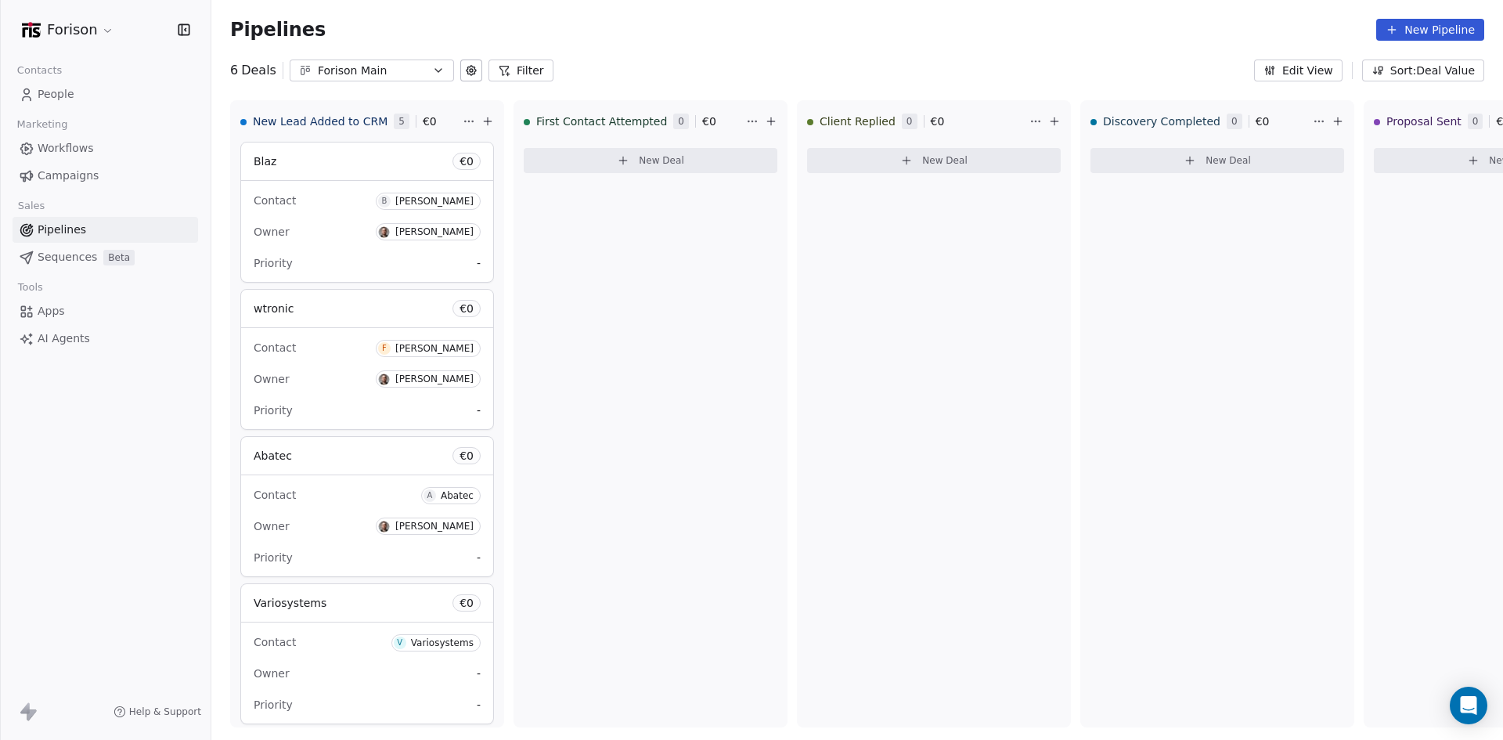
click at [67, 100] on span "People" at bounding box center [56, 94] width 37 height 16
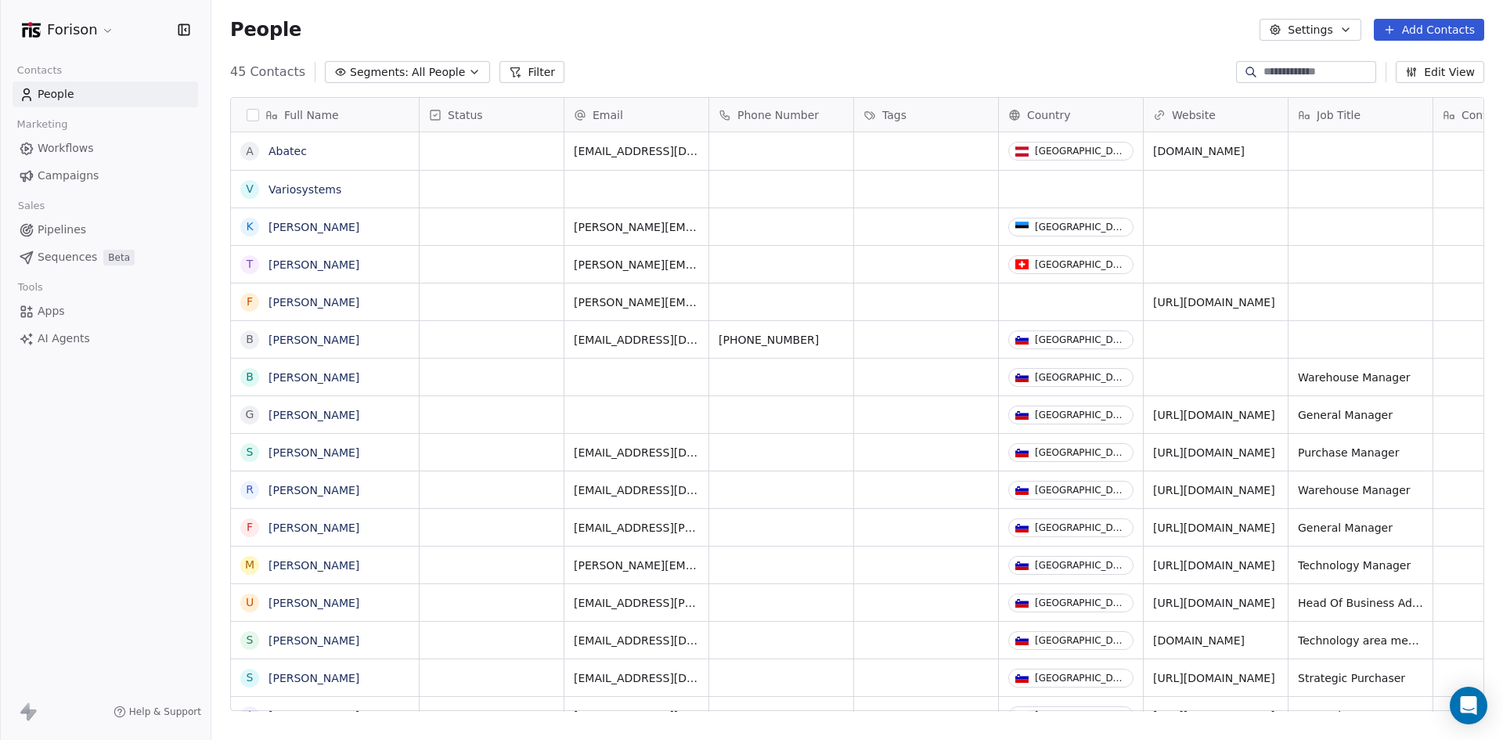
scroll to position [639, 1280]
click at [1421, 27] on button "Add Contacts" at bounding box center [1429, 30] width 110 height 22
click at [1391, 61] on span "Create new contact" at bounding box center [1437, 64] width 107 height 16
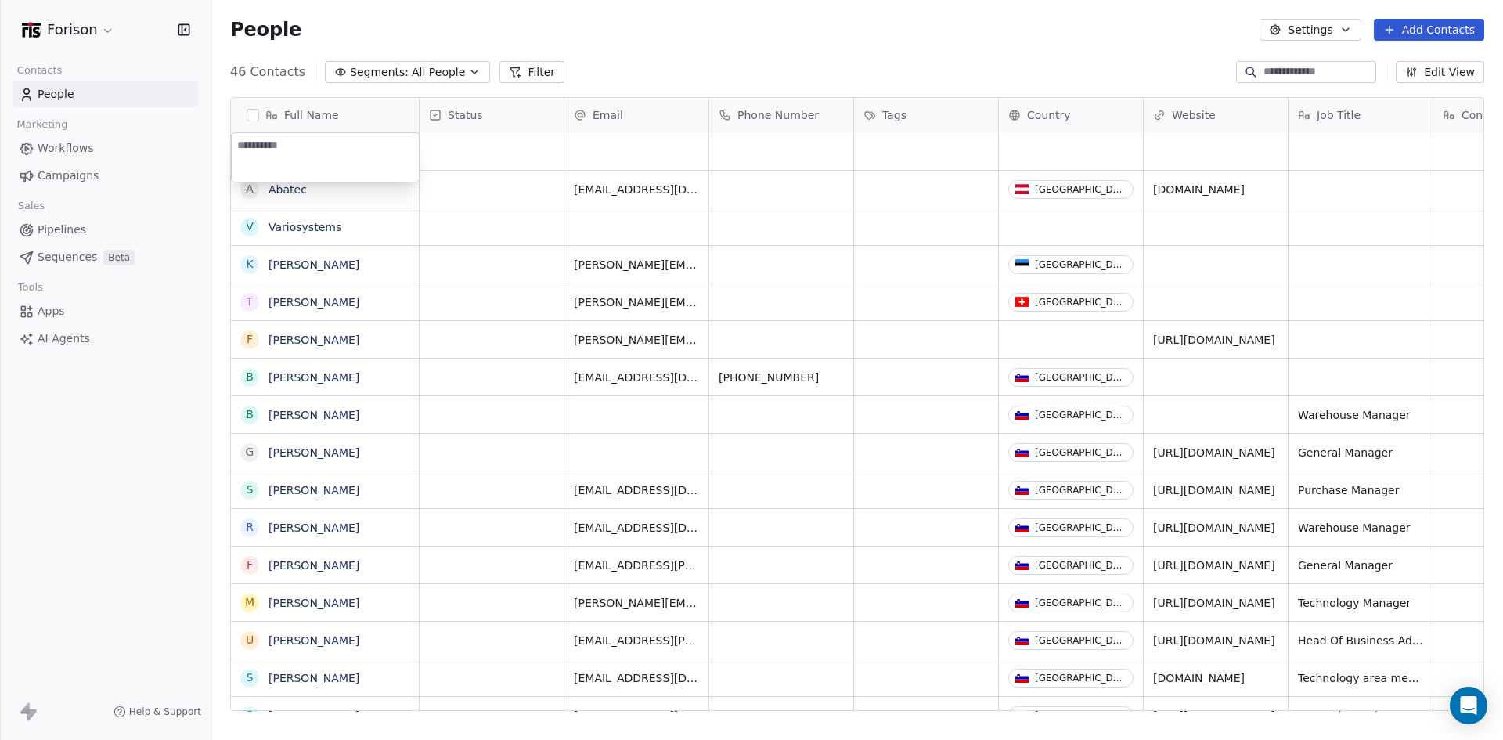
type textarea "**********"
click at [610, 145] on html "Forison Contacts People Marketing Workflows Campaigns Sales Pipelines Sequences…" at bounding box center [751, 370] width 1503 height 740
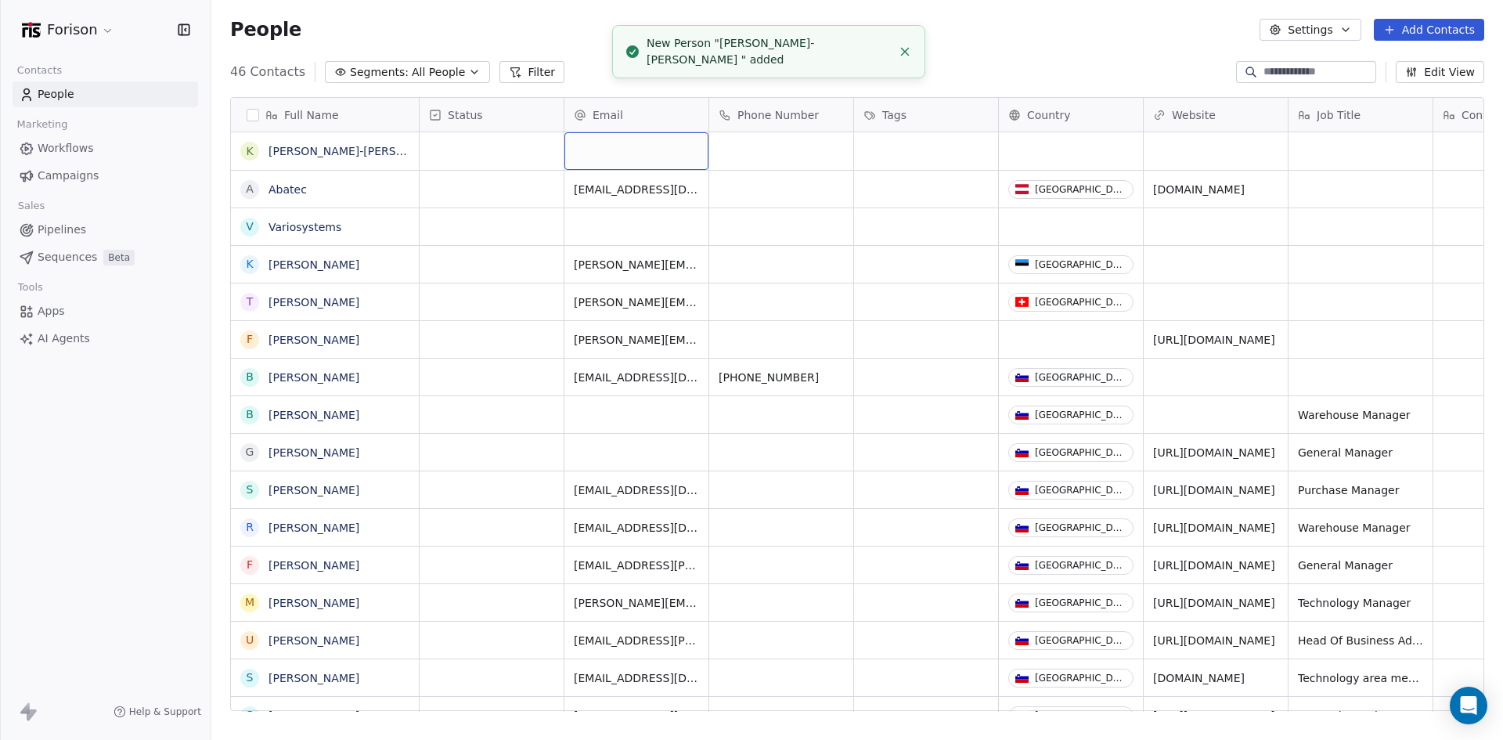
click at [610, 145] on div "grid" at bounding box center [637, 151] width 144 height 38
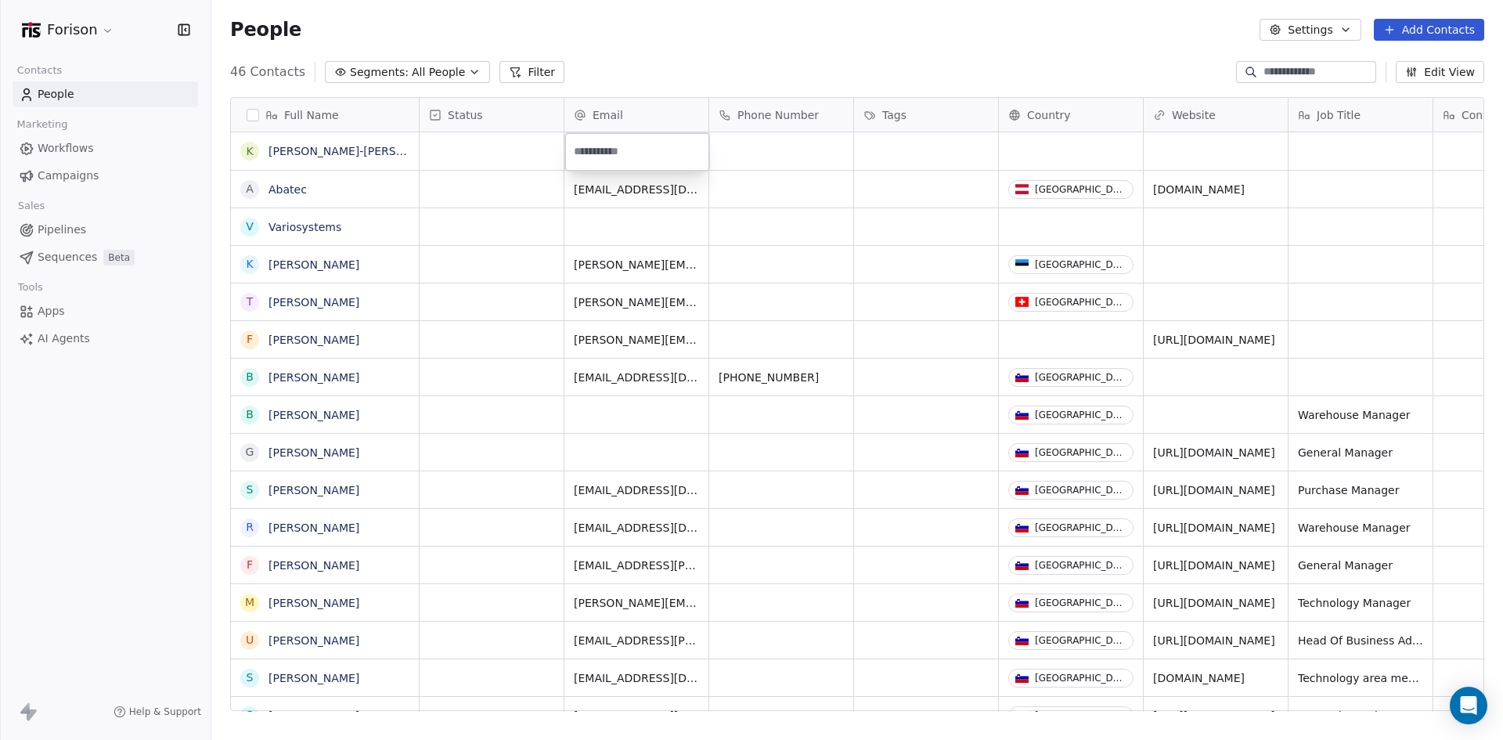
click at [629, 148] on input "email" at bounding box center [637, 151] width 138 height 31
paste input "**********"
type input "**********"
drag, startPoint x: 694, startPoint y: 153, endPoint x: 608, endPoint y: 153, distance: 86.1
click at [608, 153] on input "**********" at bounding box center [637, 151] width 138 height 31
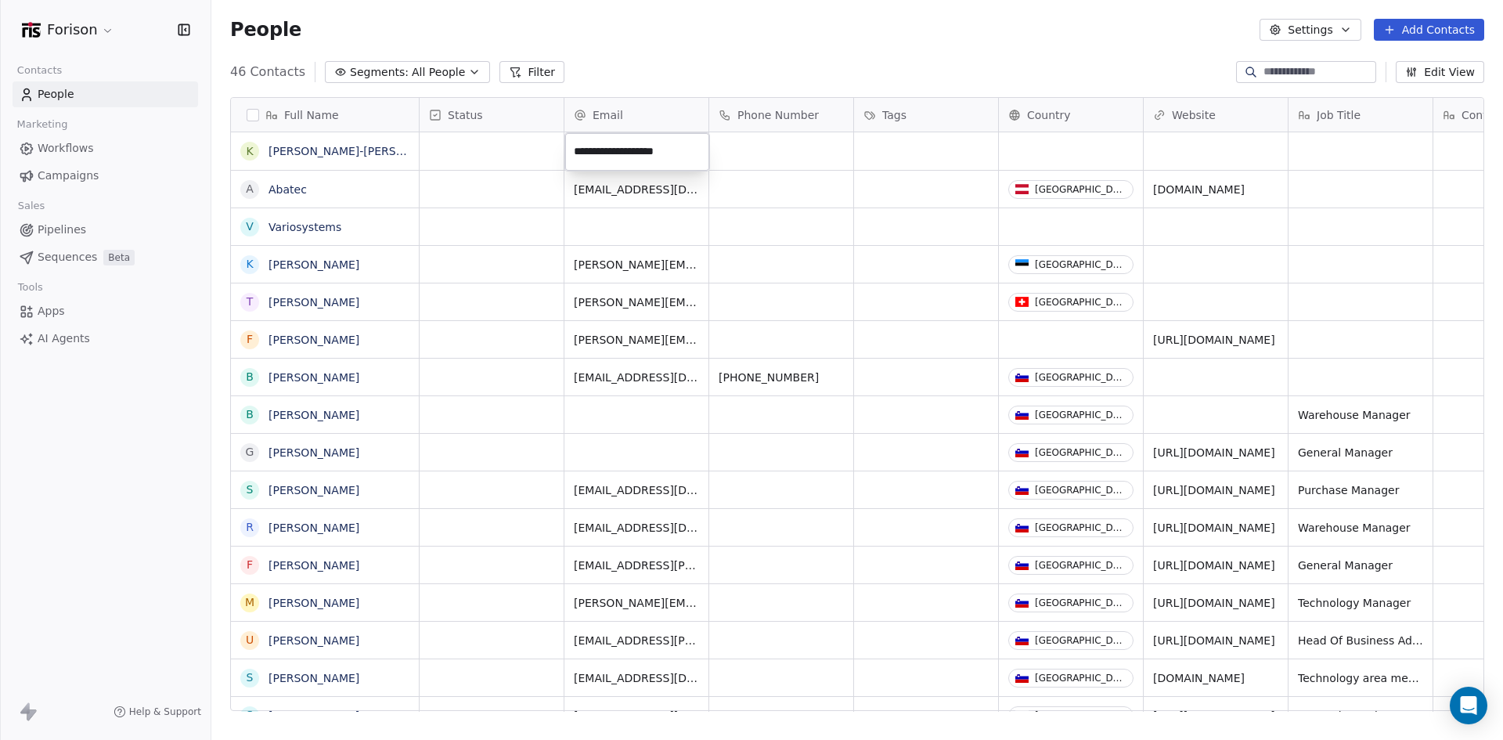
click at [1067, 142] on html "Forison Contacts People Marketing Workflows Campaigns Sales Pipelines Sequences…" at bounding box center [751, 370] width 1503 height 740
click at [1060, 146] on div "grid" at bounding box center [1071, 151] width 144 height 38
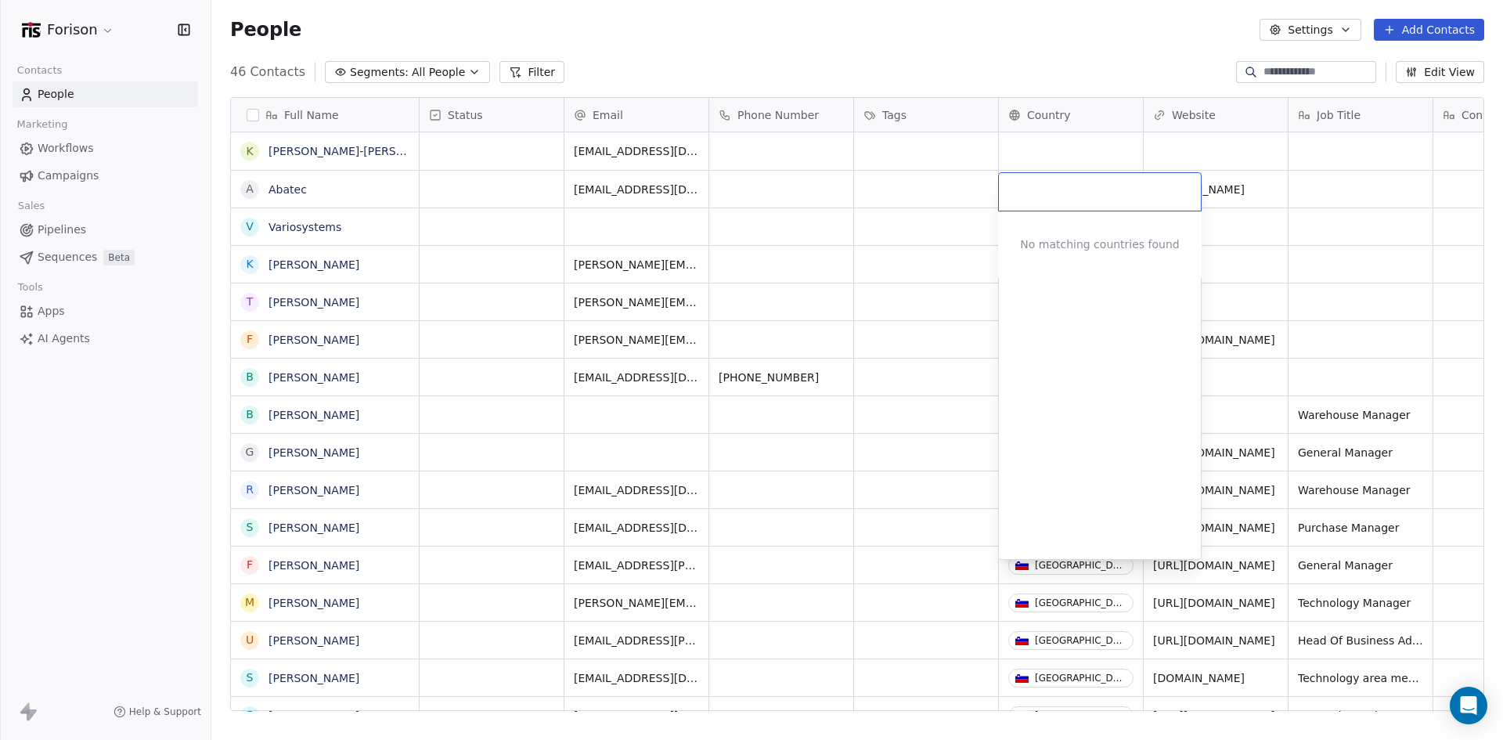
click at [1029, 147] on html "Forison Contacts People Marketing Workflows Campaigns Sales Pipelines Sequences…" at bounding box center [751, 370] width 1503 height 740
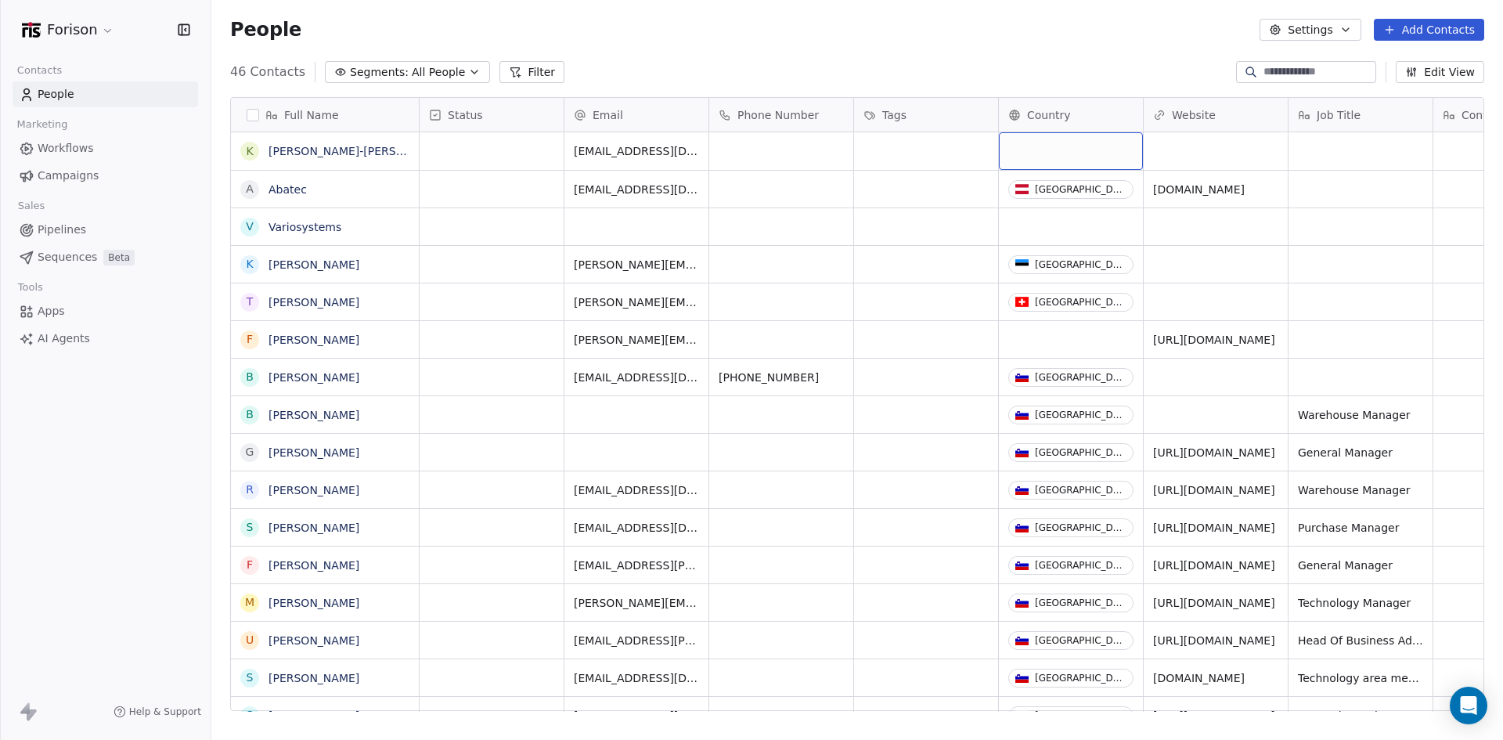
click at [1029, 147] on div "grid" at bounding box center [1071, 151] width 144 height 38
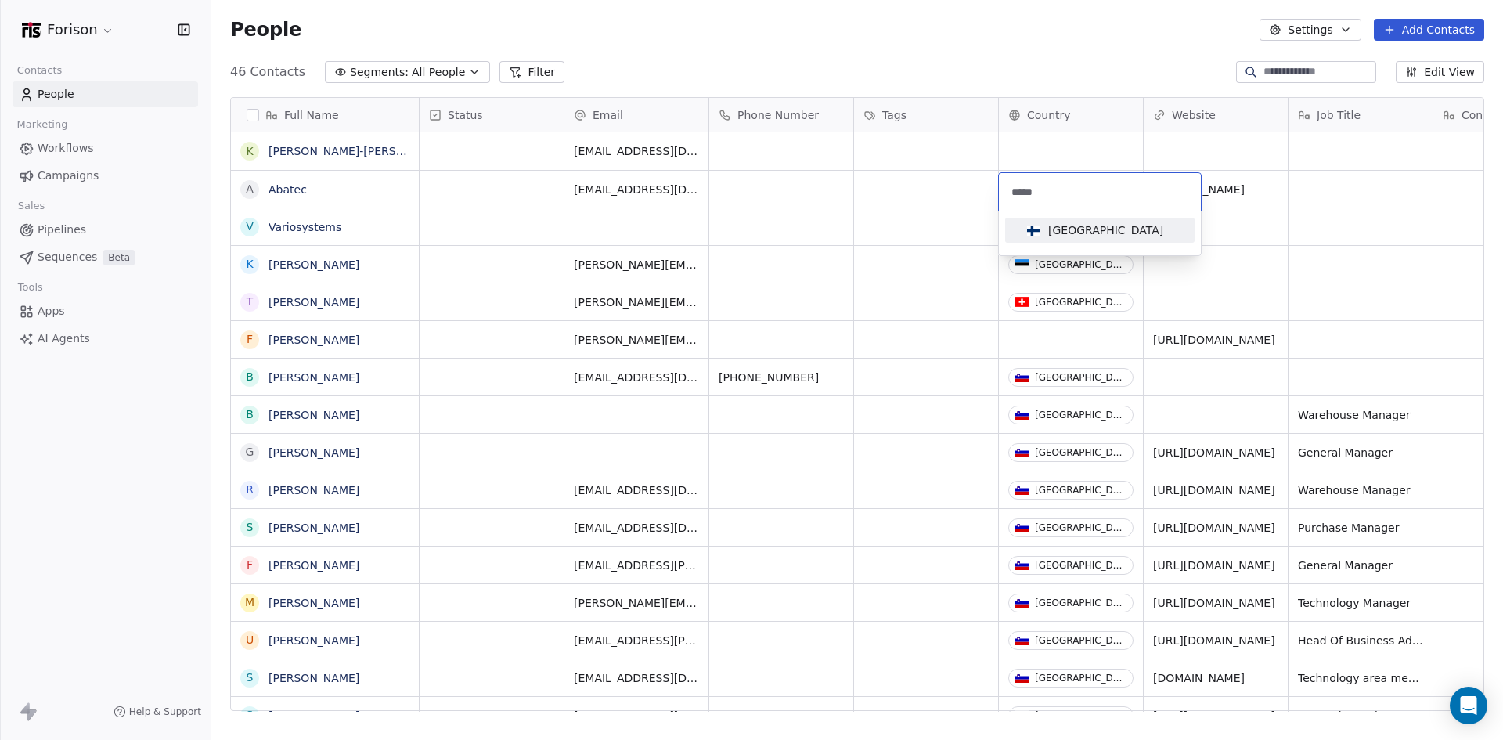
type input "*****"
click at [1060, 235] on div "Finland" at bounding box center [1105, 230] width 115 height 16
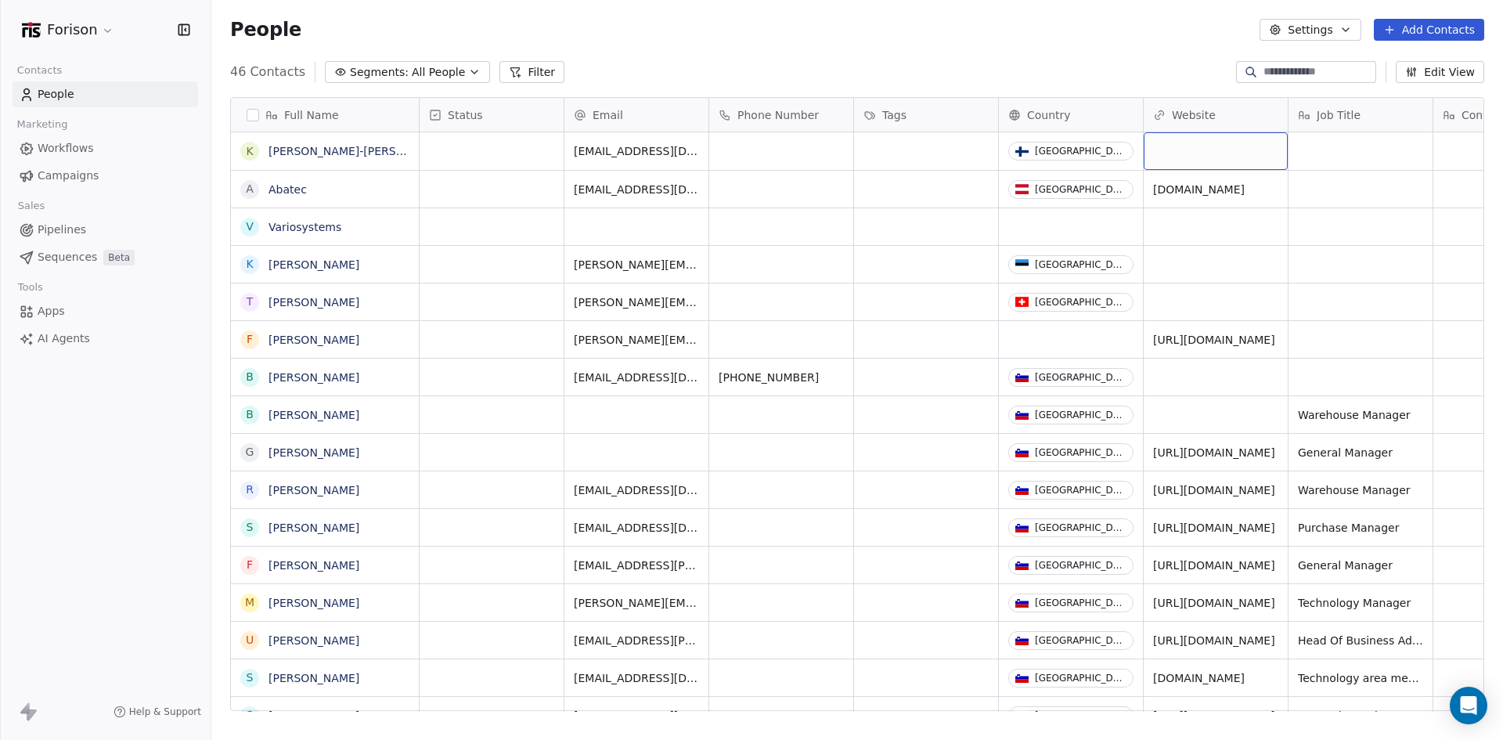
click at [1201, 153] on div "grid" at bounding box center [1216, 151] width 144 height 38
click at [1153, 152] on input "**********" at bounding box center [1216, 151] width 137 height 31
type input "**********"
click at [1317, 142] on html "Forison Contacts People Marketing Workflows Campaigns Sales Pipelines Sequences…" at bounding box center [751, 370] width 1503 height 740
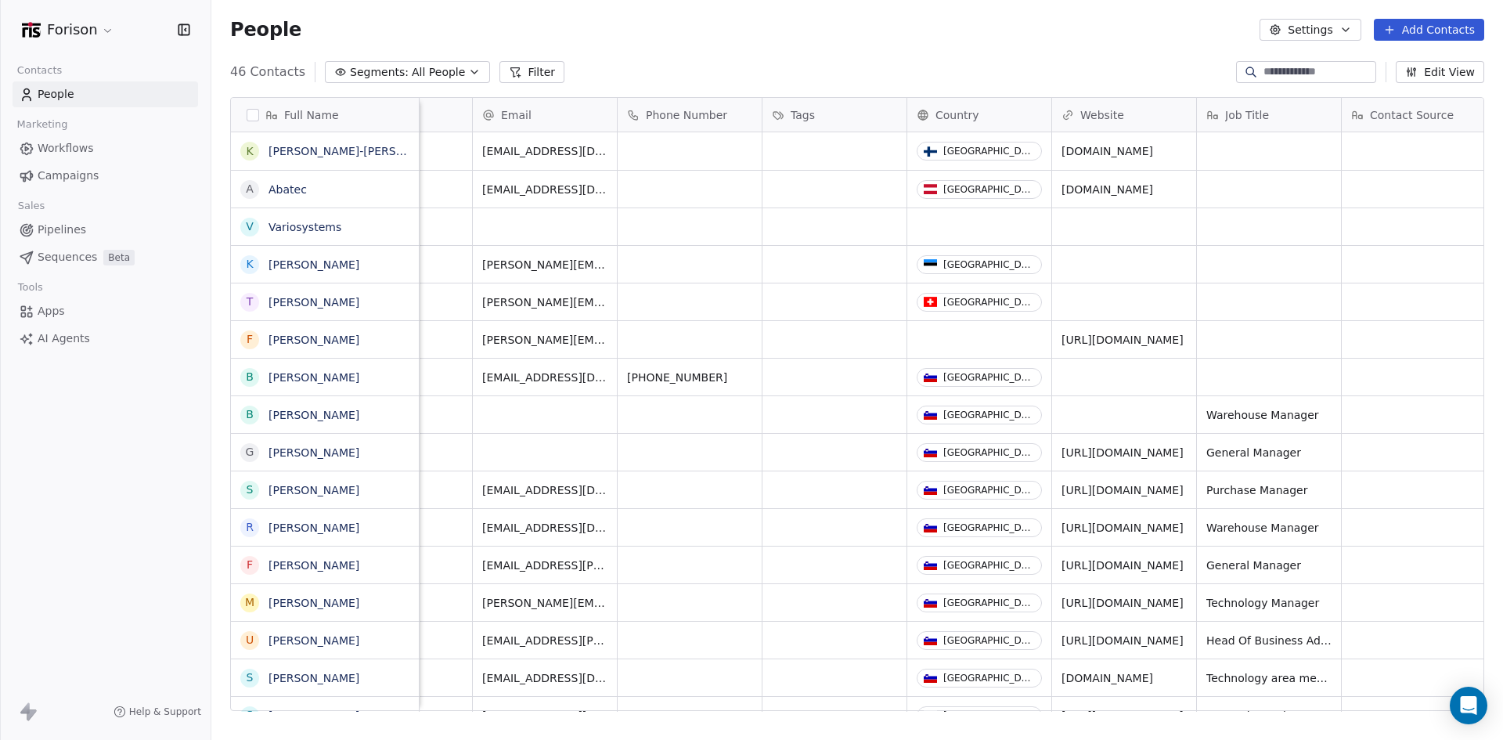
scroll to position [0, 0]
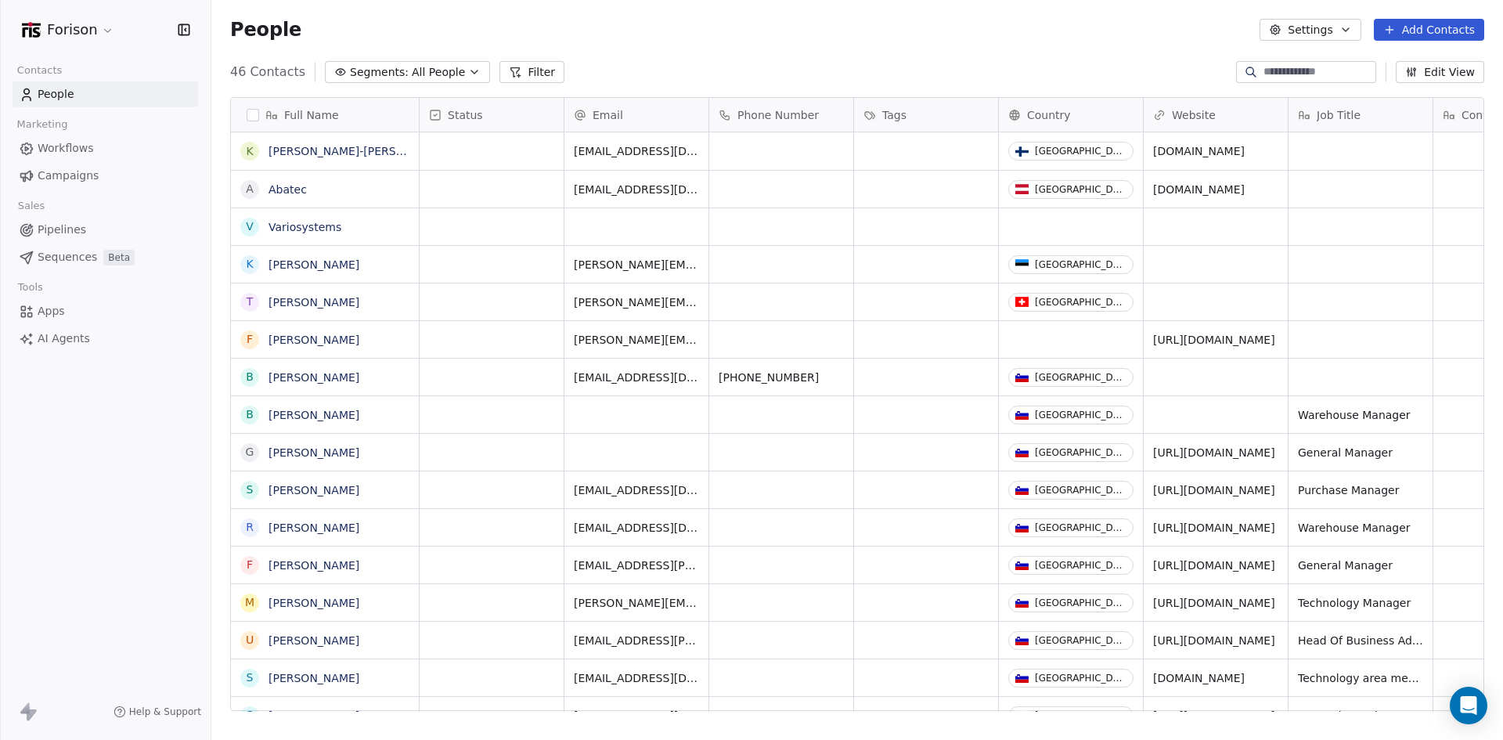
click at [65, 233] on span "Pipelines" at bounding box center [62, 230] width 49 height 16
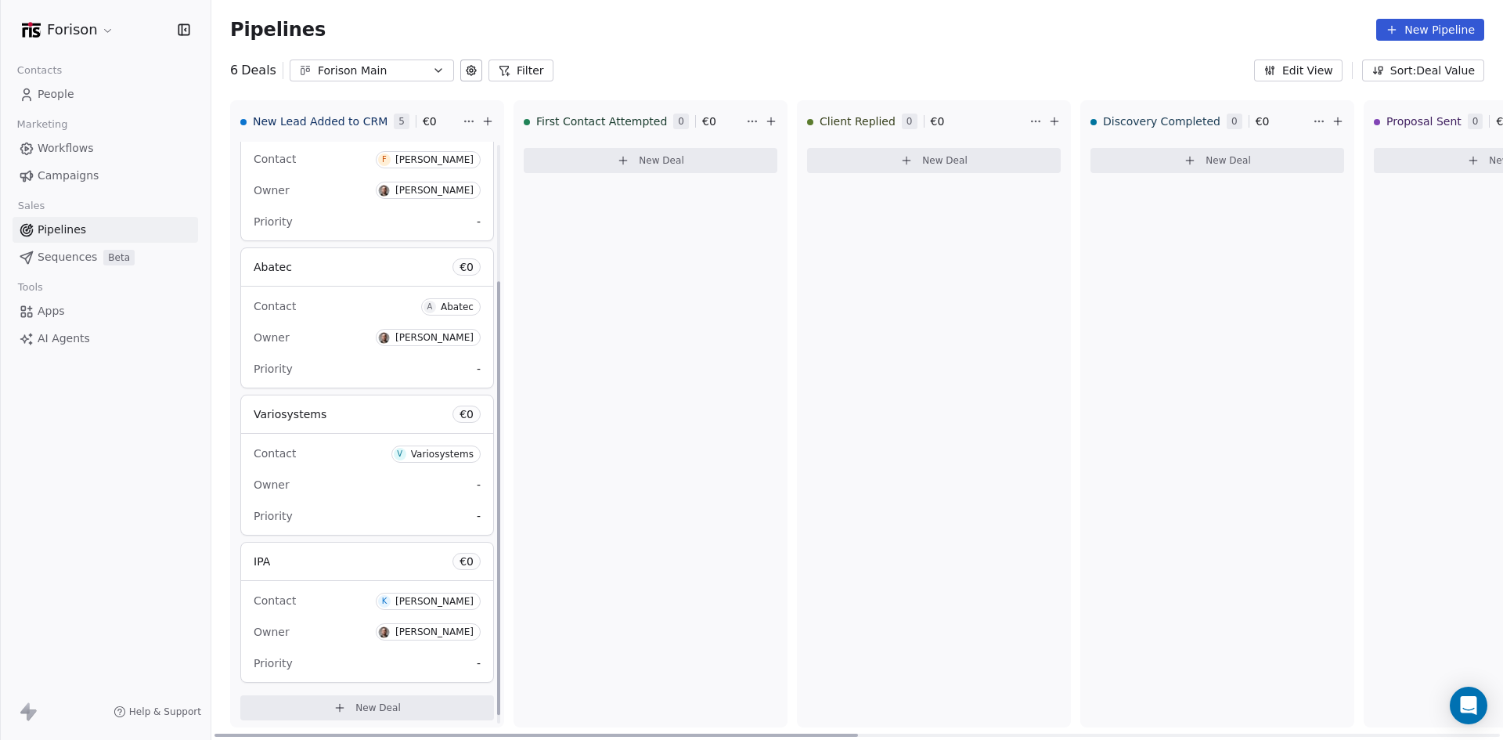
scroll to position [195, 0]
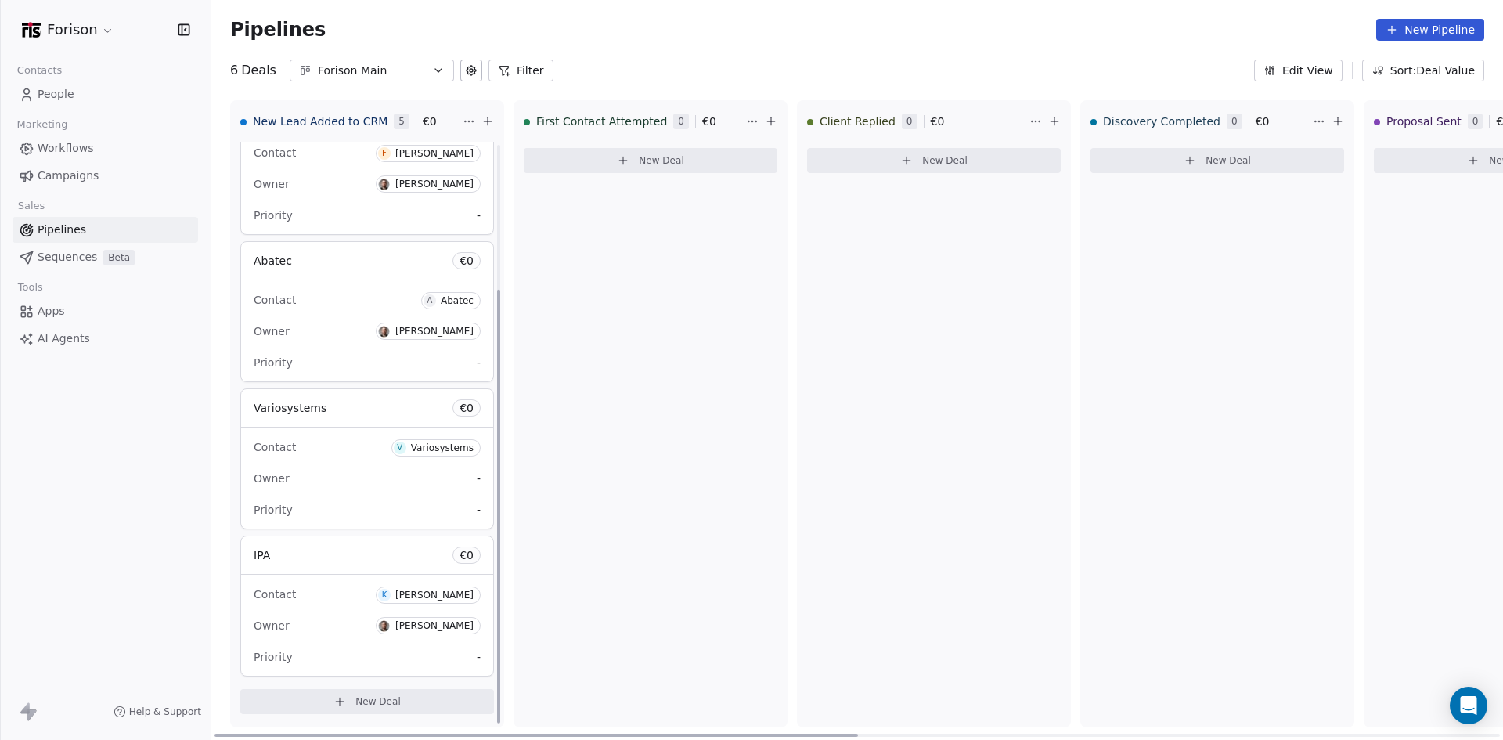
click at [366, 695] on span "New Deal" at bounding box center [377, 701] width 45 height 13
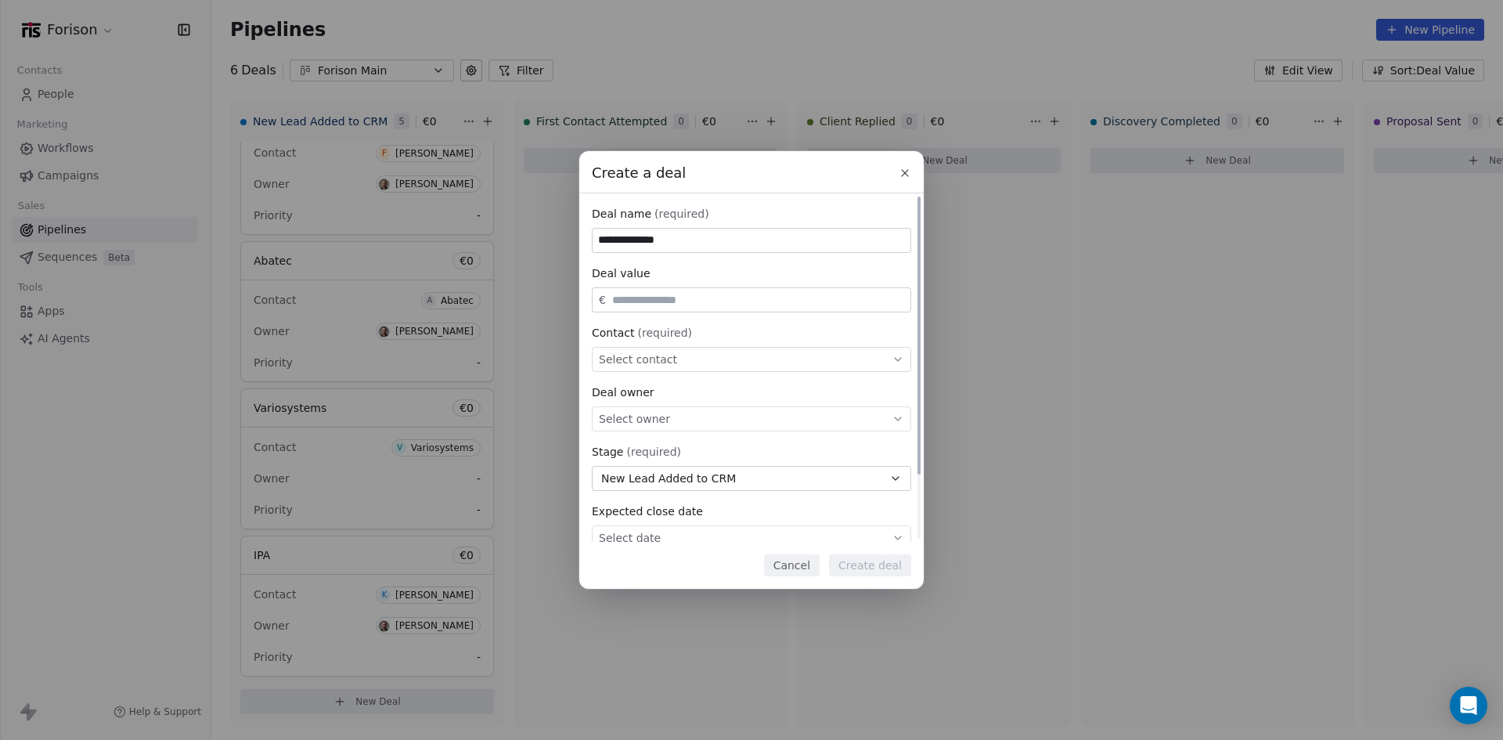
click at [597, 239] on input "**********" at bounding box center [752, 240] width 318 height 23
type input "**********"
click at [696, 299] on input "text" at bounding box center [758, 300] width 298 height 12
click at [641, 301] on input "text" at bounding box center [758, 300] width 298 height 12
type input "******"
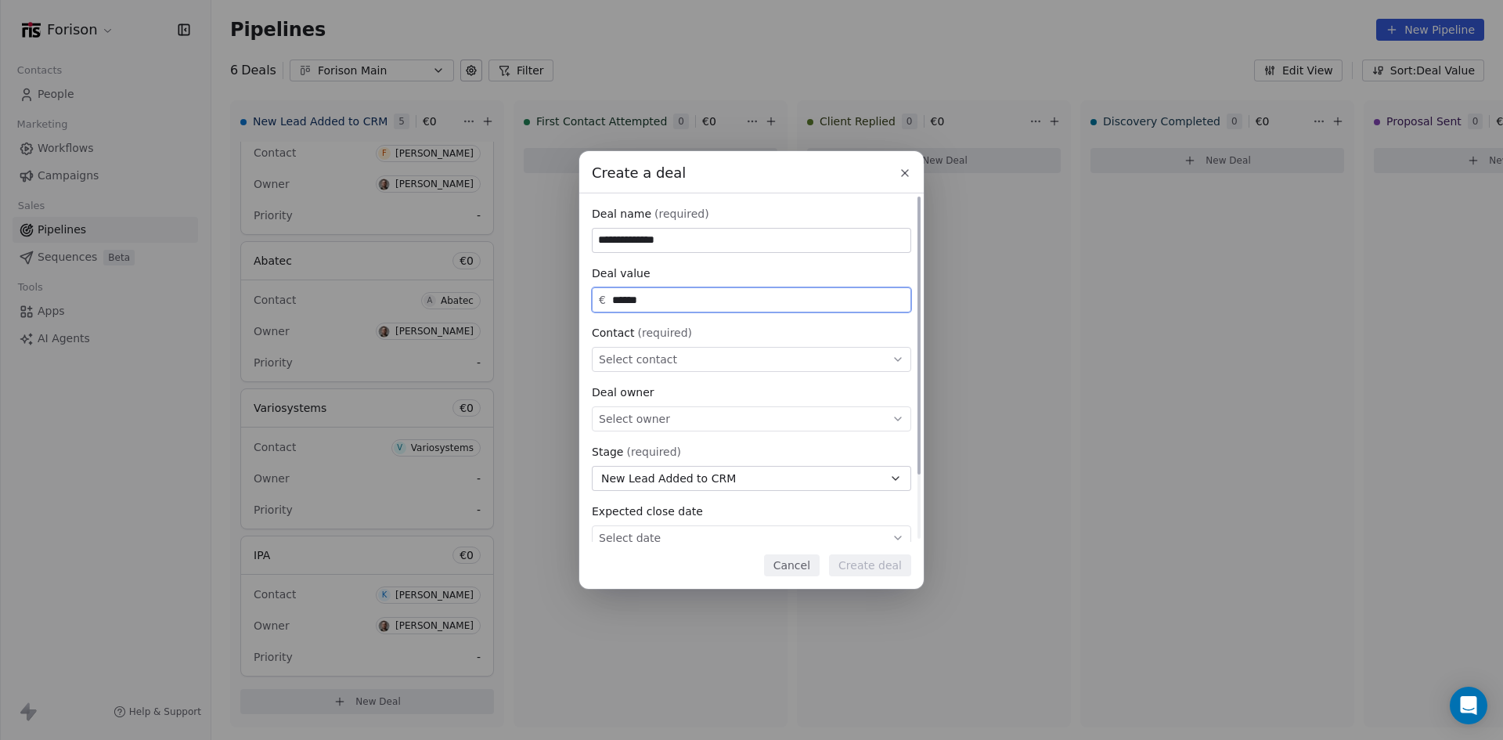
click at [759, 356] on div "Select contact" at bounding box center [751, 359] width 319 height 25
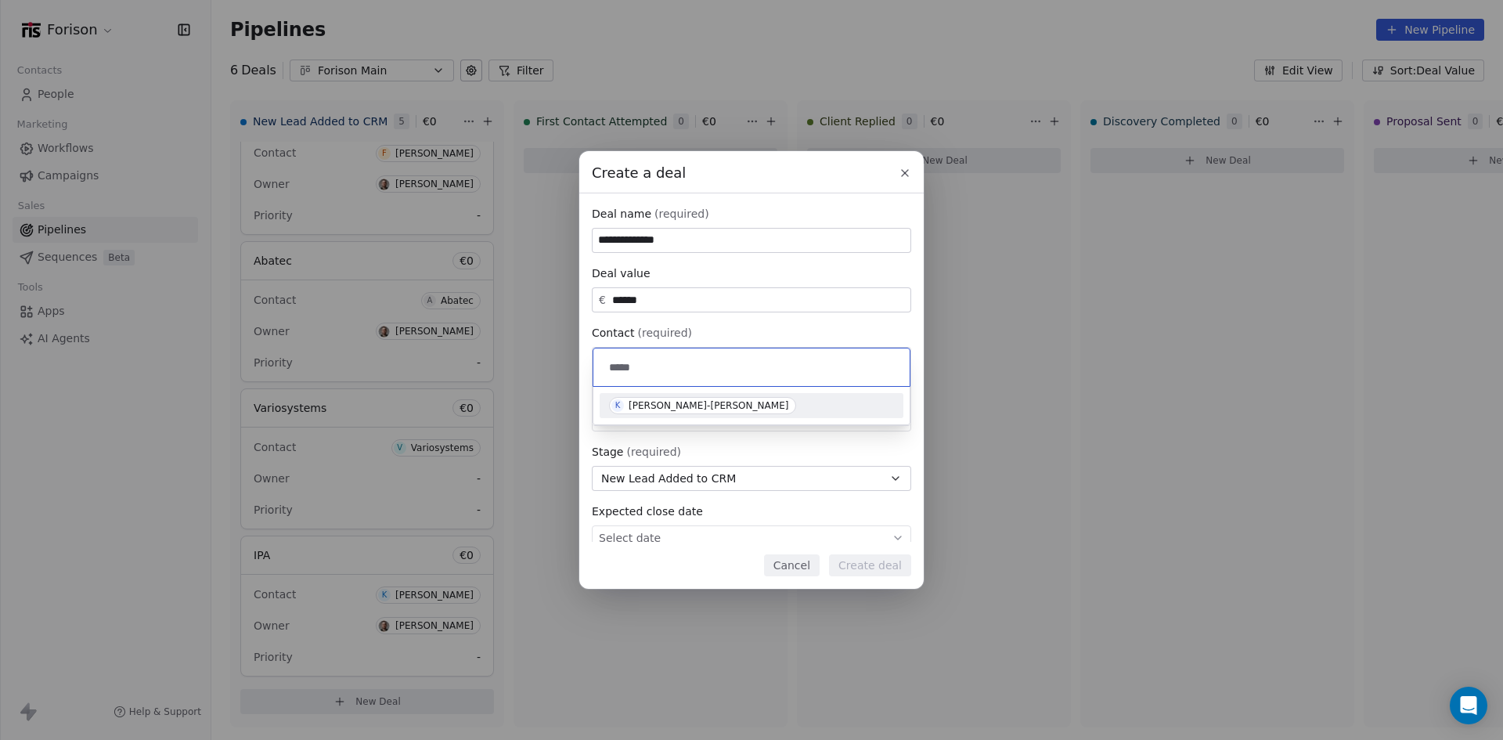
type input "*****"
click at [709, 398] on span "K Katri Ramírez-Harmaala" at bounding box center [702, 405] width 187 height 17
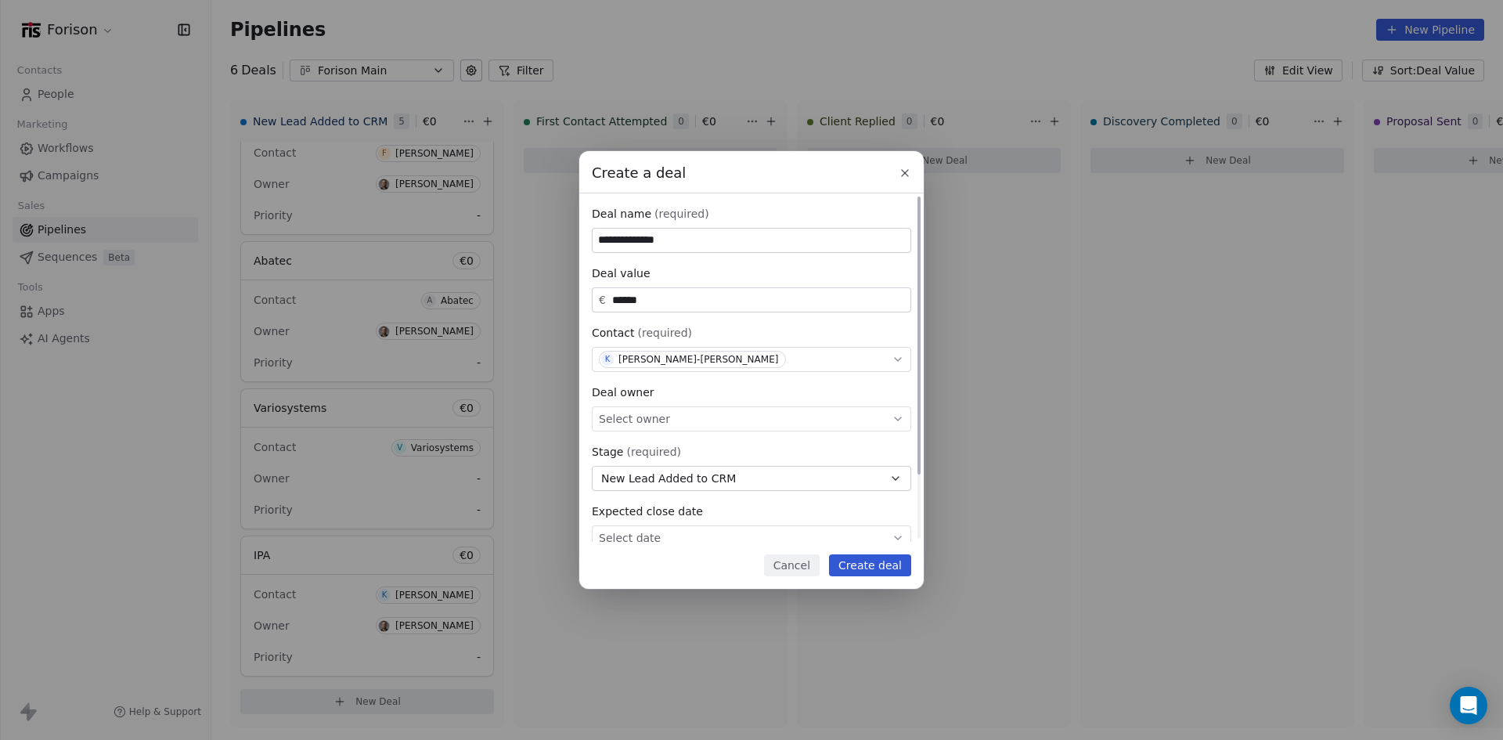
click at [741, 419] on div "Select owner" at bounding box center [751, 418] width 319 height 25
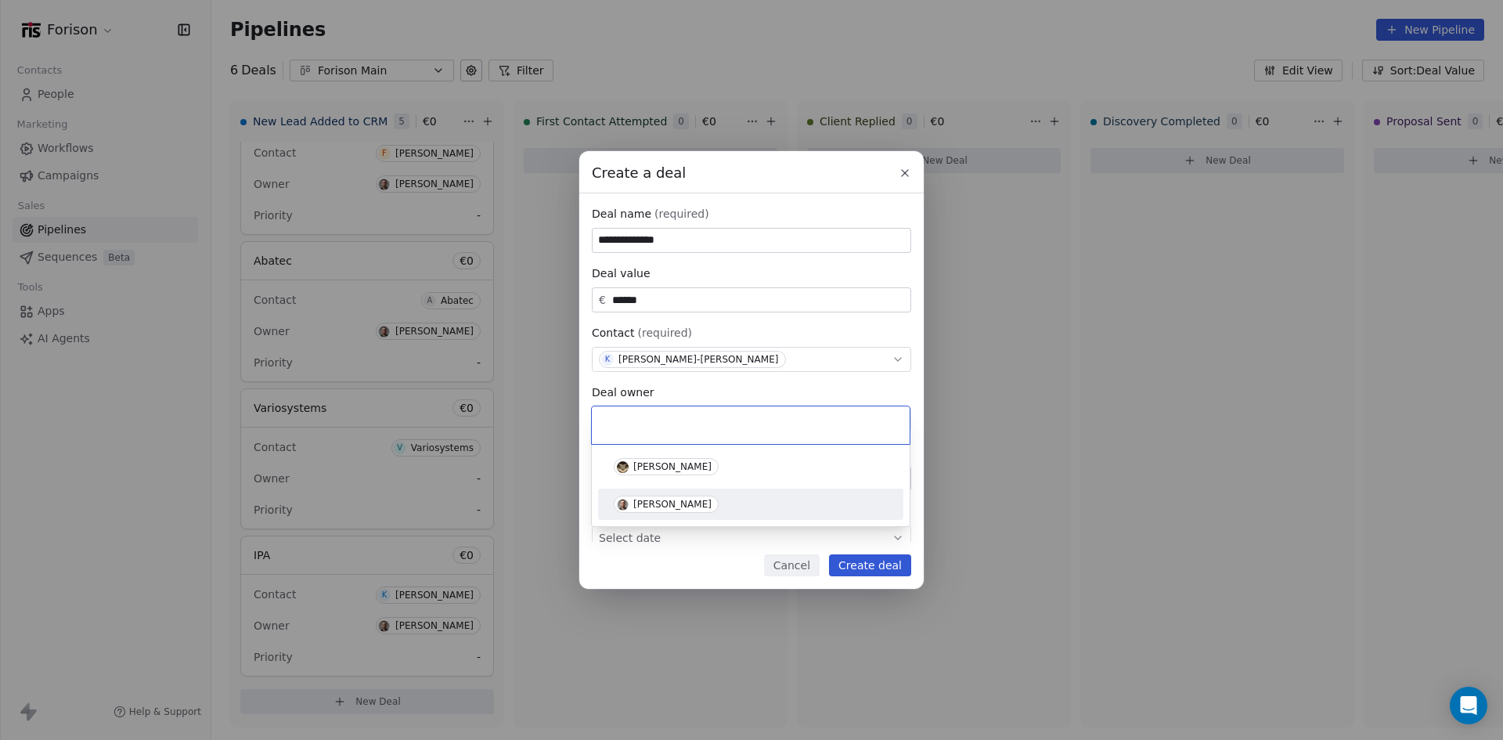
click at [691, 500] on div "[PERSON_NAME]" at bounding box center [672, 504] width 78 height 11
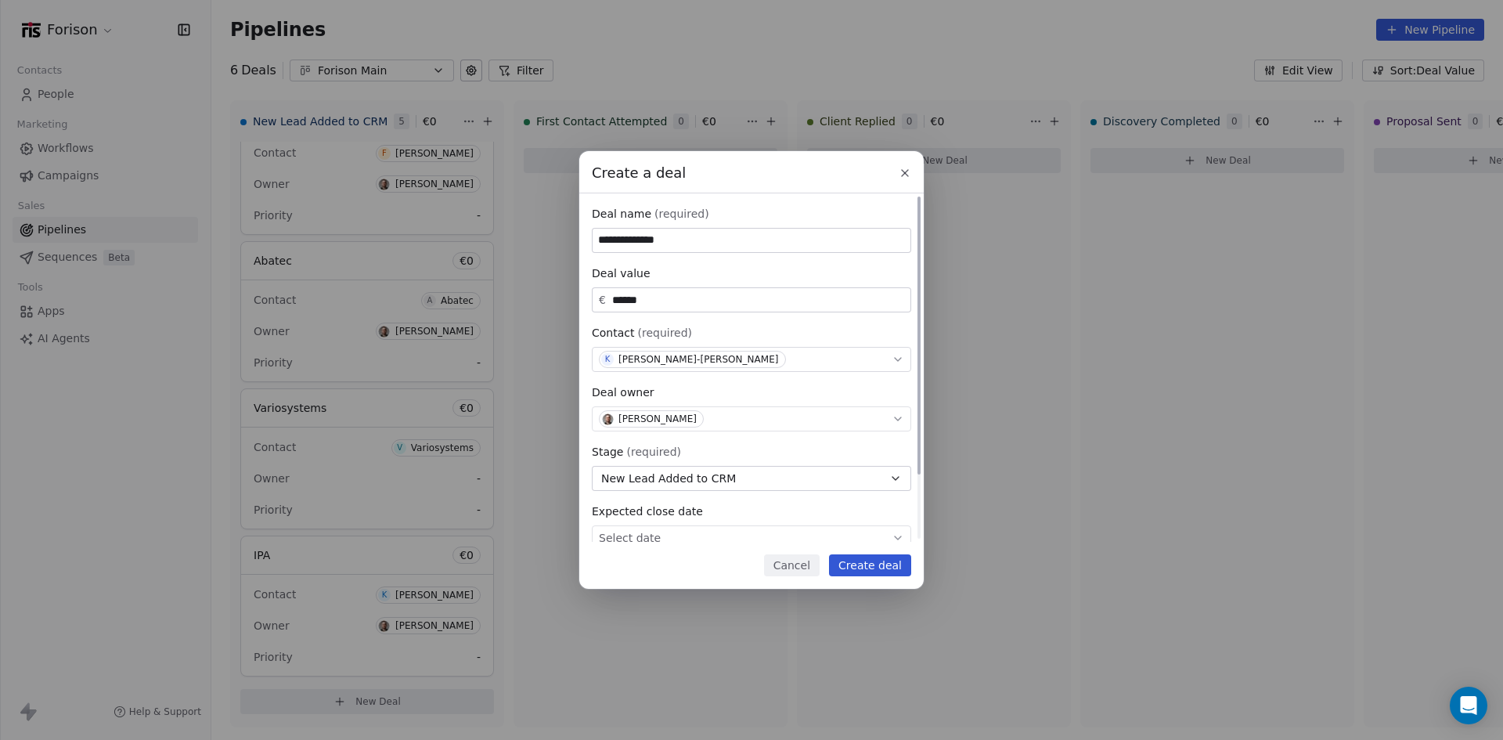
click at [720, 483] on span "New Lead Added to CRM" at bounding box center [668, 479] width 135 height 16
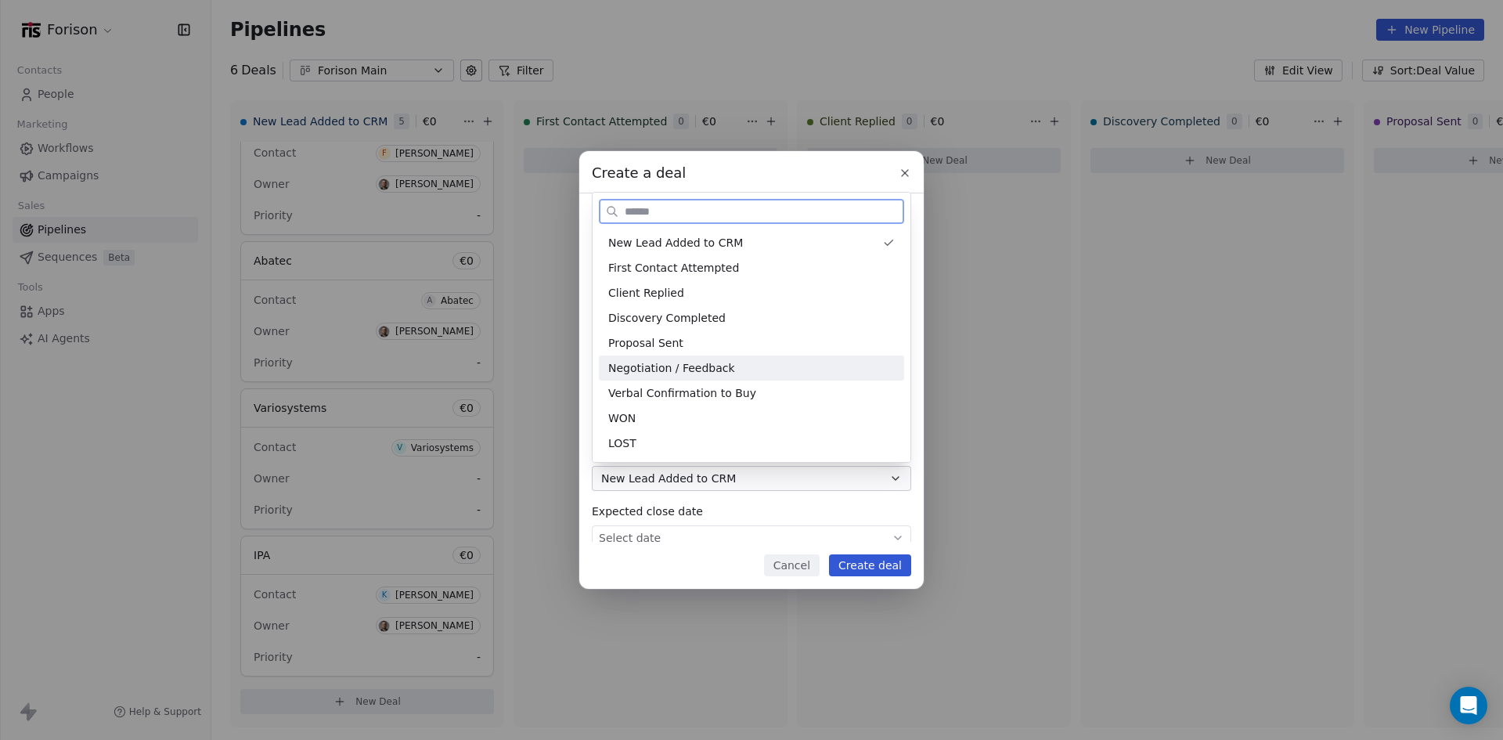
click at [666, 362] on span "Negotiation / Feedback" at bounding box center [671, 368] width 127 height 16
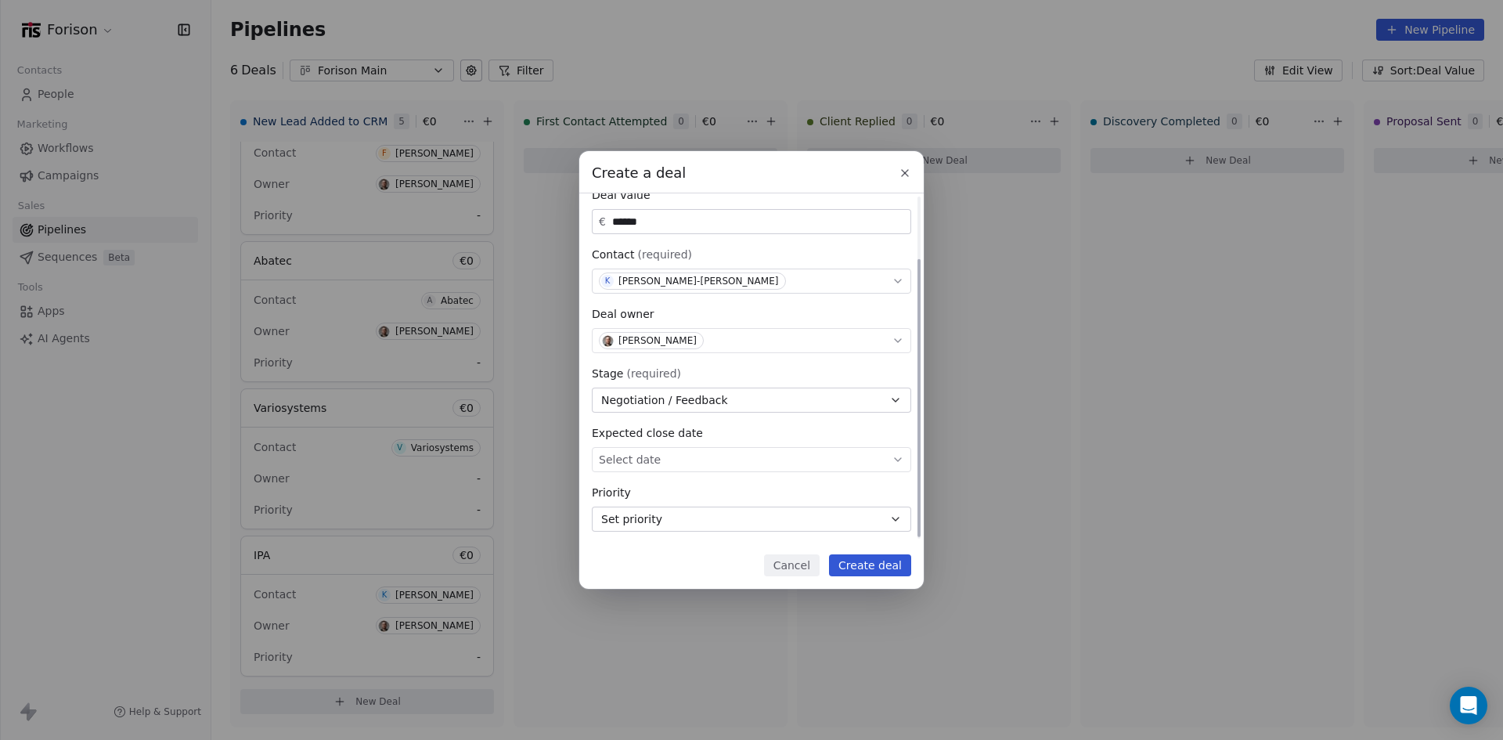
scroll to position [81, 0]
click at [759, 452] on body "**********" at bounding box center [751, 370] width 1503 height 740
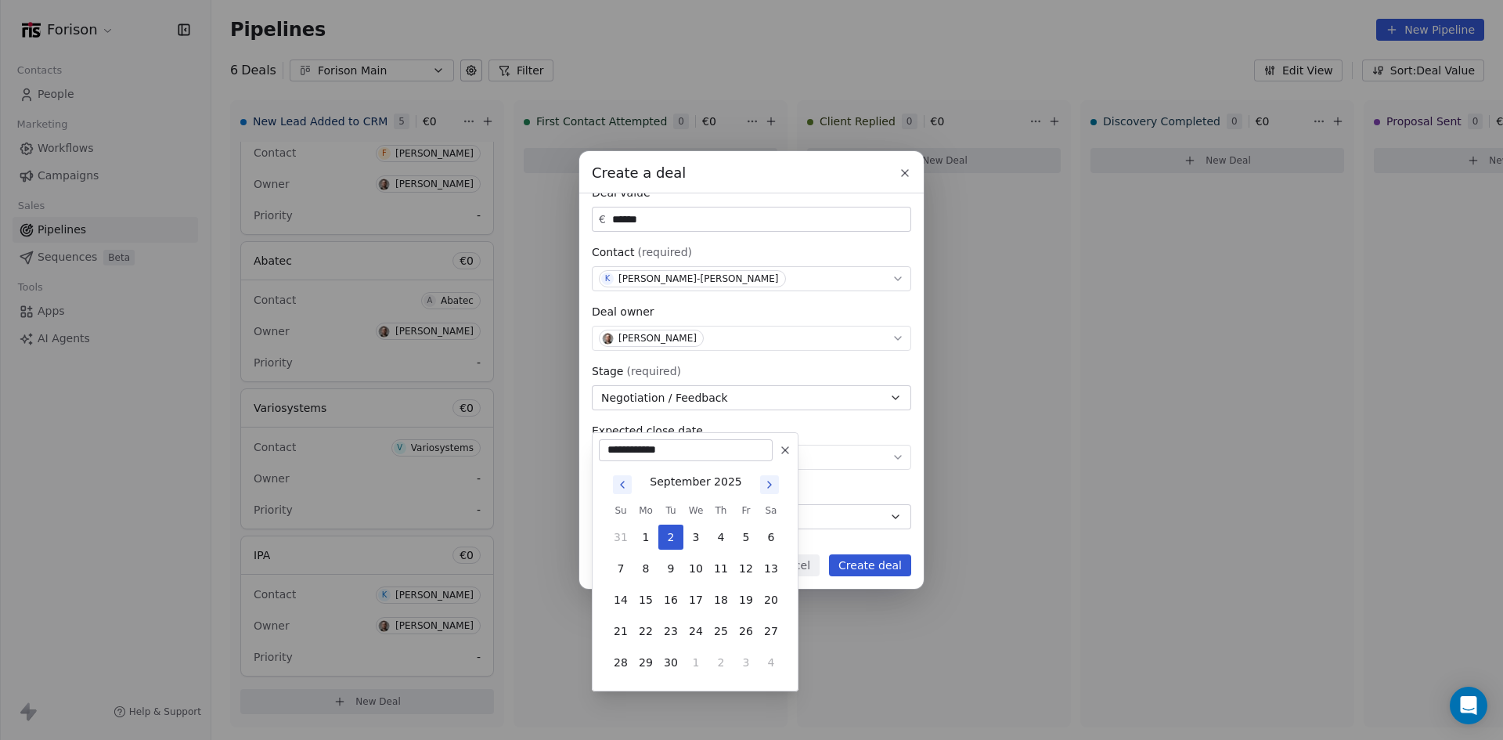
click at [735, 537] on button "5" at bounding box center [746, 537] width 25 height 25
type input "**********"
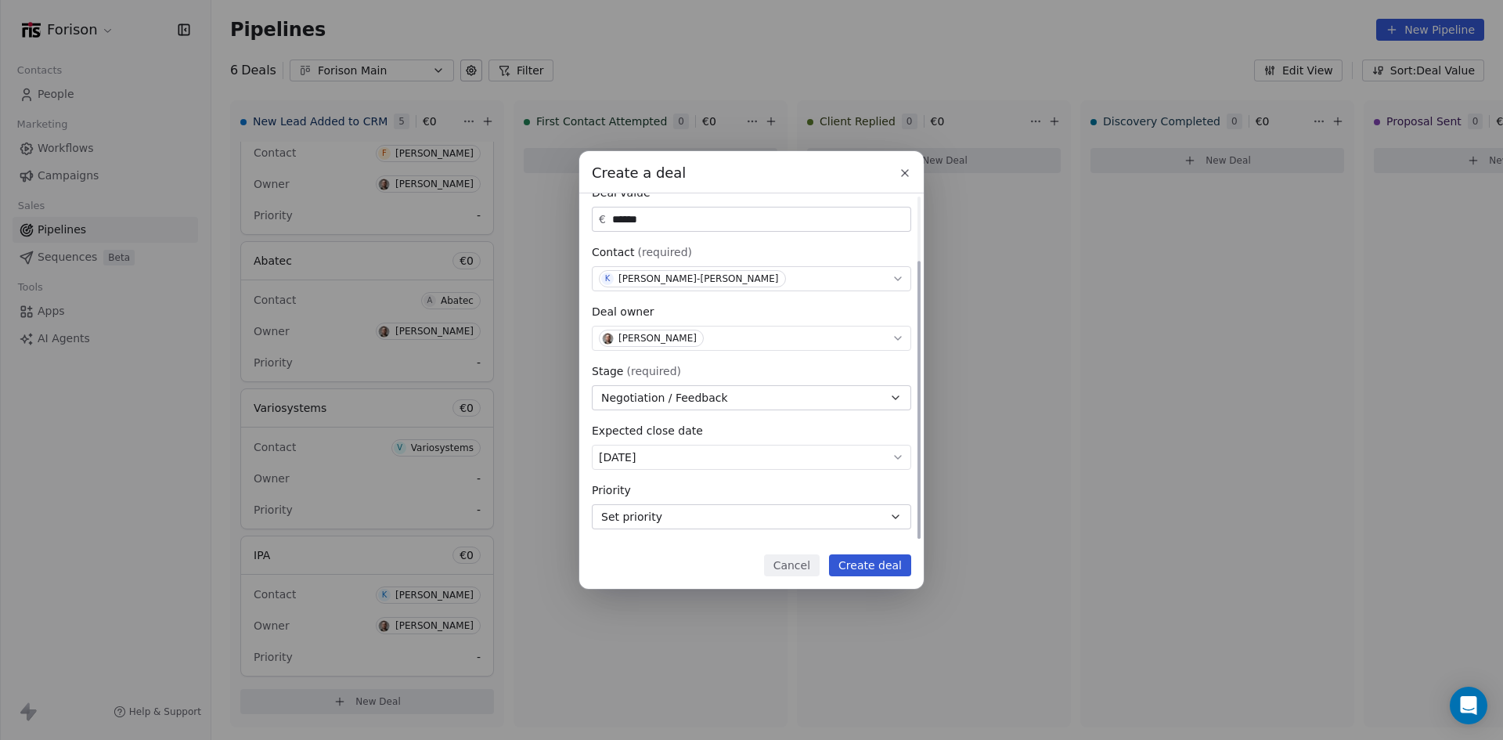
click at [725, 517] on button "Set priority" at bounding box center [751, 516] width 319 height 25
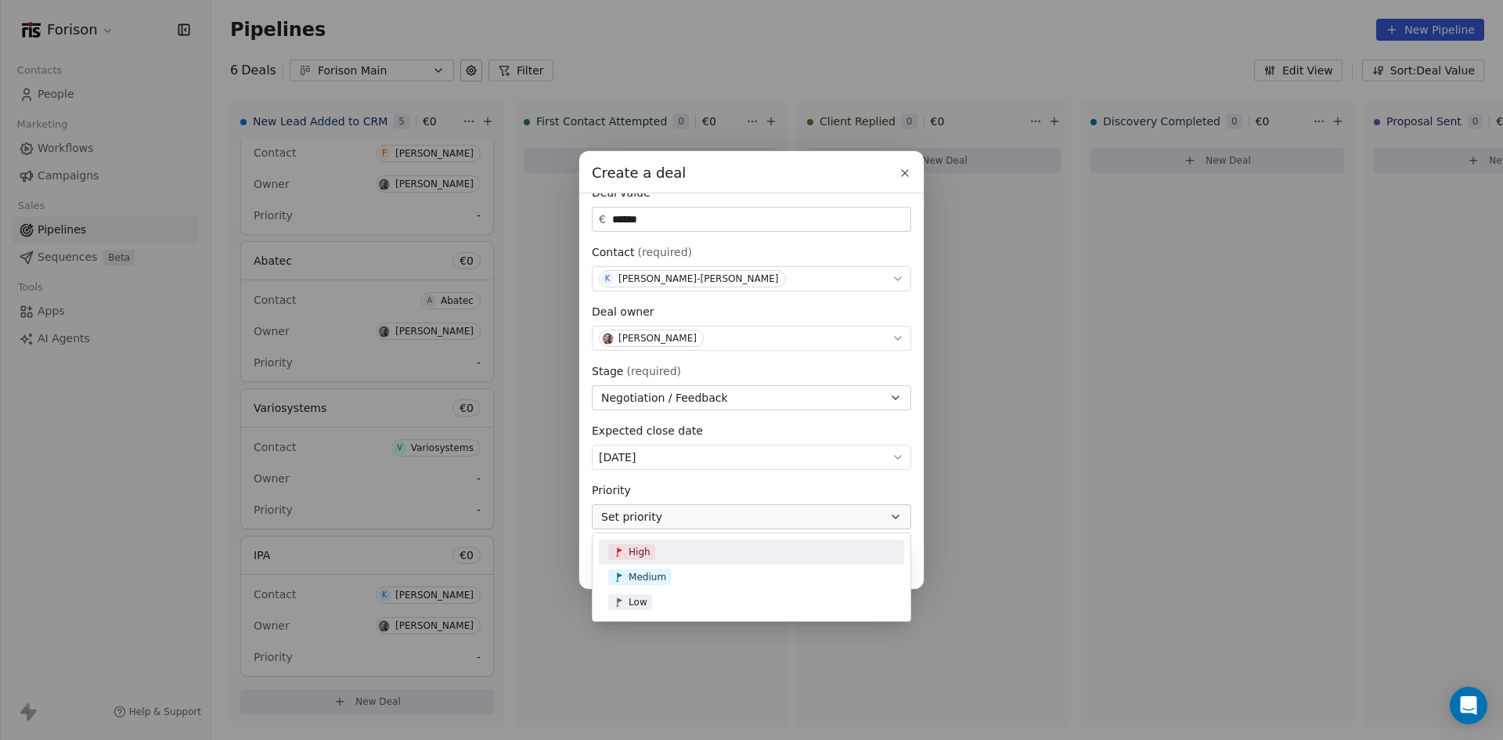
click at [658, 548] on div "High" at bounding box center [751, 552] width 287 height 16
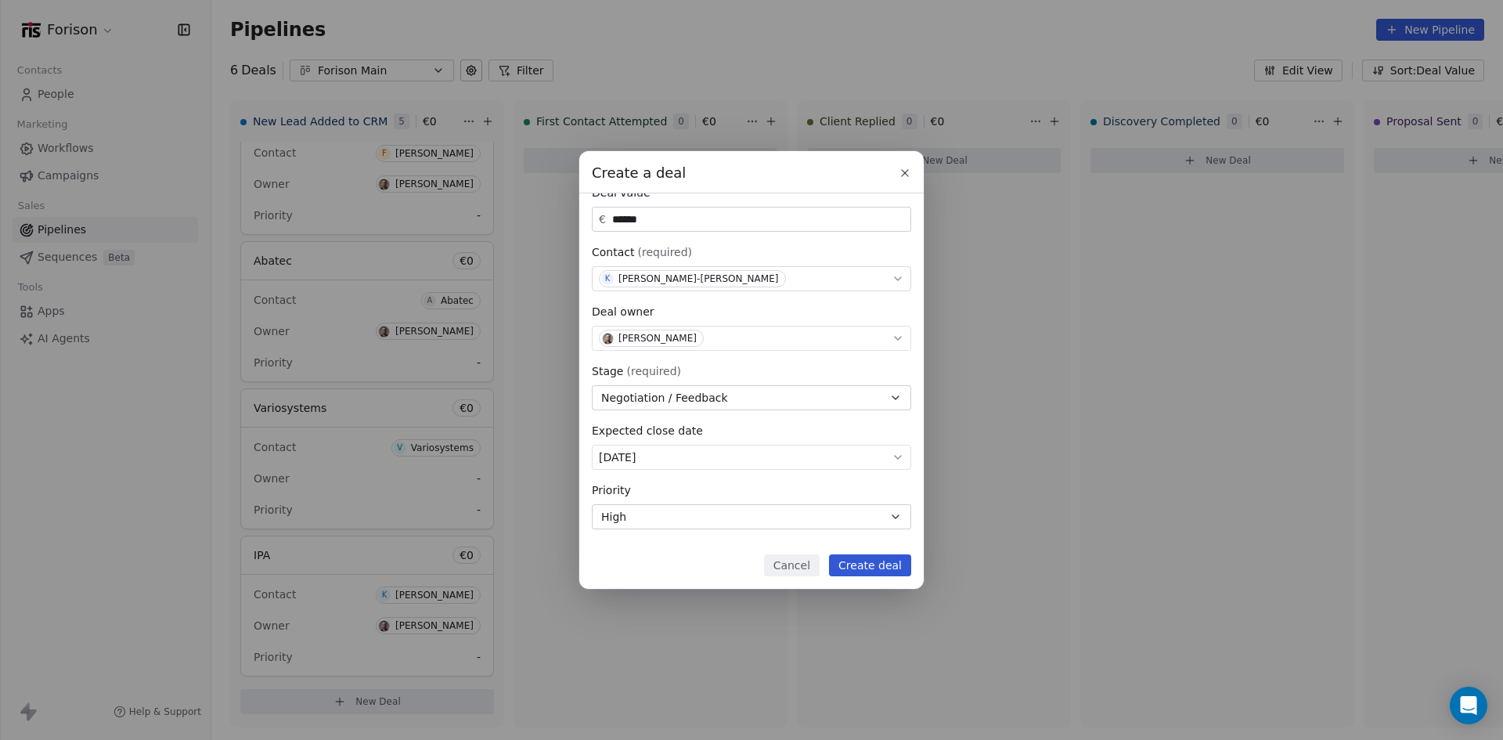
click at [880, 562] on button "Create deal" at bounding box center [870, 565] width 82 height 22
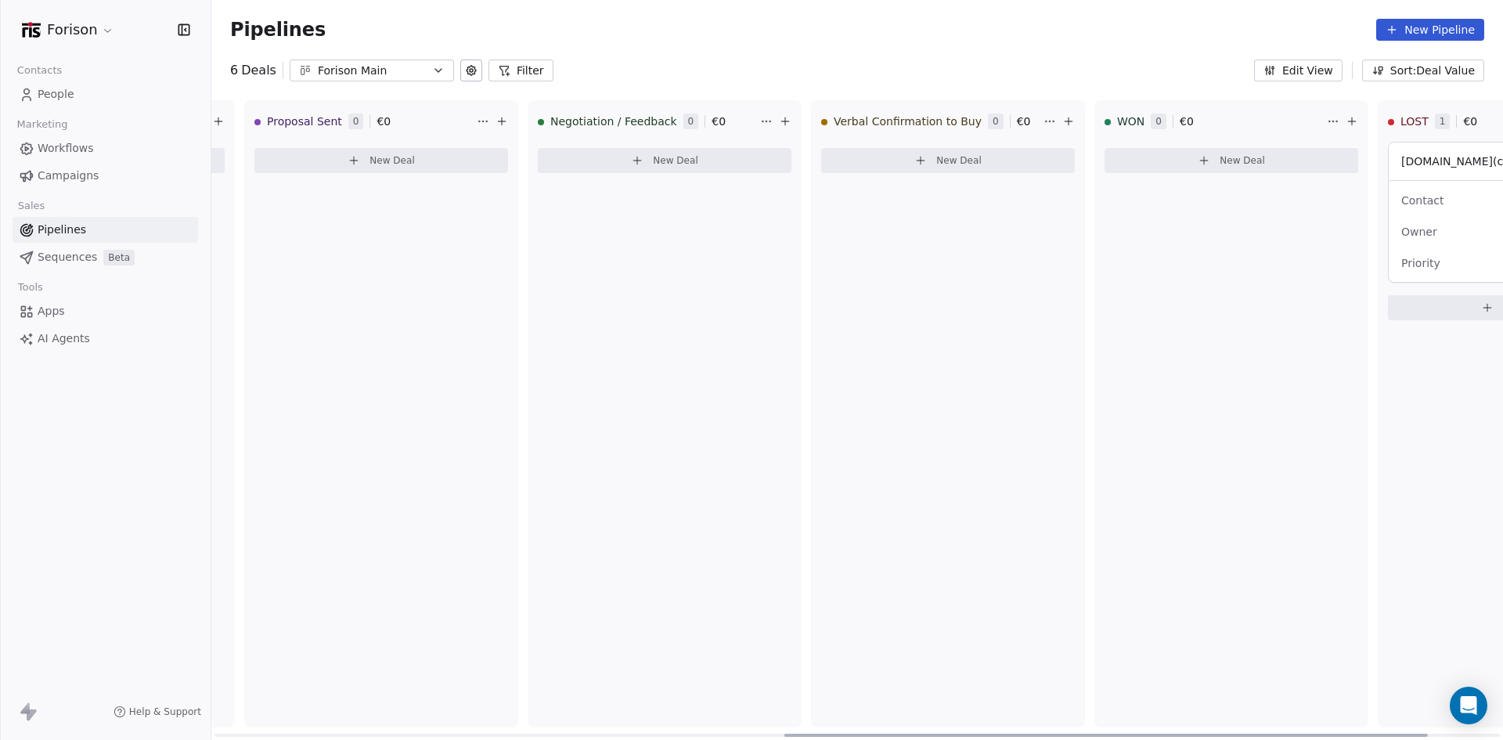
scroll to position [0, 1040]
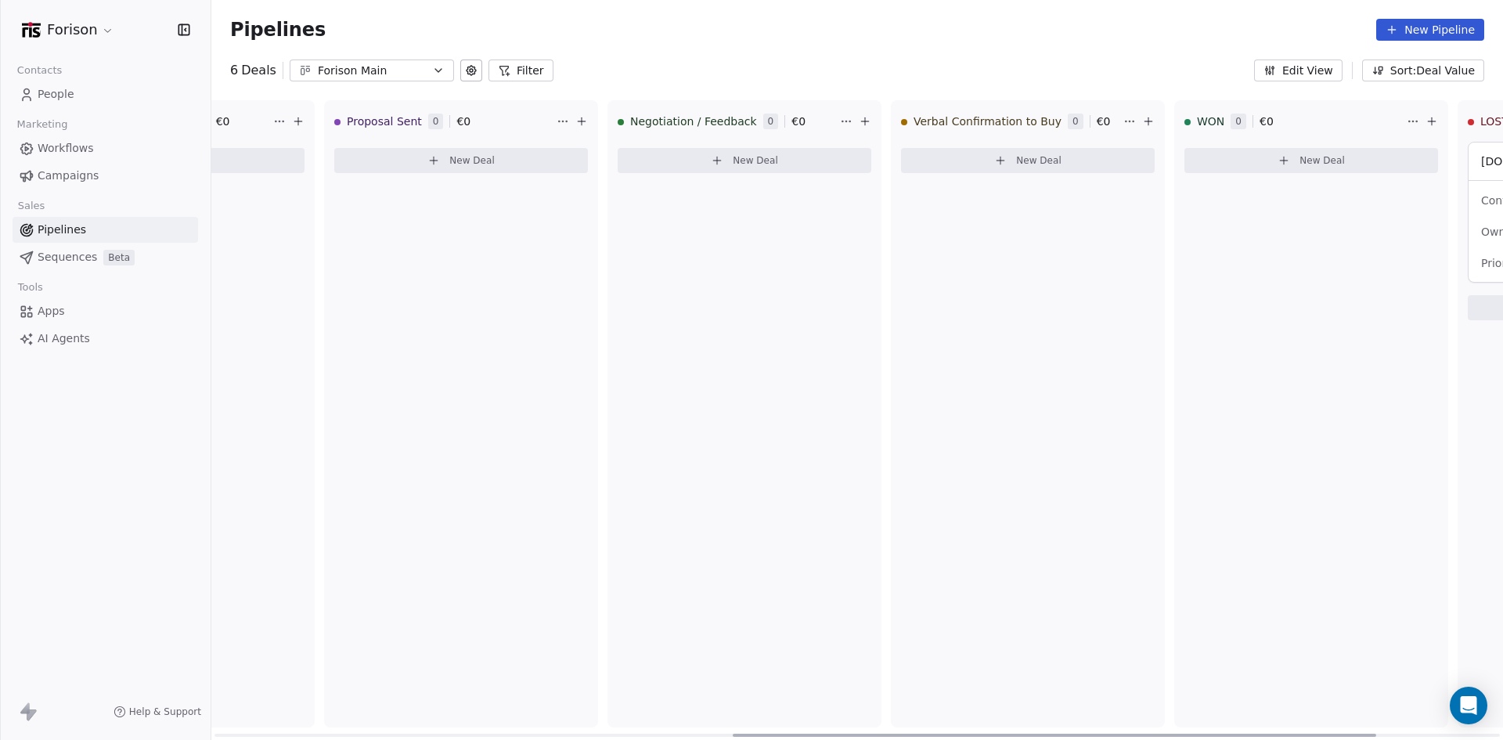
drag, startPoint x: 680, startPoint y: 737, endPoint x: 1200, endPoint y: 708, distance: 519.9
click at [1200, 734] on div at bounding box center [1055, 735] width 644 height 3
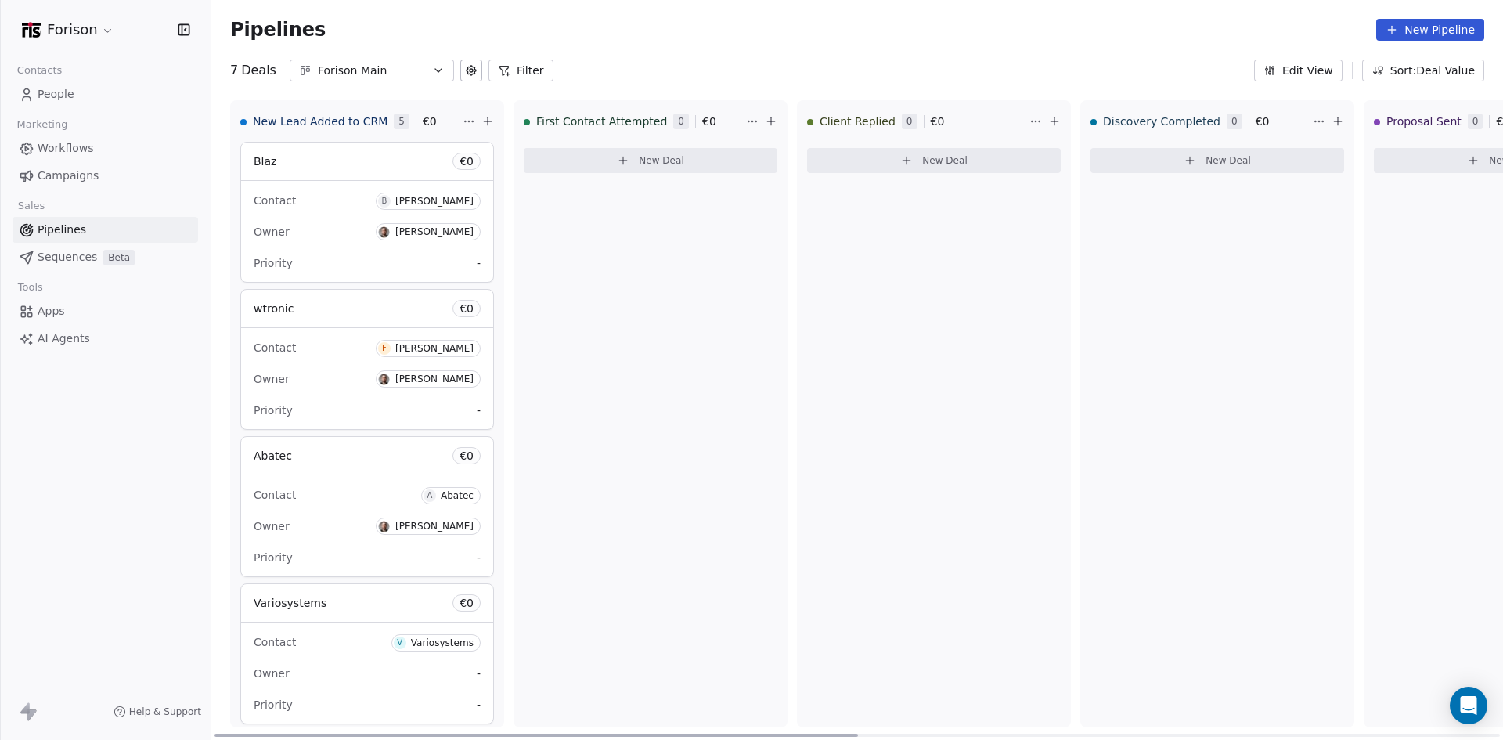
drag, startPoint x: 726, startPoint y: 734, endPoint x: 628, endPoint y: 687, distance: 108.2
click at [628, 734] on div at bounding box center [537, 735] width 644 height 3
click at [70, 100] on span "People" at bounding box center [56, 94] width 37 height 16
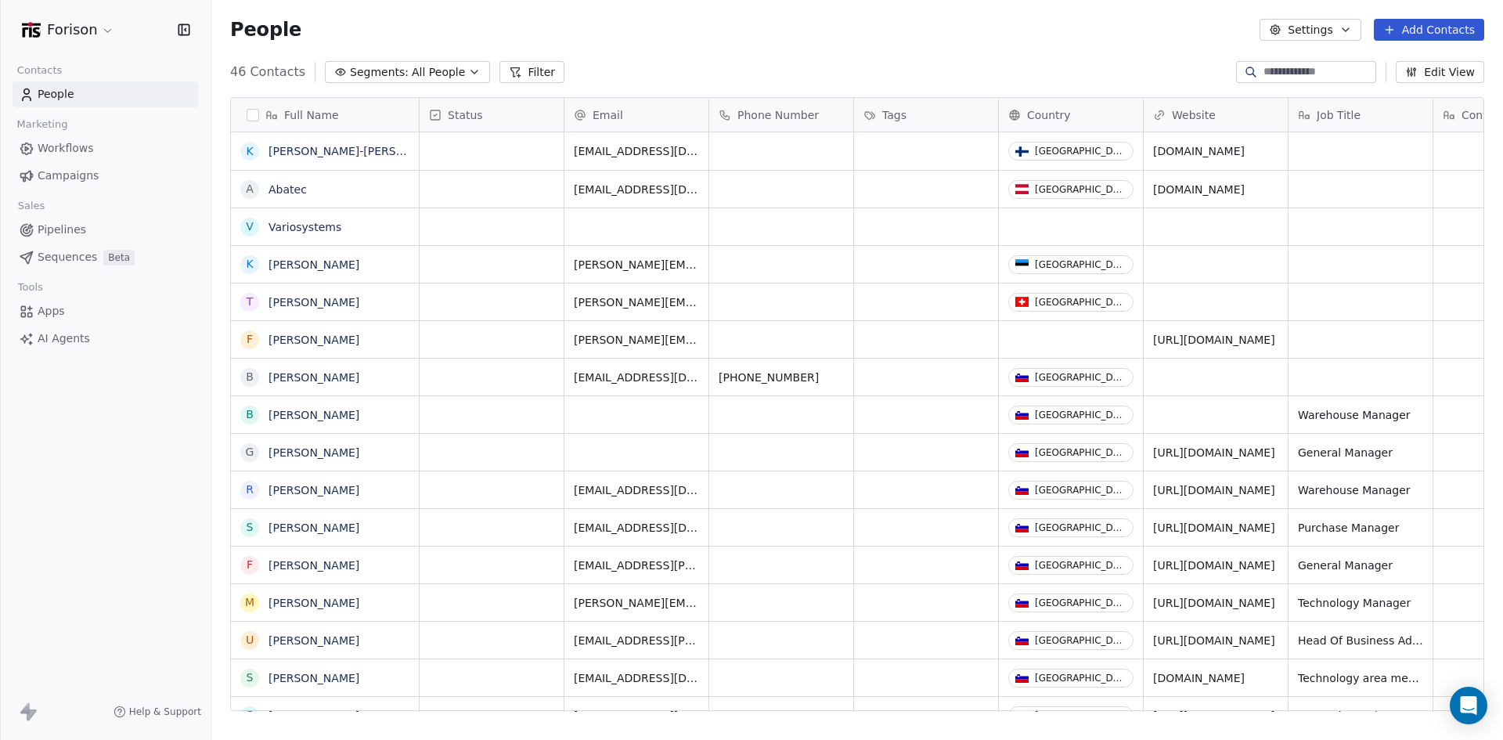
scroll to position [639, 1280]
click at [1438, 26] on button "Add Contacts" at bounding box center [1429, 30] width 110 height 22
click at [1427, 62] on span "Create new contact" at bounding box center [1437, 64] width 107 height 16
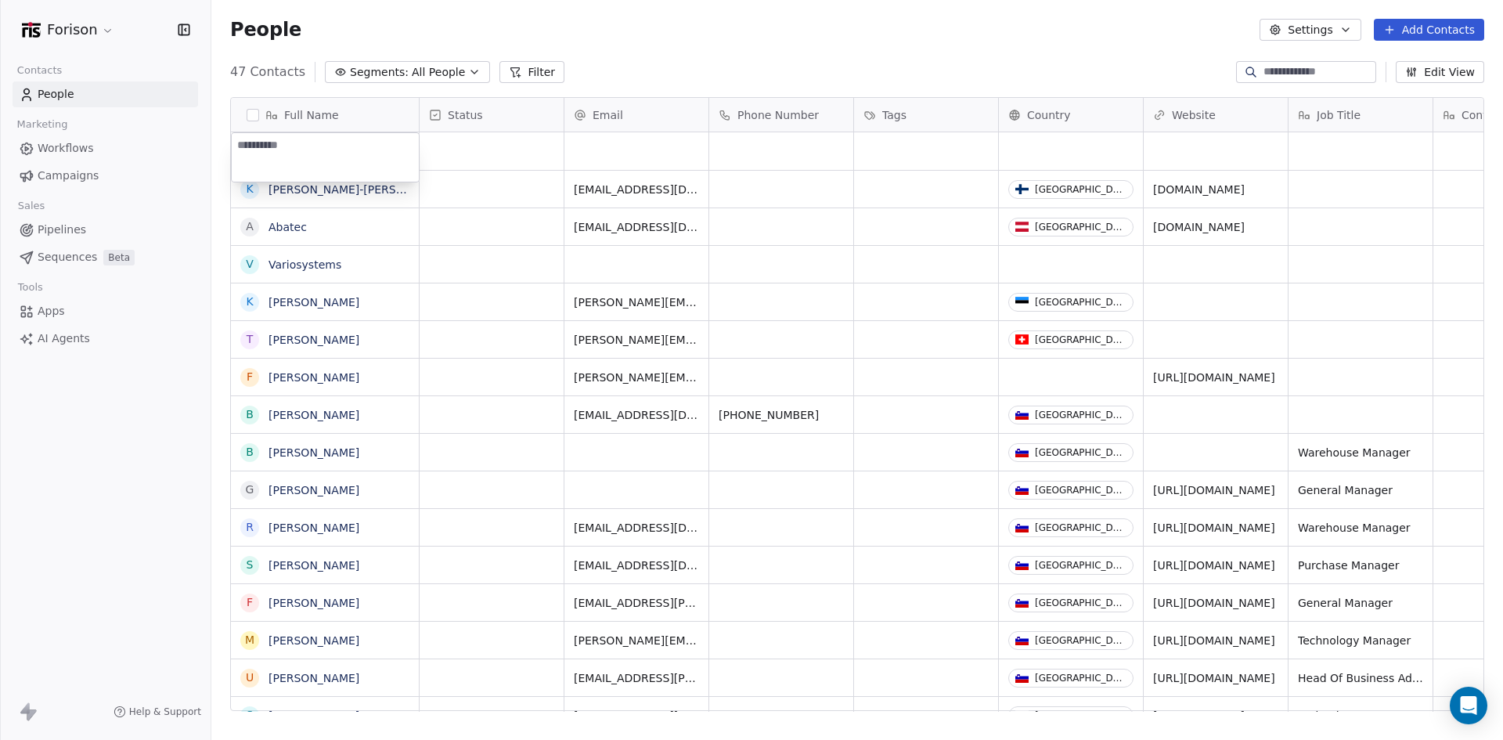
type textarea "**********"
click at [288, 145] on textarea at bounding box center [325, 157] width 187 height 49
paste textarea "**********"
click at [238, 160] on textarea "**********" at bounding box center [325, 157] width 187 height 49
type textarea "**********"
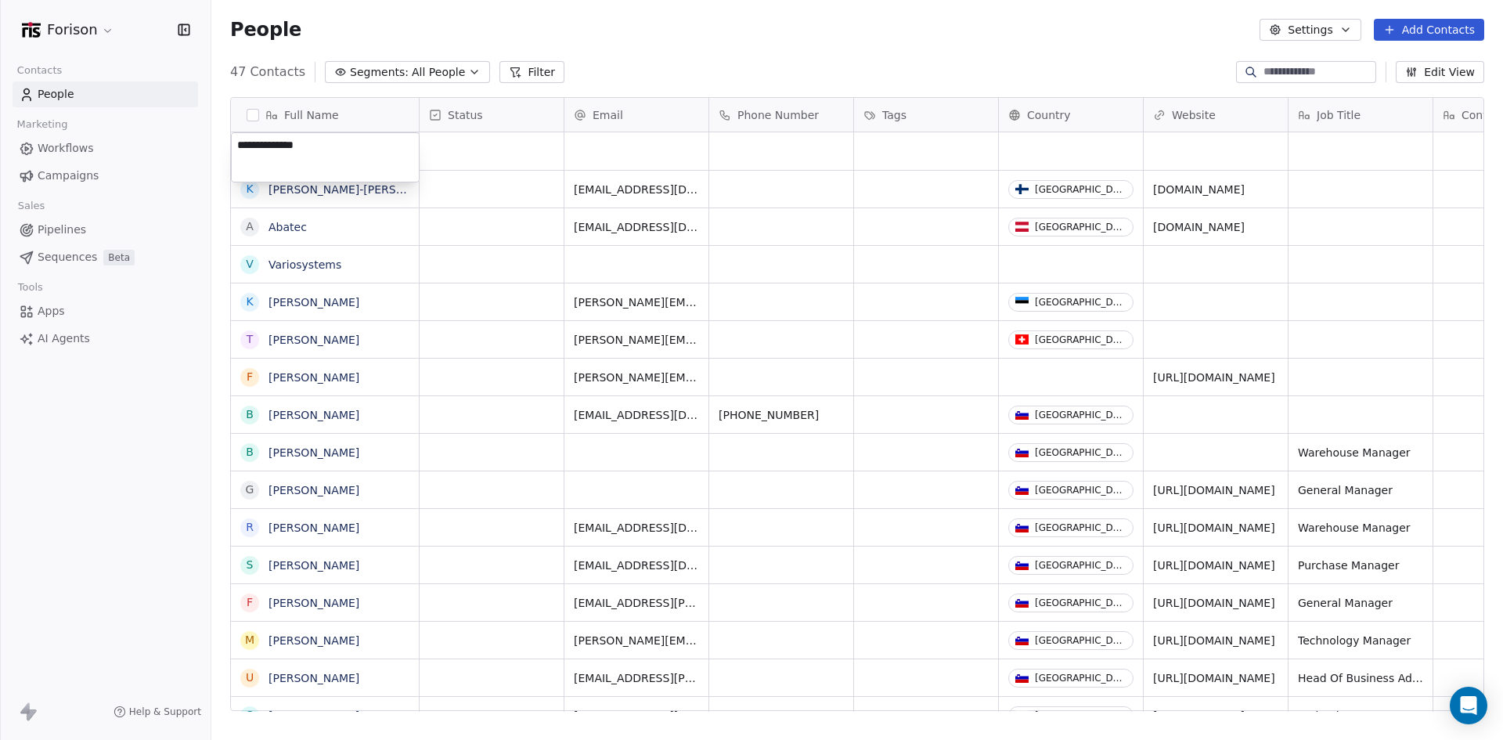
click at [482, 149] on html "Forison Contacts People Marketing Workflows Campaigns Sales Pipelines Sequences…" at bounding box center [751, 370] width 1503 height 740
click at [615, 143] on div "grid" at bounding box center [637, 151] width 144 height 38
click at [602, 150] on input "email" at bounding box center [637, 151] width 138 height 31
type input "**********"
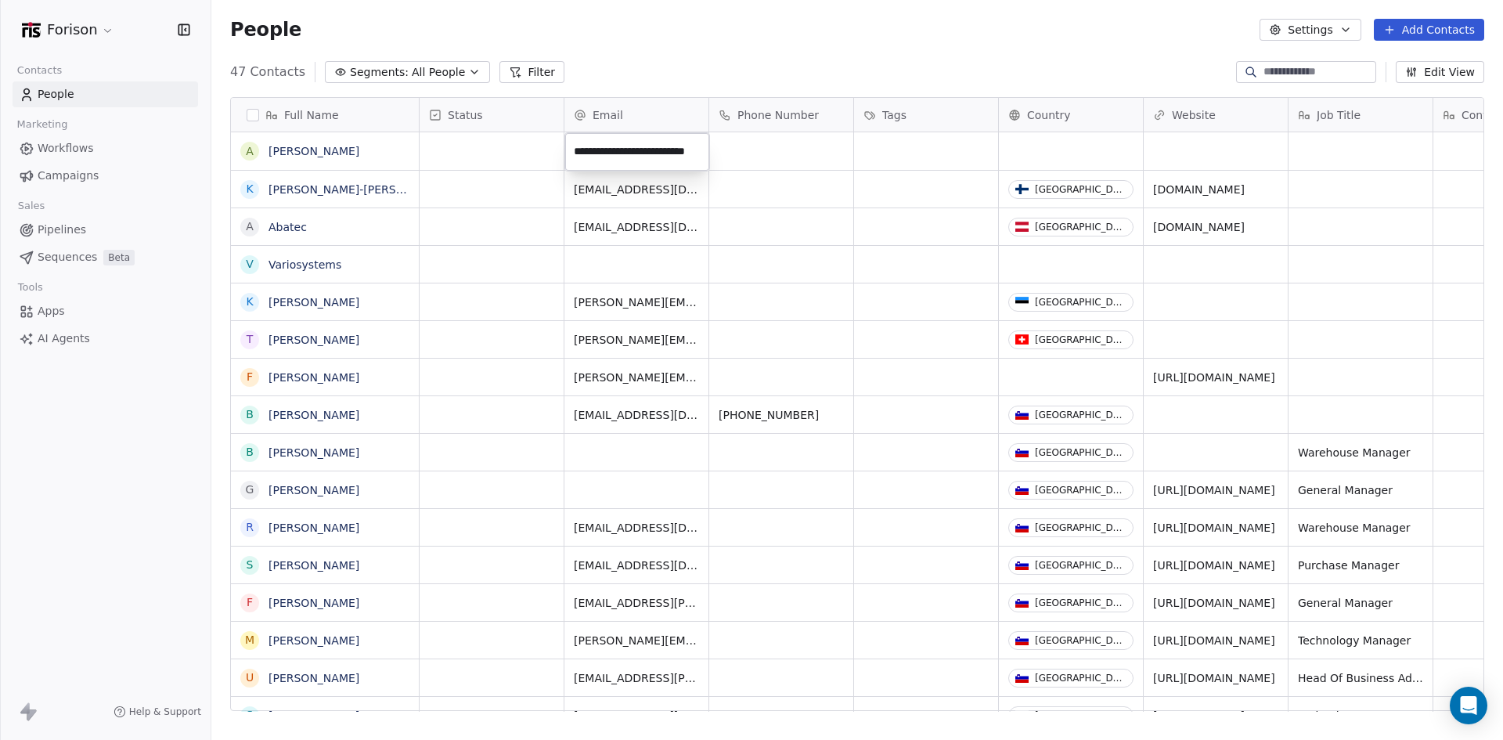
click at [1044, 143] on html "Forison Contacts People Marketing Workflows Campaigns Sales Pipelines Sequences…" at bounding box center [751, 370] width 1503 height 740
click at [1047, 146] on div "grid" at bounding box center [1071, 151] width 144 height 38
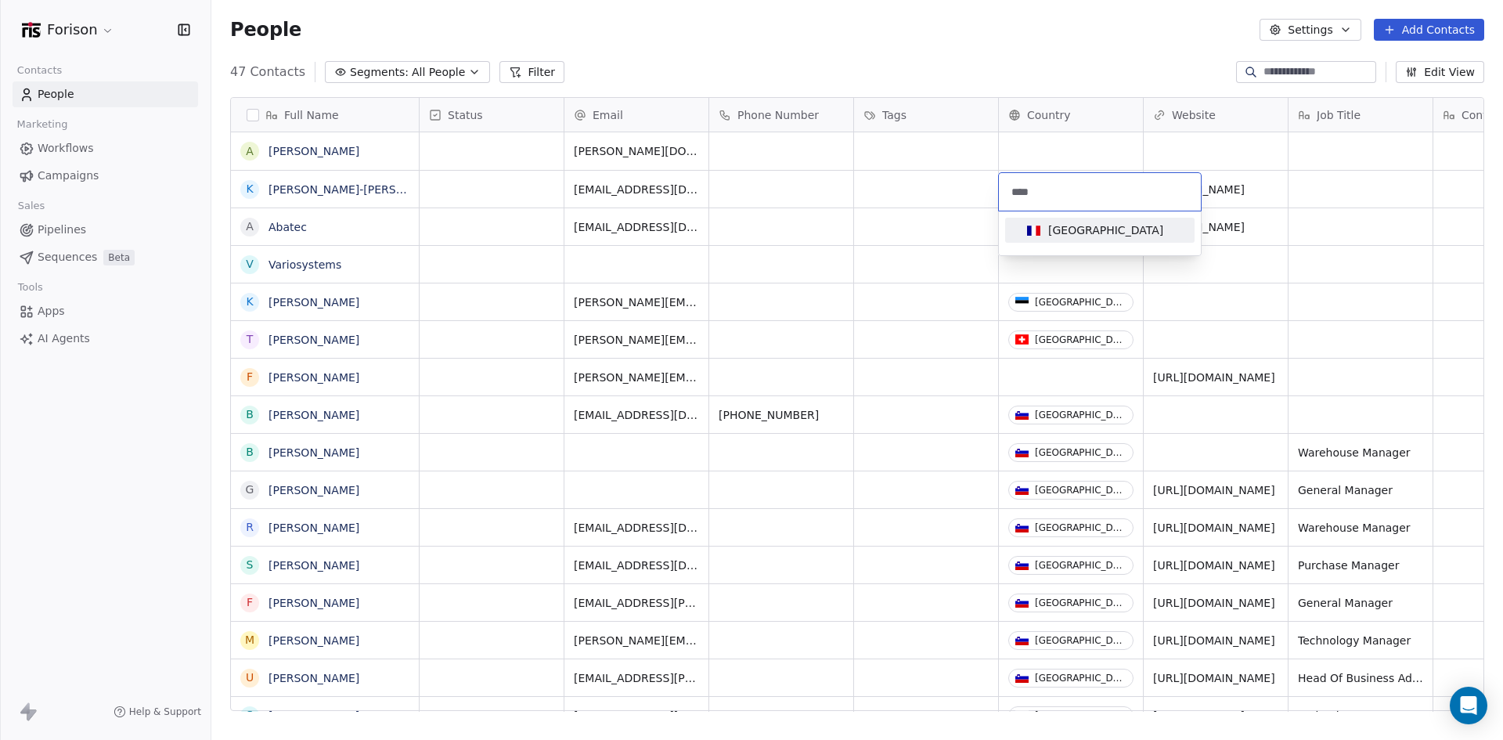
type input "****"
click at [1057, 236] on div "France" at bounding box center [1105, 230] width 115 height 16
click at [55, 233] on span "Pipelines" at bounding box center [62, 230] width 49 height 16
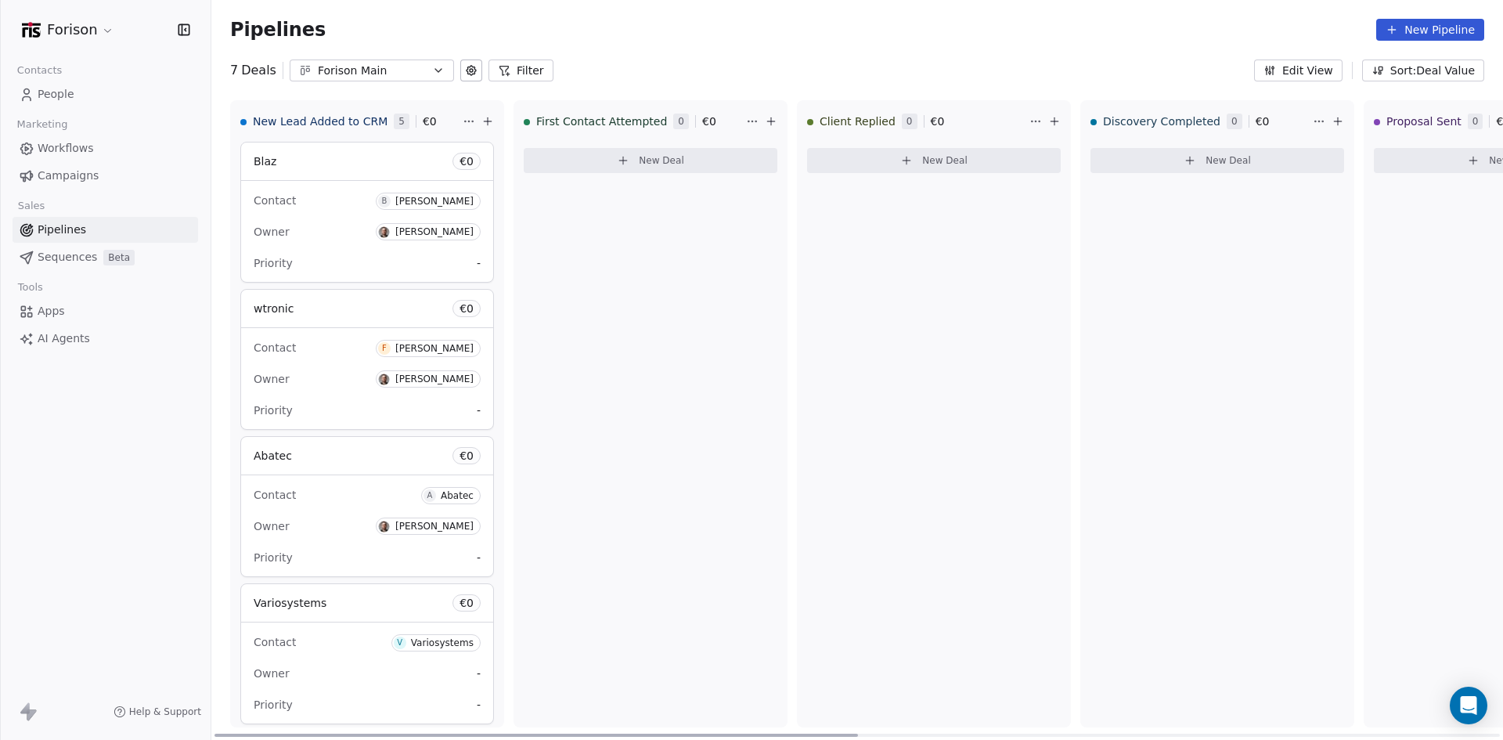
drag, startPoint x: 608, startPoint y: 734, endPoint x: 537, endPoint y: 663, distance: 100.2
click at [537, 734] on div at bounding box center [537, 735] width 644 height 3
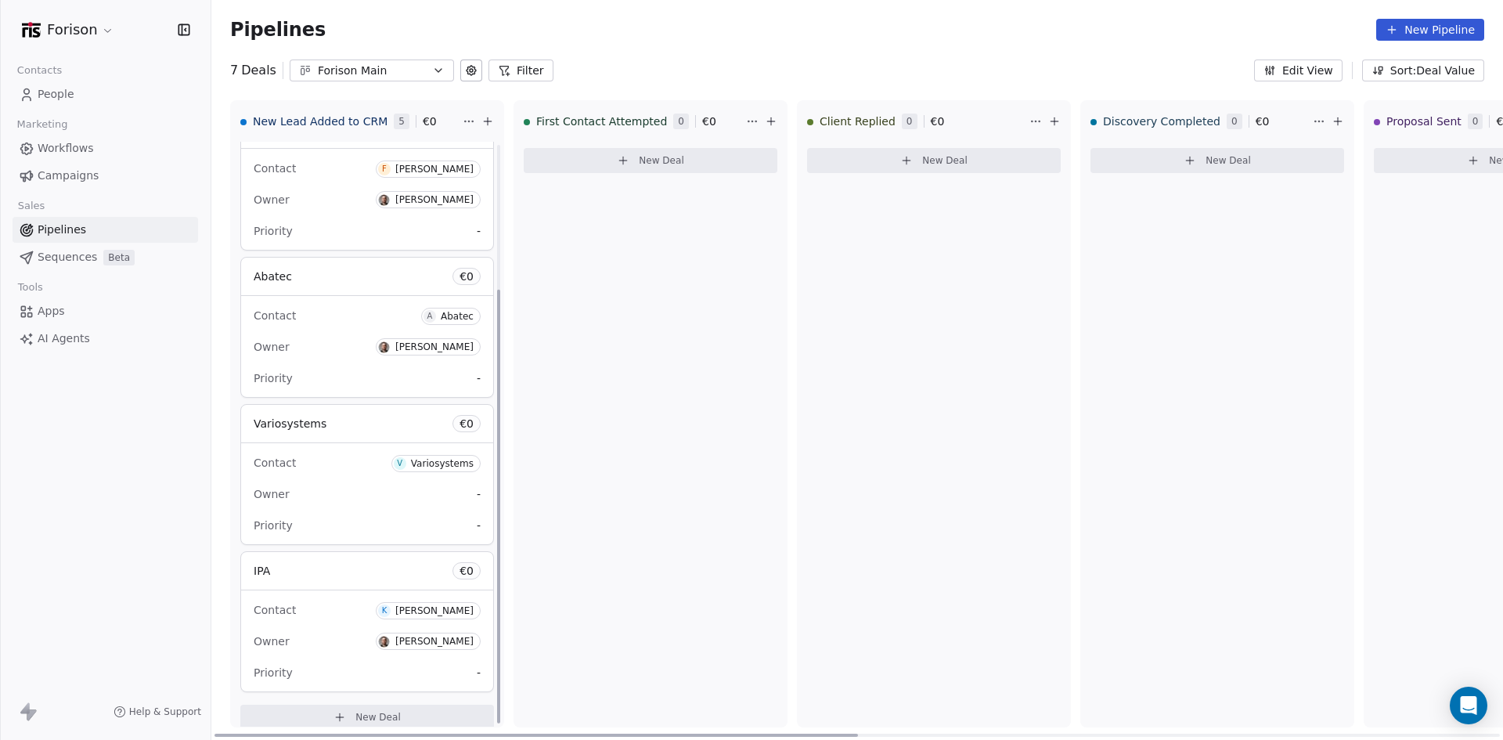
scroll to position [195, 0]
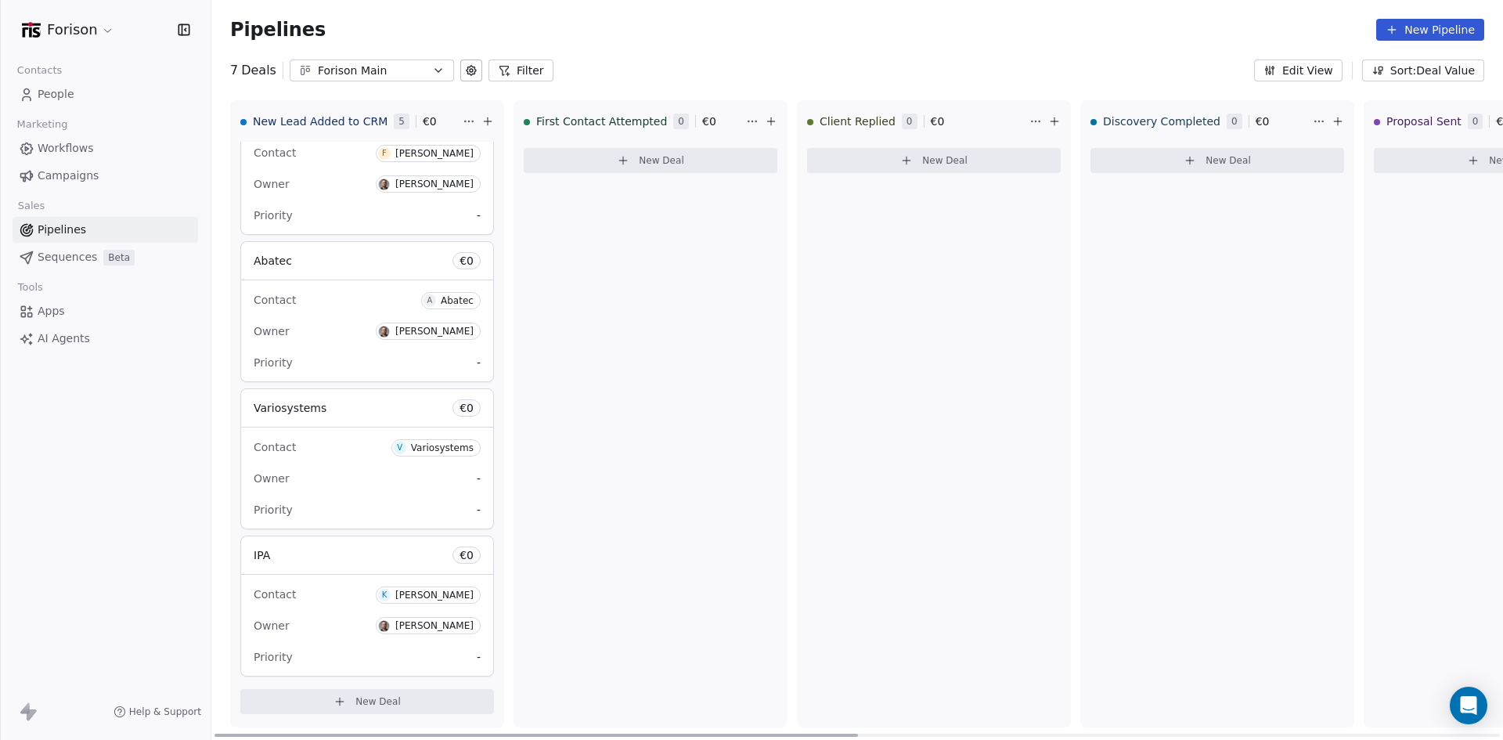
click at [362, 705] on span "New Deal" at bounding box center [377, 701] width 45 height 13
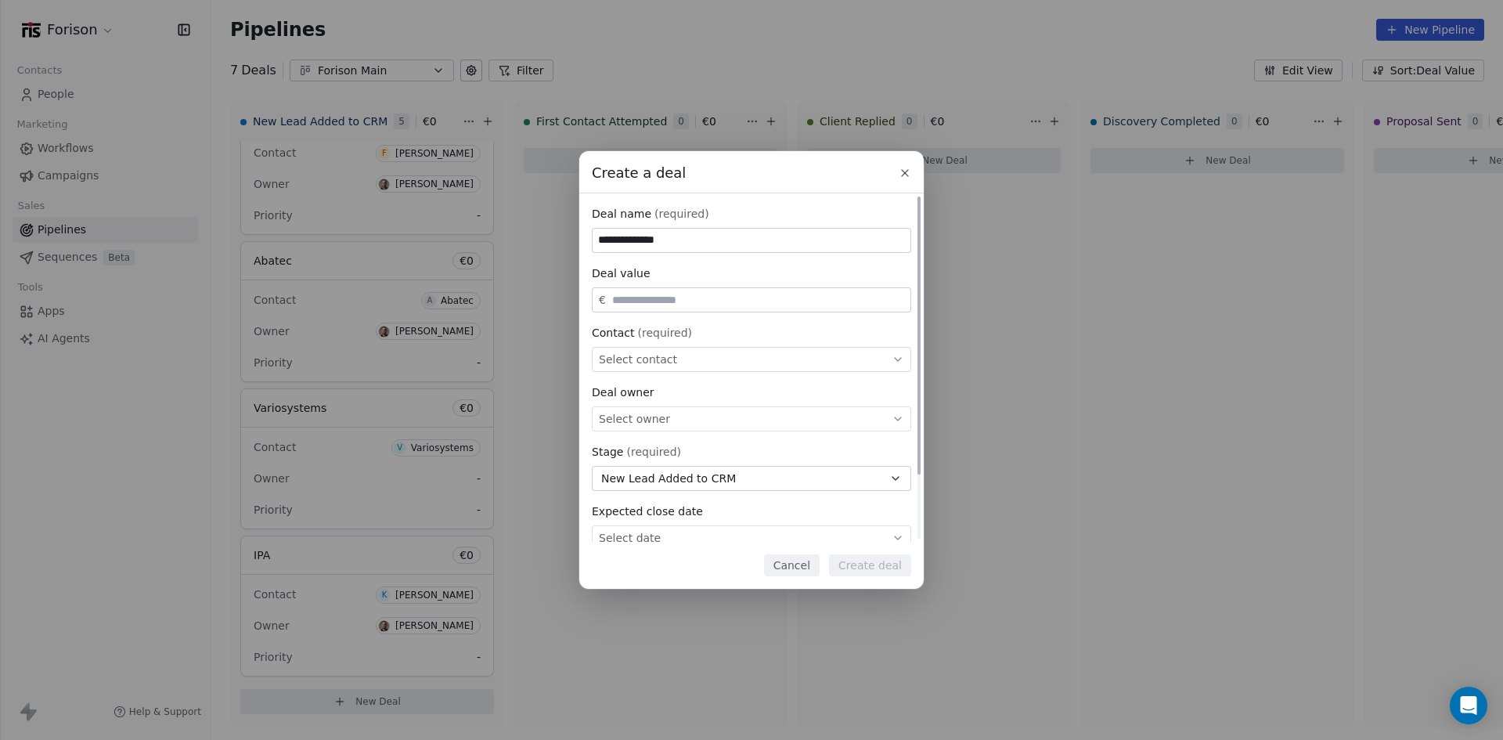
type input "**********"
click at [656, 300] on input "text" at bounding box center [758, 300] width 298 height 12
type input "*****"
click at [714, 356] on div "Select contact" at bounding box center [751, 359] width 319 height 25
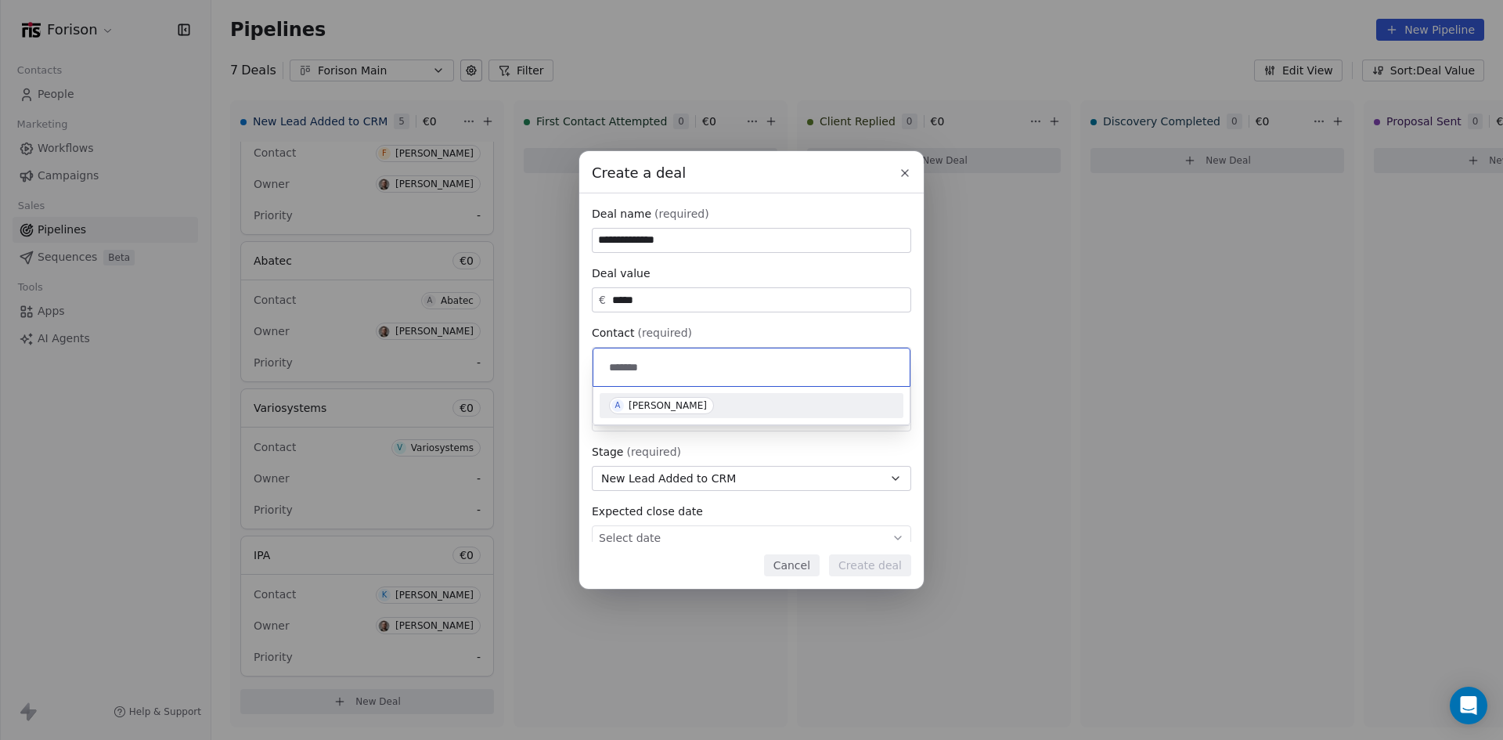
type input "*******"
click at [658, 412] on span "A Anthony PERRIN" at bounding box center [661, 405] width 105 height 17
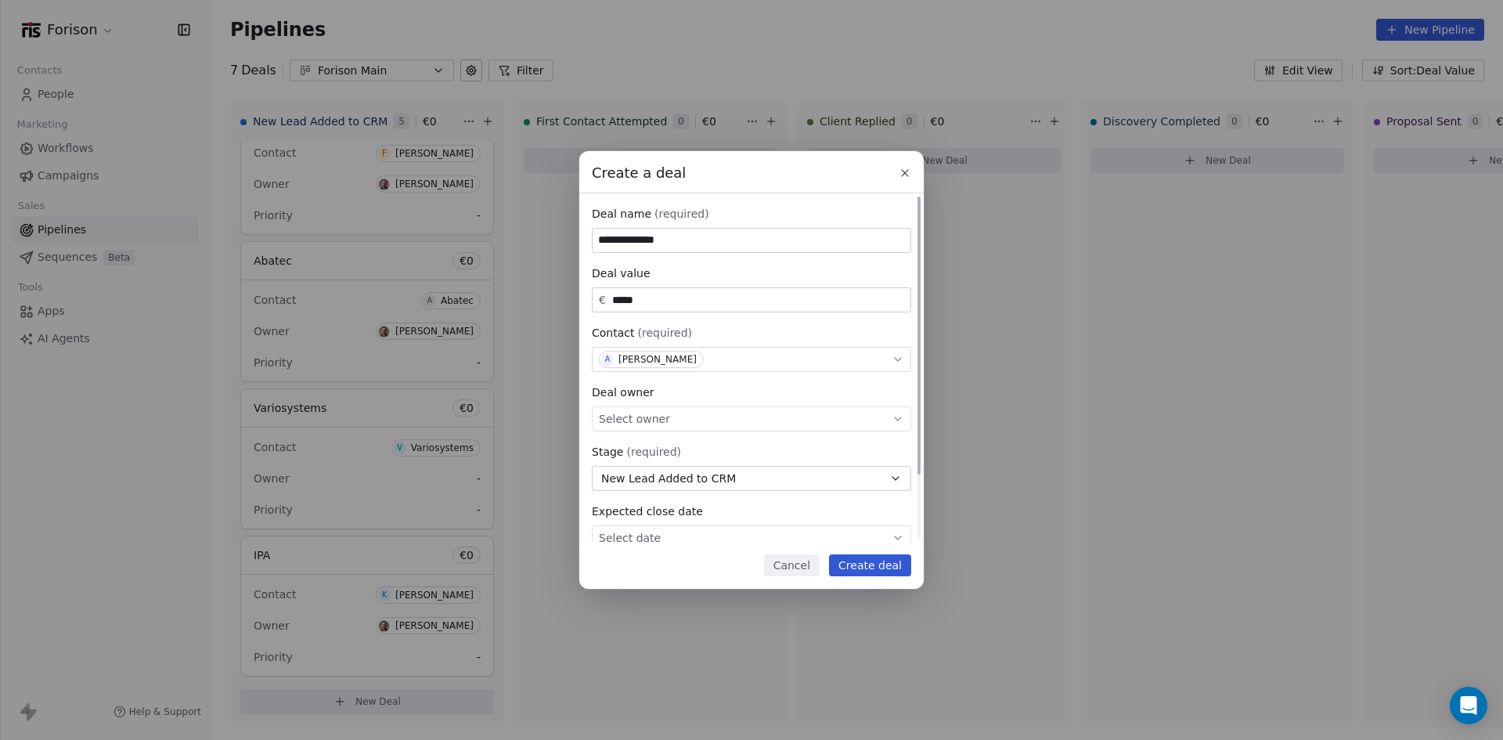
click at [695, 420] on div "Select owner" at bounding box center [751, 418] width 319 height 25
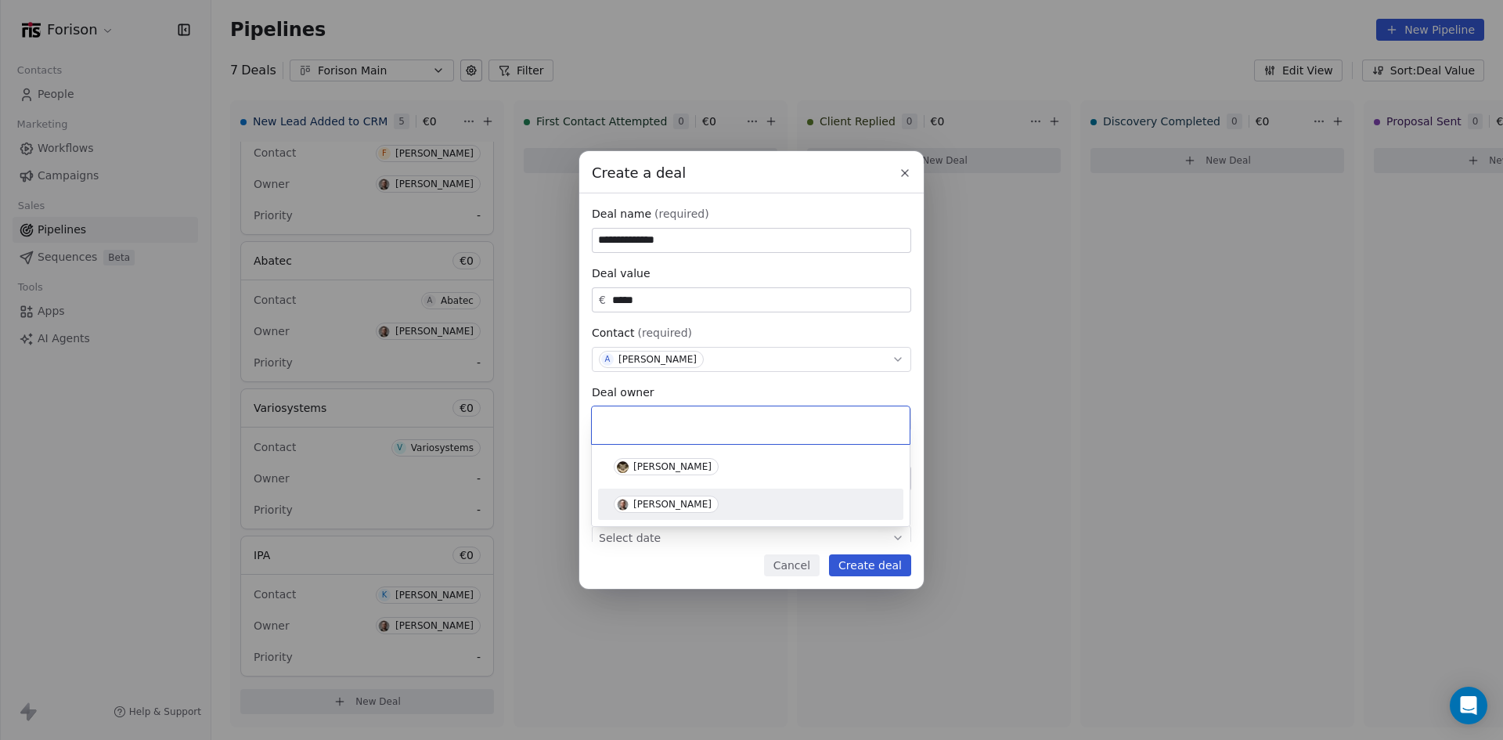
click at [683, 511] on span "[PERSON_NAME]" at bounding box center [666, 504] width 105 height 17
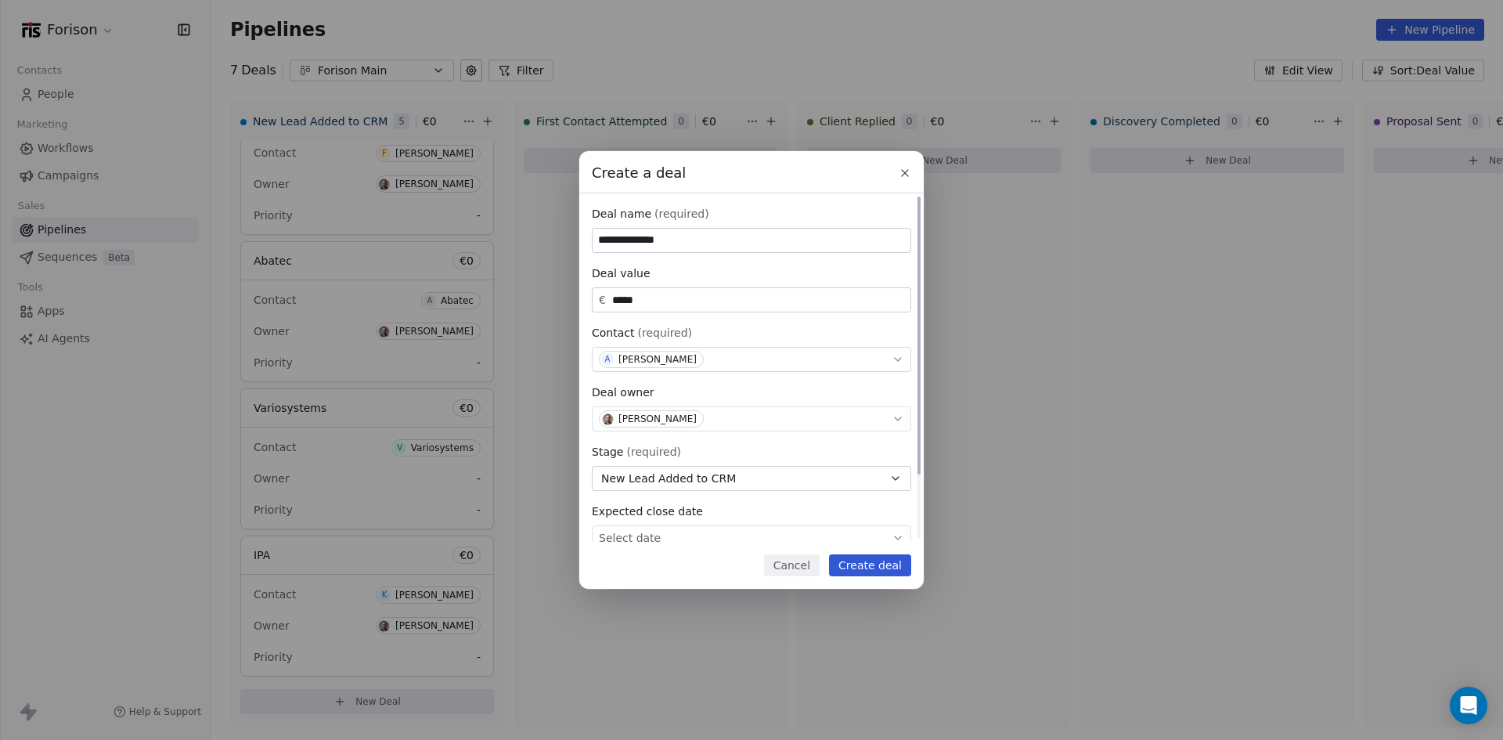
click at [809, 478] on button "New Lead Added to CRM" at bounding box center [751, 478] width 319 height 25
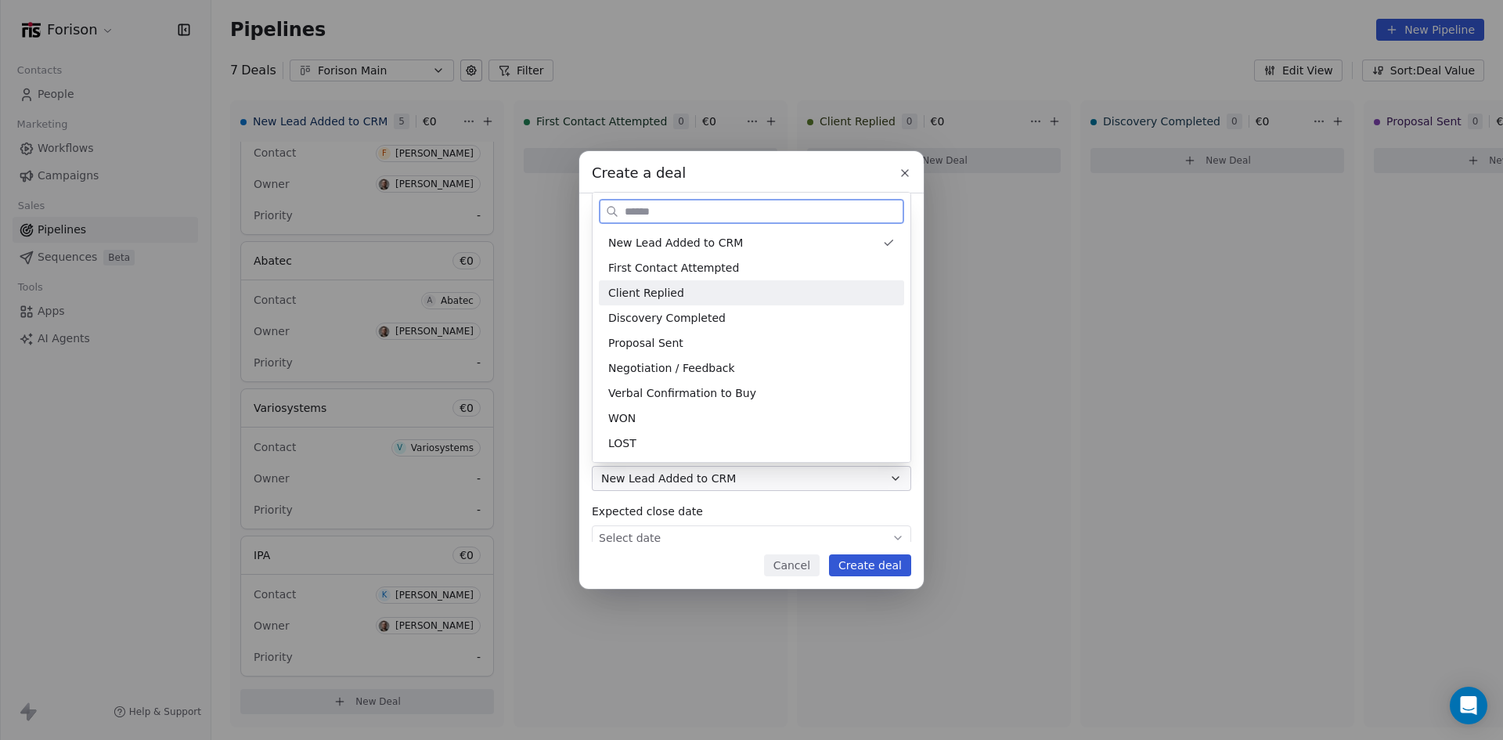
click at [687, 298] on div "Client Replied" at bounding box center [751, 293] width 287 height 16
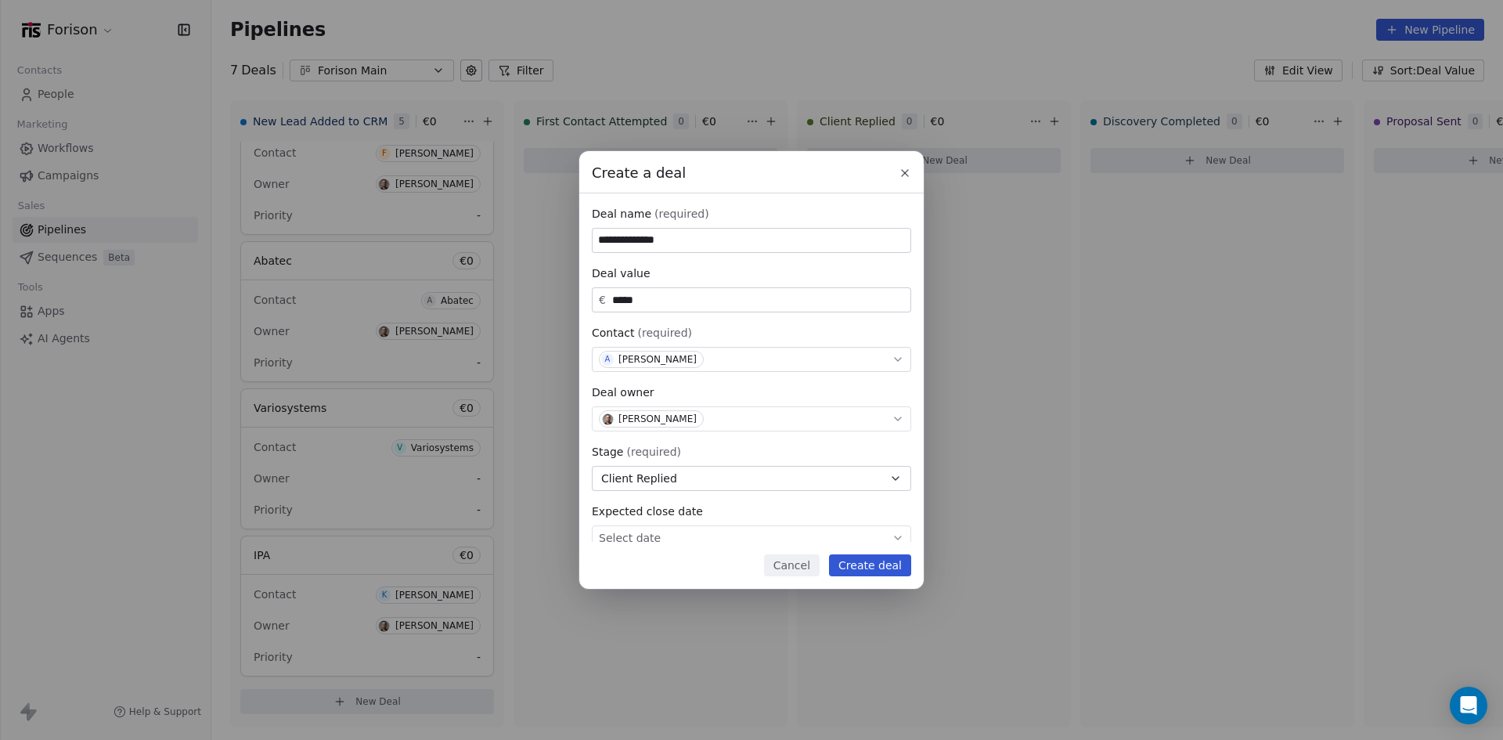
click at [872, 561] on button "Create deal" at bounding box center [870, 565] width 82 height 22
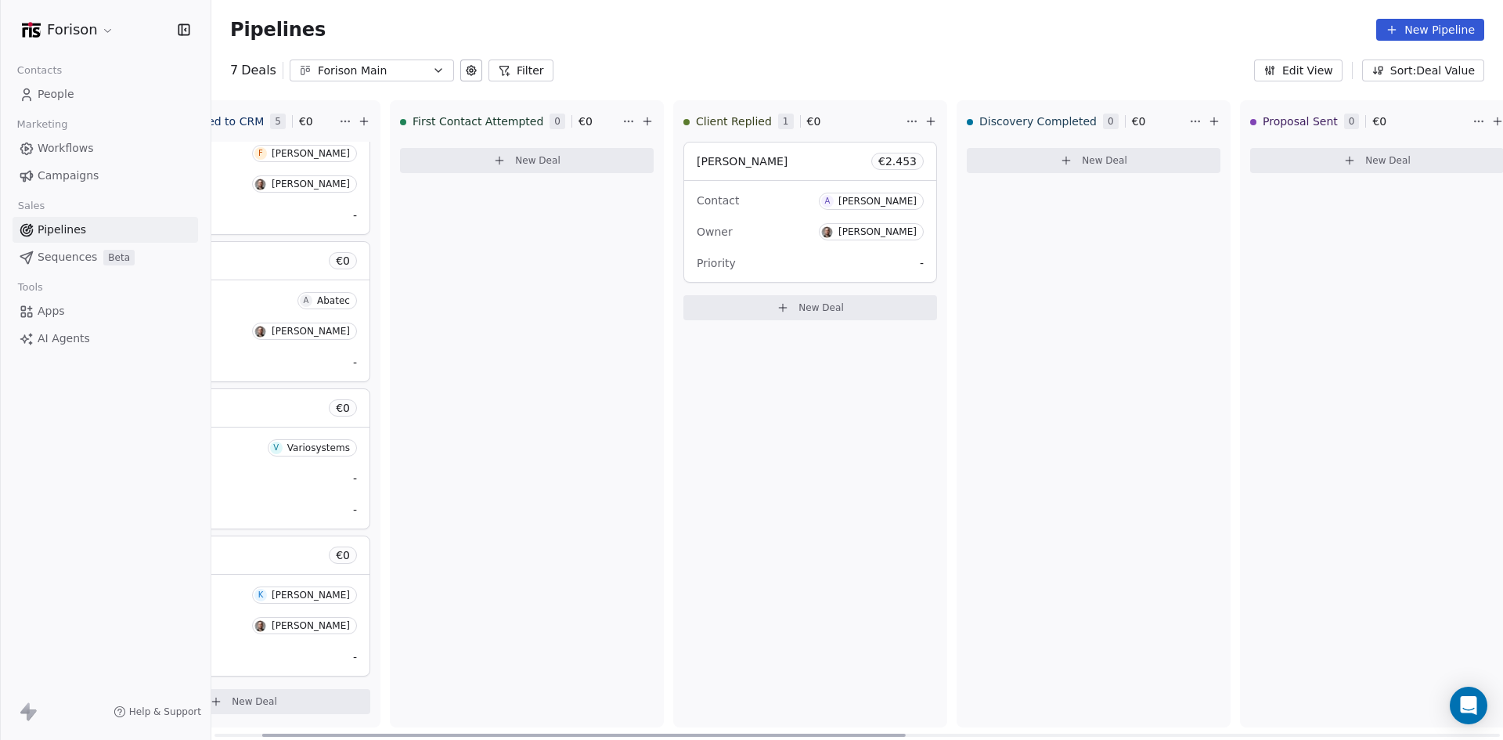
scroll to position [0, 0]
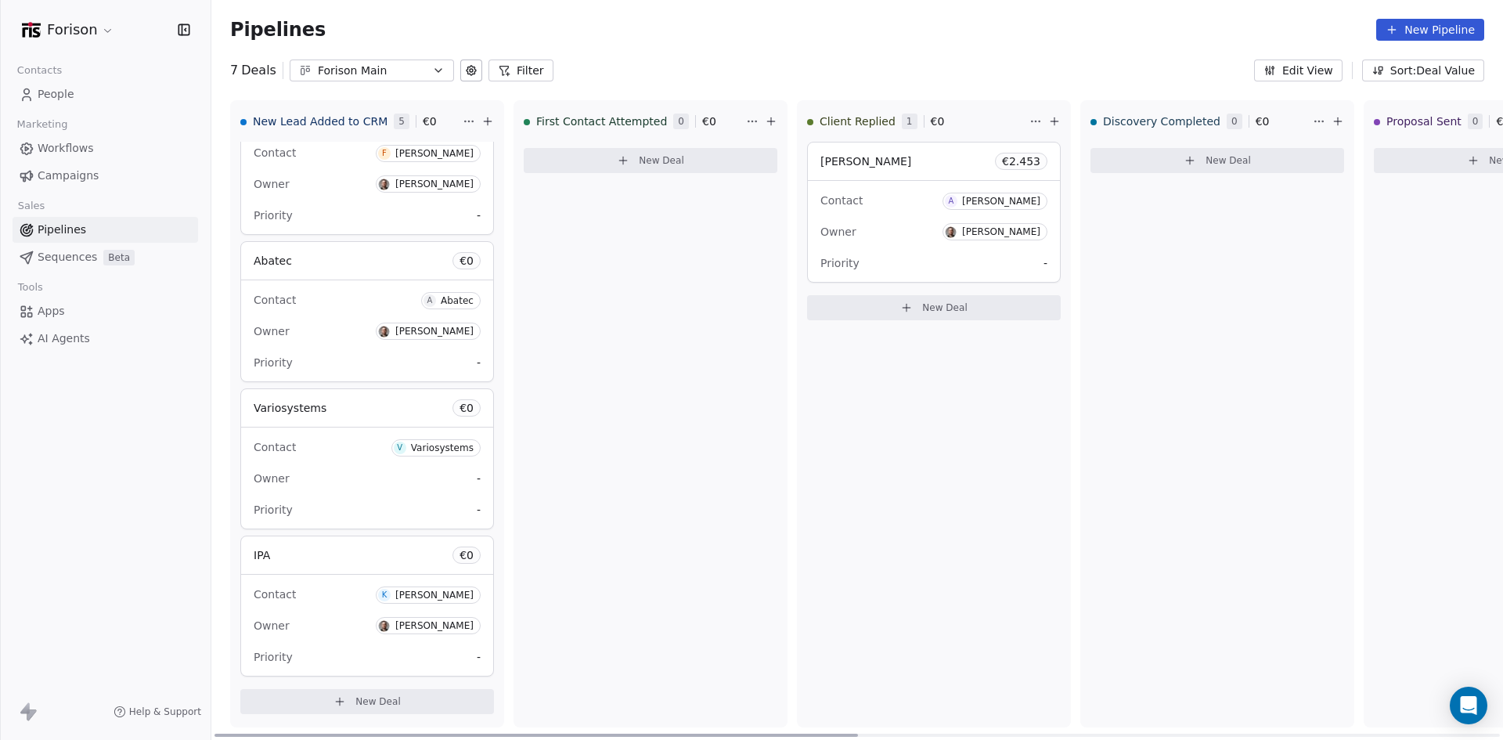
drag, startPoint x: 733, startPoint y: 735, endPoint x: 572, endPoint y: 650, distance: 181.8
click at [574, 734] on div at bounding box center [537, 735] width 644 height 3
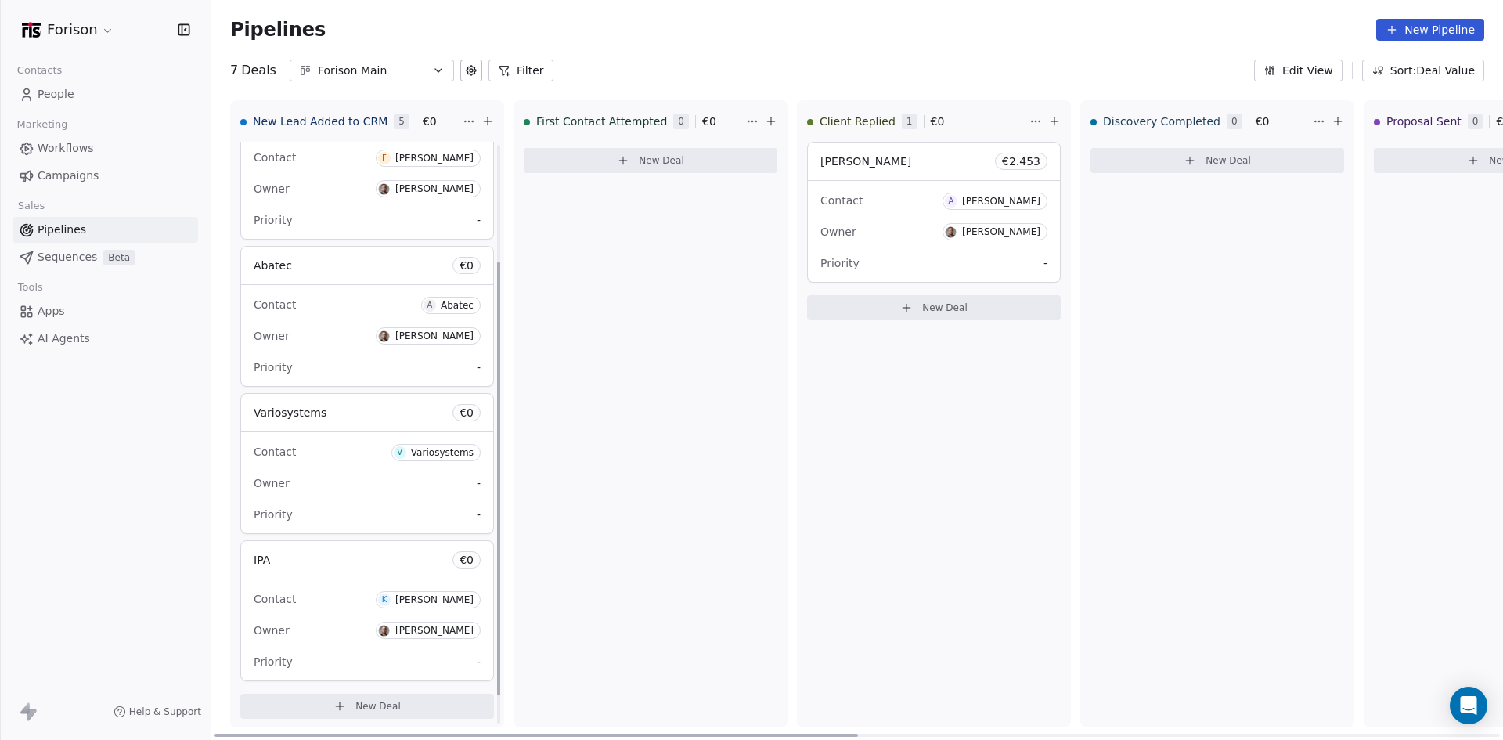
scroll to position [195, 0]
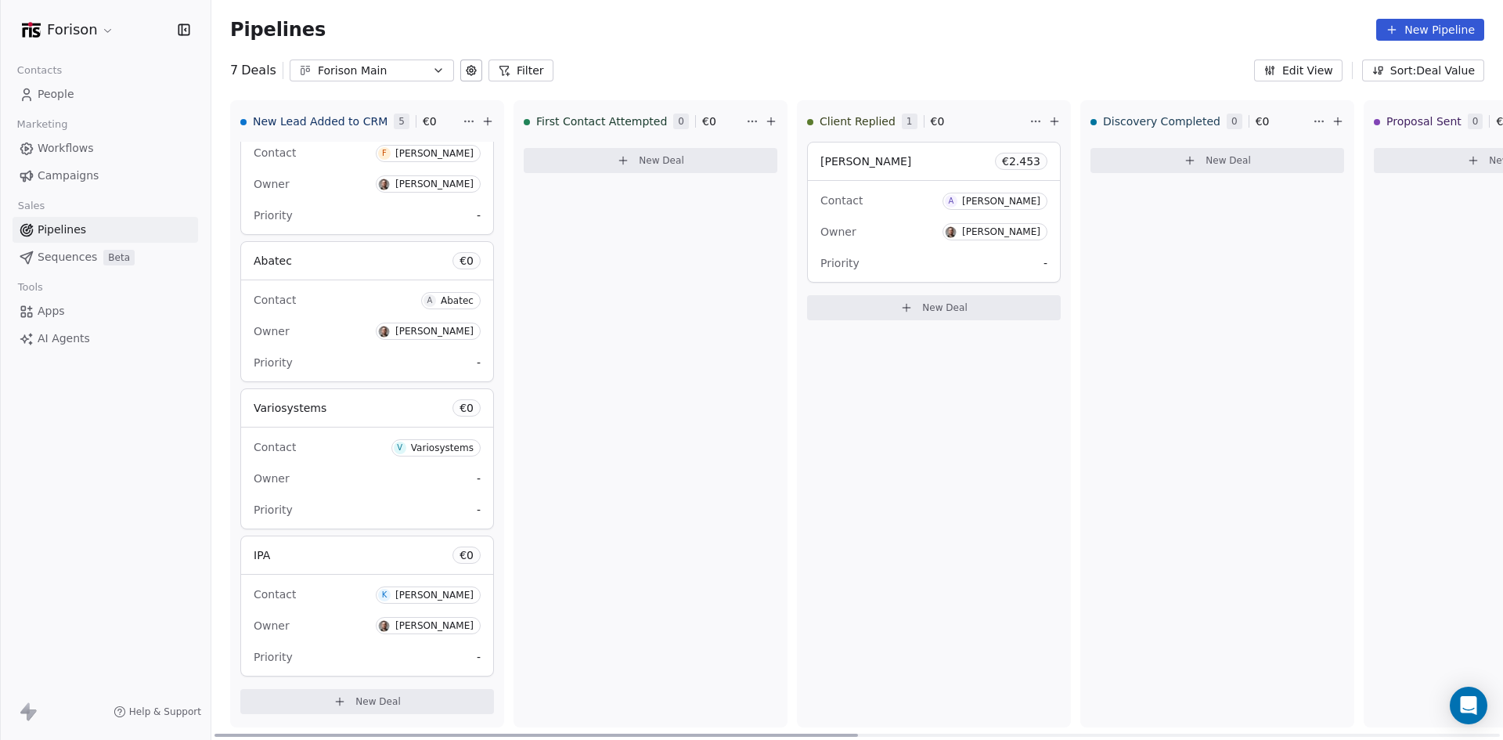
click at [360, 297] on div "Contact A Abatec" at bounding box center [367, 300] width 227 height 26
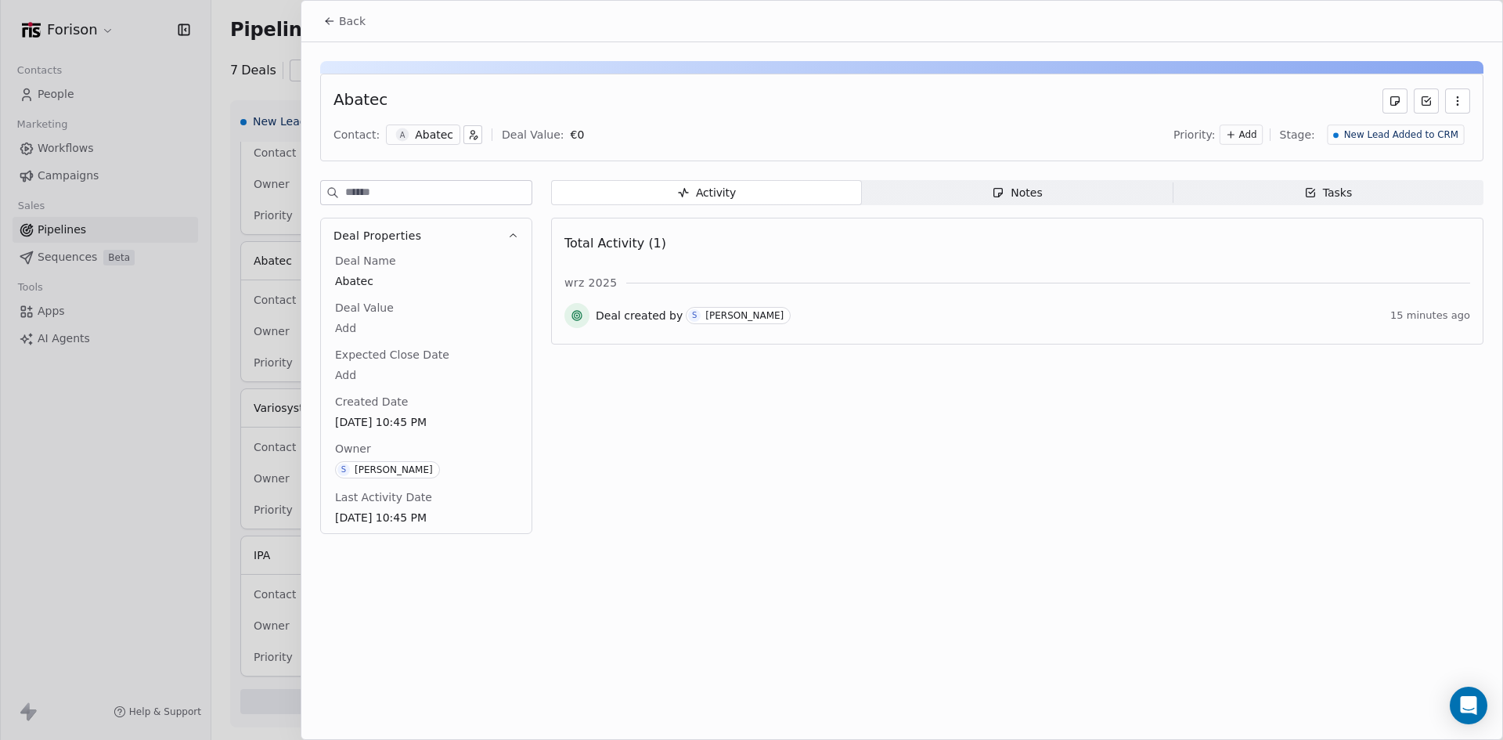
click at [439, 128] on div "Abatec" at bounding box center [434, 135] width 38 height 16
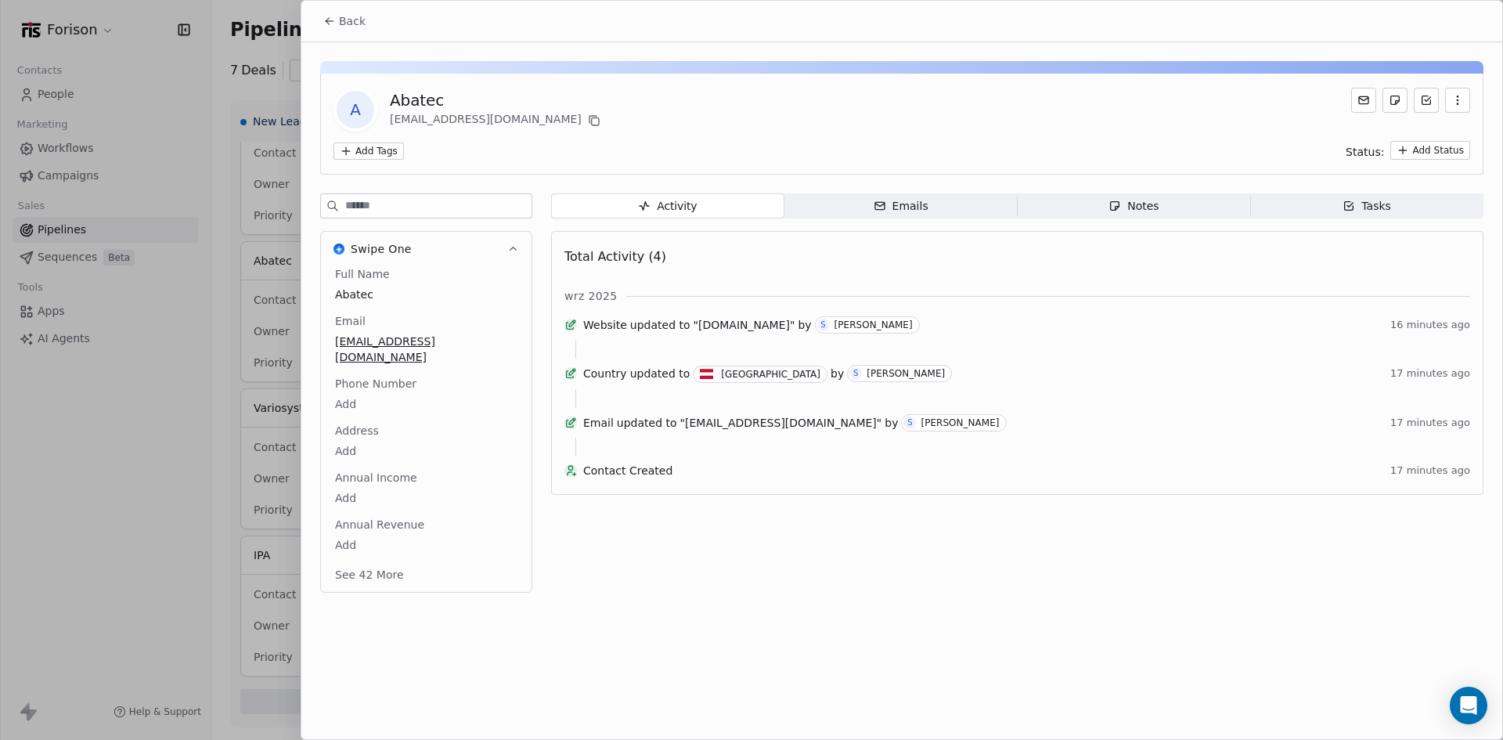
click at [882, 204] on icon "button" at bounding box center [880, 206] width 13 height 13
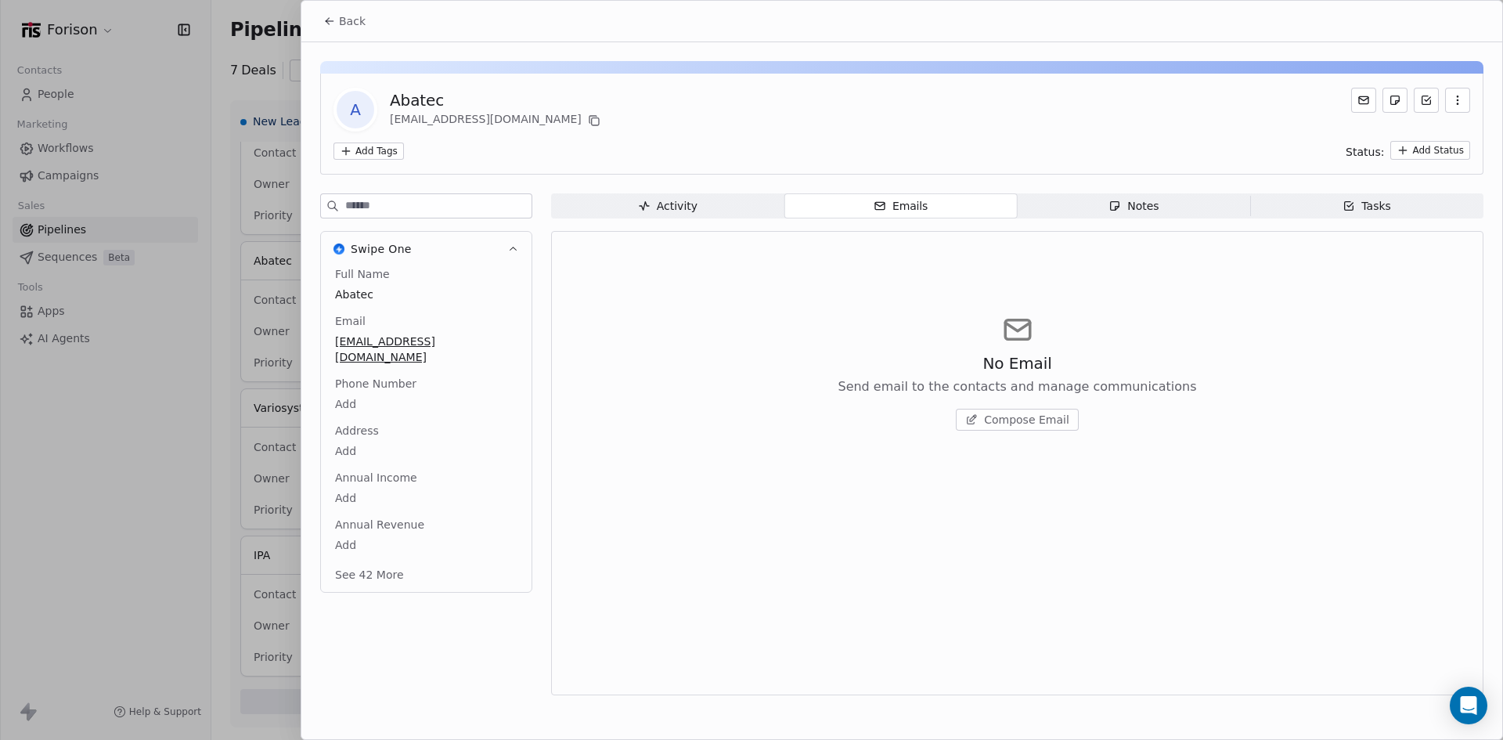
click at [1457, 106] on icon "button" at bounding box center [1458, 100] width 13 height 13
click at [1083, 127] on div "A Abatec s.wahlmueller@abatec.at" at bounding box center [902, 110] width 1137 height 44
click at [333, 22] on icon at bounding box center [329, 21] width 13 height 13
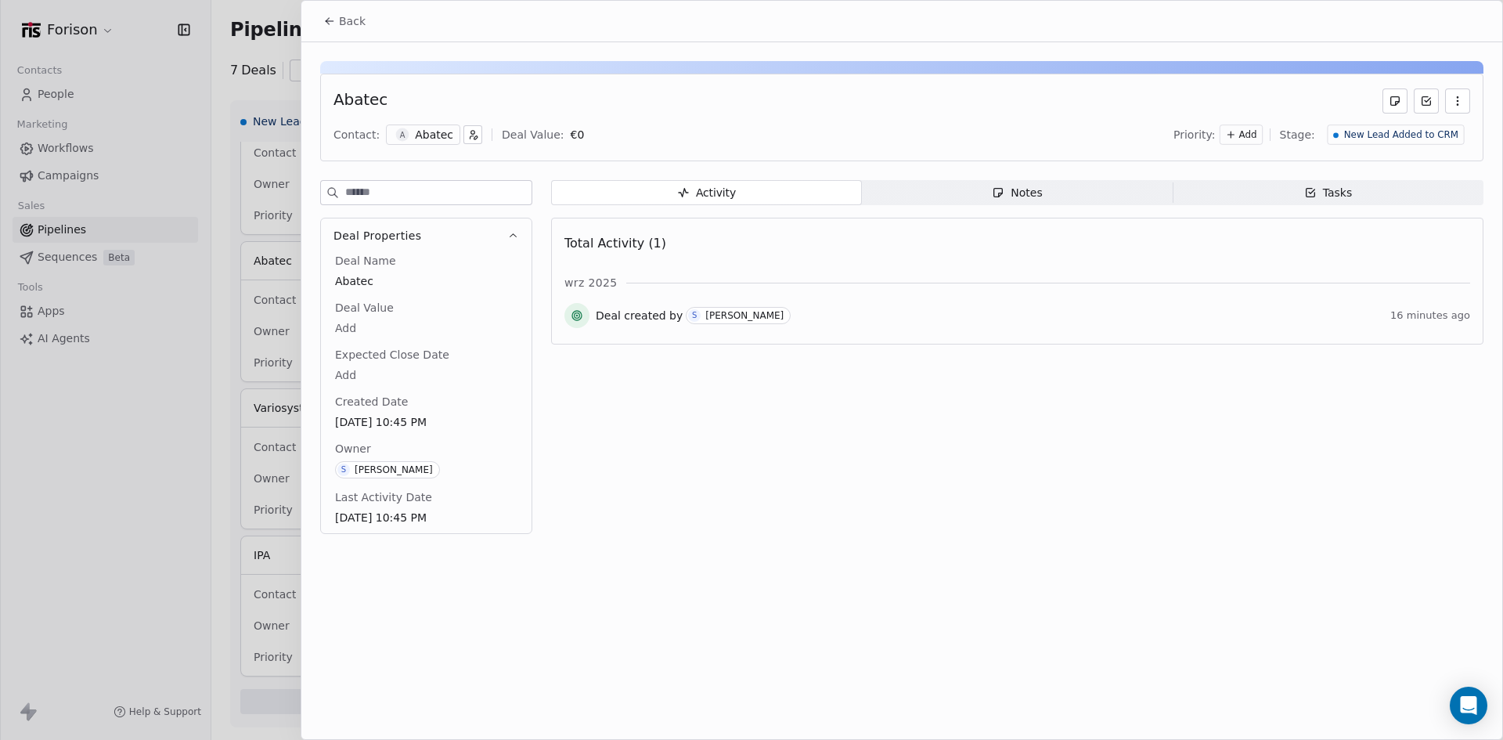
click at [171, 199] on div at bounding box center [751, 370] width 1503 height 740
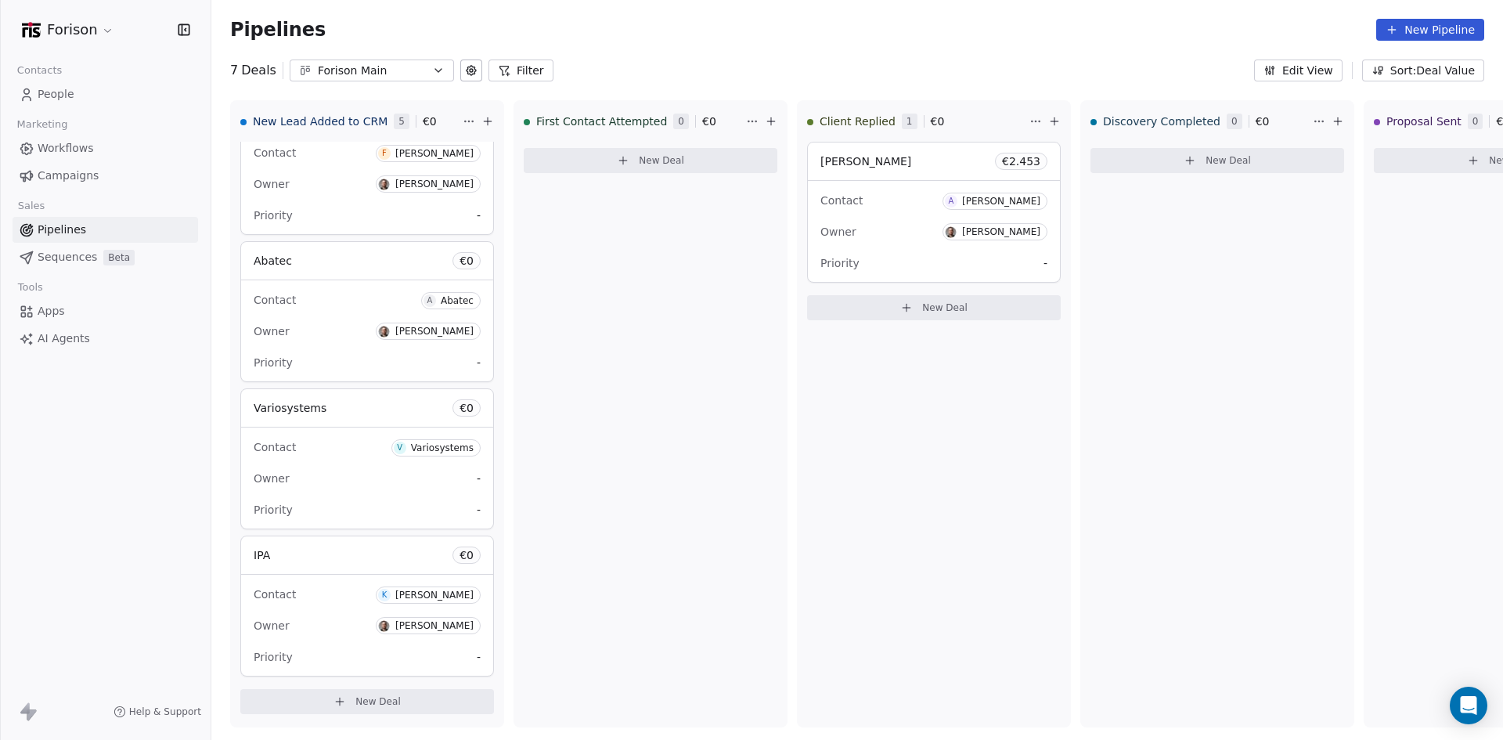
click at [96, 27] on html "Forison Contacts People Marketing Workflows Campaigns Sales Pipelines Sequences…" at bounding box center [751, 370] width 1503 height 740
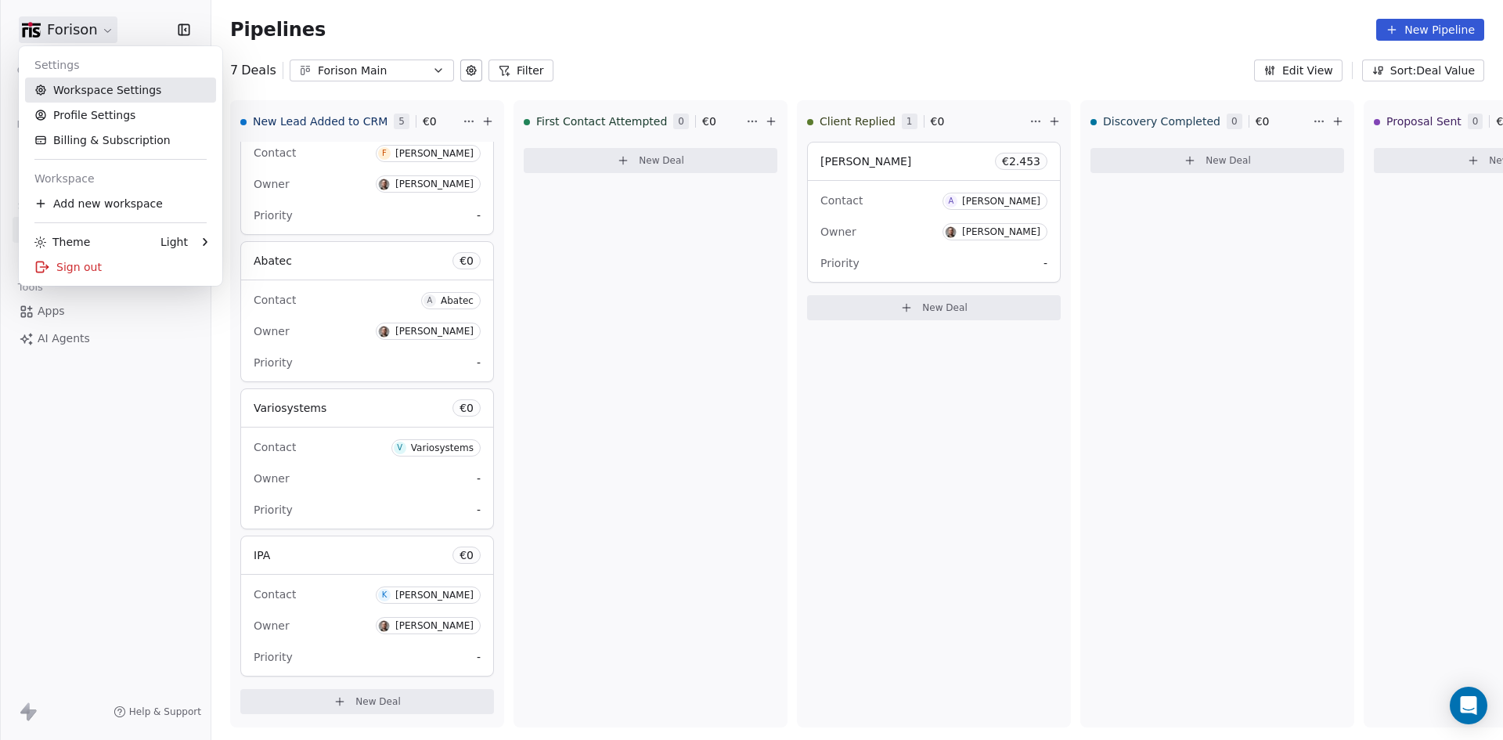
click at [122, 92] on link "Workspace Settings" at bounding box center [120, 90] width 191 height 25
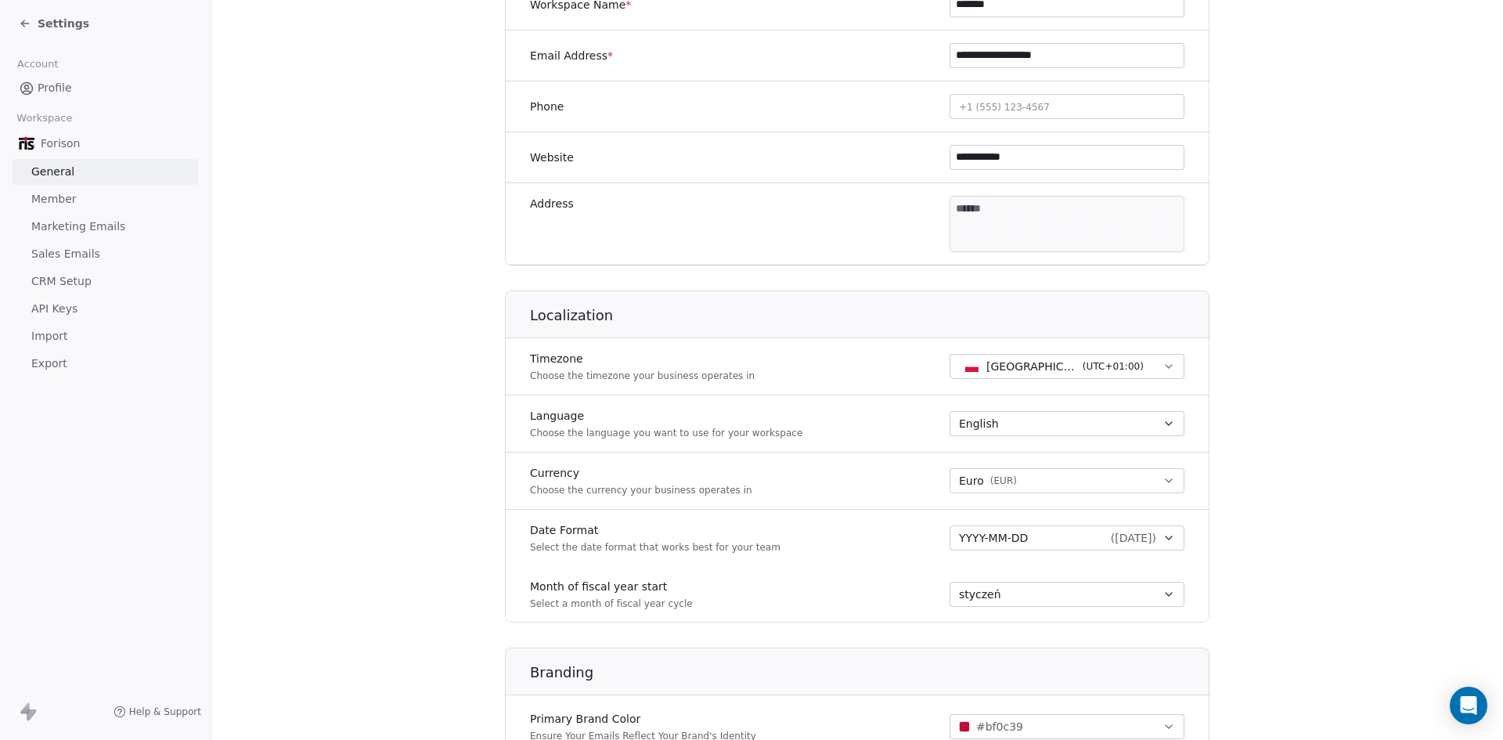
scroll to position [368, 0]
click at [63, 250] on span "Sales Emails" at bounding box center [65, 254] width 69 height 16
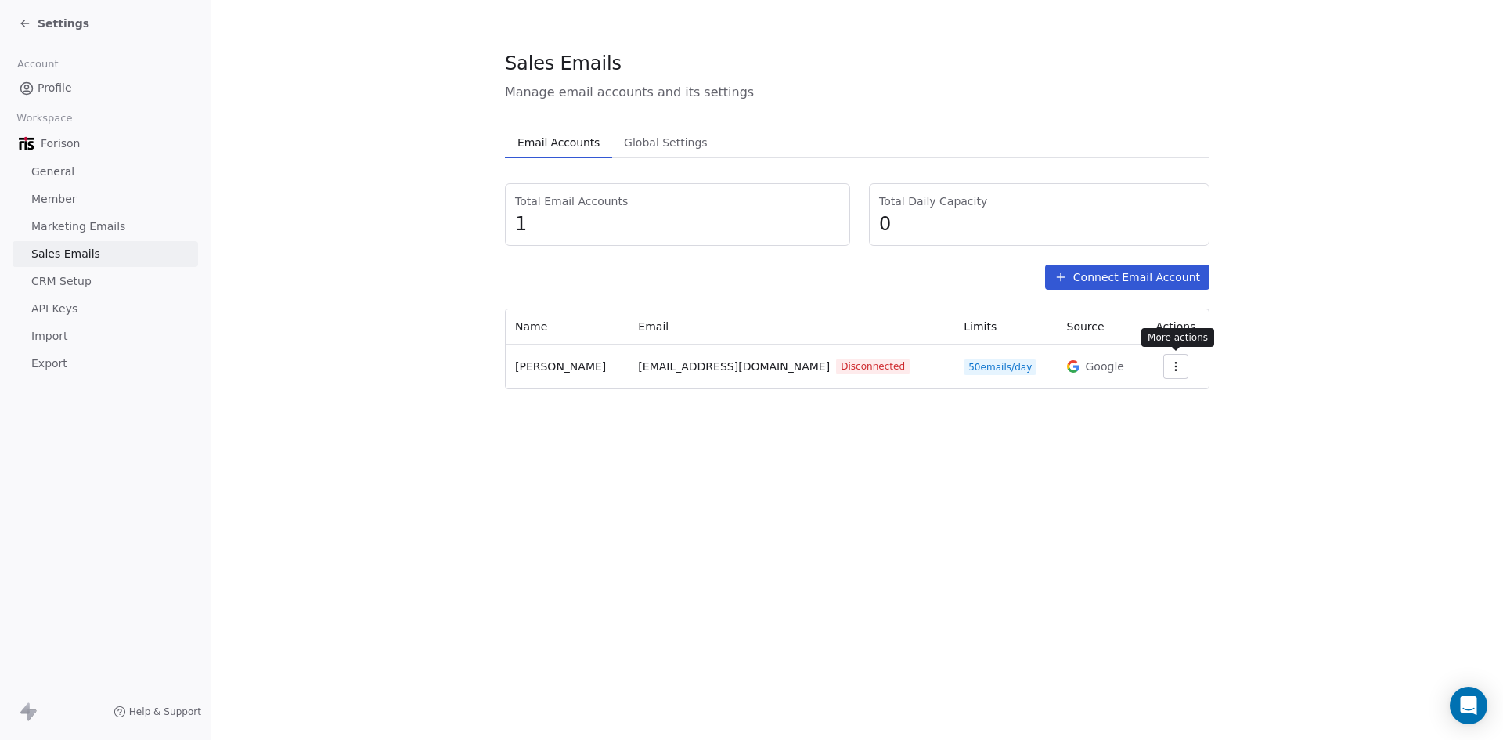
click at [1178, 368] on icon "button" at bounding box center [1176, 366] width 13 height 13
click at [1142, 399] on span "Reconnect" at bounding box center [1149, 402] width 58 height 16
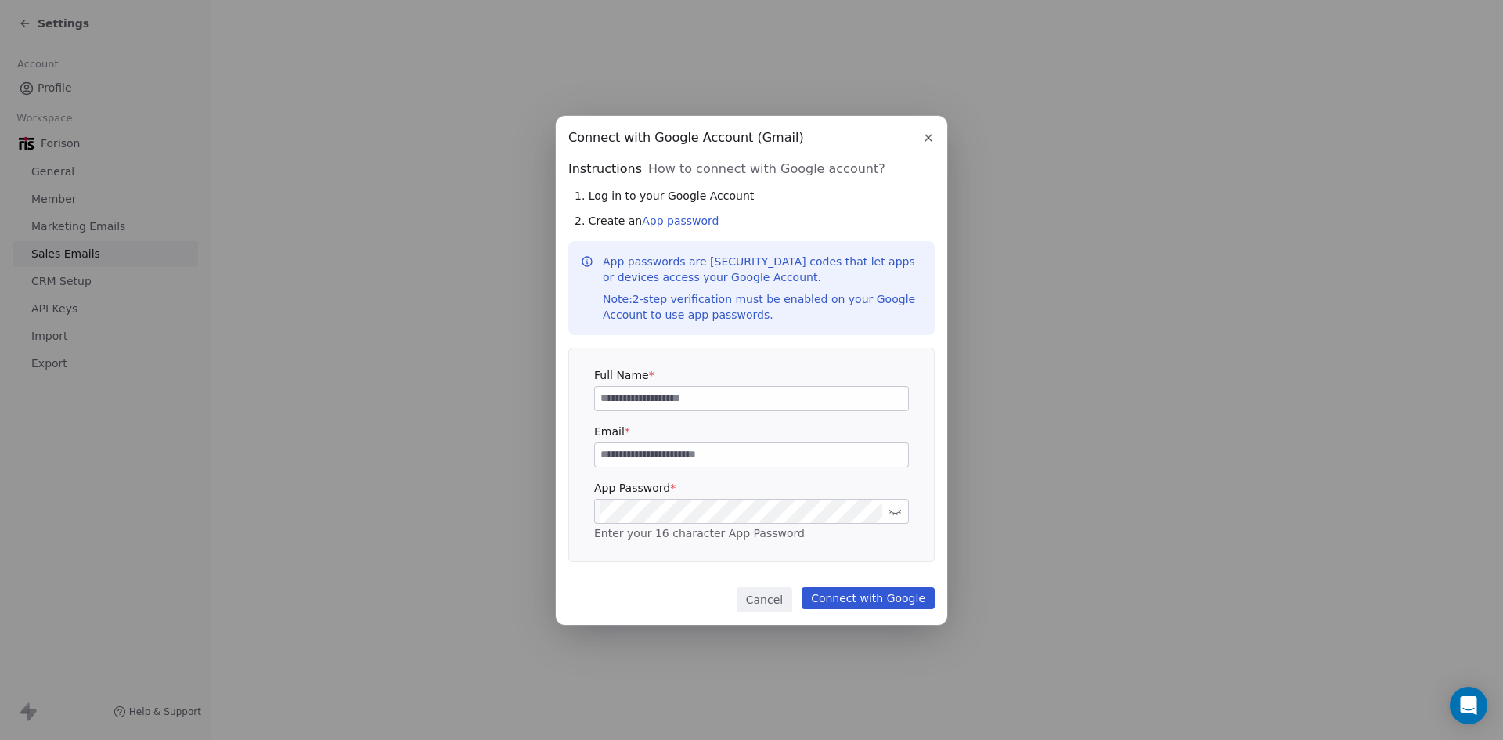
click at [732, 396] on input at bounding box center [751, 398] width 313 height 23
type input "******"
type input "*"
type input "**********"
click at [732, 396] on input "******" at bounding box center [751, 398] width 313 height 23
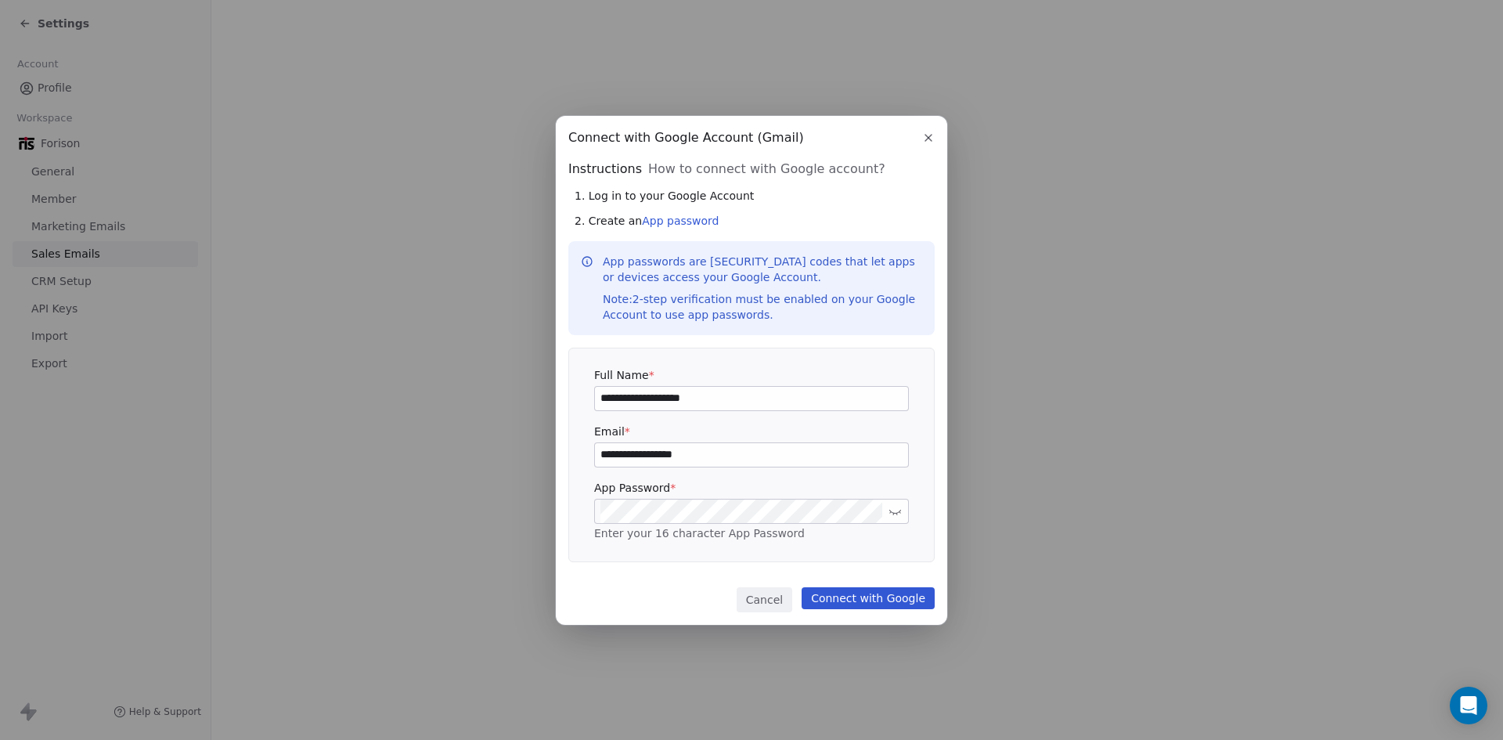
type input "**********"
click at [858, 596] on button "Connect with Google" at bounding box center [868, 598] width 133 height 22
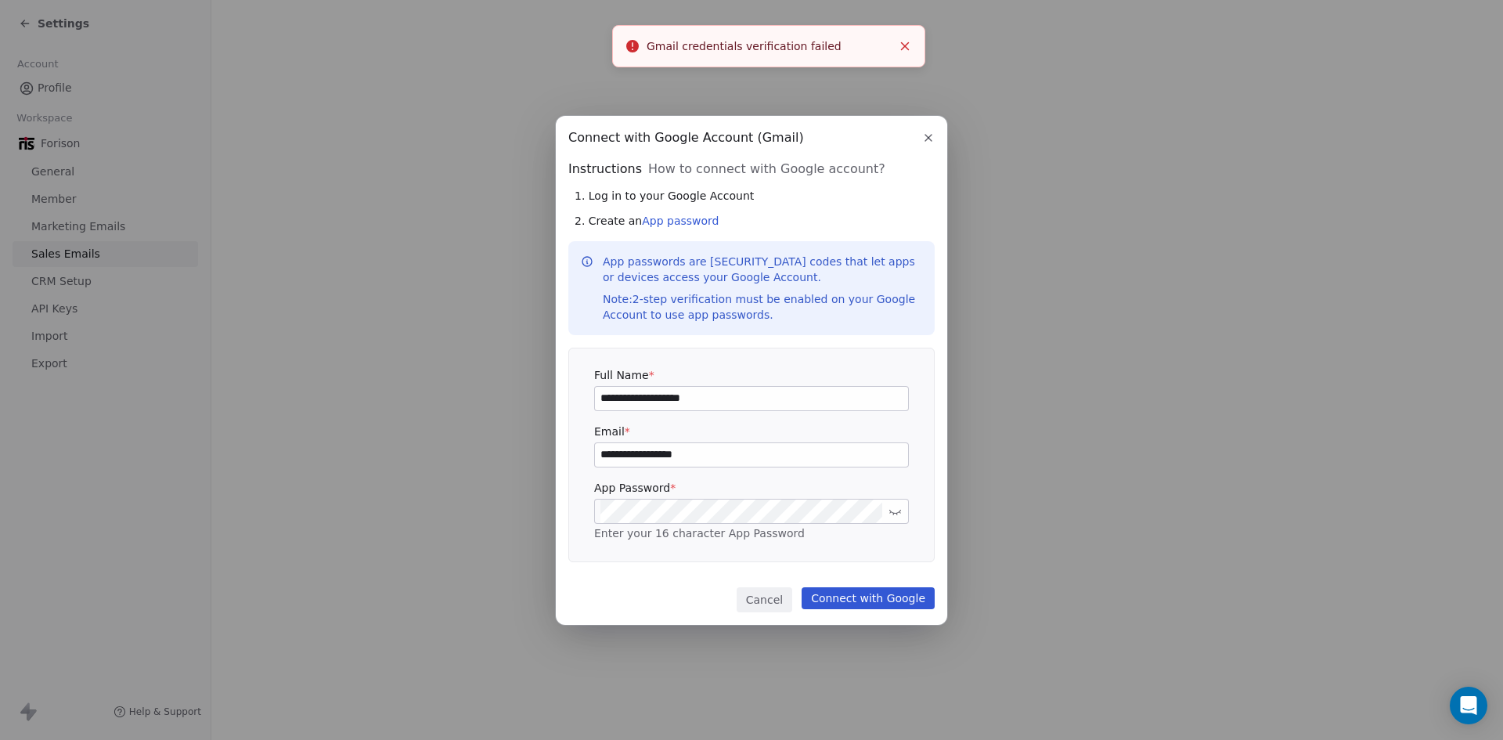
click at [703, 449] on input "**********" at bounding box center [751, 454] width 313 height 23
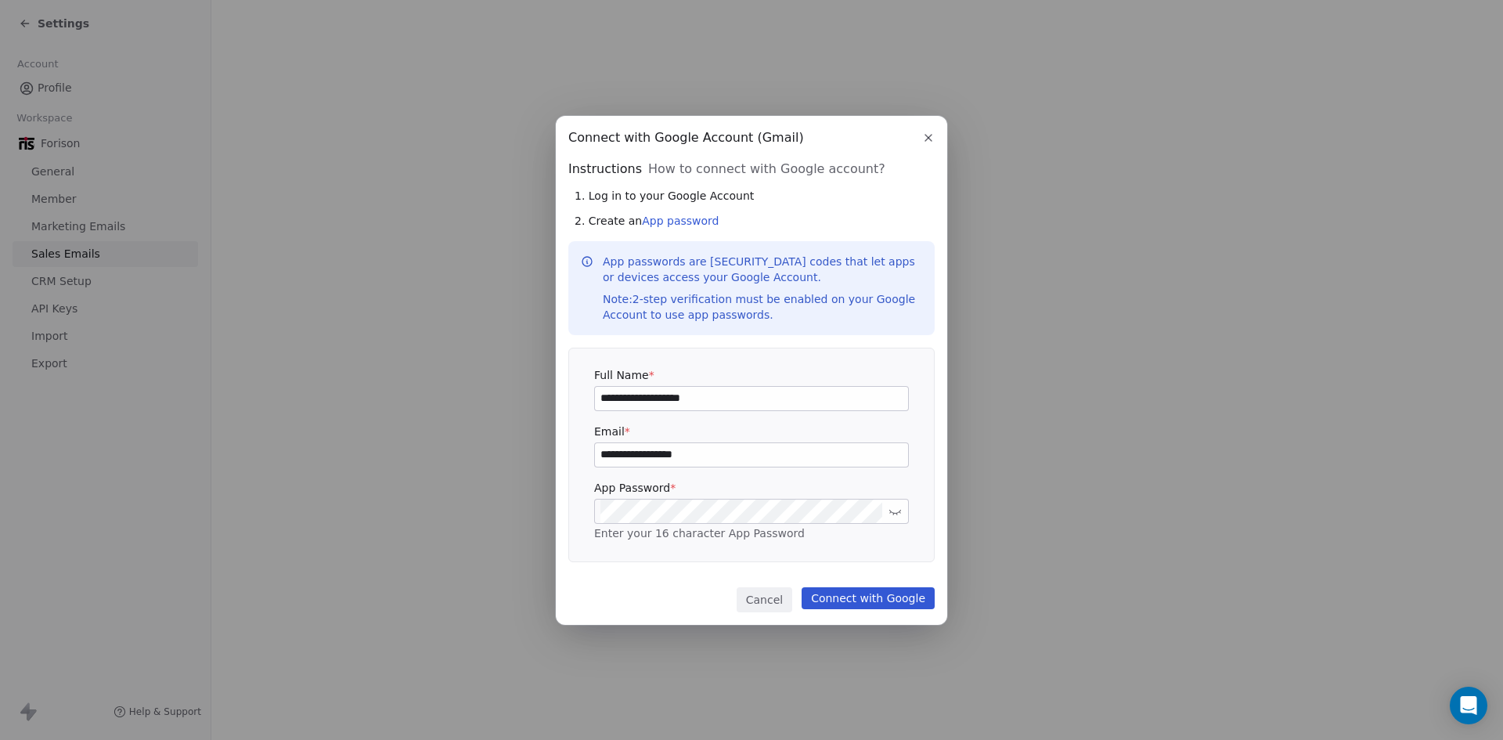
click at [606, 455] on input "**********" at bounding box center [751, 454] width 313 height 23
type input "**********"
click at [890, 603] on button "Connect with Google" at bounding box center [868, 598] width 133 height 22
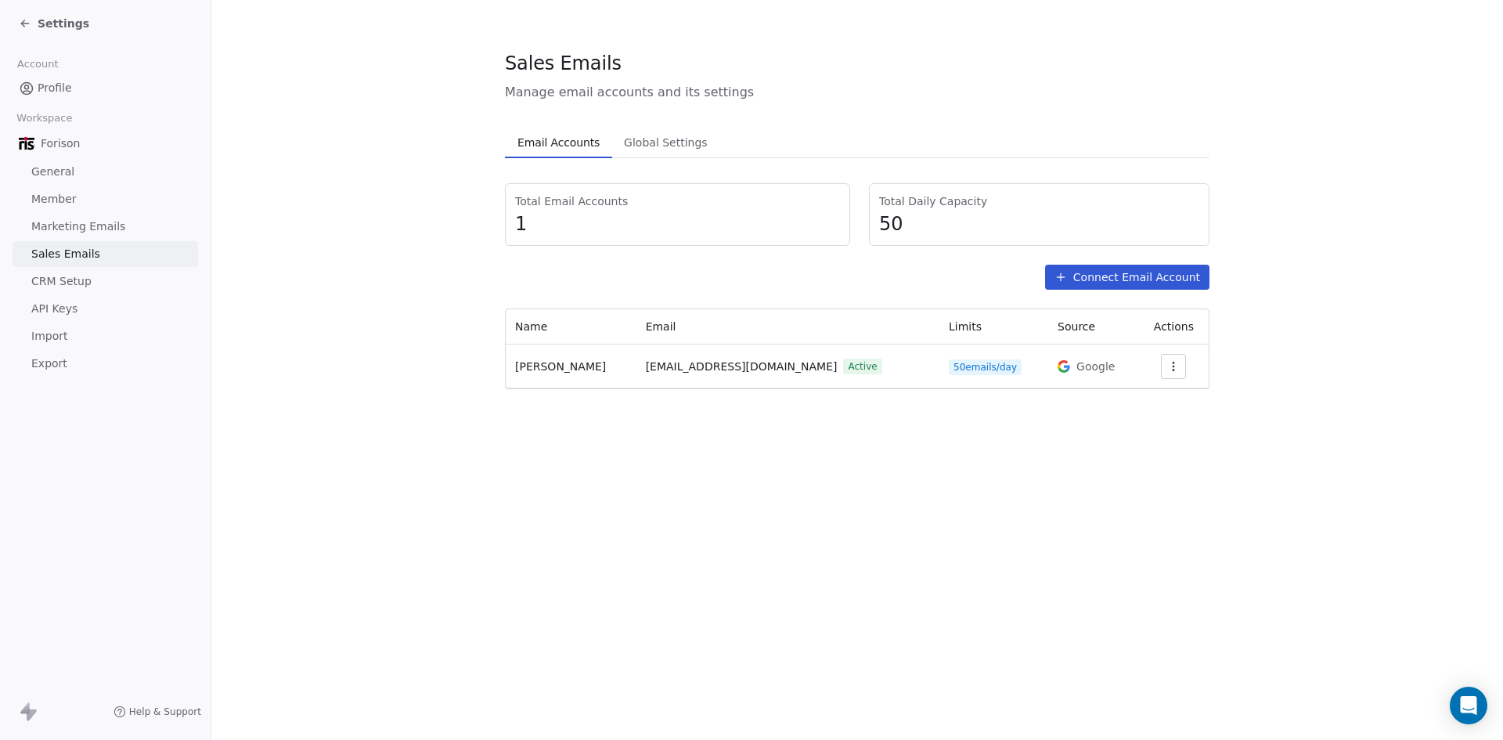
click at [636, 222] on span "1" at bounding box center [677, 223] width 325 height 23
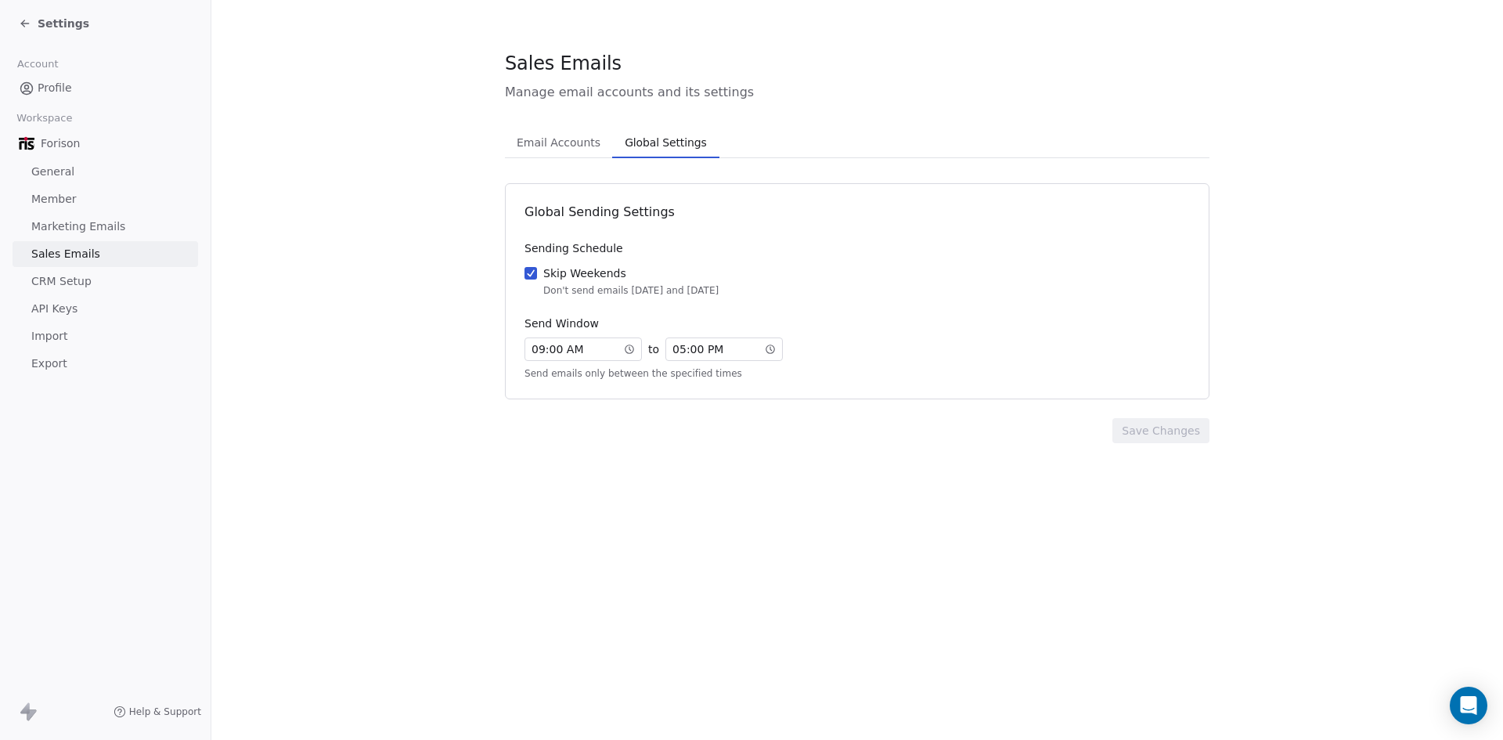
click at [668, 146] on span "Global Settings" at bounding box center [666, 143] width 94 height 22
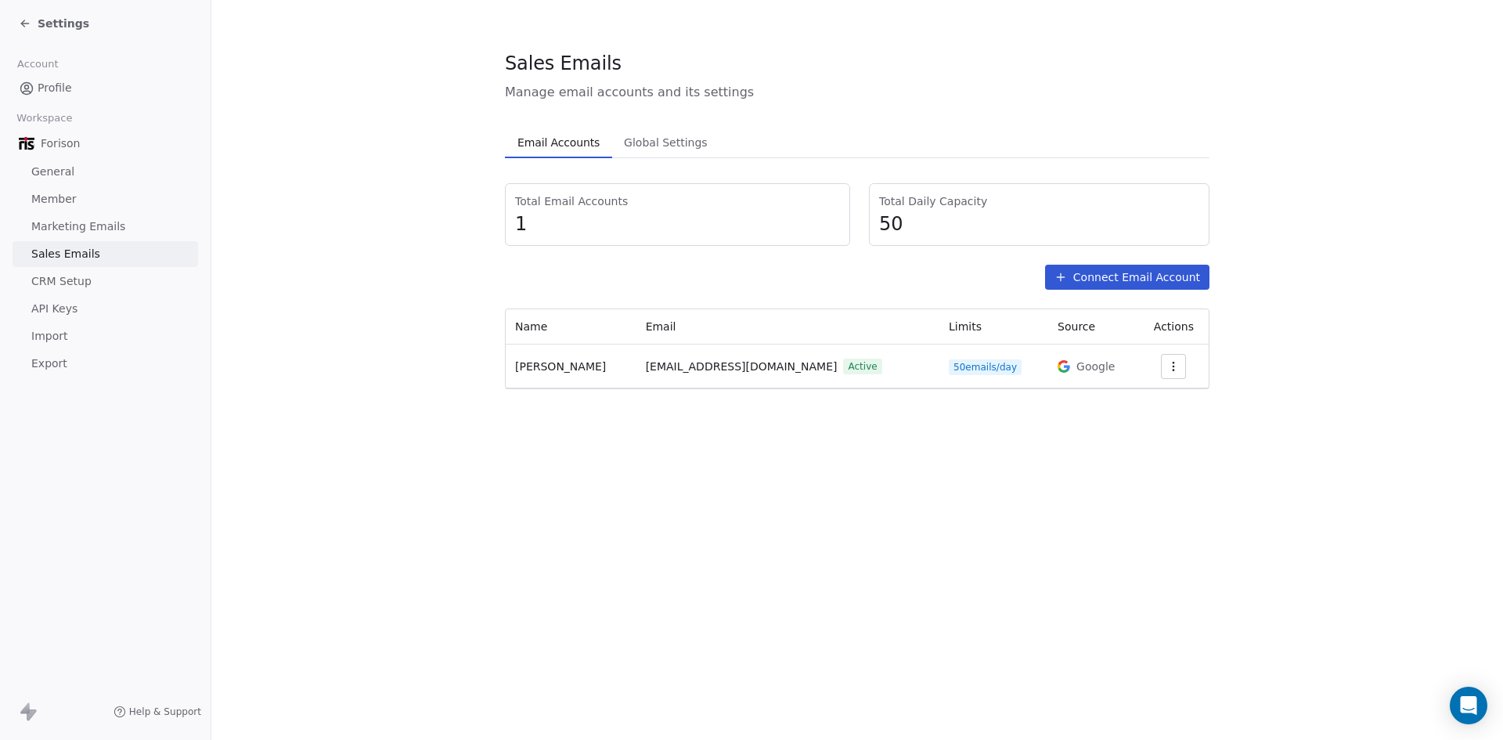
click at [576, 138] on span "Email Accounts" at bounding box center [558, 143] width 95 height 22
click at [72, 254] on span "Sales Emails" at bounding box center [65, 254] width 69 height 16
click at [73, 224] on span "Marketing Emails" at bounding box center [78, 226] width 94 height 16
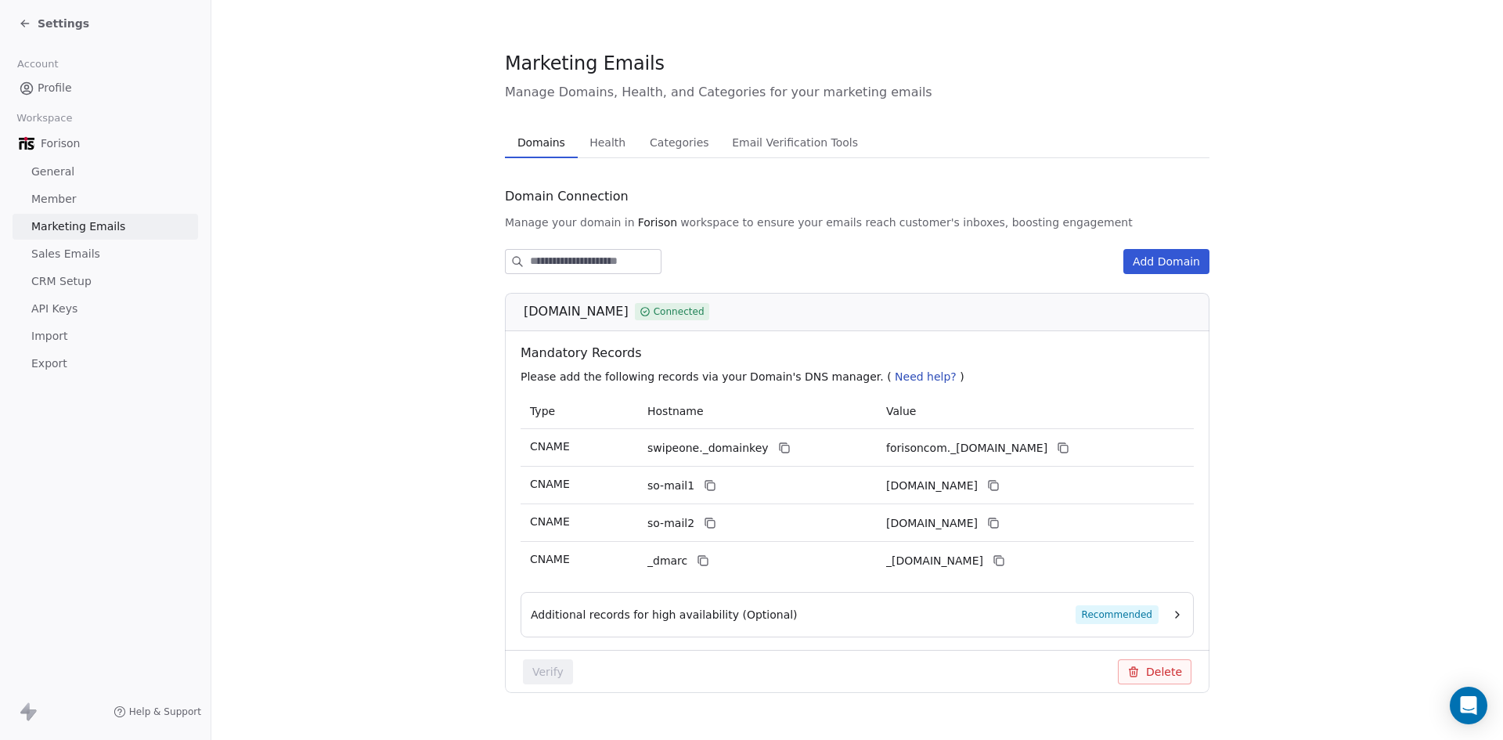
click at [24, 24] on icon at bounding box center [25, 23] width 13 height 13
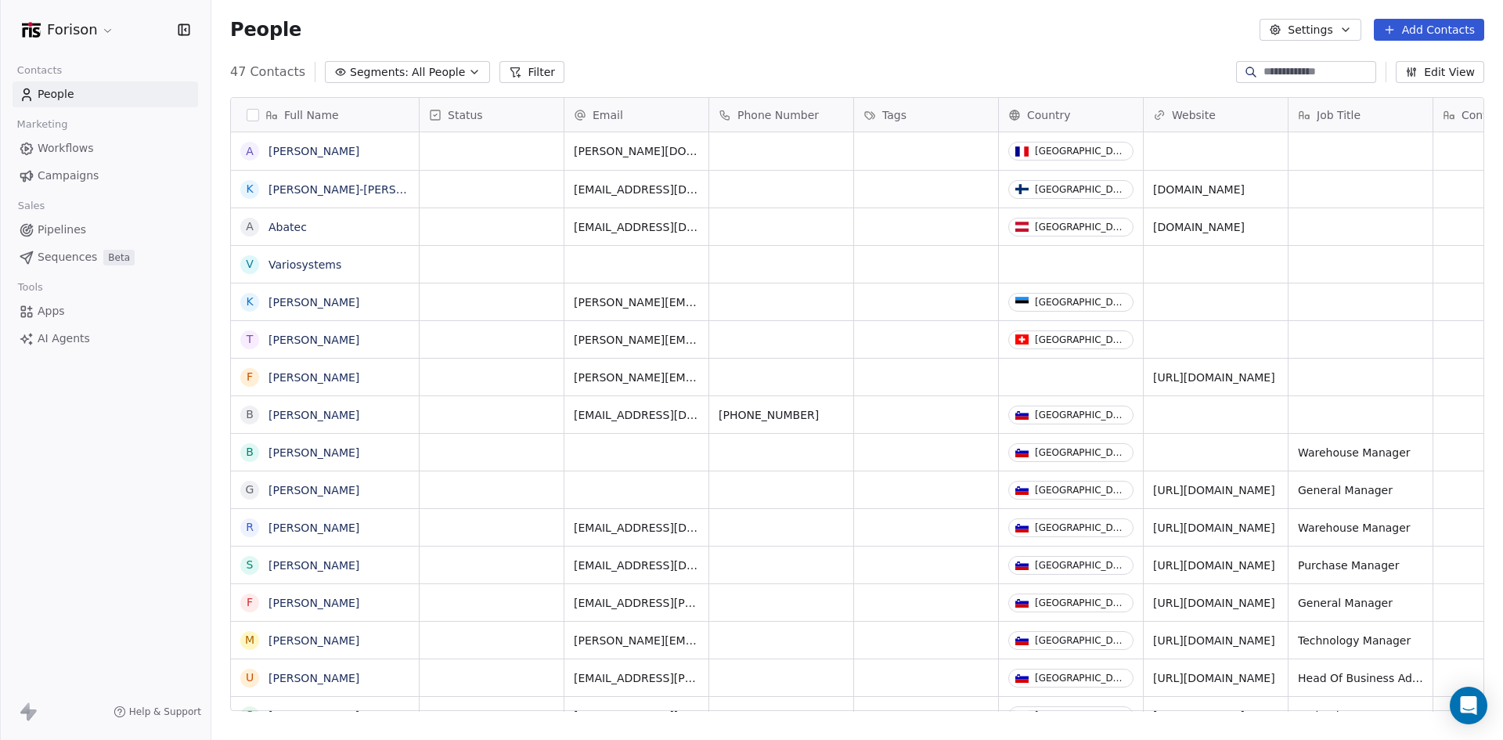
scroll to position [639, 1280]
click at [330, 150] on link "Anthony PERRIN" at bounding box center [314, 151] width 91 height 13
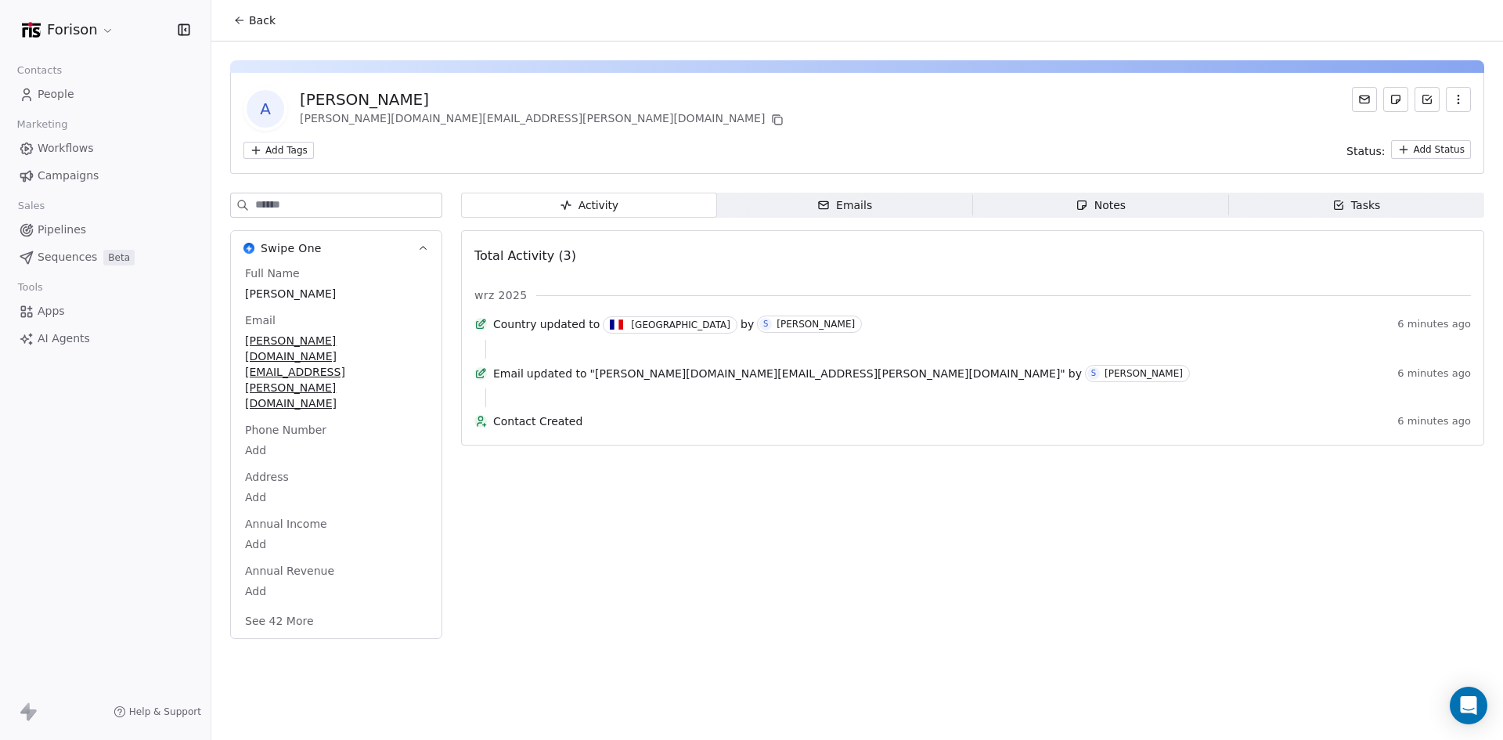
click at [793, 204] on span "Emails Emails" at bounding box center [845, 205] width 256 height 25
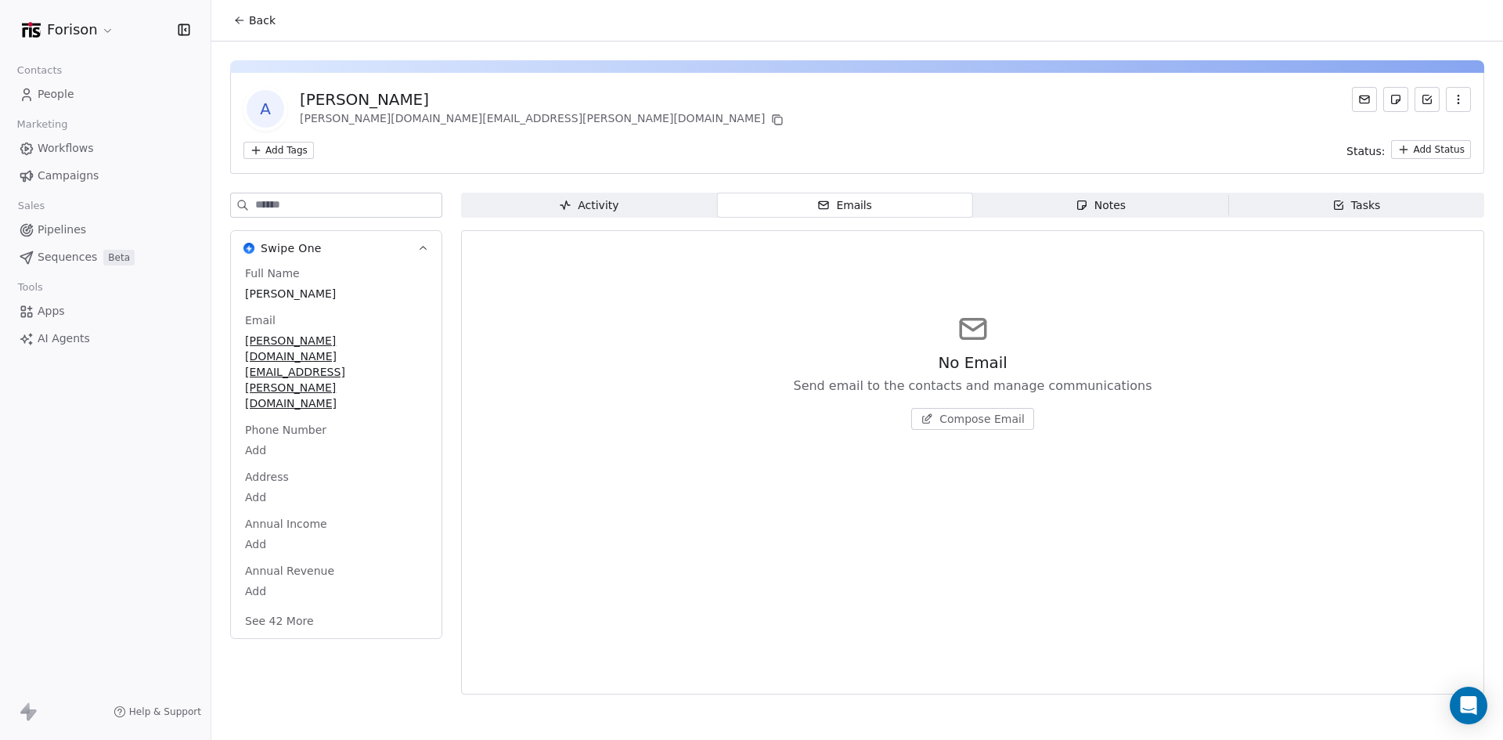
click at [954, 418] on span "Compose Email" at bounding box center [982, 419] width 85 height 16
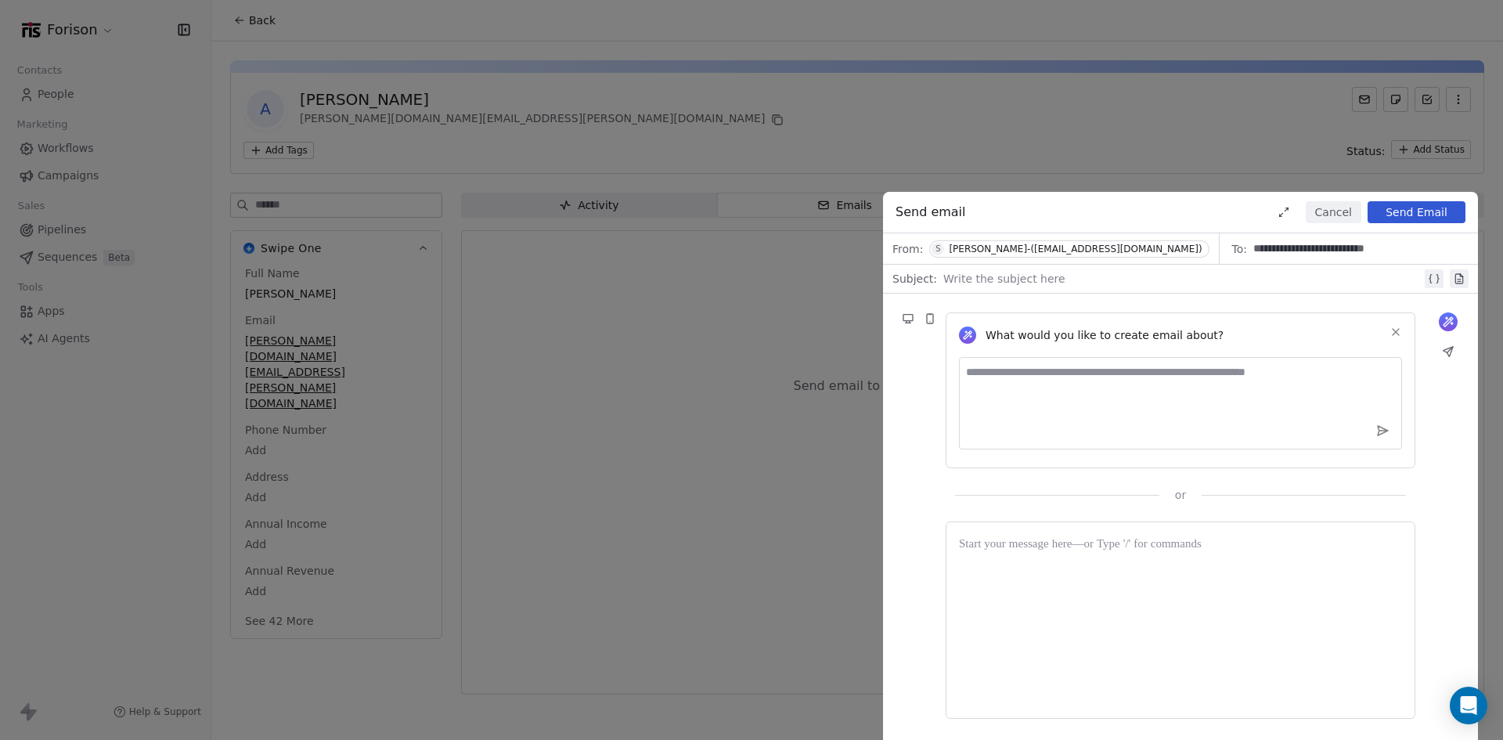
click at [1159, 247] on div "Sergii Sologubovskyi-(s.sologubovskyi@forison.com)" at bounding box center [1075, 249] width 253 height 11
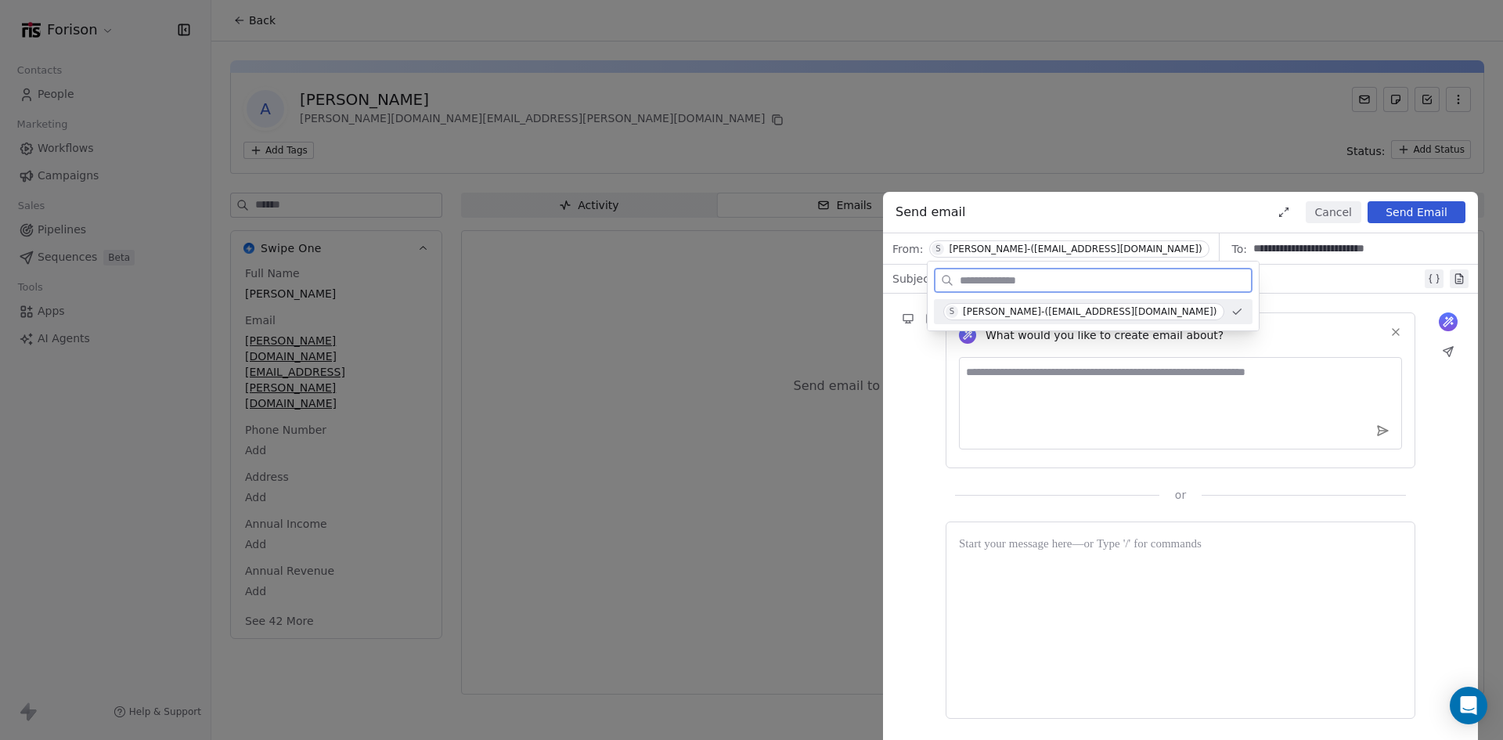
click at [1131, 319] on span "S Sergii Sologubovskyi-(s.sologubovskyi@forison.com)" at bounding box center [1083, 311] width 281 height 17
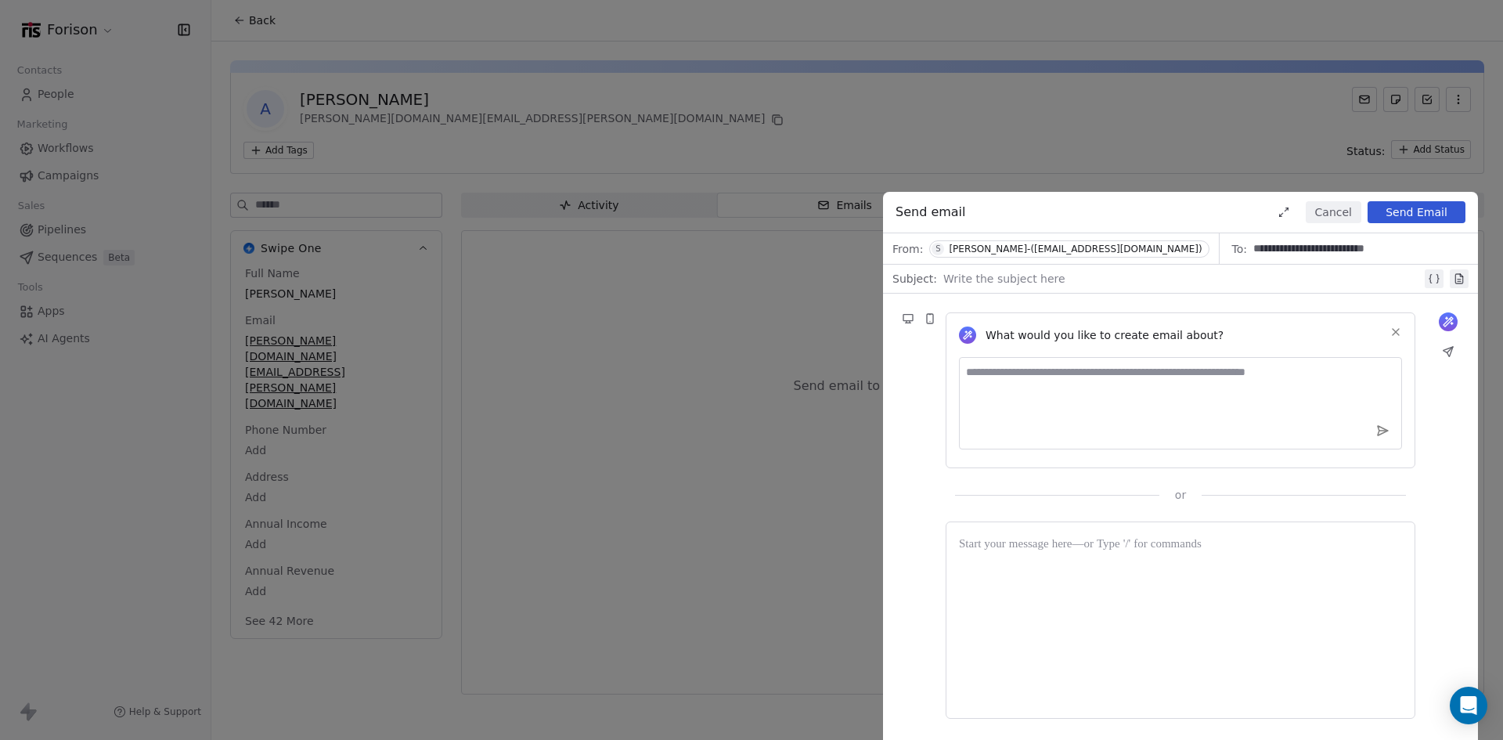
click at [1019, 246] on div "Sergii Sologubovskyi-(s.sologubovskyi@forison.com)" at bounding box center [1075, 249] width 253 height 11
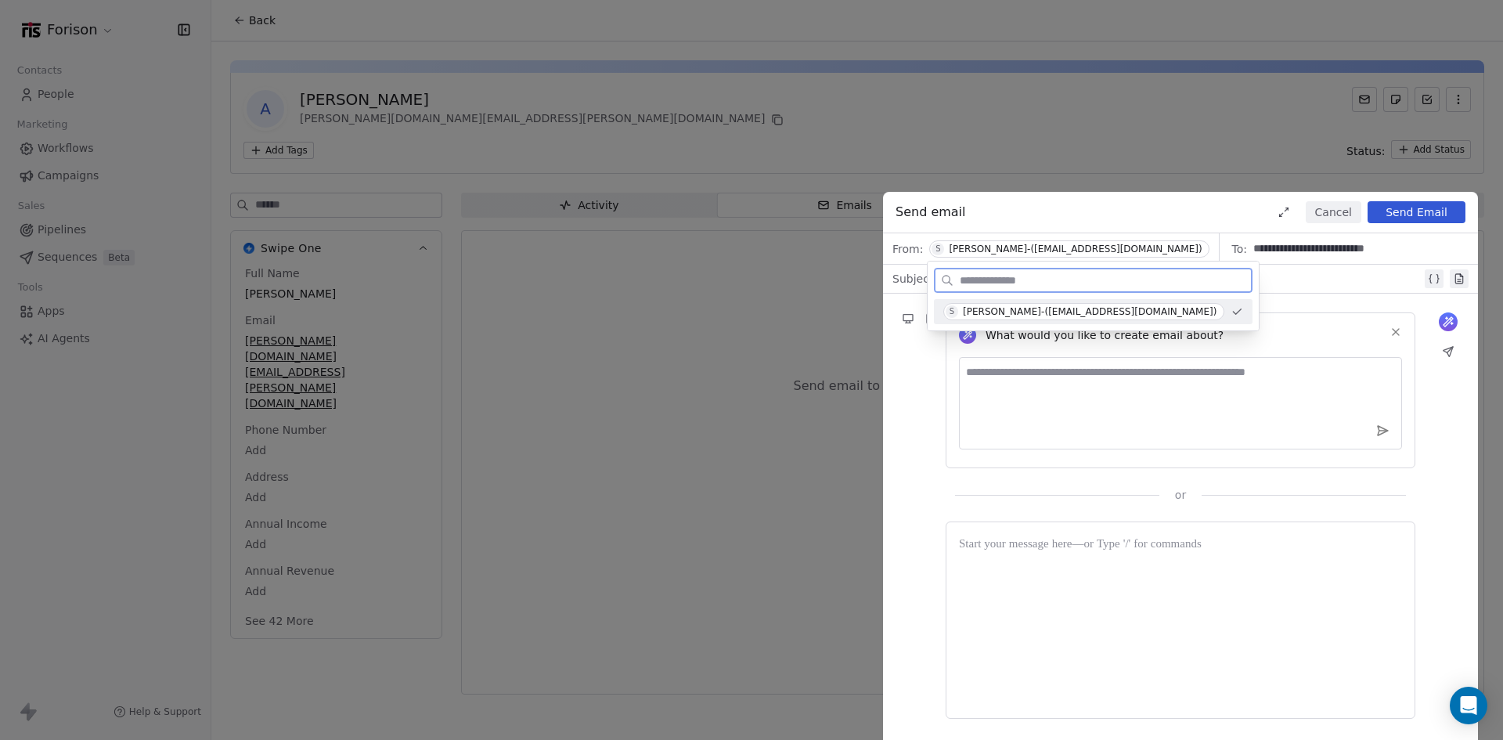
click at [1012, 312] on div "Sergii Sologubovskyi-(s.sologubovskyi@forison.com)" at bounding box center [1090, 311] width 254 height 11
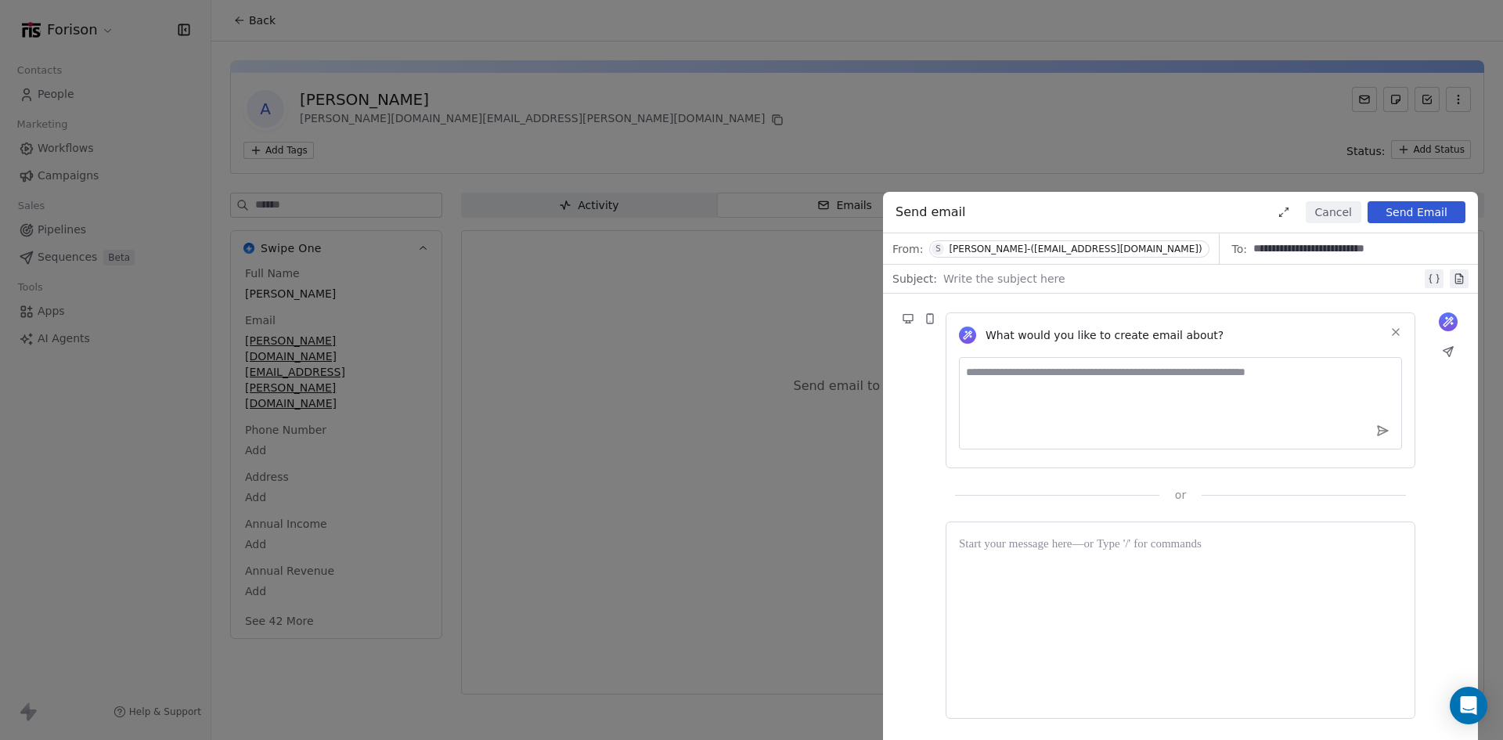
click at [1326, 214] on button "Cancel" at bounding box center [1334, 212] width 56 height 22
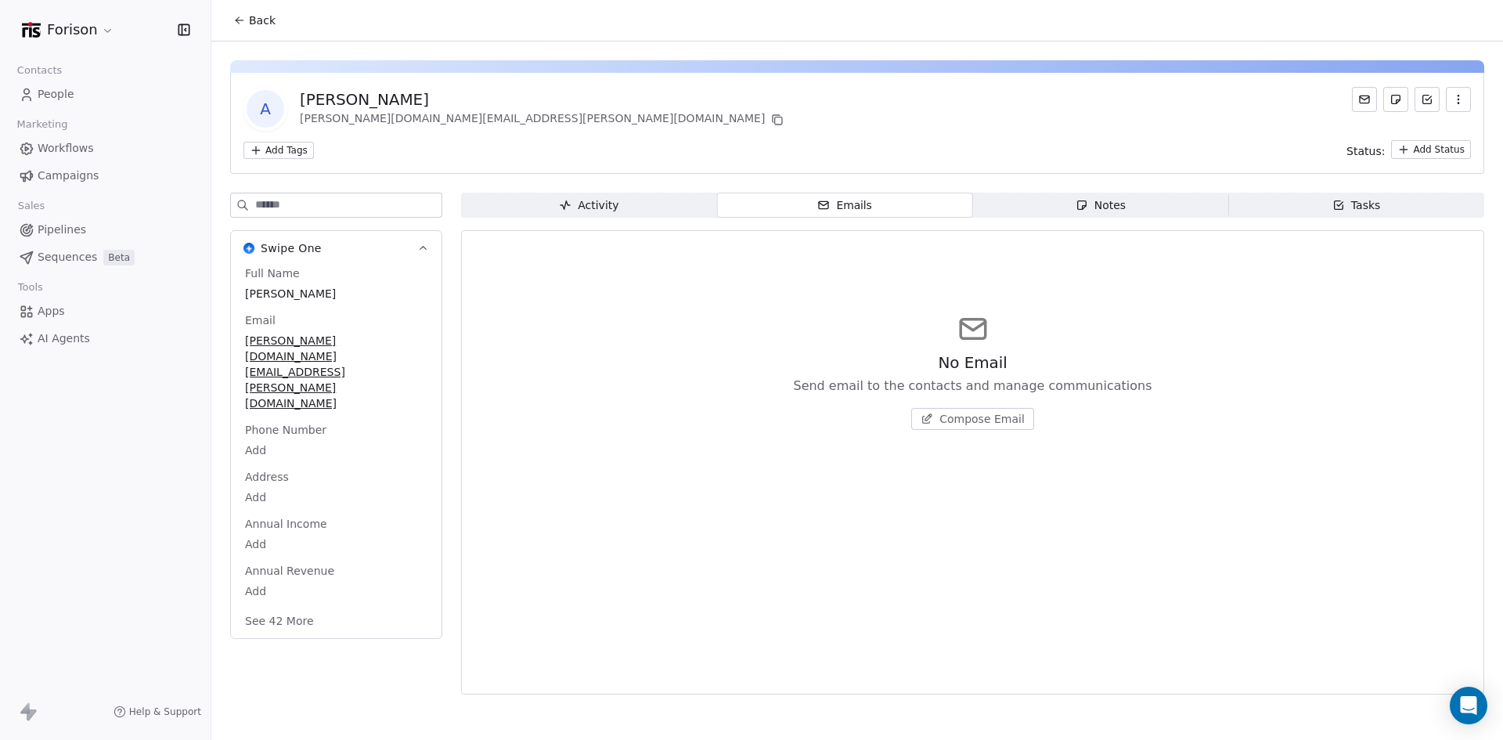
click at [295, 607] on button "See 42 More" at bounding box center [280, 621] width 88 height 28
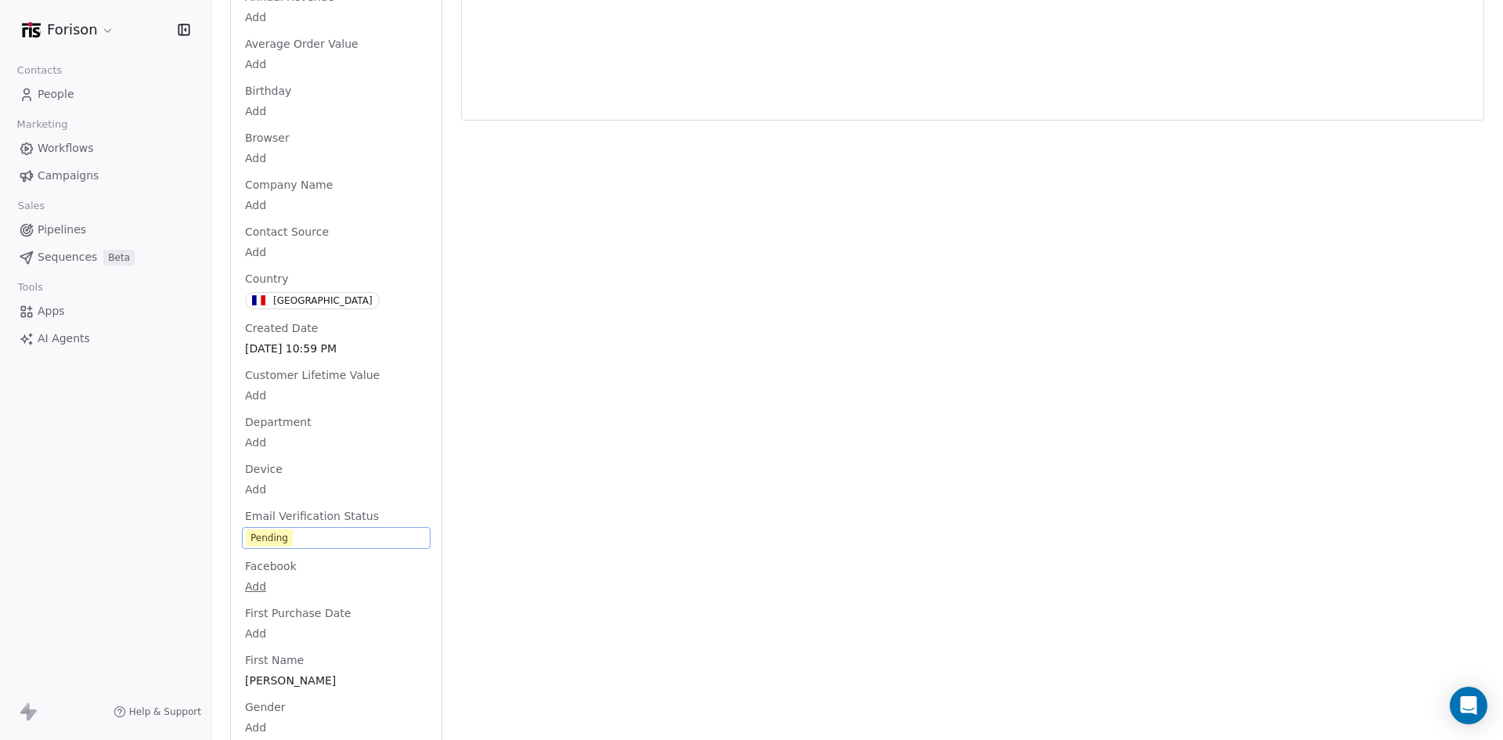
scroll to position [679, 0]
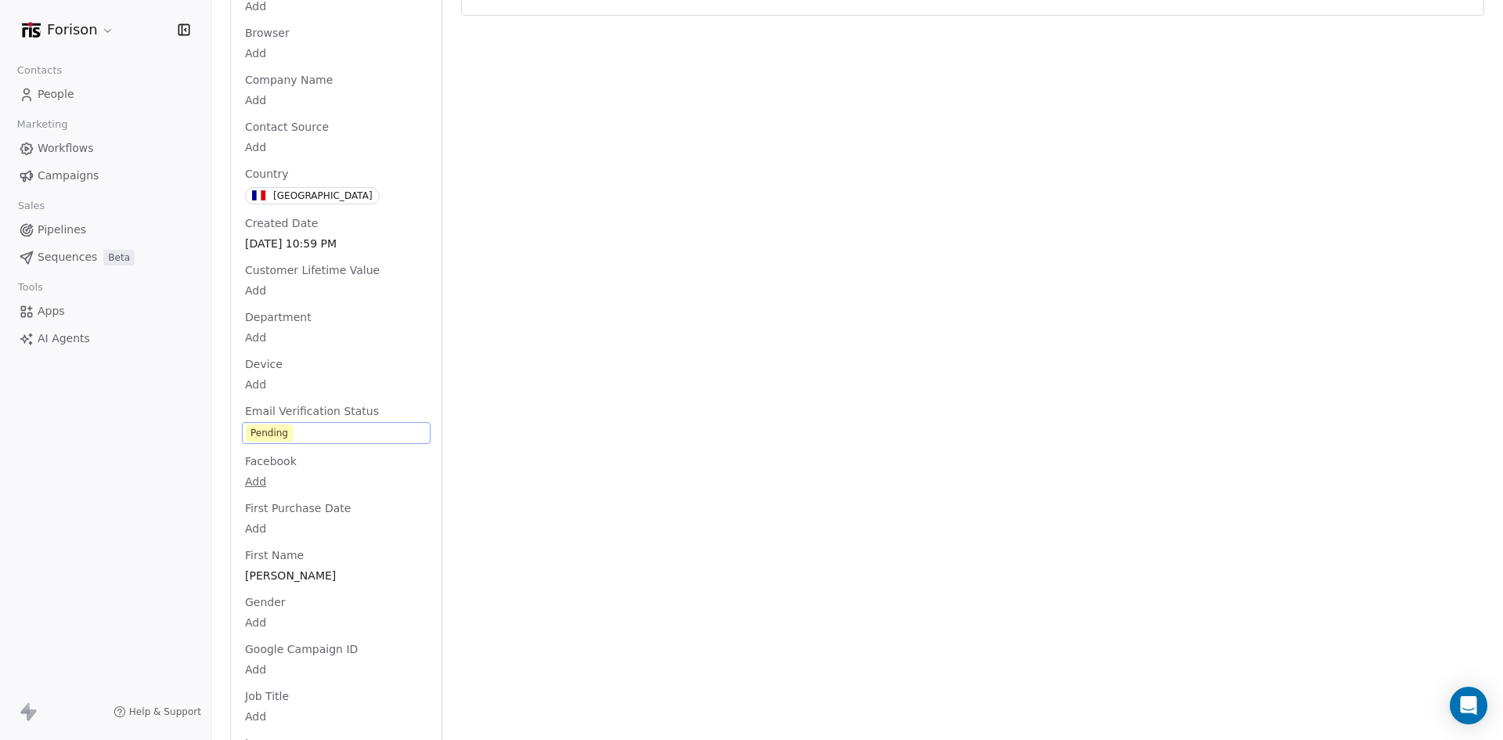
click at [272, 472] on div "Full Name Anthony PERRIN Email anthony.perrin.pro@gmail.com Phone Number Add Ad…" at bounding box center [336, 744] width 189 height 2315
click at [310, 424] on span "Pending" at bounding box center [336, 432] width 181 height 17
click at [596, 402] on div "Activity Activity Emails Emails Notes Notes Tasks Tasks No Email Send email to …" at bounding box center [972, 716] width 1023 height 2405
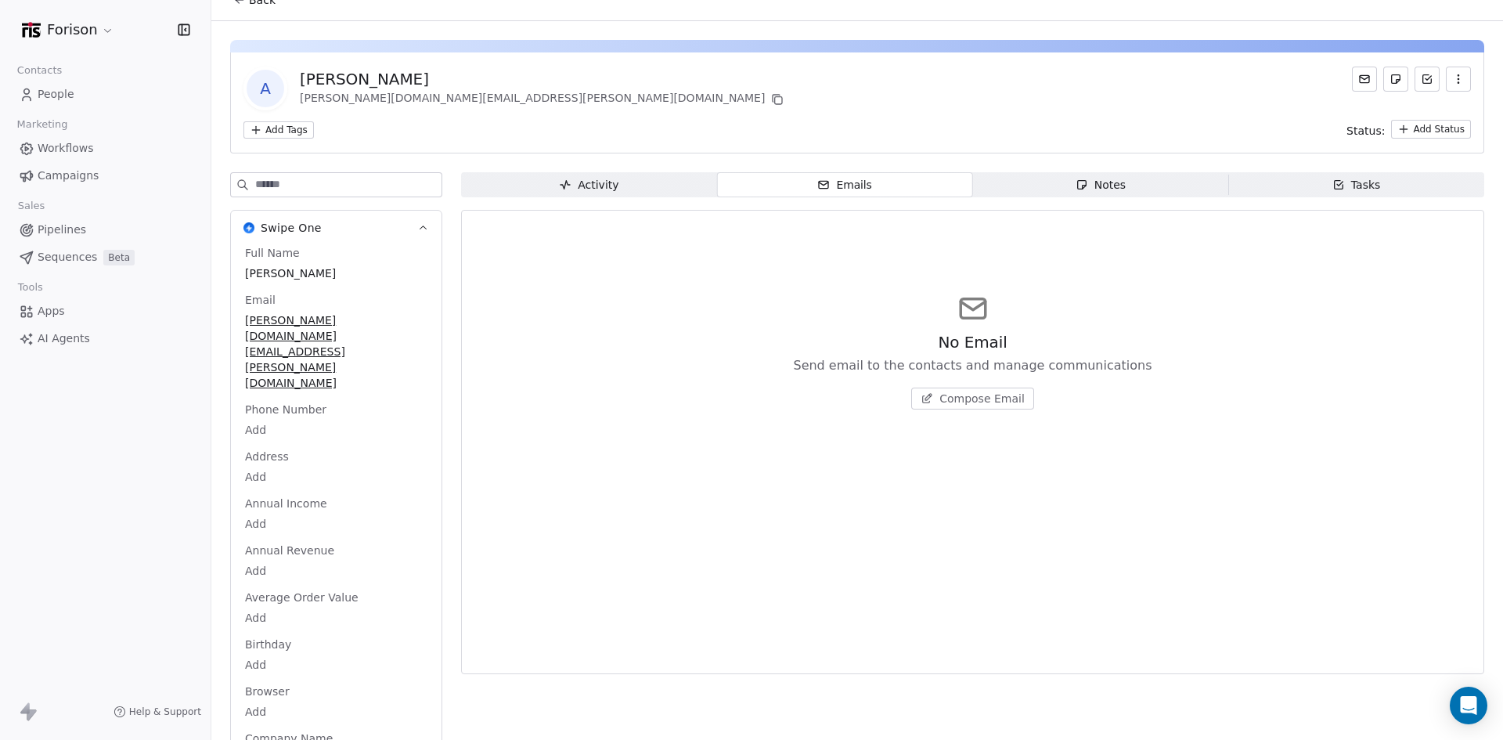
scroll to position [0, 0]
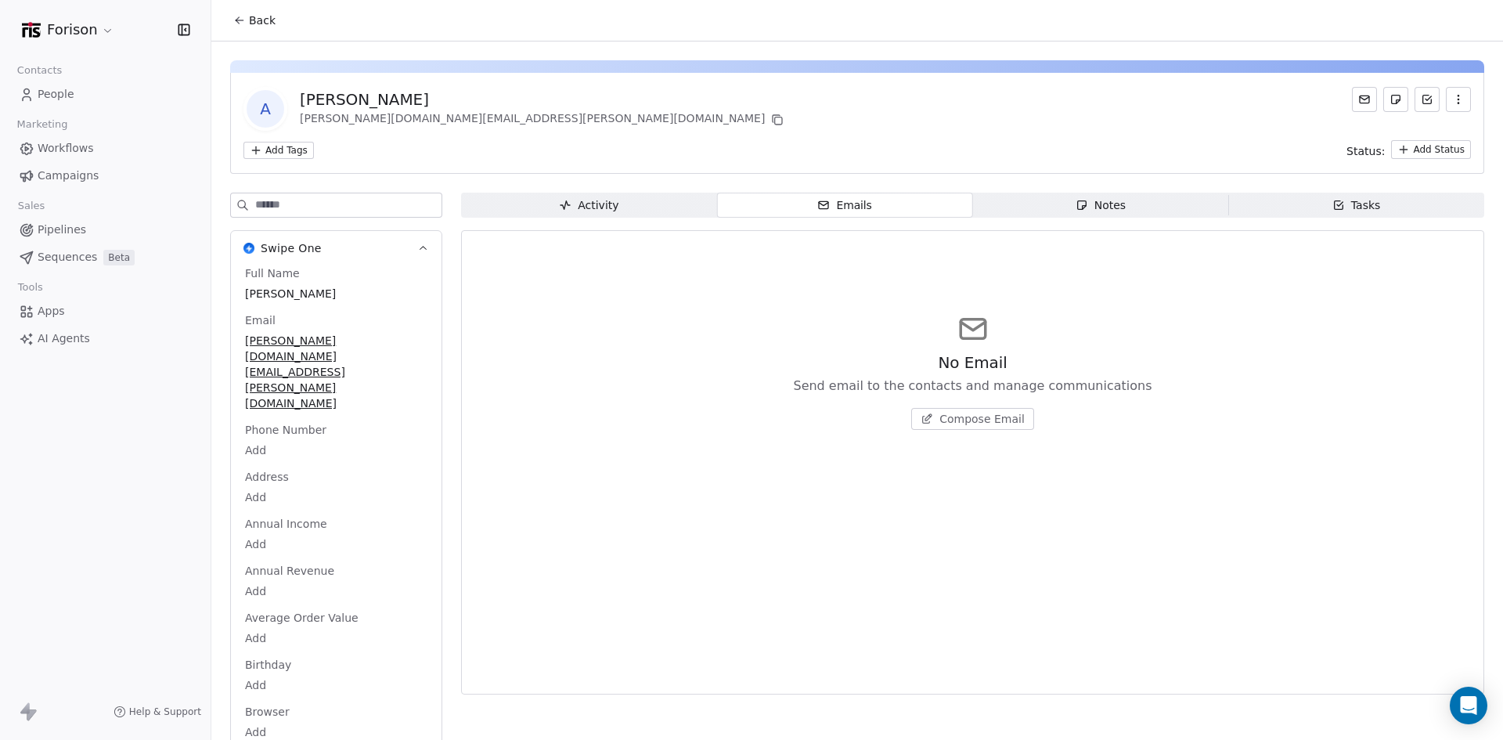
click at [241, 15] on icon at bounding box center [239, 20] width 13 height 13
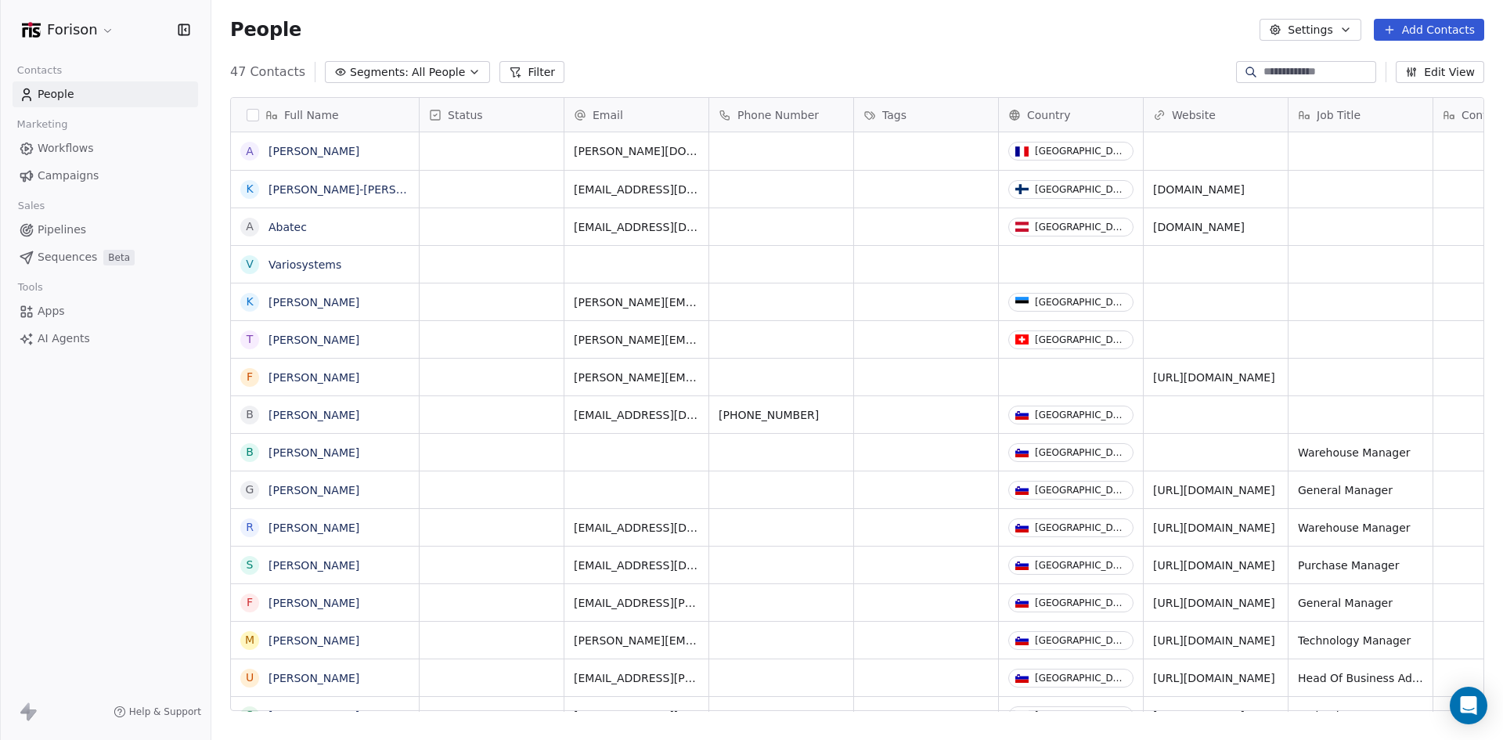
scroll to position [639, 1280]
click at [375, 191] on link "Katri Ramírez-Harmaala" at bounding box center [362, 189] width 186 height 13
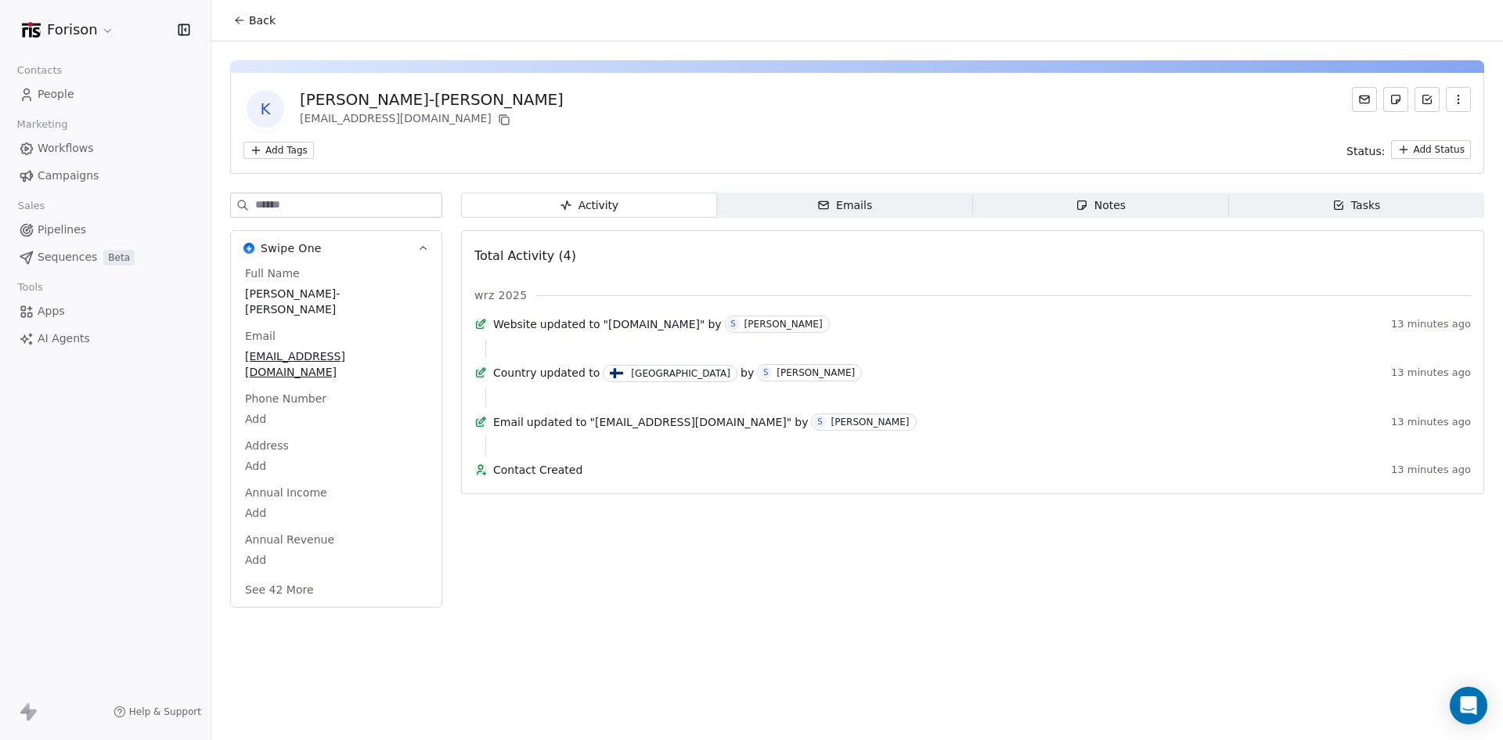
click at [814, 210] on span "Emails Emails" at bounding box center [845, 205] width 256 height 25
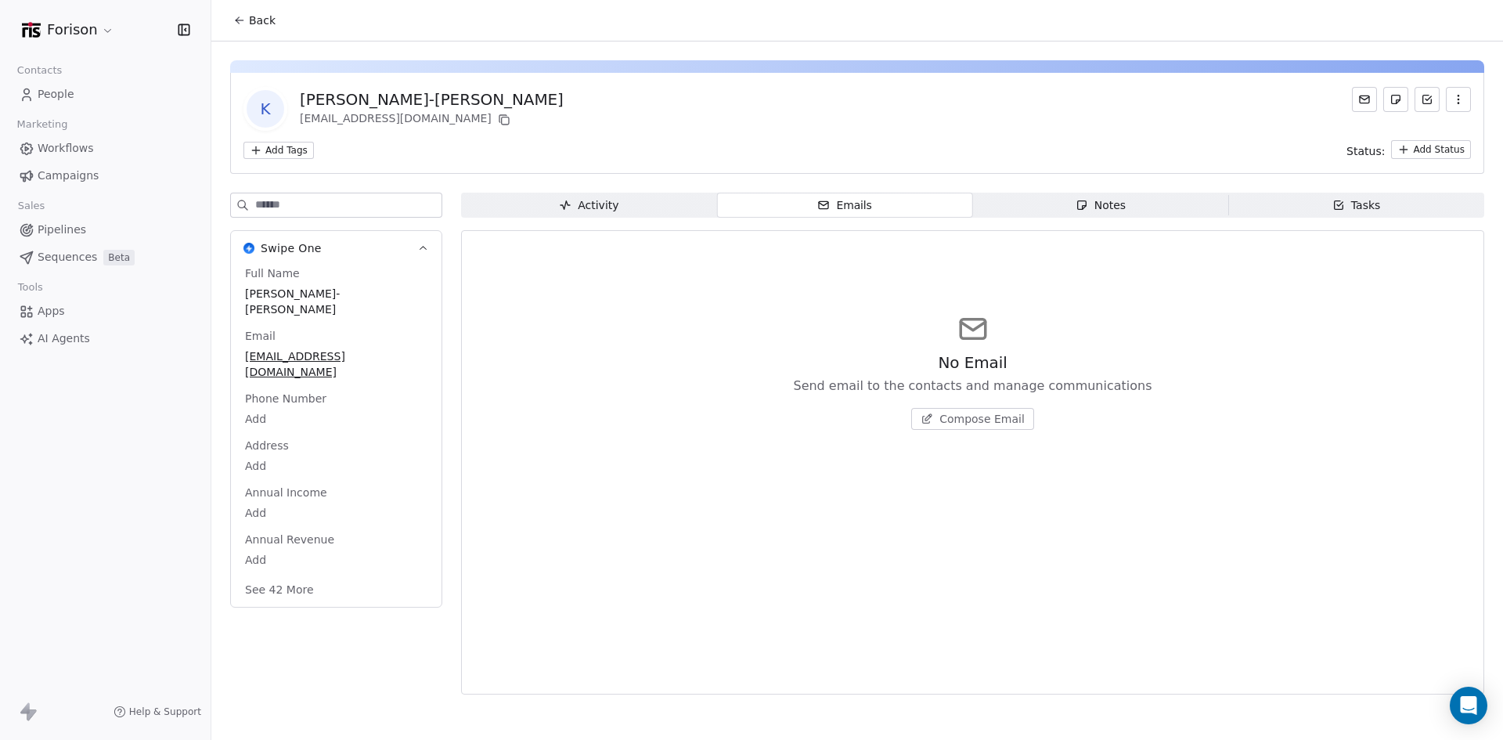
click at [54, 21] on html "Forison Contacts People Marketing Workflows Campaigns Sales Pipelines Sequences…" at bounding box center [751, 370] width 1503 height 740
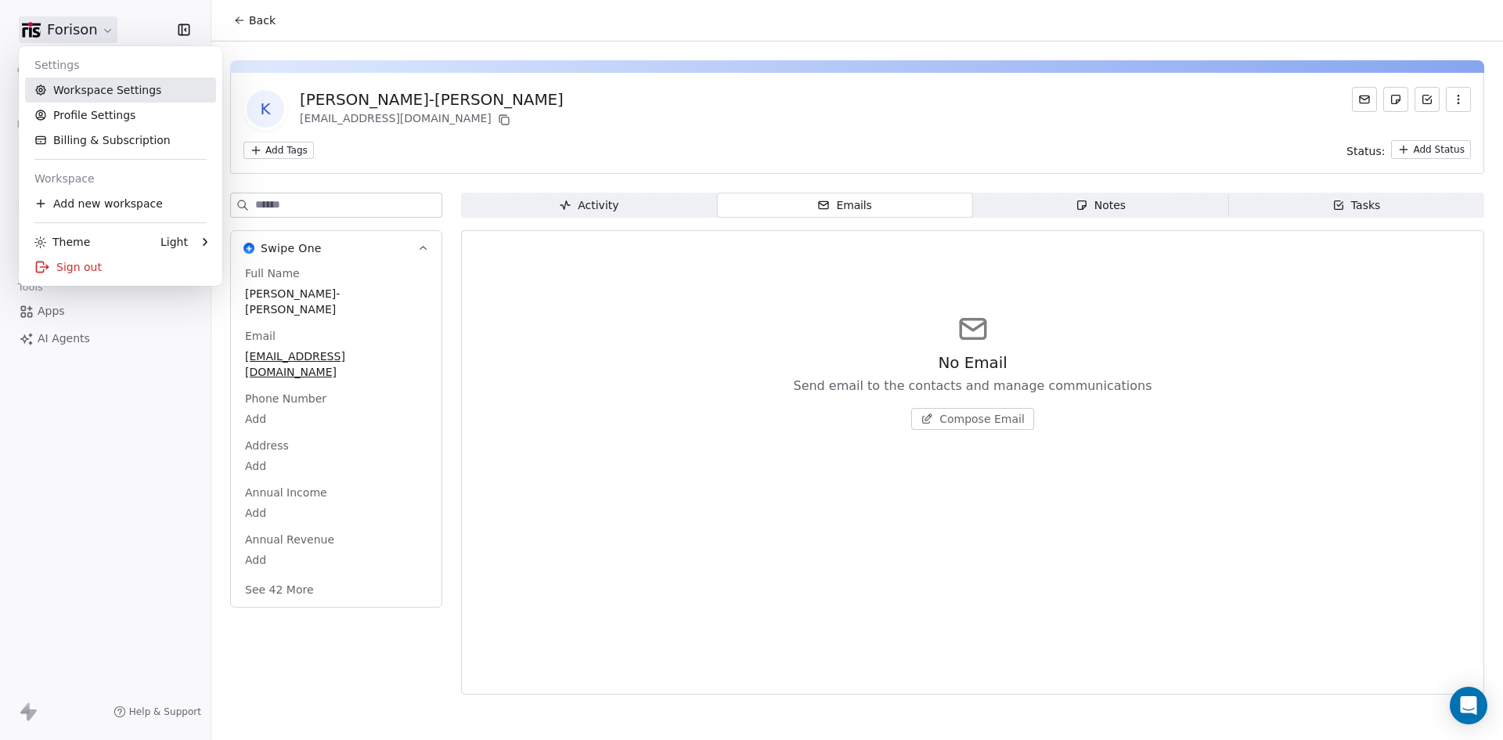
click at [84, 87] on link "Workspace Settings" at bounding box center [120, 90] width 191 height 25
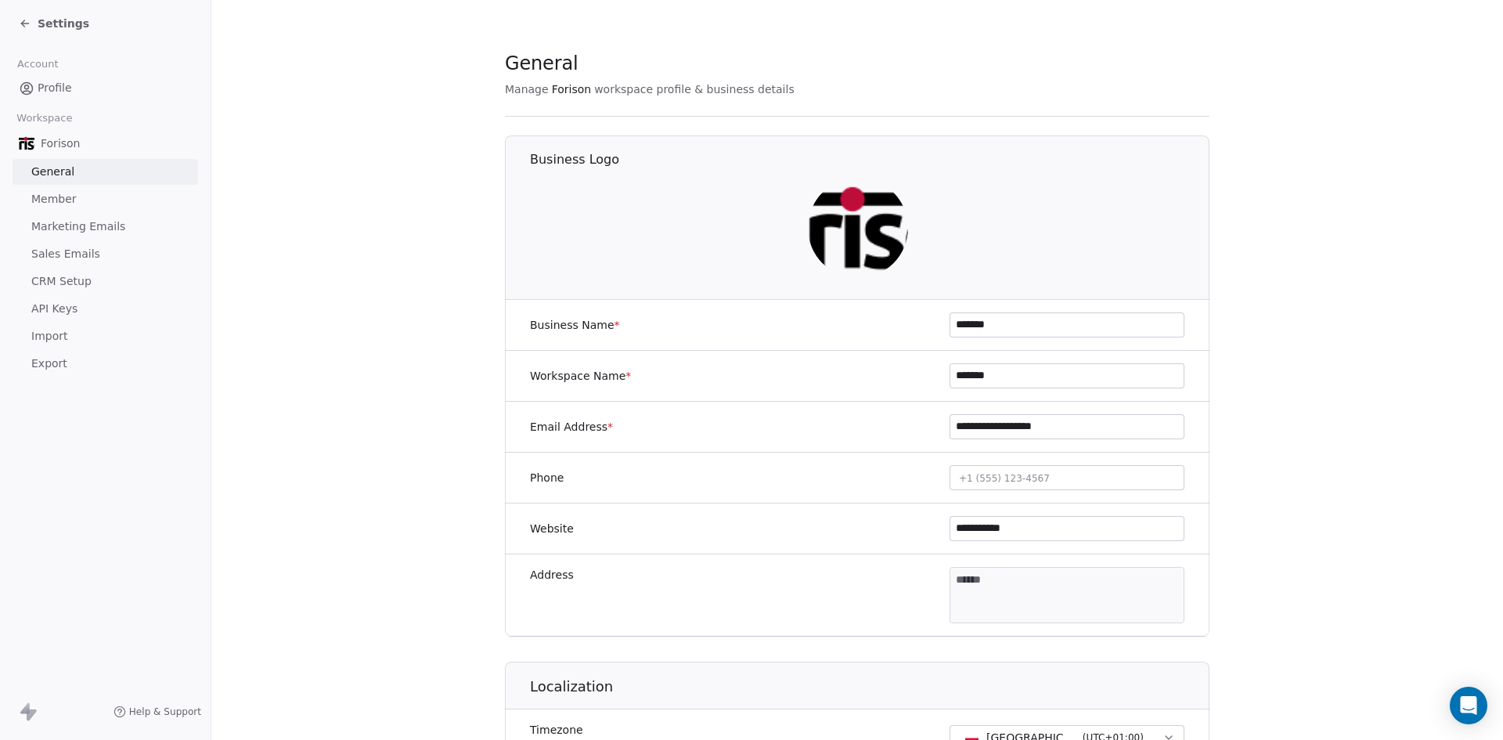
click at [68, 91] on span "Profile" at bounding box center [55, 88] width 34 height 16
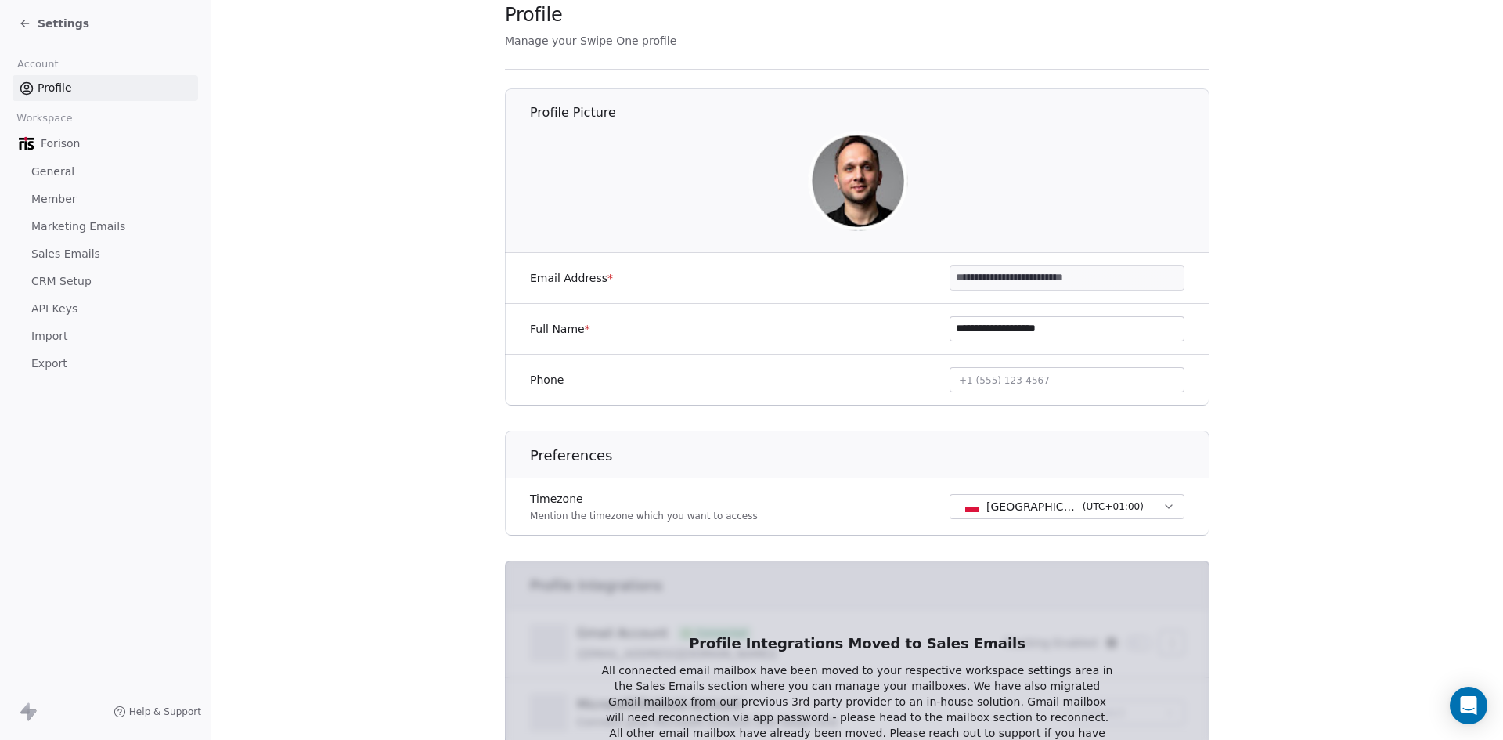
scroll to position [52, 0]
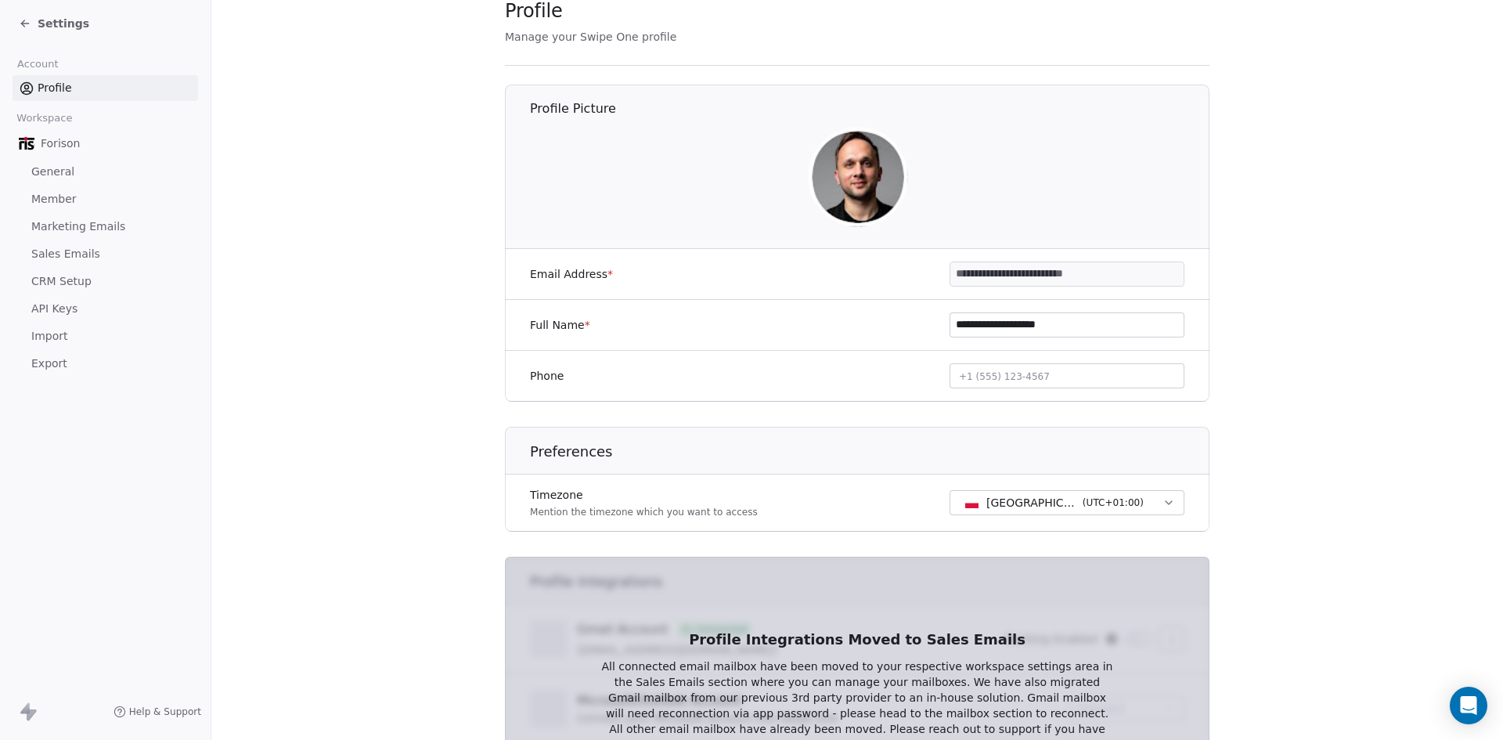
click at [1102, 274] on input "**********" at bounding box center [1067, 273] width 233 height 23
click at [1120, 275] on input "**********" at bounding box center [1067, 273] width 233 height 23
click at [1121, 275] on input "**********" at bounding box center [1067, 273] width 233 height 23
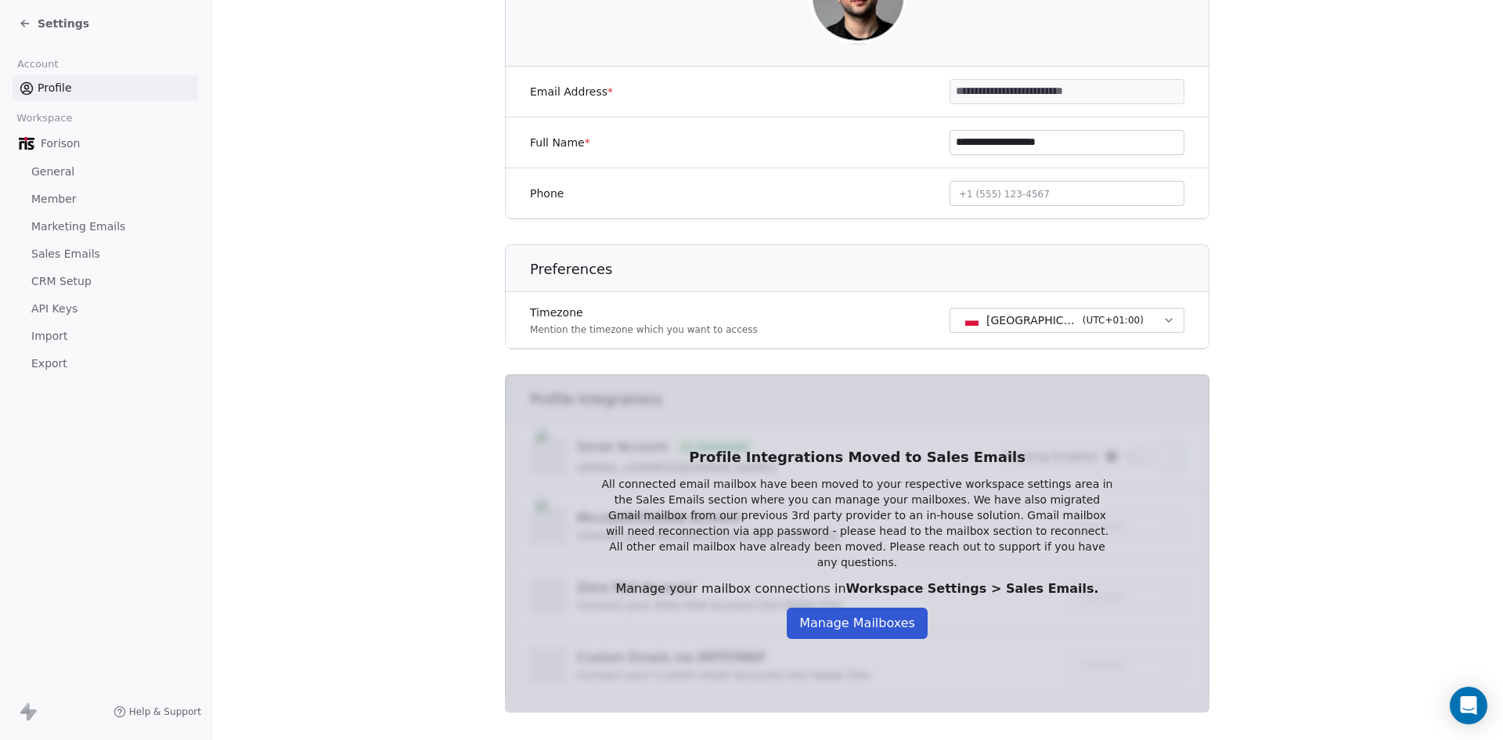
scroll to position [258, 0]
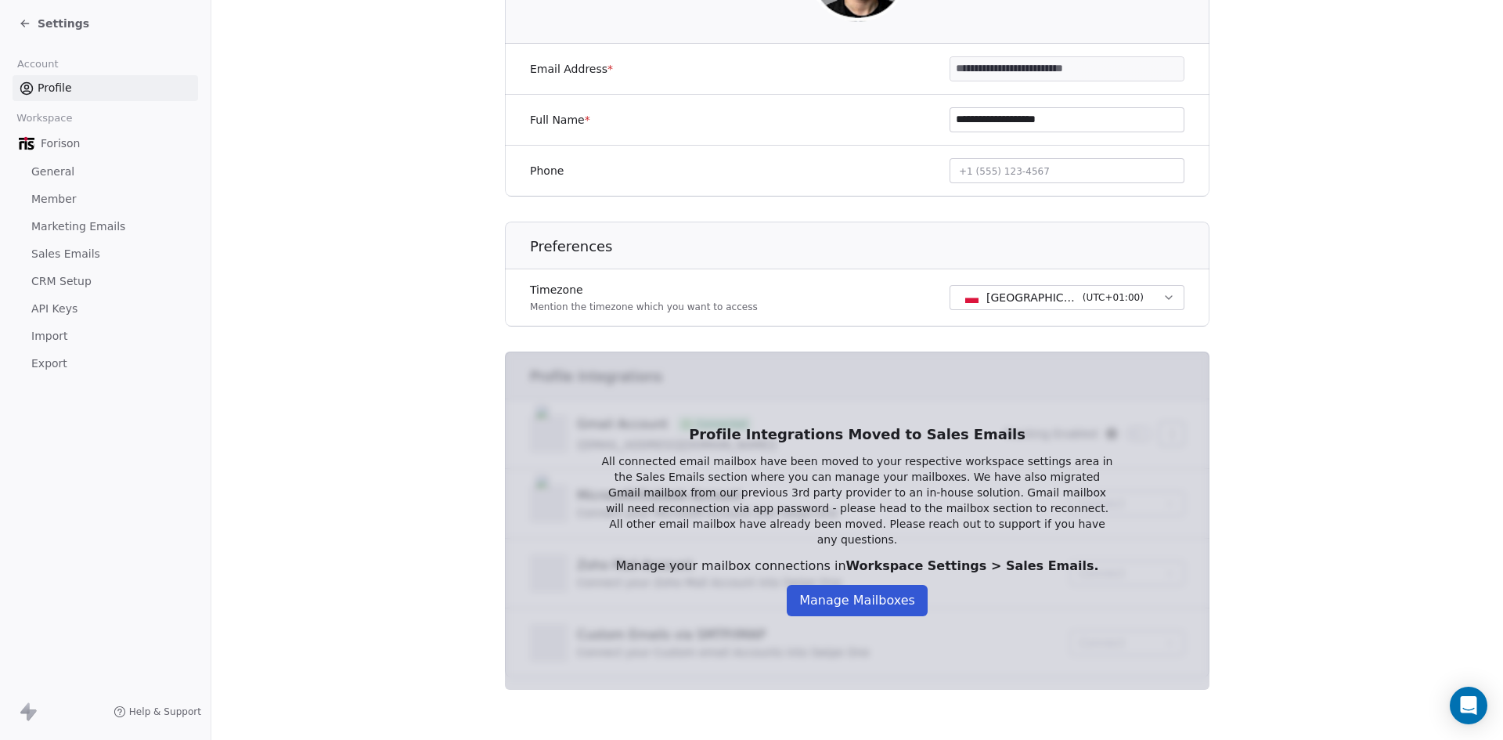
click at [865, 593] on button "Manage Mailboxes" at bounding box center [857, 600] width 141 height 31
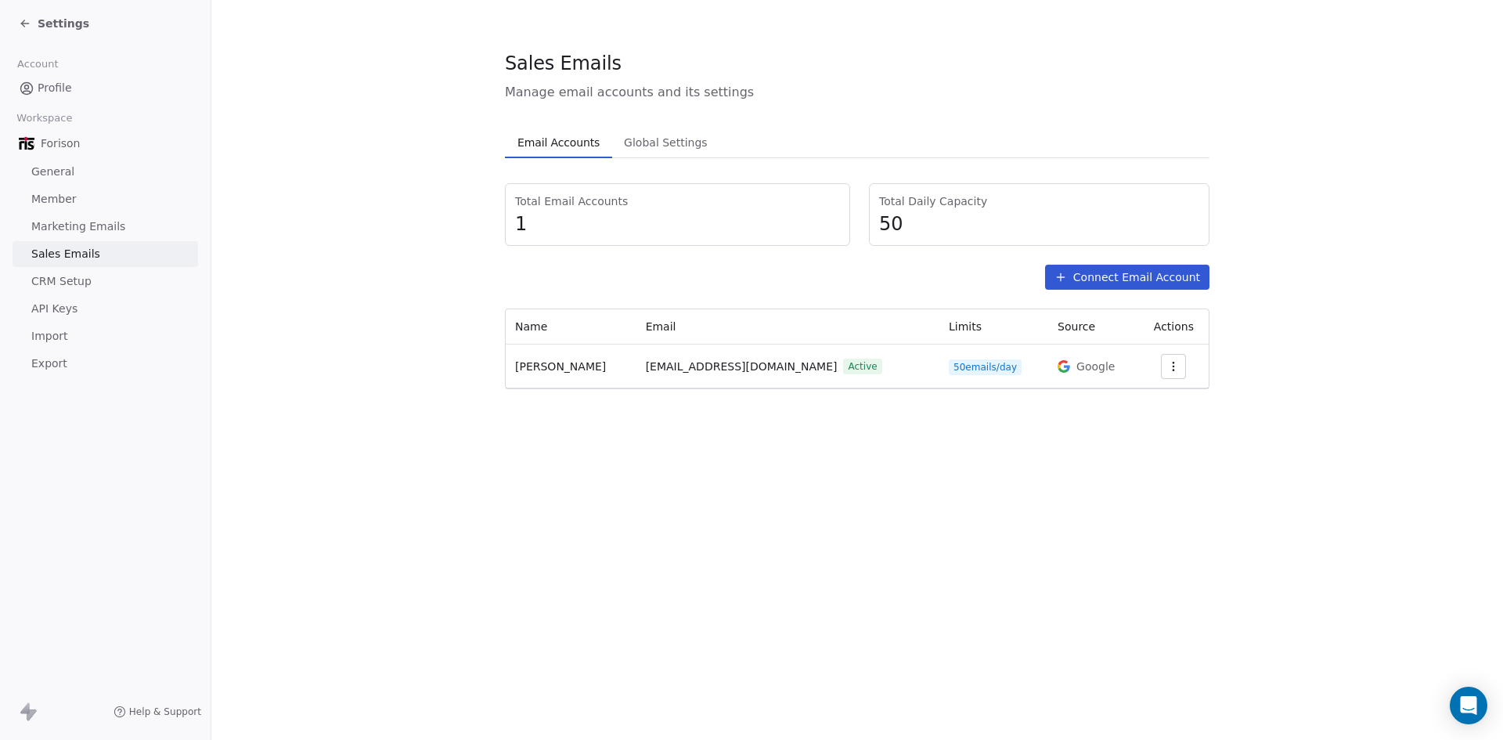
click at [1176, 368] on icon "button" at bounding box center [1173, 366] width 13 height 13
click at [1153, 401] on span "Settings" at bounding box center [1150, 402] width 45 height 16
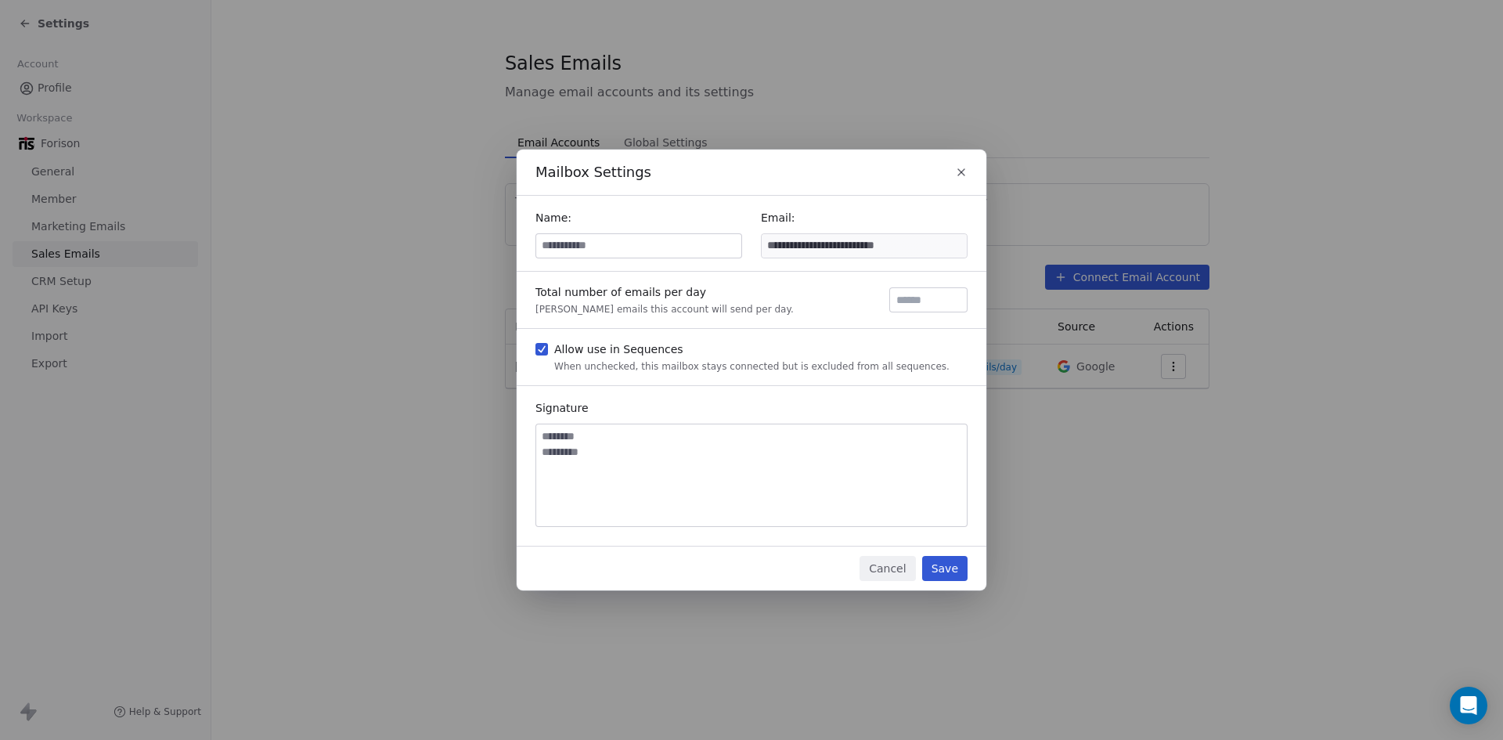
click at [697, 246] on input at bounding box center [638, 245] width 205 height 23
click at [692, 447] on textarea at bounding box center [751, 475] width 431 height 102
click at [961, 171] on icon "button" at bounding box center [961, 172] width 13 height 13
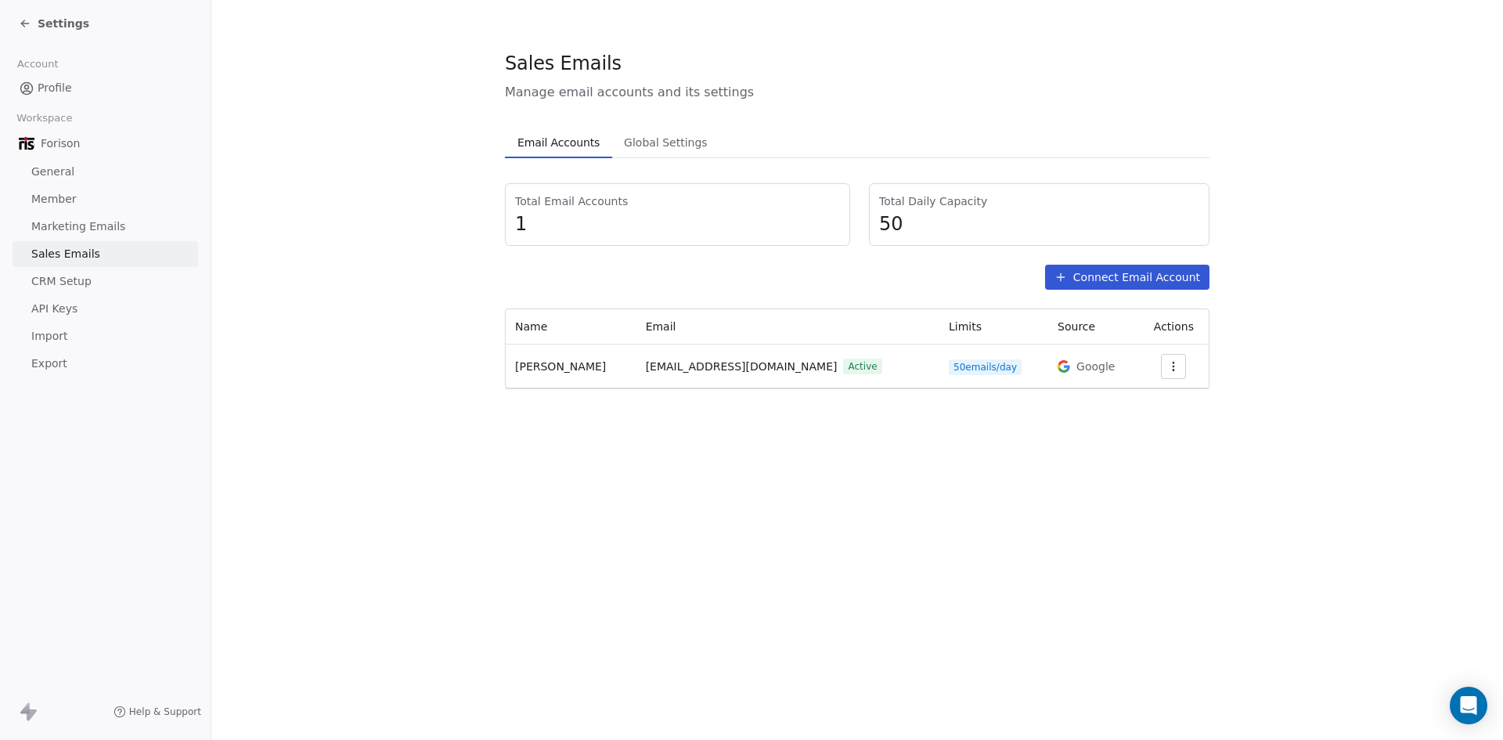
click at [27, 27] on icon at bounding box center [25, 23] width 13 height 13
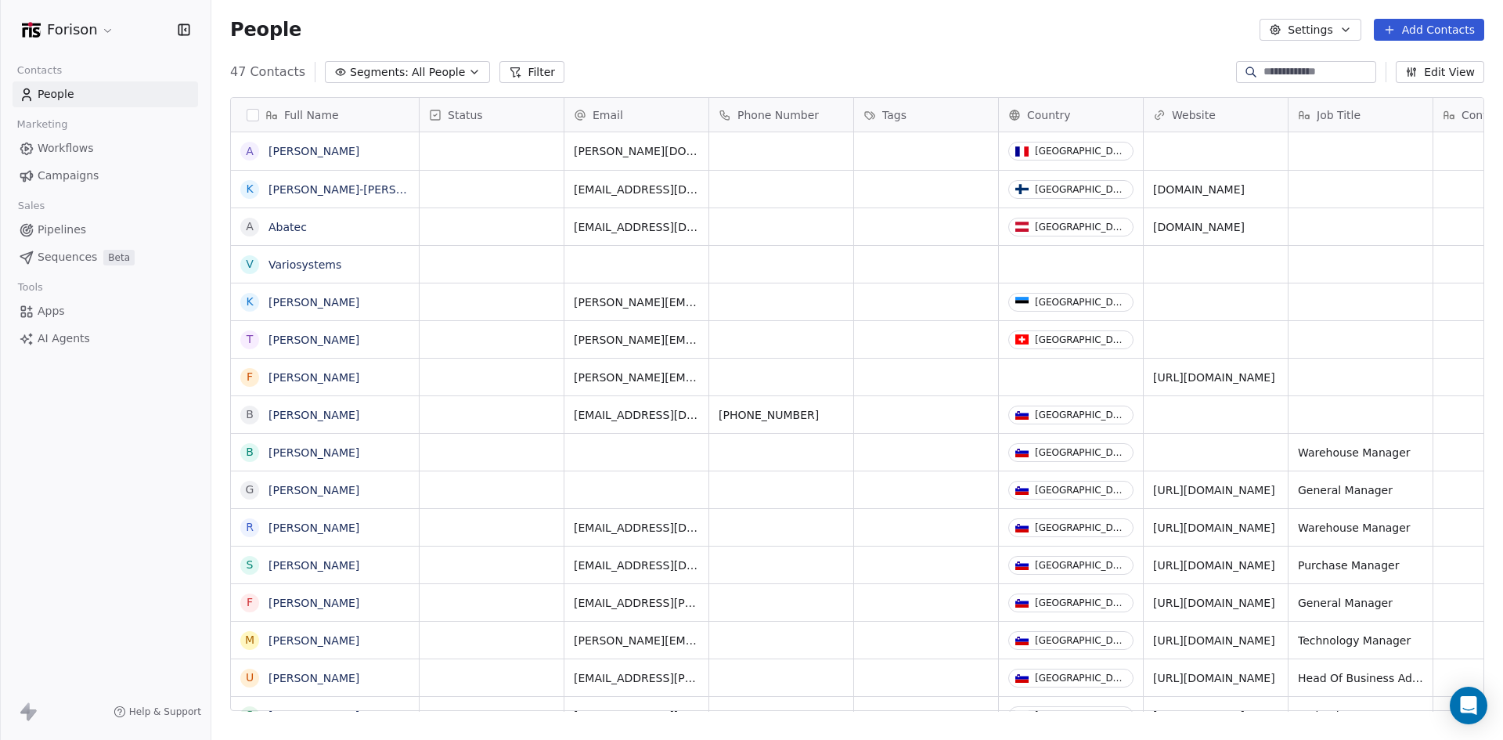
scroll to position [639, 1280]
click at [78, 225] on span "Pipelines" at bounding box center [62, 230] width 49 height 16
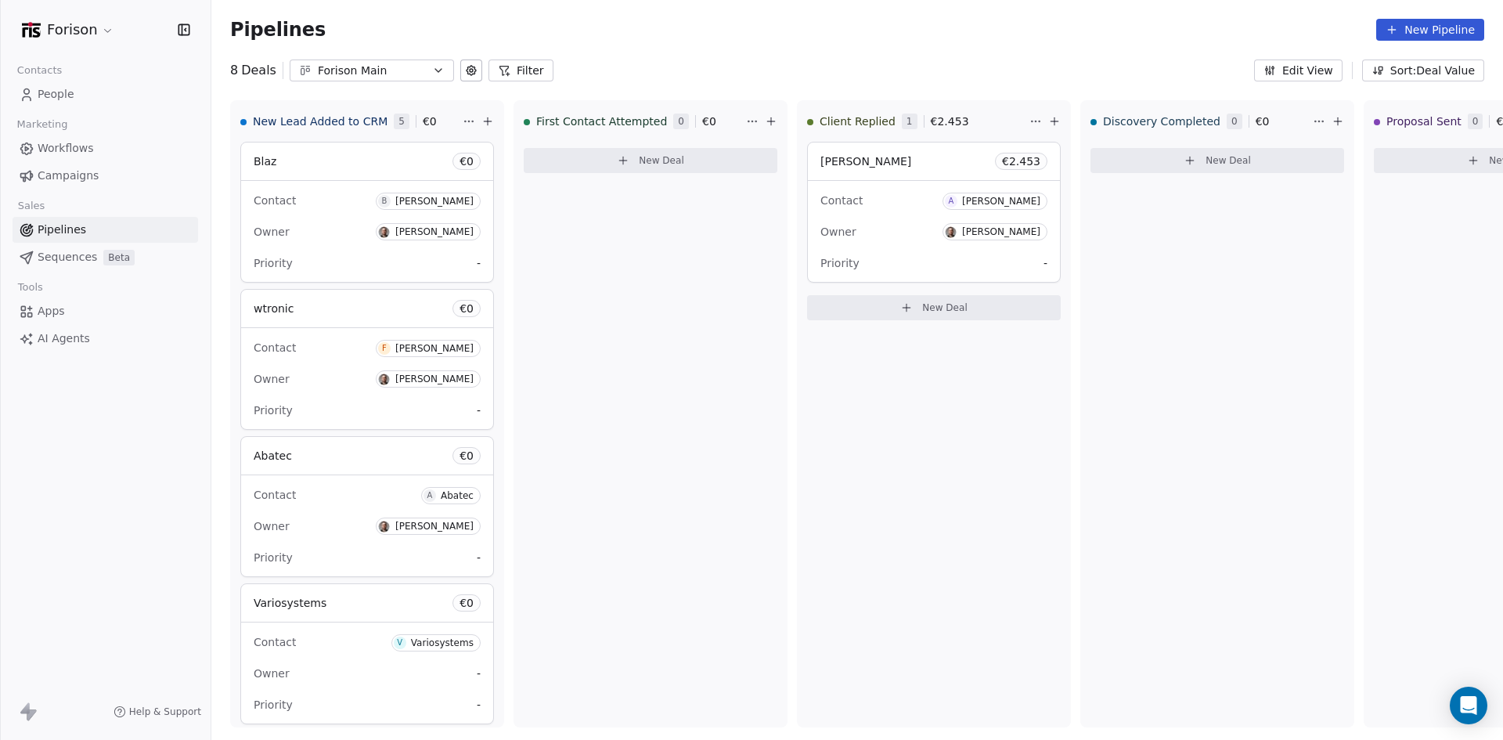
click at [79, 92] on link "People" at bounding box center [106, 94] width 186 height 26
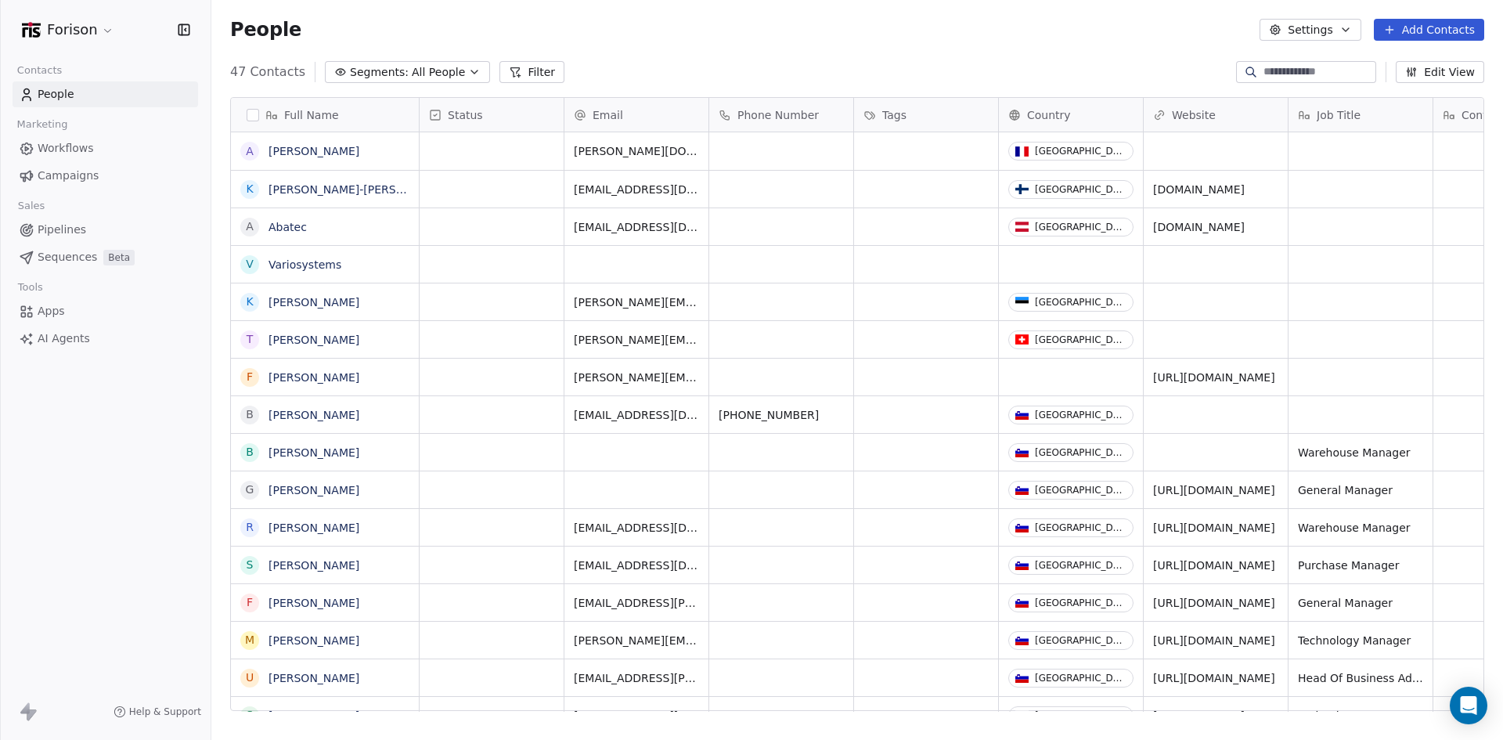
scroll to position [639, 1280]
click at [1410, 28] on button "Add Contacts" at bounding box center [1429, 30] width 110 height 22
click at [1413, 88] on span "Import from CSV" at bounding box center [1429, 89] width 91 height 16
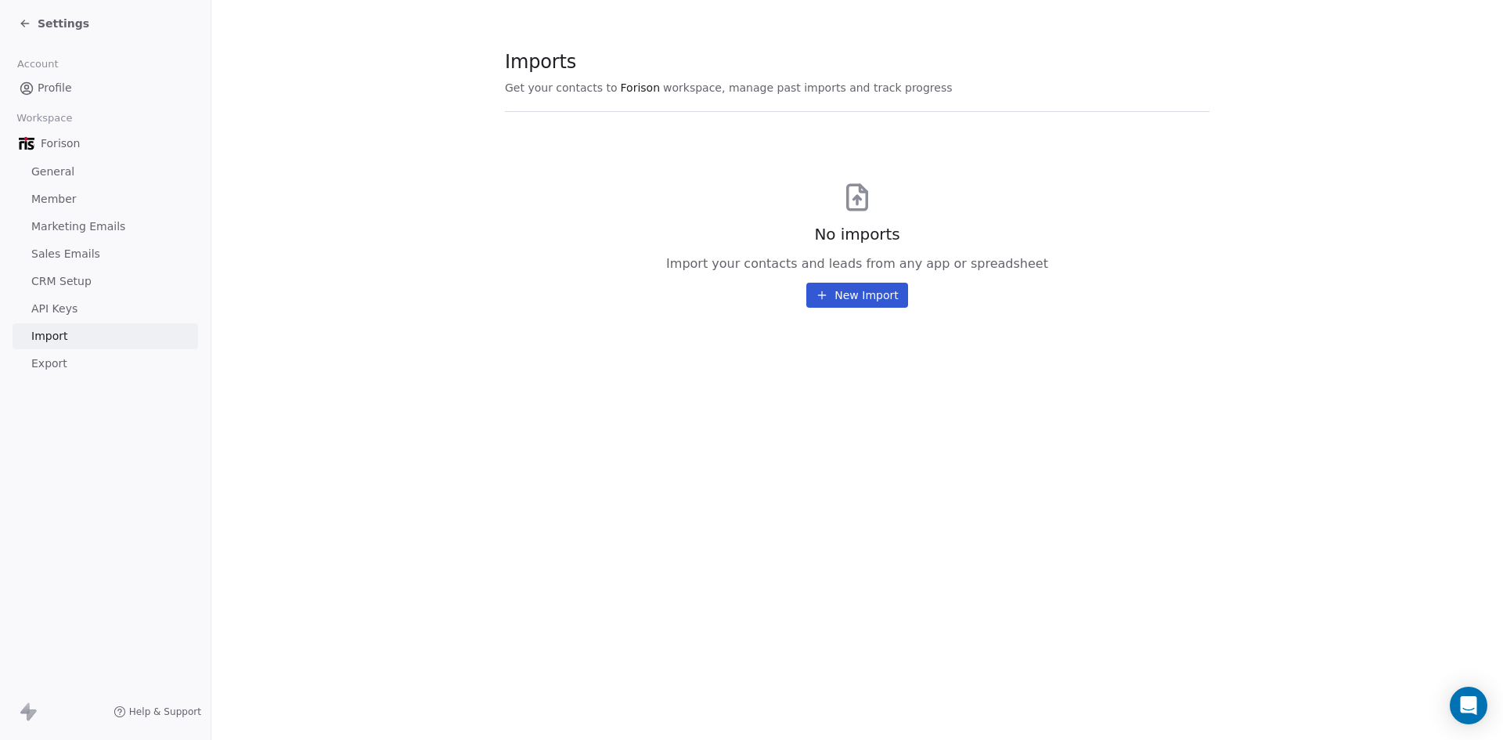
click at [861, 300] on button "New Import" at bounding box center [856, 295] width 101 height 25
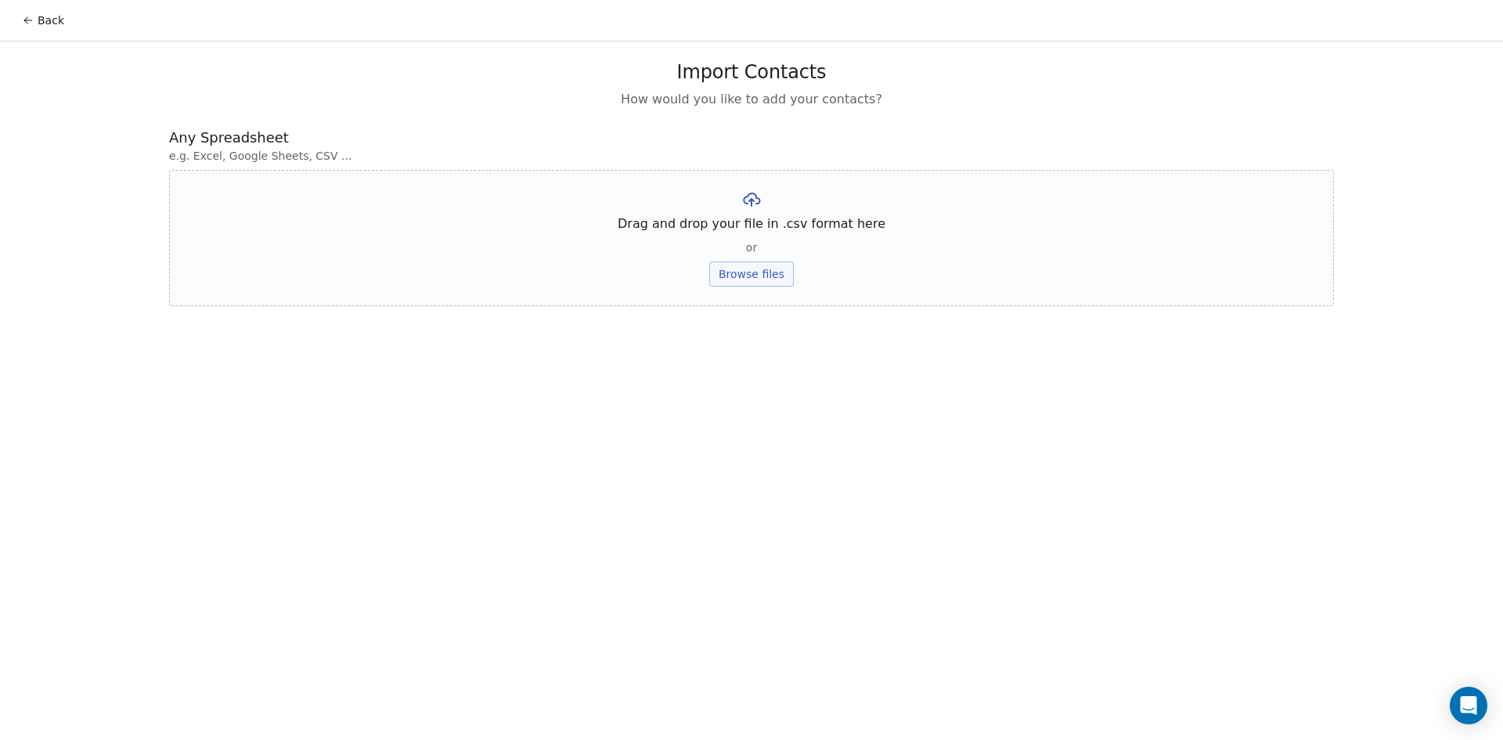
click at [759, 280] on button "Browse files" at bounding box center [751, 274] width 85 height 25
click at [764, 233] on button "Upload" at bounding box center [751, 230] width 57 height 25
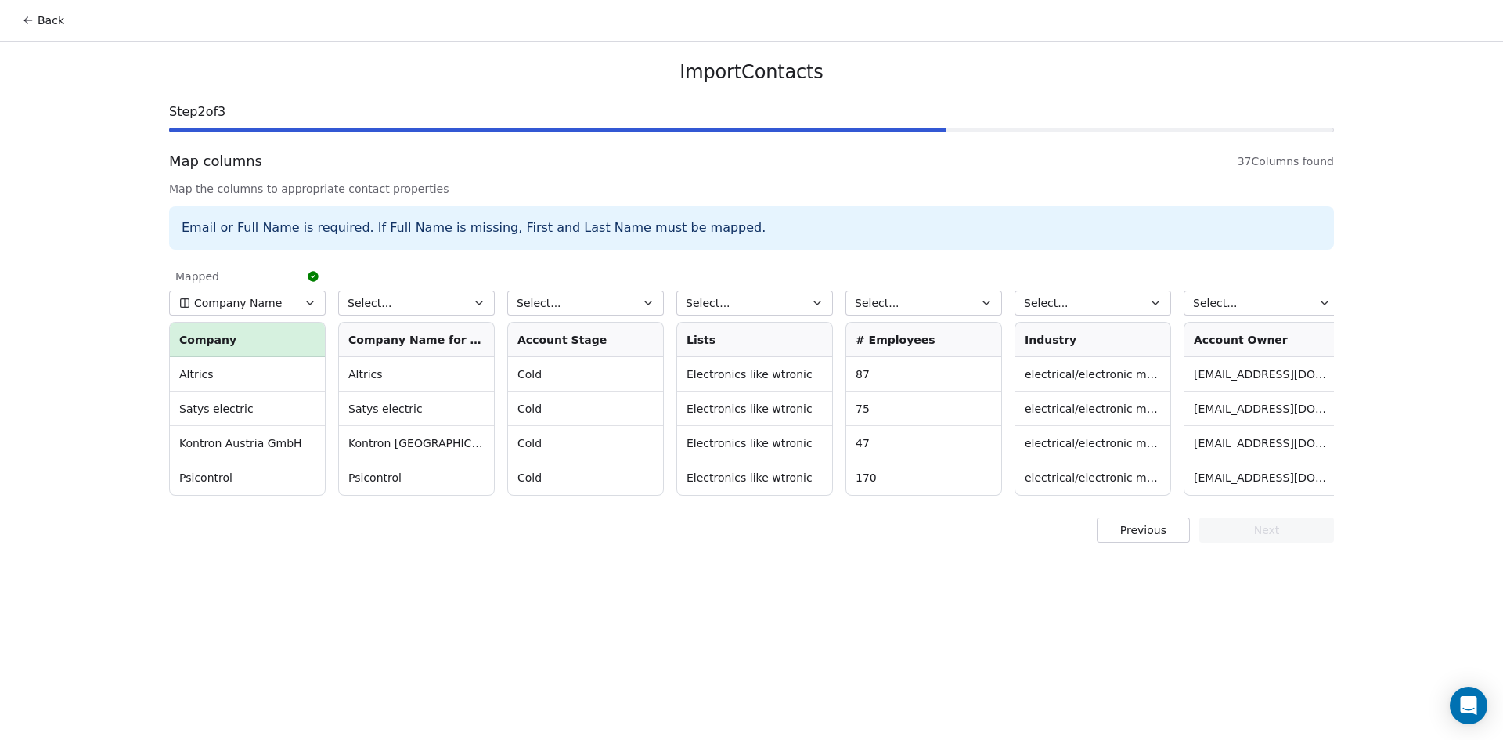
click at [440, 300] on button "Select..." at bounding box center [416, 302] width 157 height 25
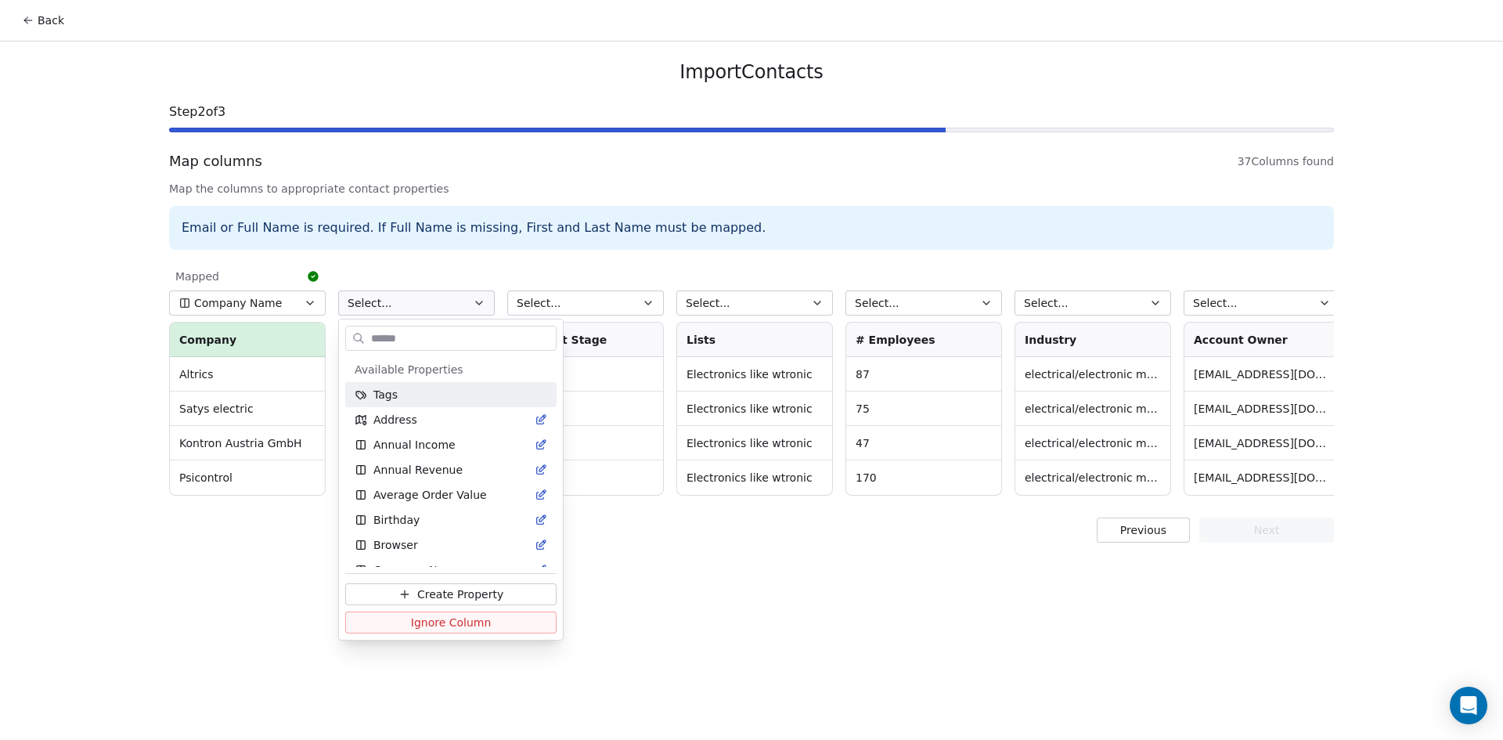
click at [440, 309] on html "Back Import Contacts Step 2 of 3 Map columns 37 Columns found Map the columns t…" at bounding box center [751, 370] width 1503 height 740
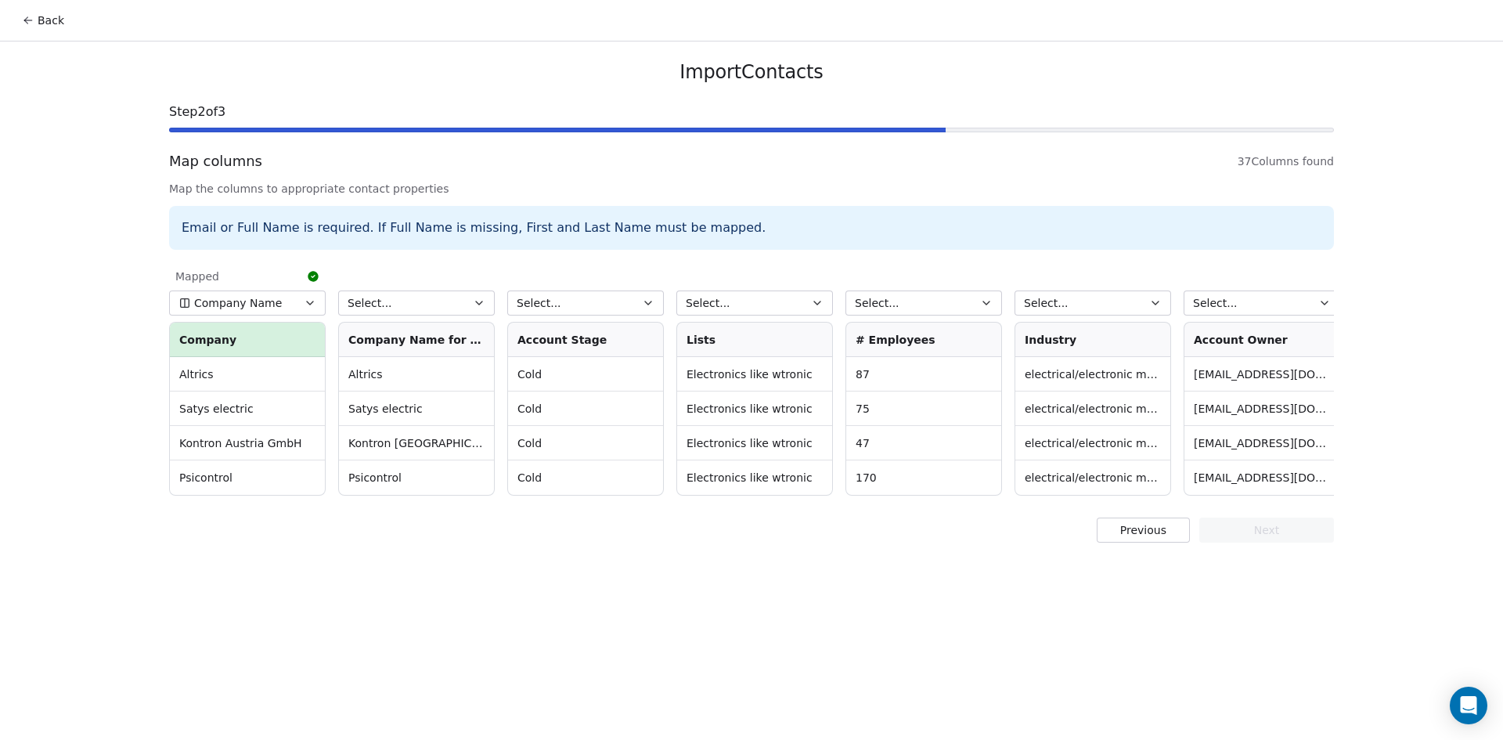
click at [637, 308] on button "Select..." at bounding box center [585, 302] width 157 height 25
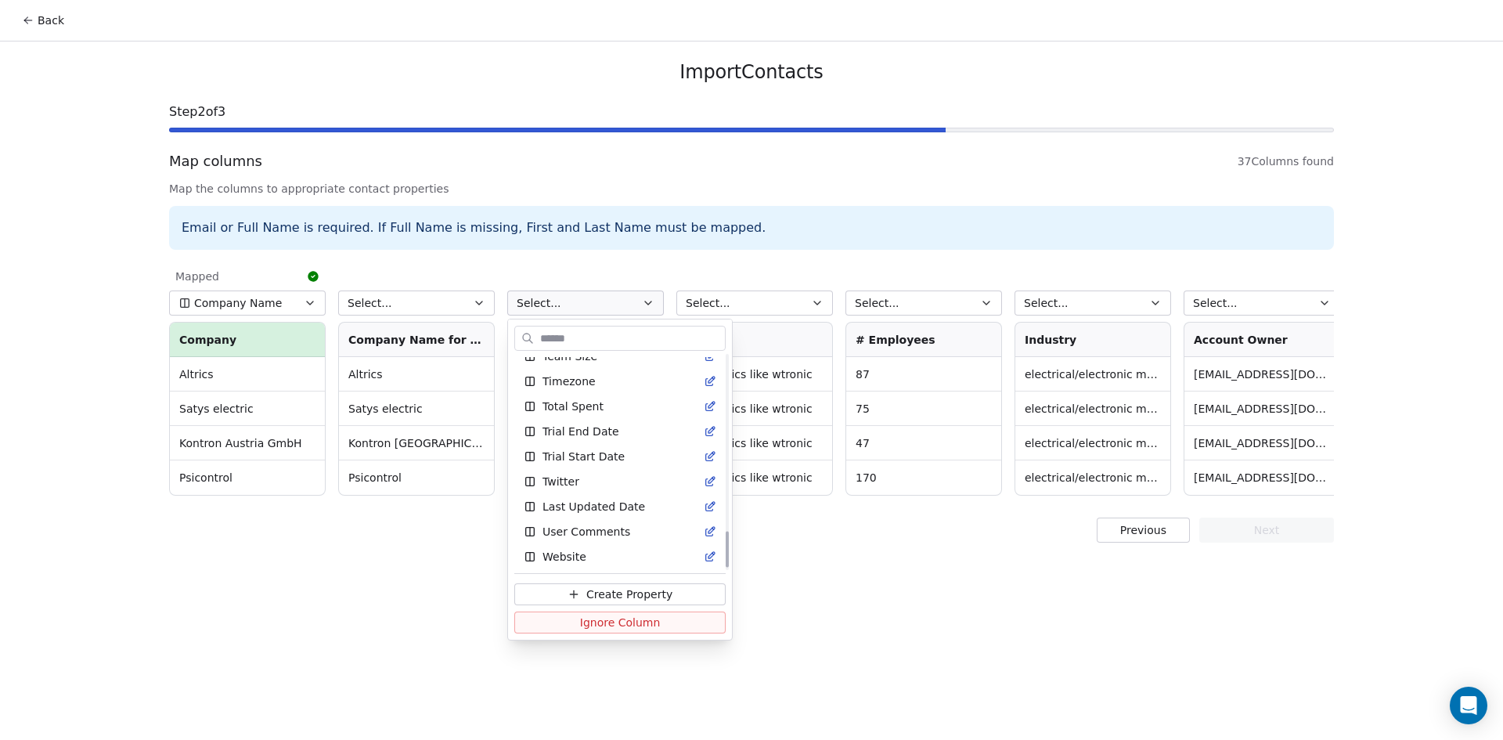
scroll to position [1043, 0]
click at [818, 576] on html "Back Import Contacts Step 2 of 3 Map columns 37 Columns found Map the columns t…" at bounding box center [751, 370] width 1503 height 740
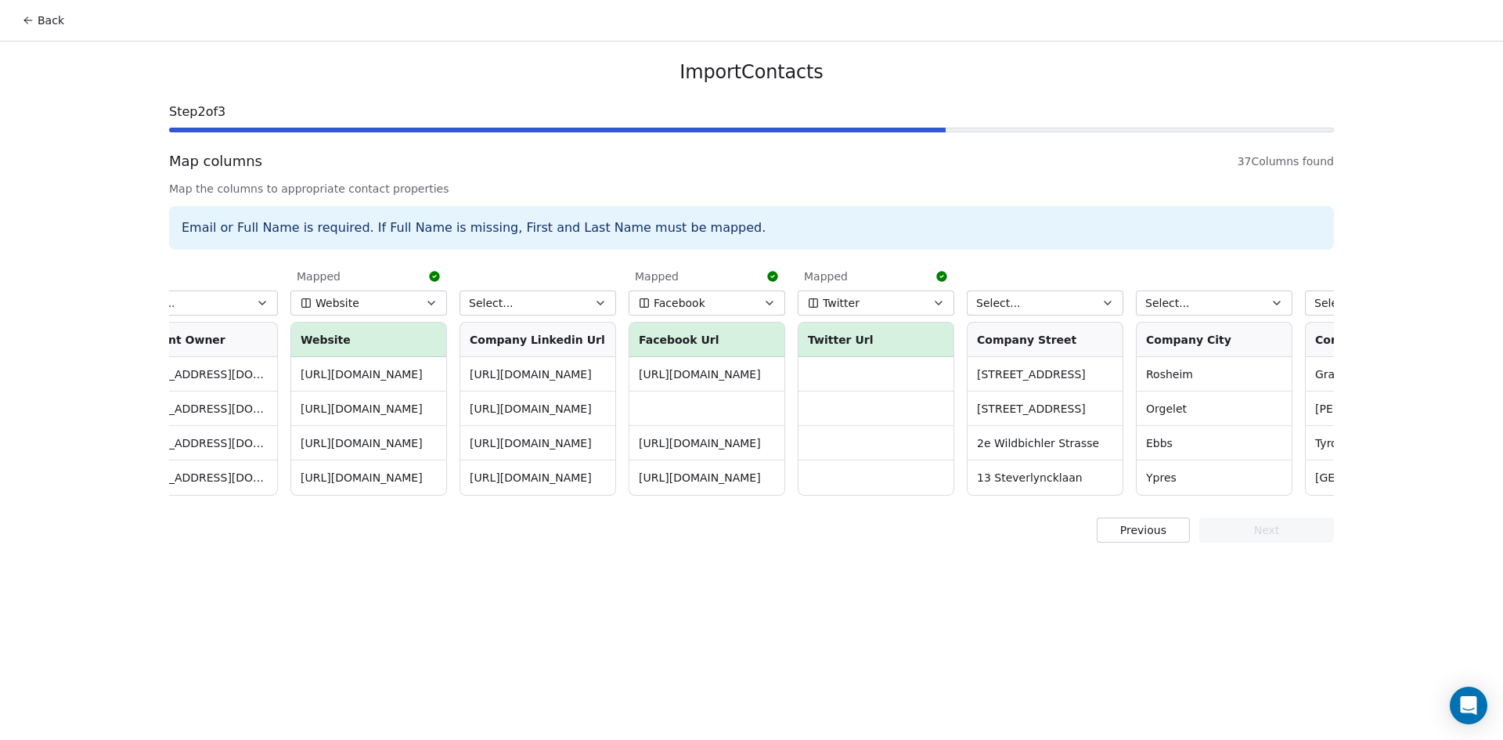
scroll to position [0, 1080]
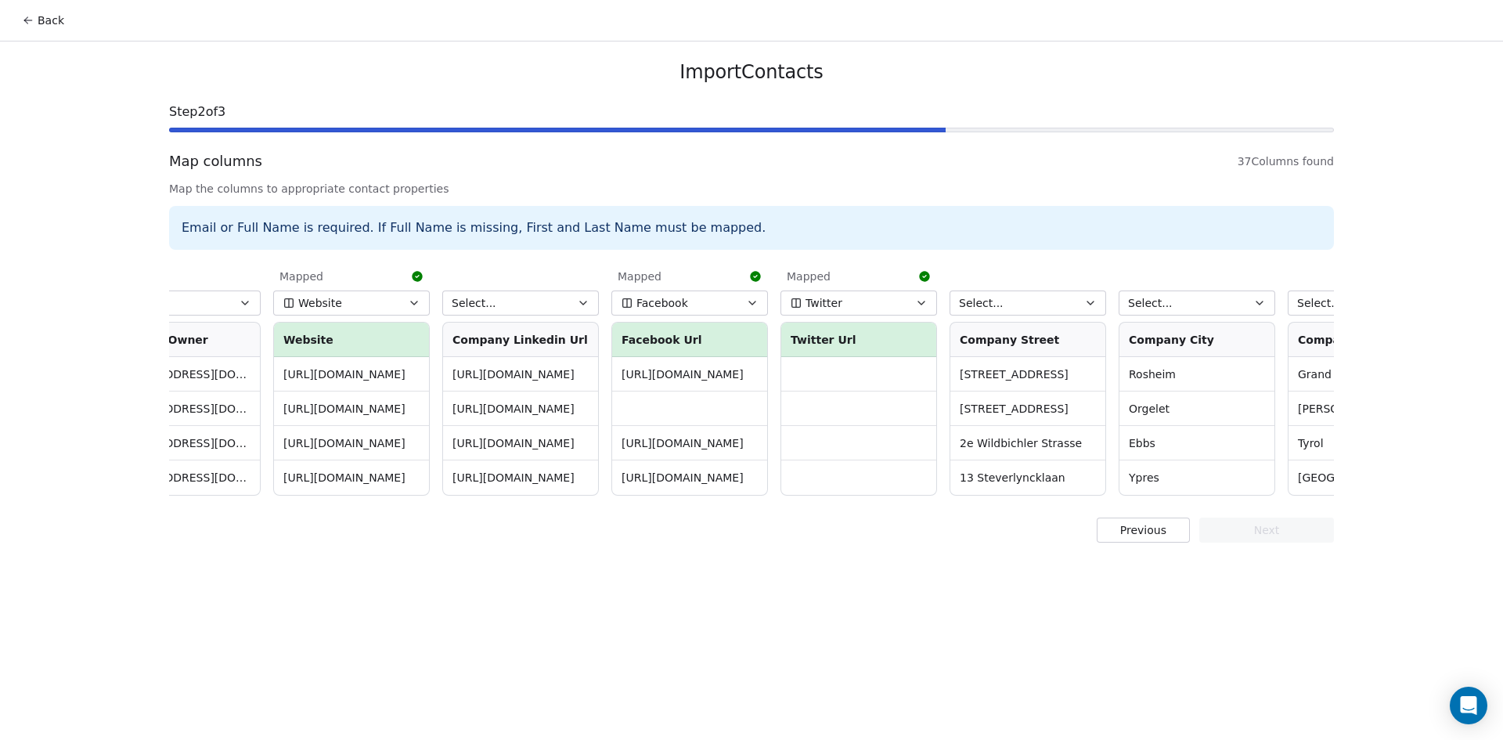
click at [584, 301] on icon "button" at bounding box center [583, 303] width 13 height 13
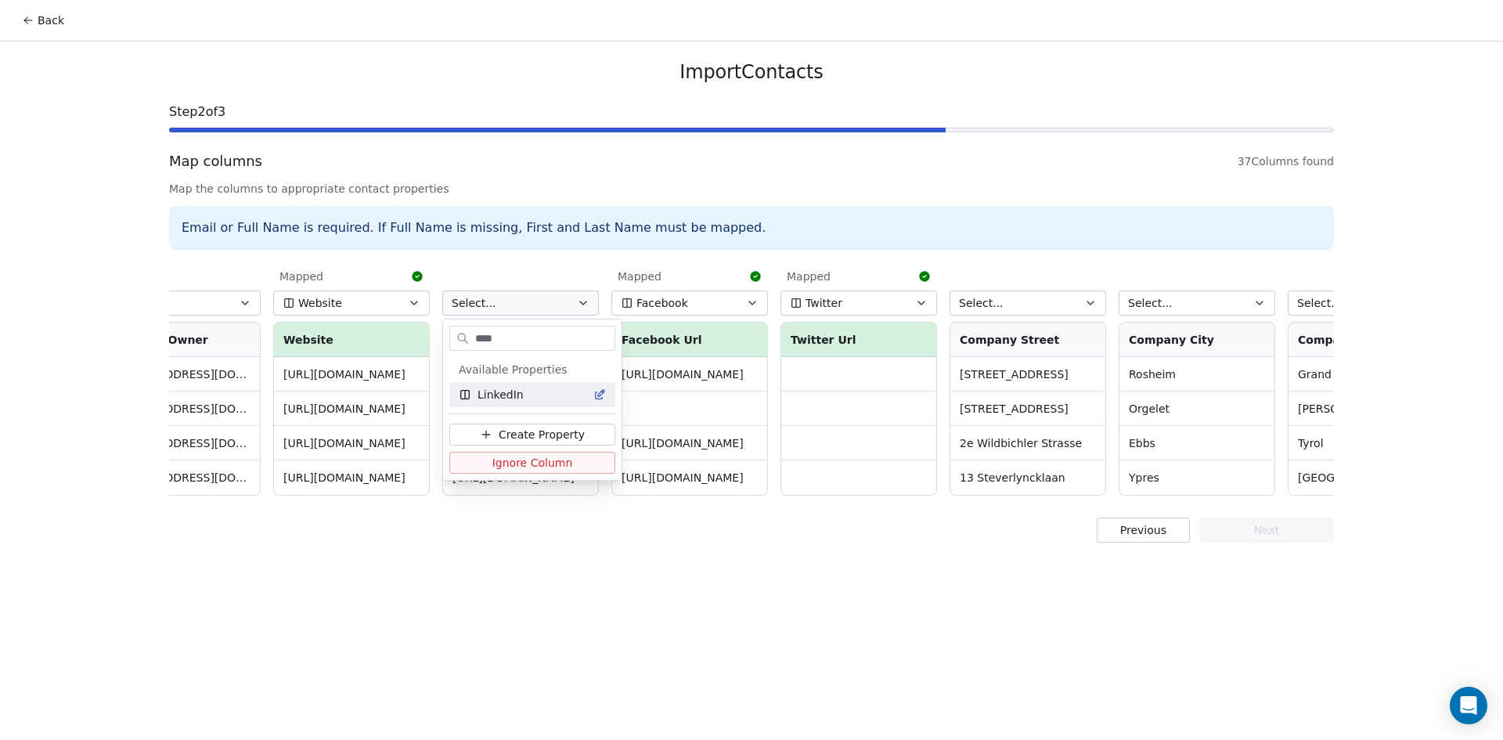
type input "****"
click at [521, 397] on div "LinkedIn" at bounding box center [532, 395] width 147 height 16
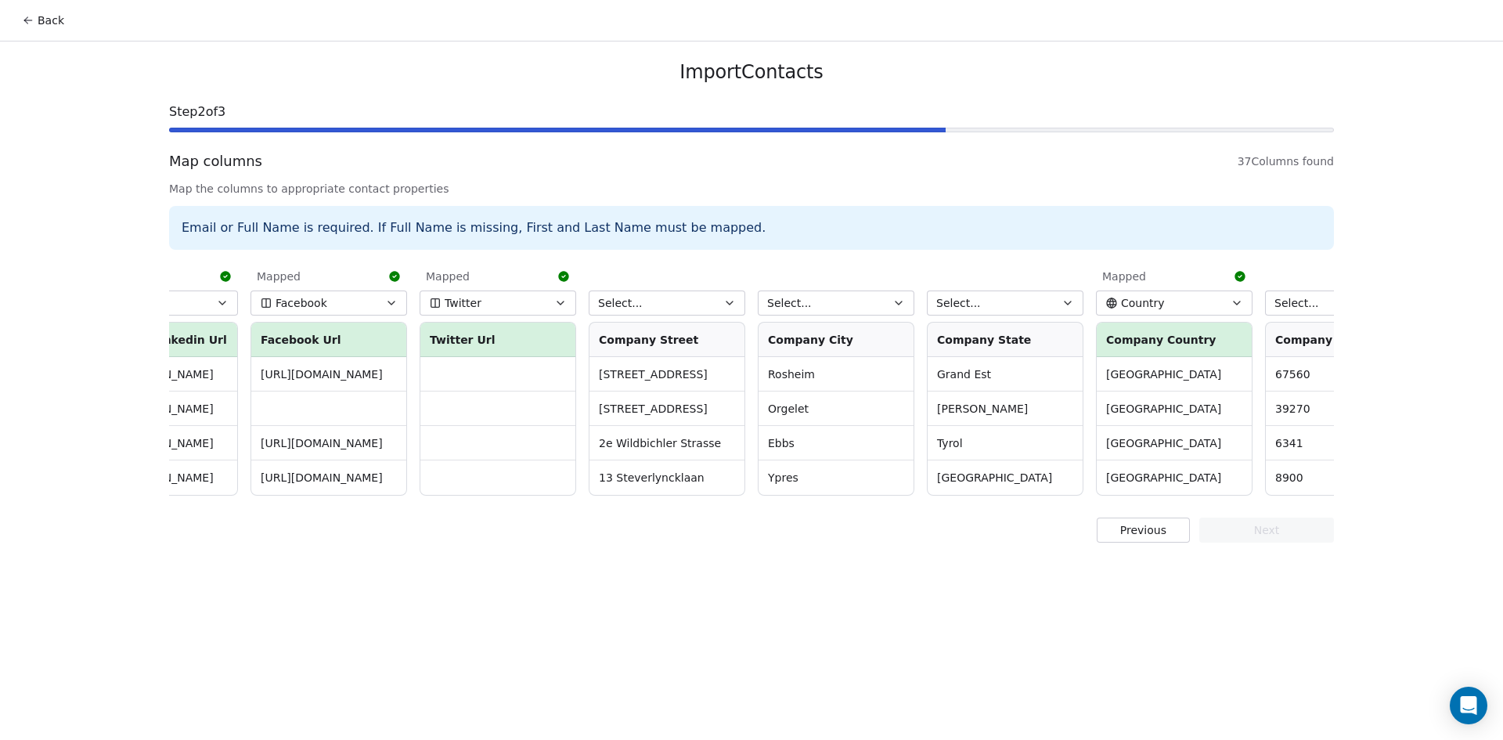
scroll to position [0, 1454]
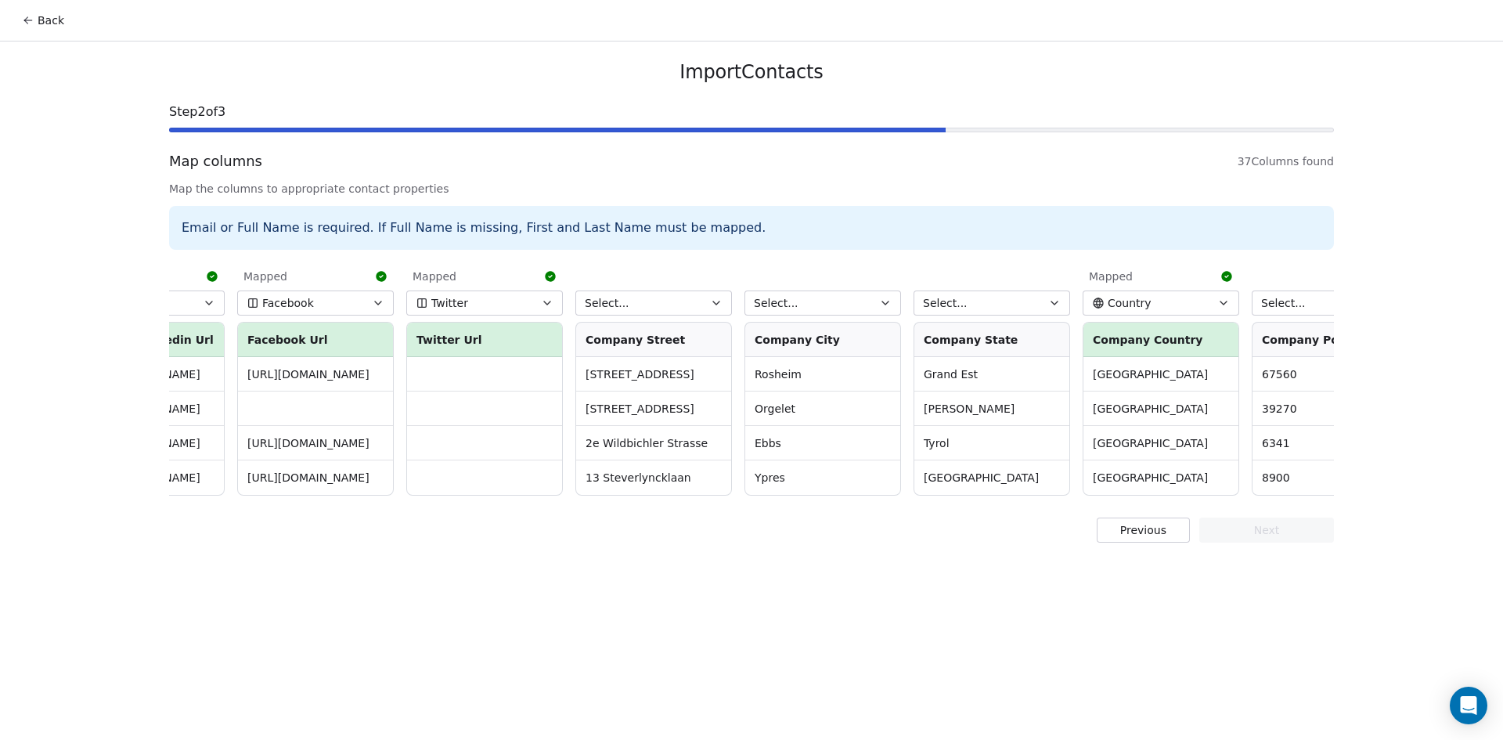
click at [666, 304] on button "Select..." at bounding box center [653, 302] width 157 height 25
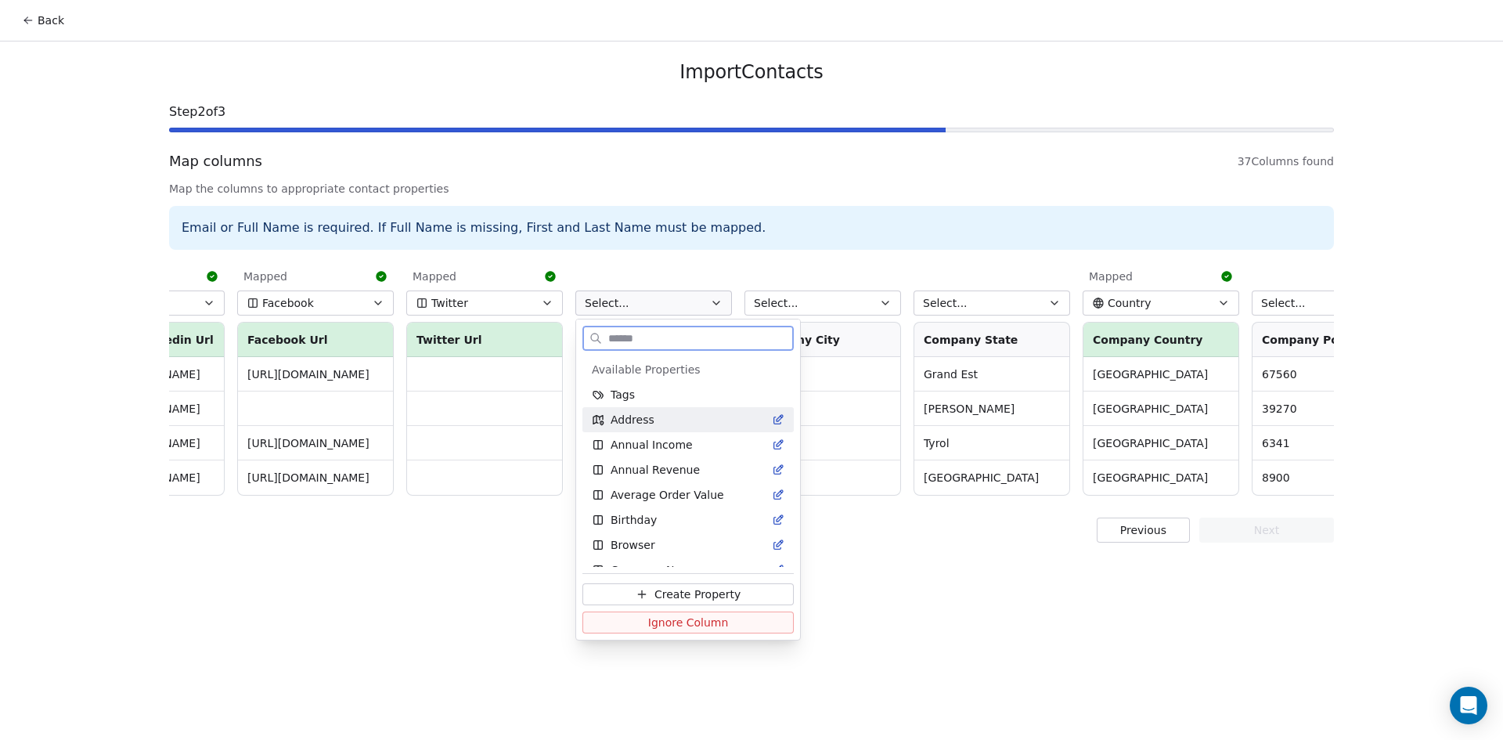
click at [644, 425] on span "Address" at bounding box center [633, 420] width 44 height 16
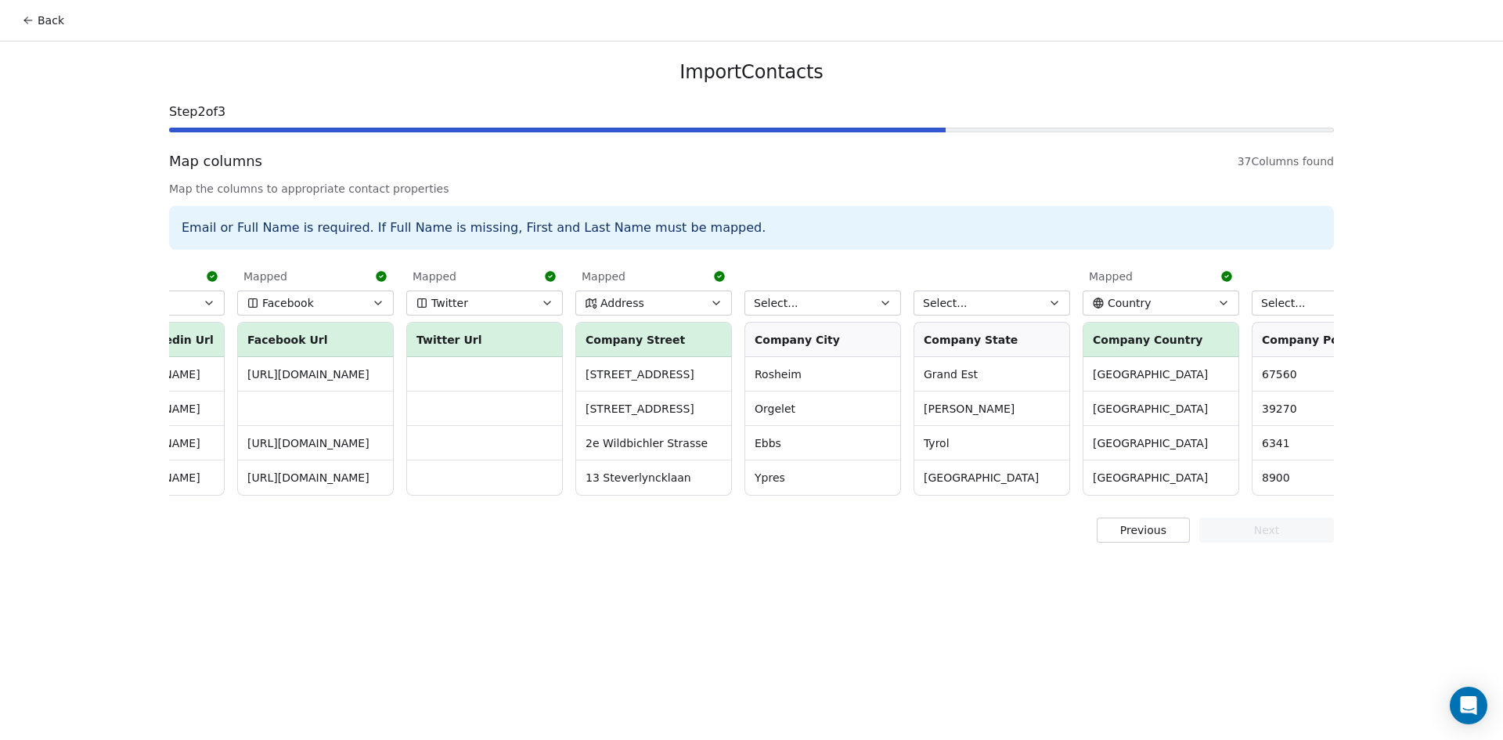
click at [817, 310] on button "Select..." at bounding box center [823, 302] width 157 height 25
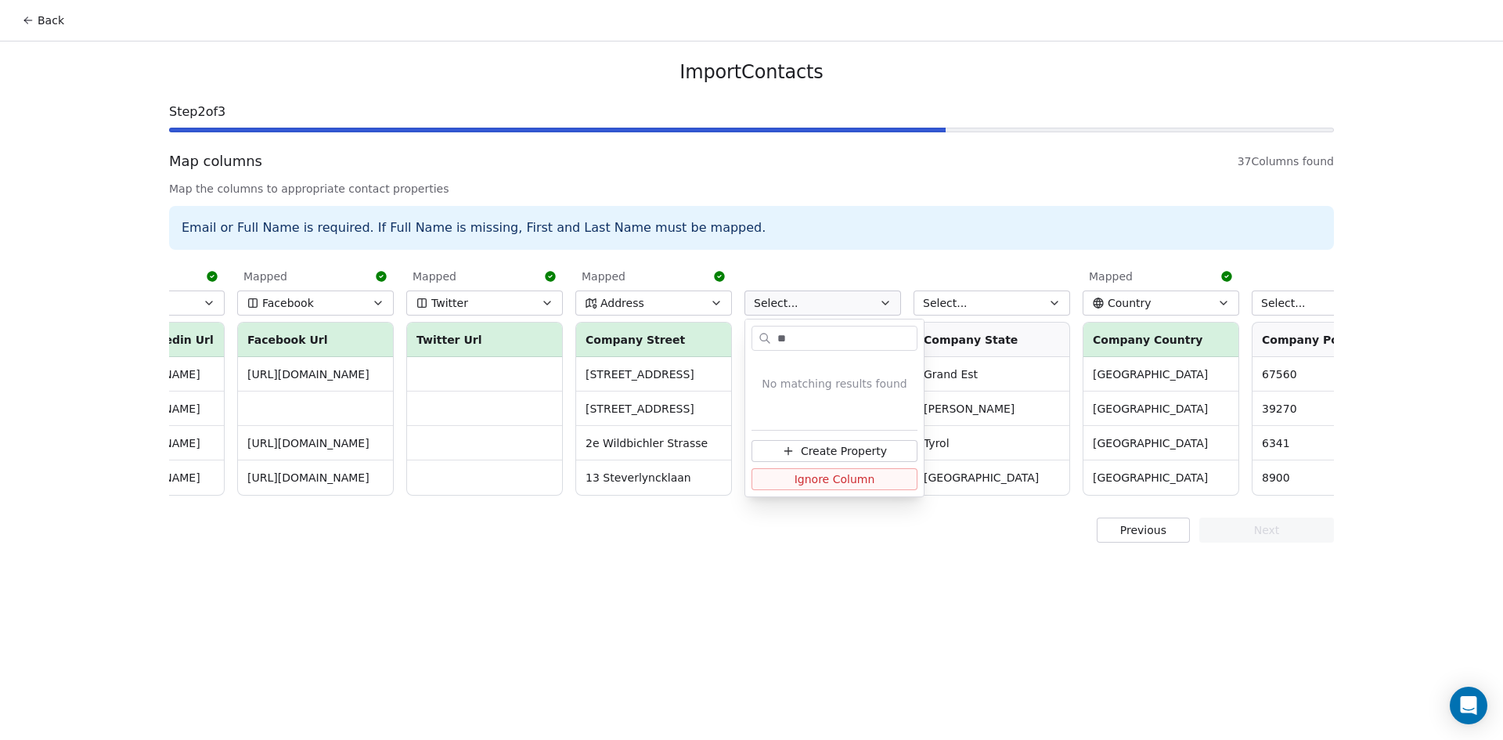
type input "*"
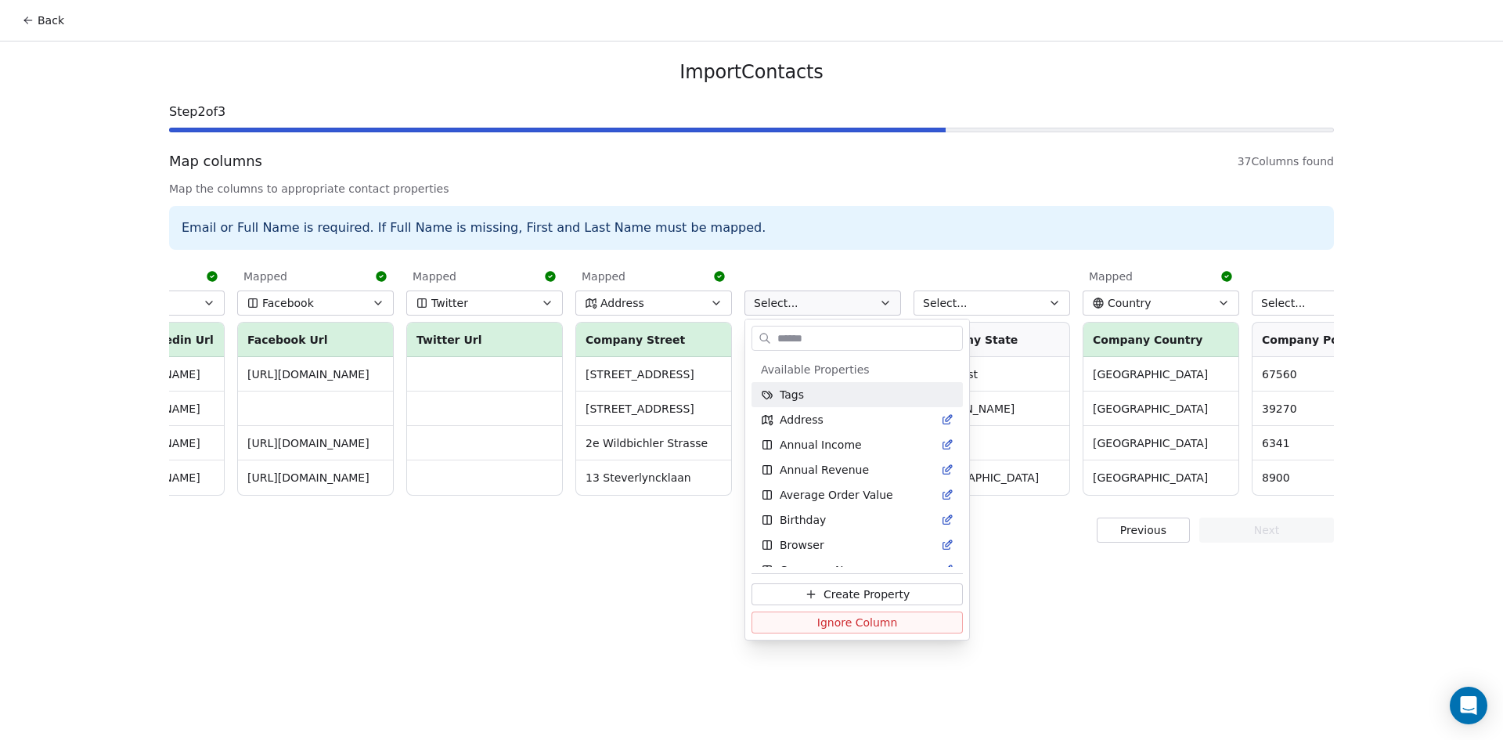
click at [950, 272] on html "Back Import Contacts Step 2 of 3 Map columns 37 Columns found Map the columns t…" at bounding box center [751, 370] width 1503 height 740
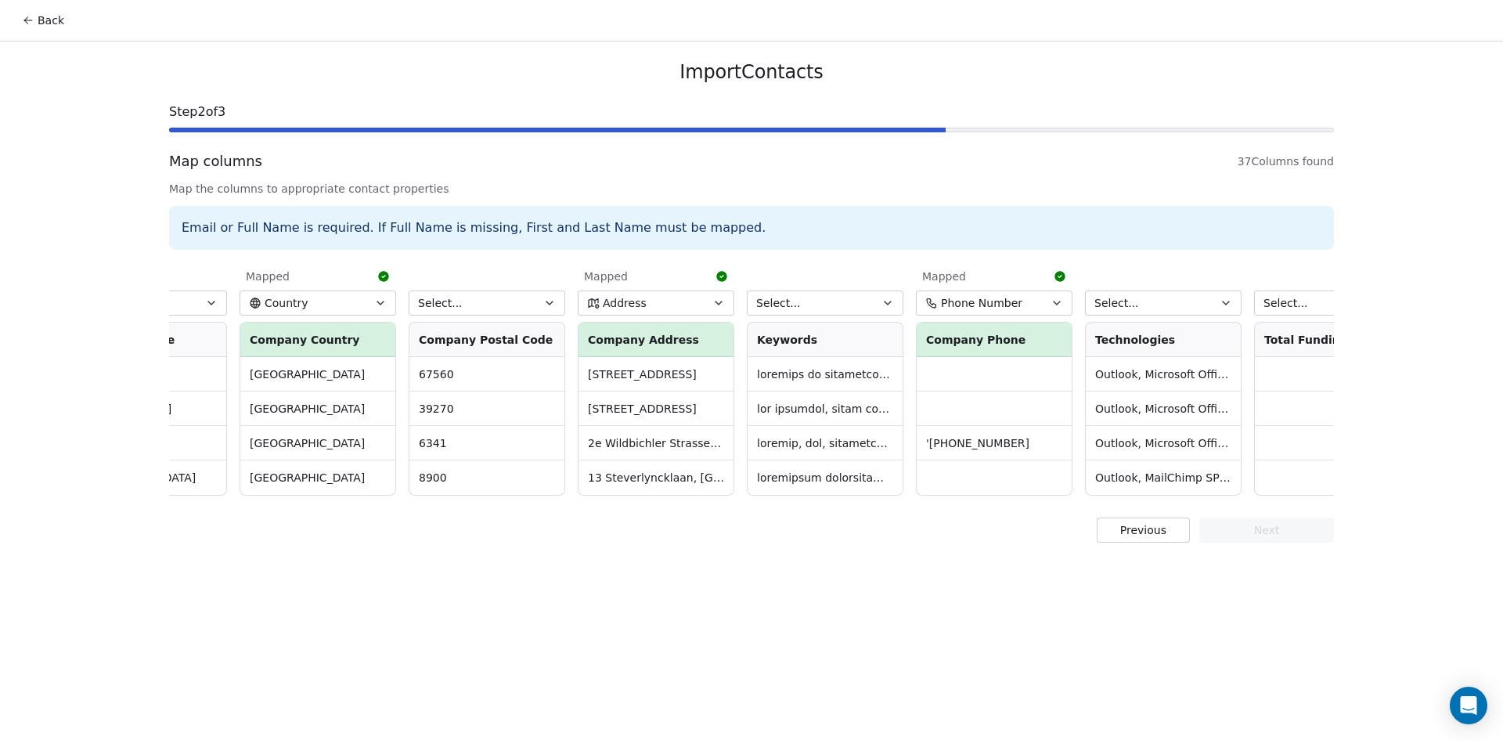
scroll to position [0, 2451]
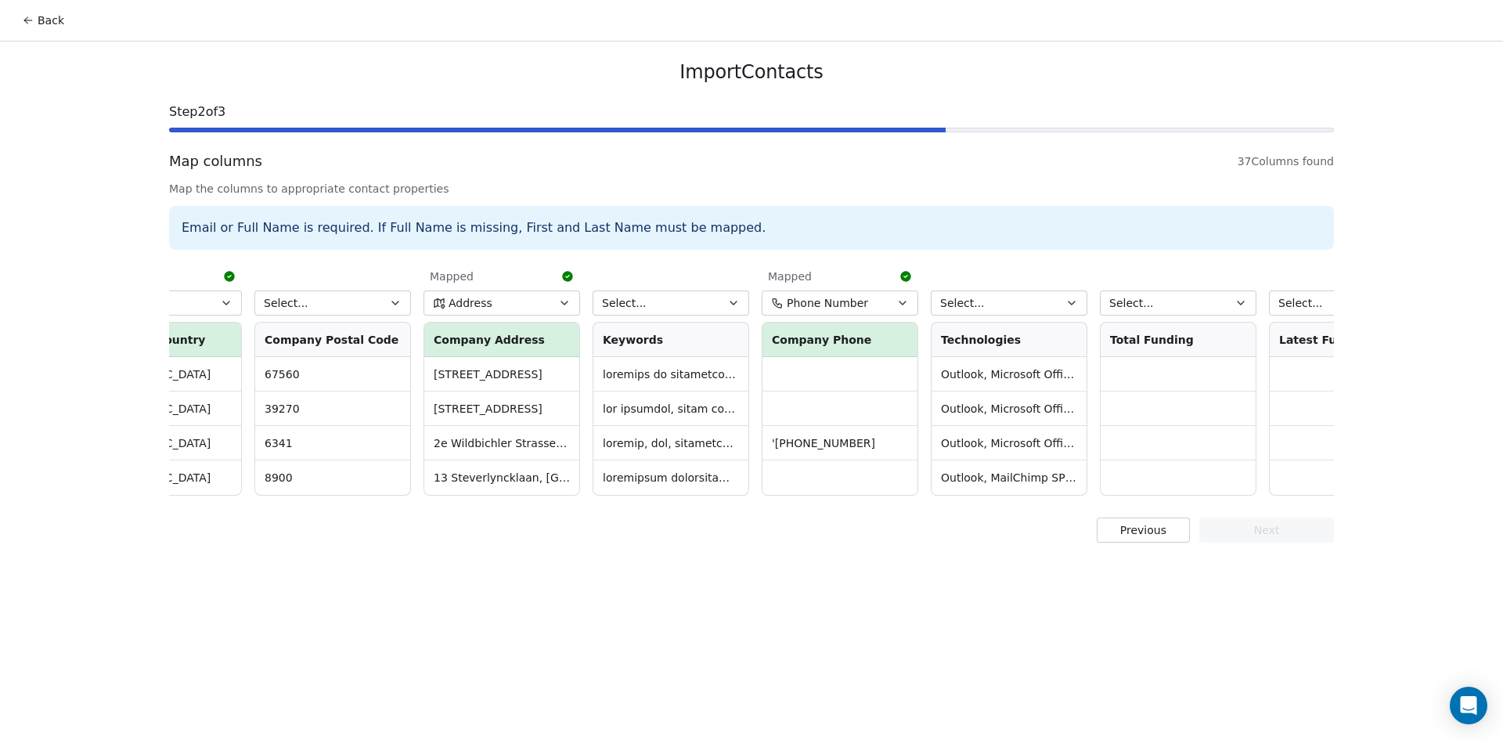
click at [729, 308] on icon "button" at bounding box center [733, 303] width 13 height 13
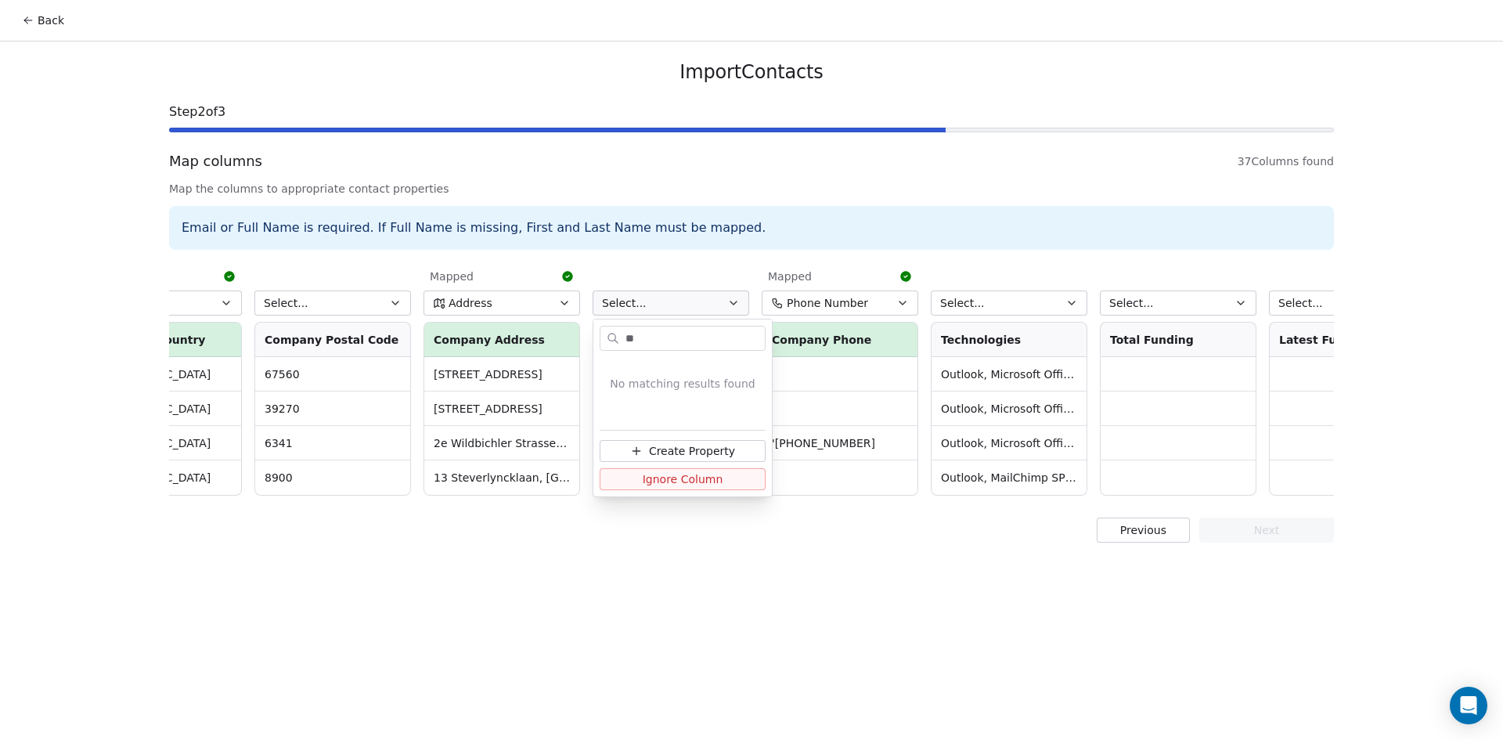
type input "*"
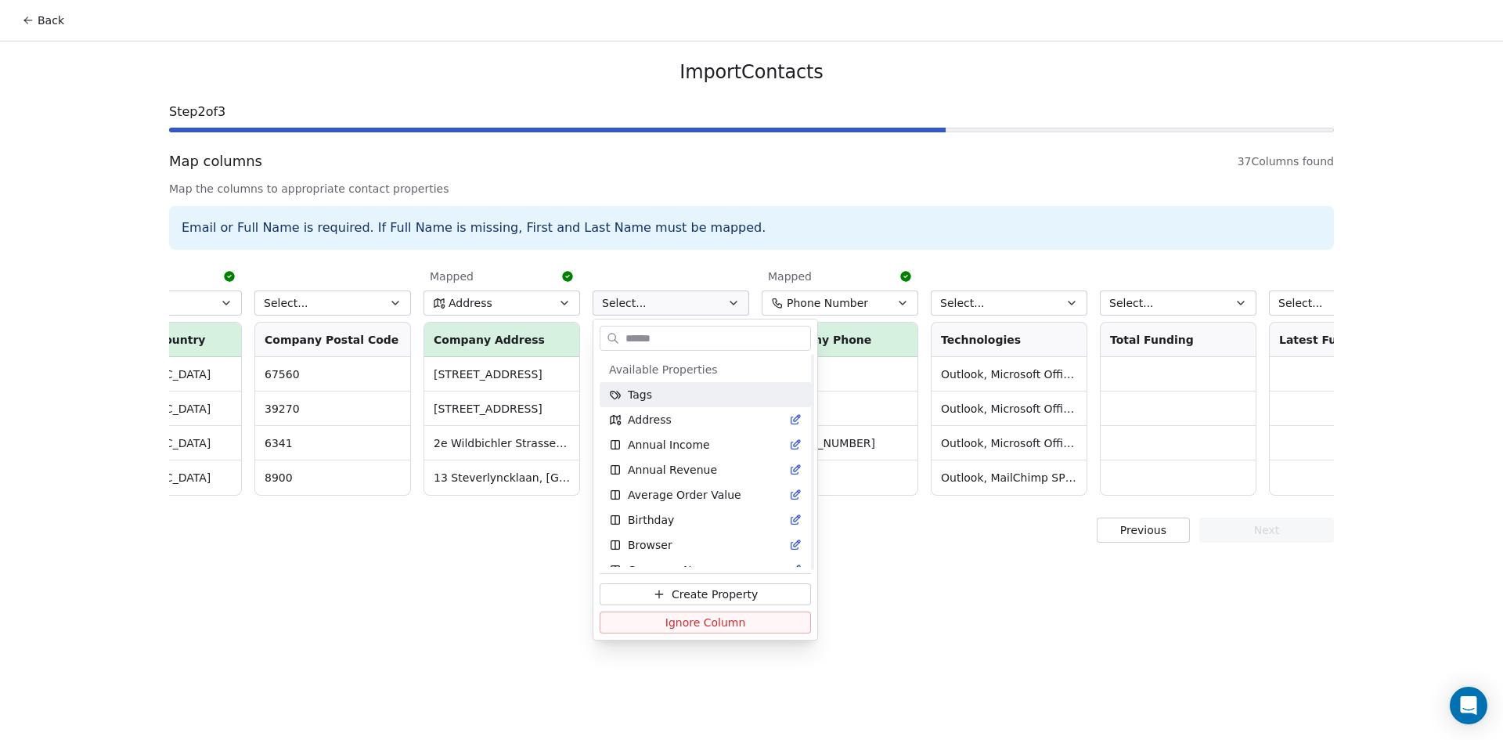
scroll to position [242, 0]
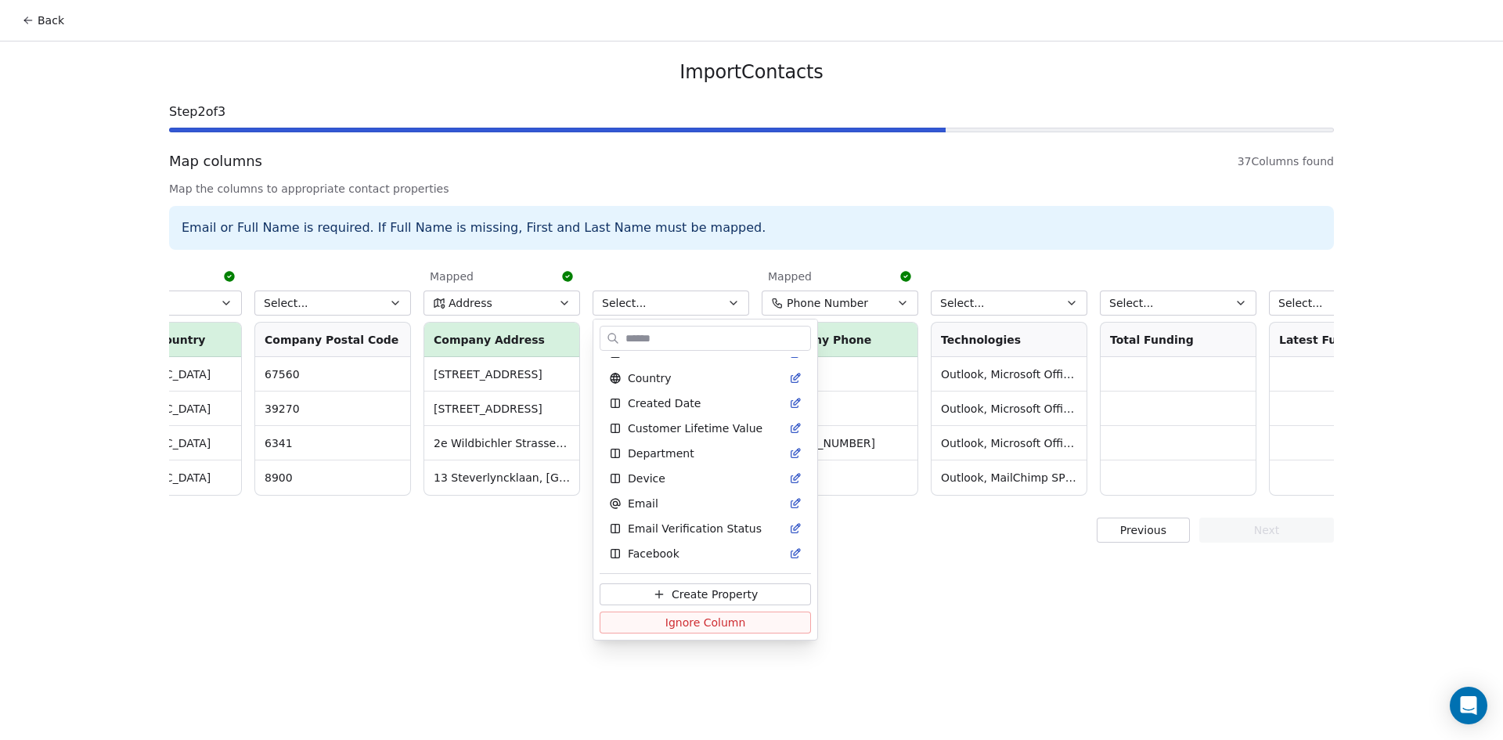
click at [933, 582] on html "Back Import Contacts Step 2 of 3 Map columns 37 Columns found Map the columns t…" at bounding box center [751, 370] width 1503 height 740
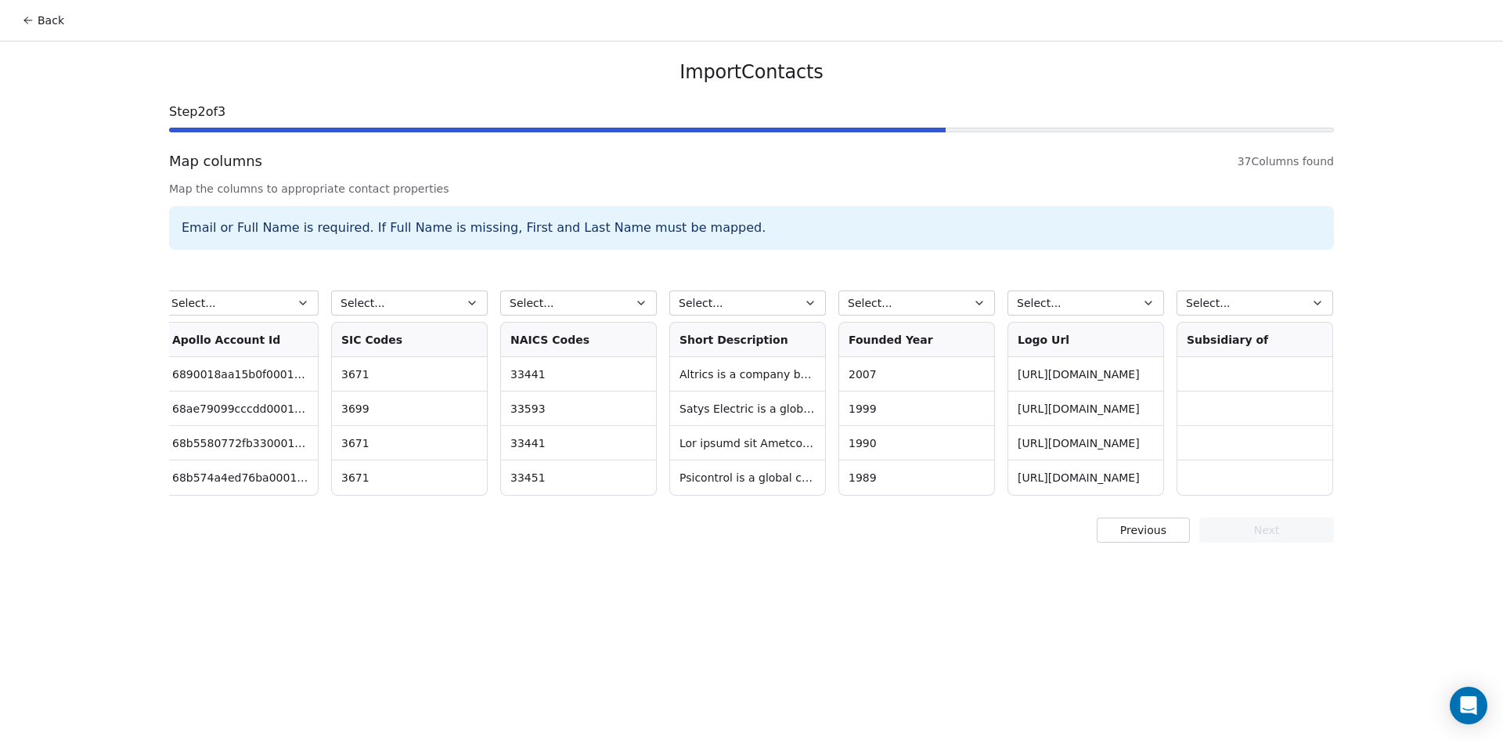
scroll to position [0, 4366]
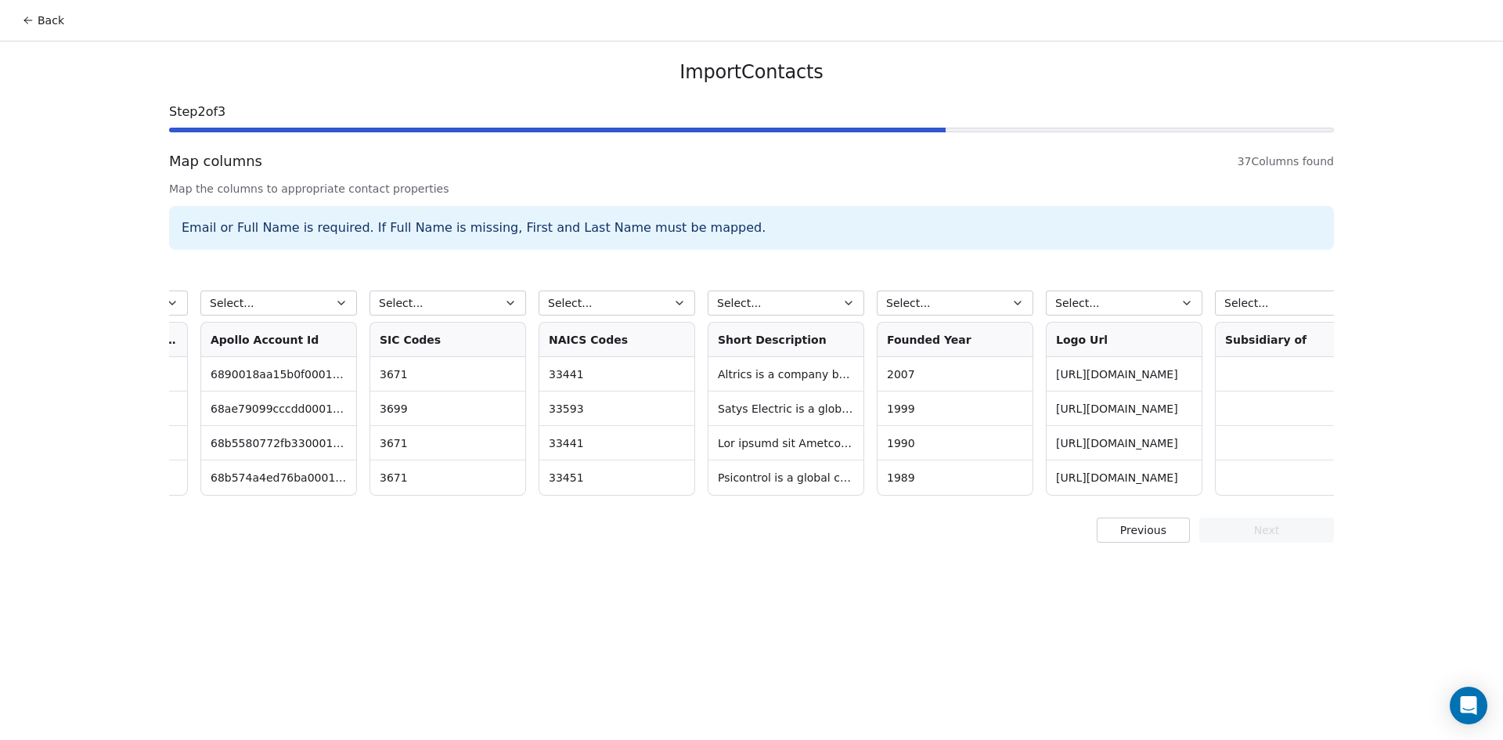
click at [839, 306] on button "Select..." at bounding box center [786, 302] width 157 height 25
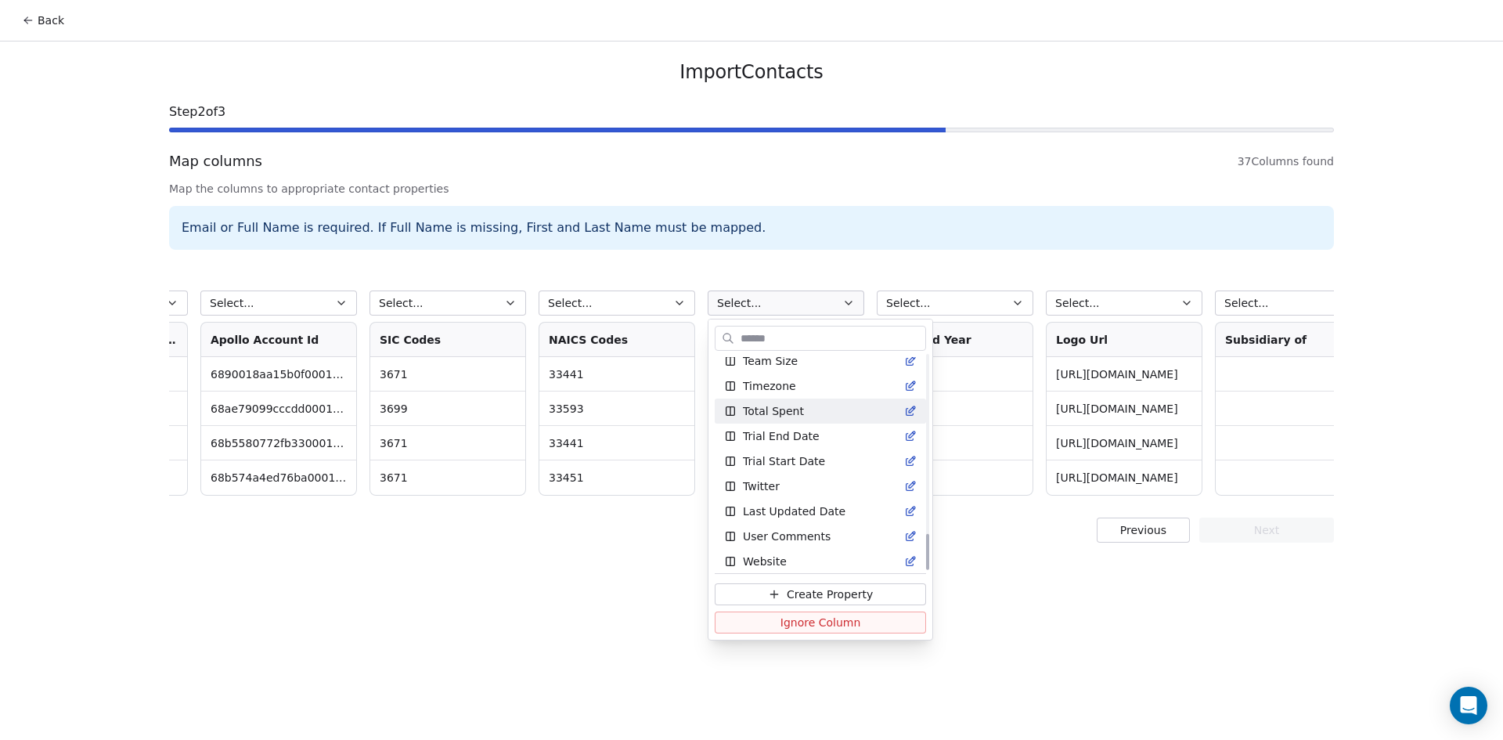
scroll to position [1043, 0]
click at [948, 631] on html "Back Import Contacts Step 2 of 3 Map columns 37 Columns found Map the columns t…" at bounding box center [751, 370] width 1503 height 740
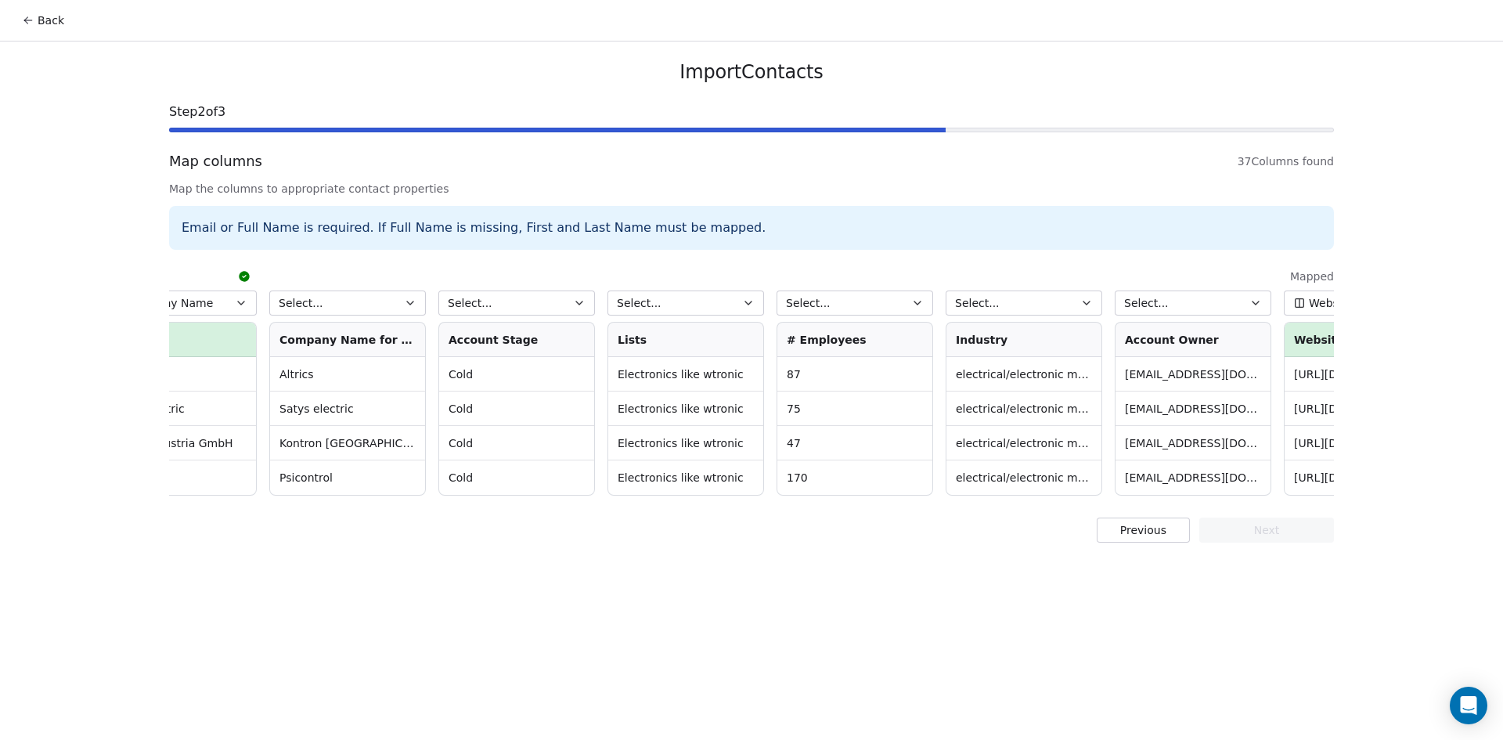
scroll to position [0, 0]
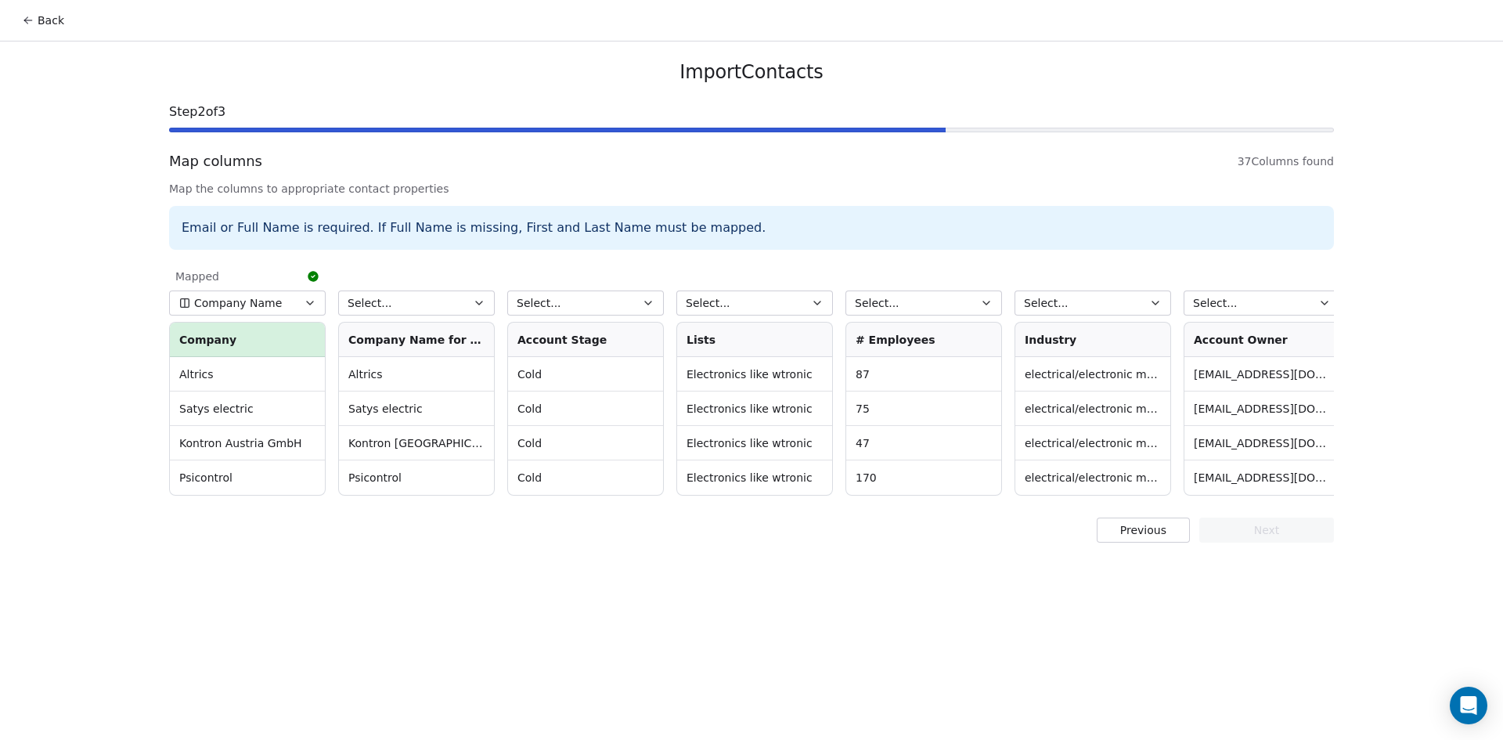
click at [486, 303] on button "Select..." at bounding box center [416, 302] width 157 height 25
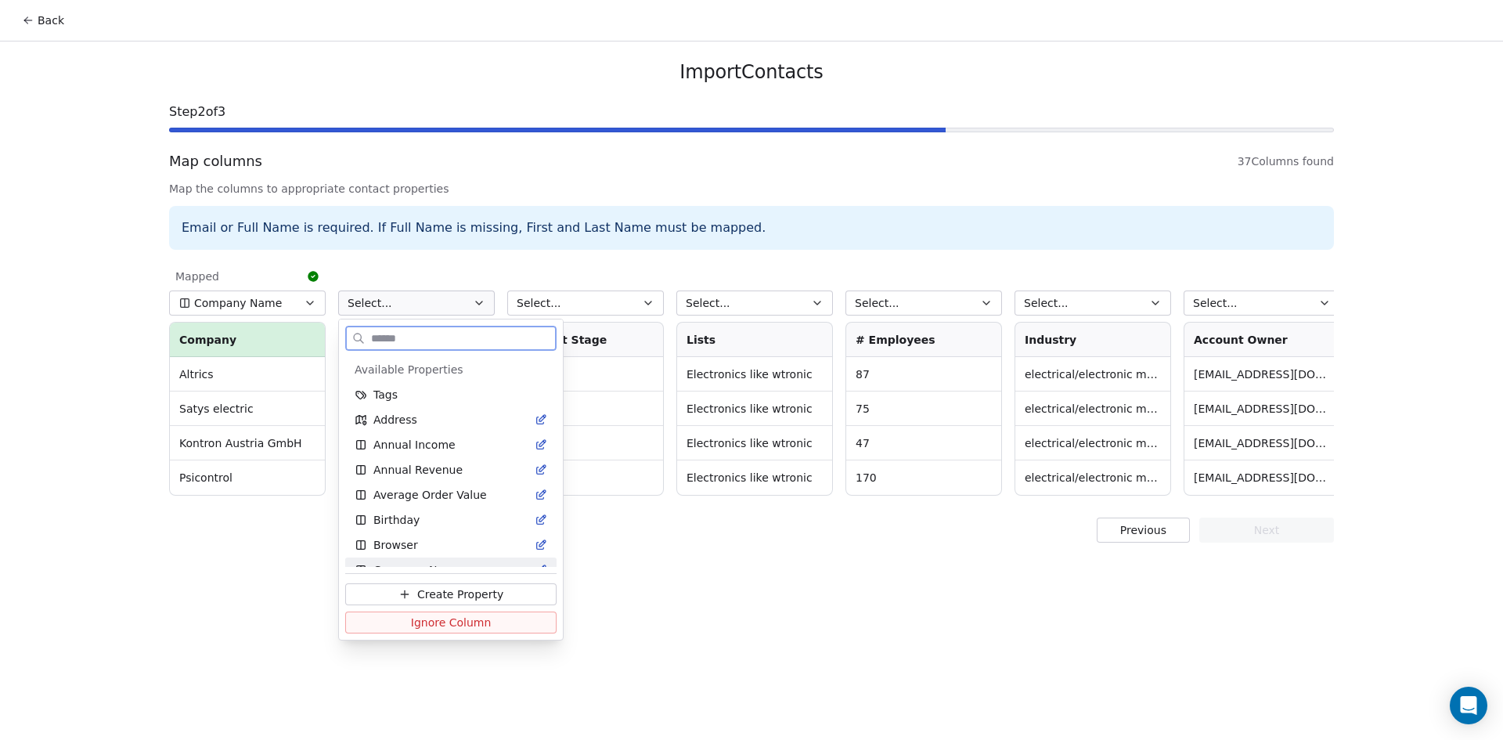
click at [468, 621] on span "Ignore Column" at bounding box center [451, 623] width 81 height 16
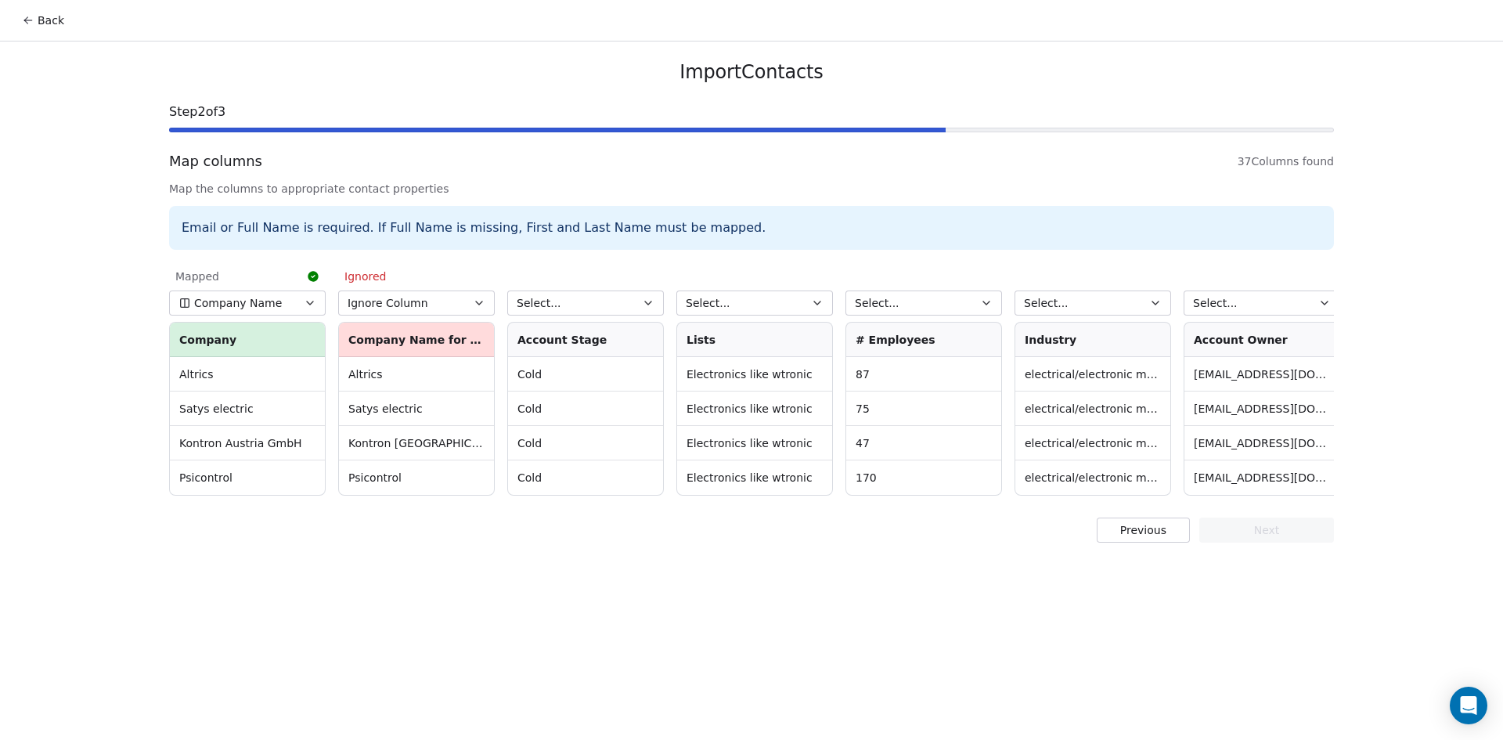
click at [634, 302] on button "Select..." at bounding box center [585, 302] width 157 height 25
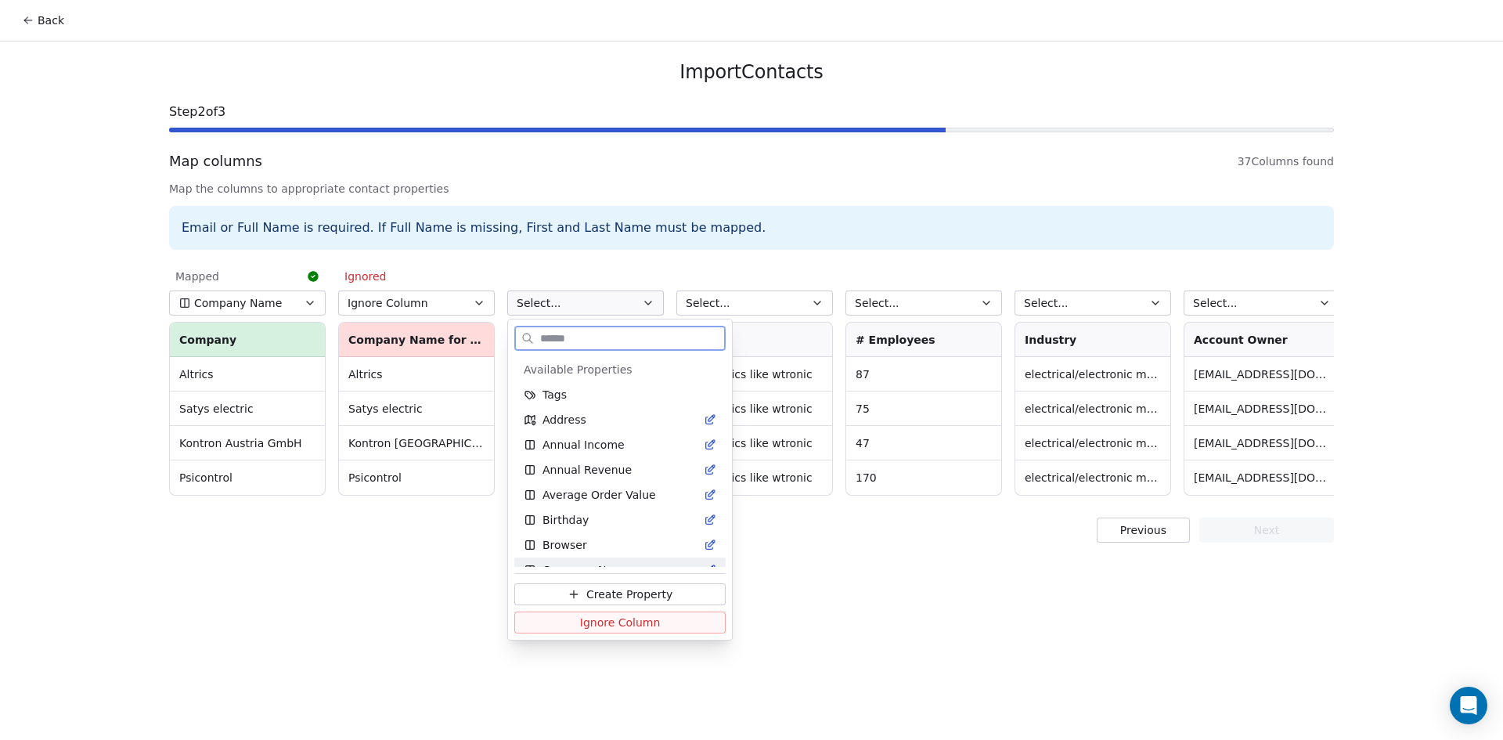
click at [608, 622] on span "Ignore Column" at bounding box center [620, 623] width 81 height 16
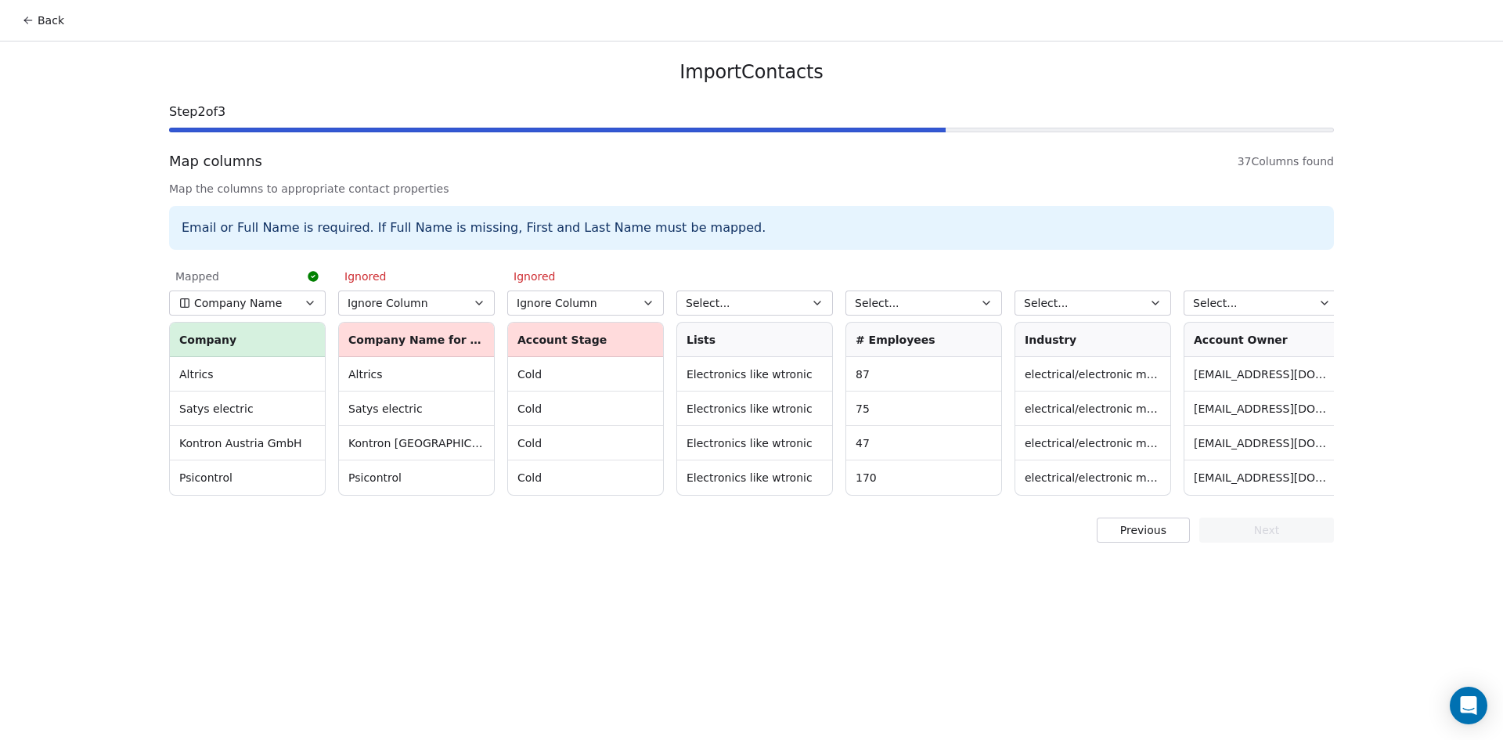
click at [795, 302] on button "Select..." at bounding box center [754, 302] width 157 height 25
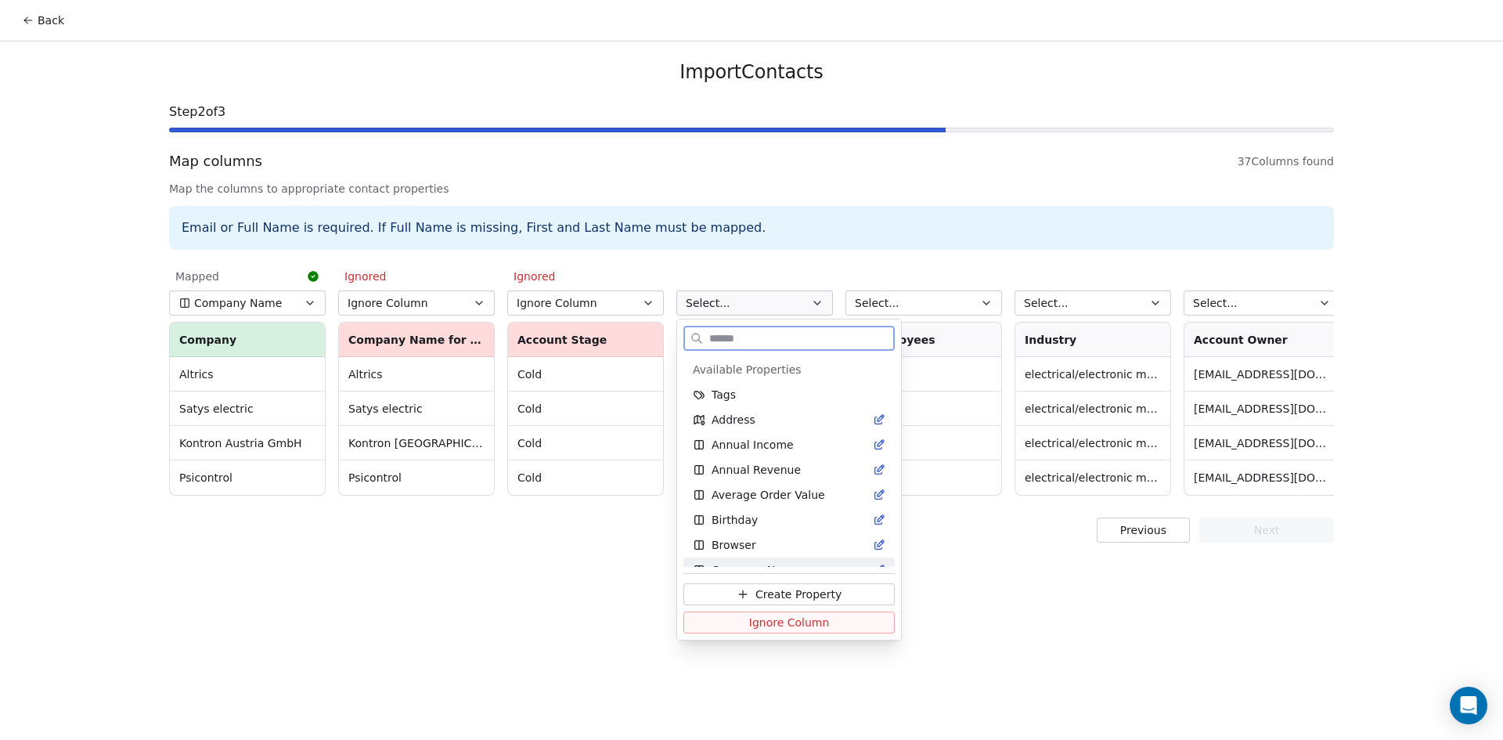
click at [795, 620] on span "Ignore Column" at bounding box center [789, 623] width 81 height 16
